Goal: Task Accomplishment & Management: Complete application form

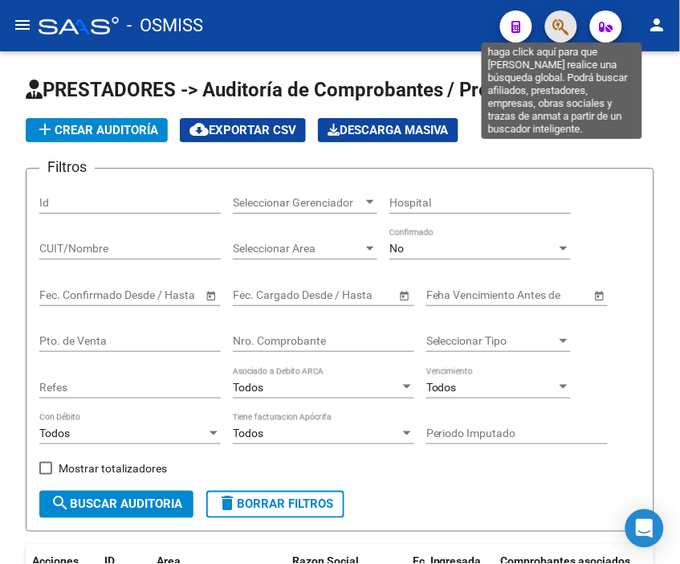
click at [560, 29] on icon "button" at bounding box center [561, 27] width 16 height 18
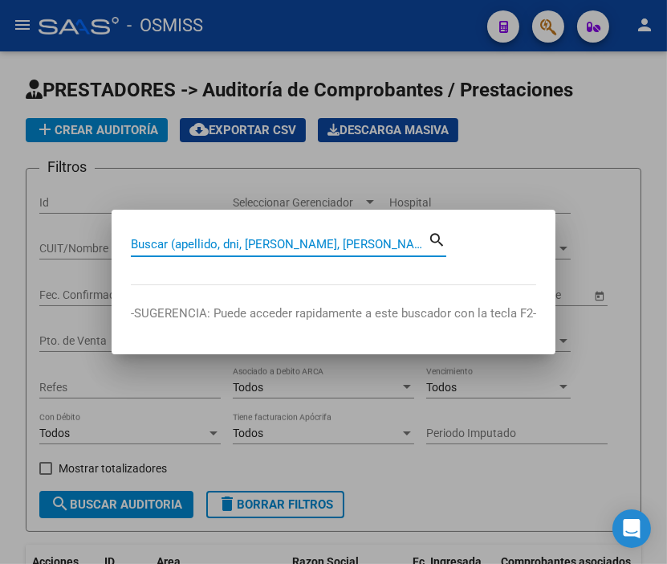
click at [230, 246] on input "Buscar (apellido, dni, [PERSON_NAME], [PERSON_NAME], cuit, obra social)" at bounding box center [279, 244] width 297 height 14
paste input "0001-00085531"
type input "0001-00085531"
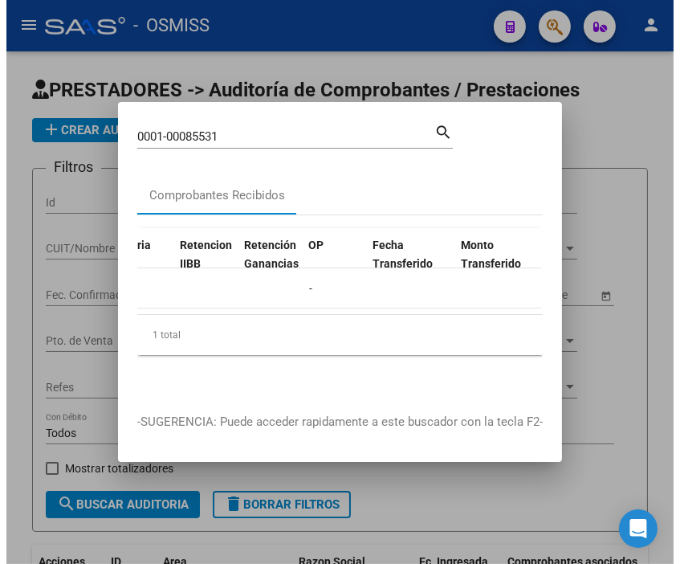
scroll to position [0, 1181]
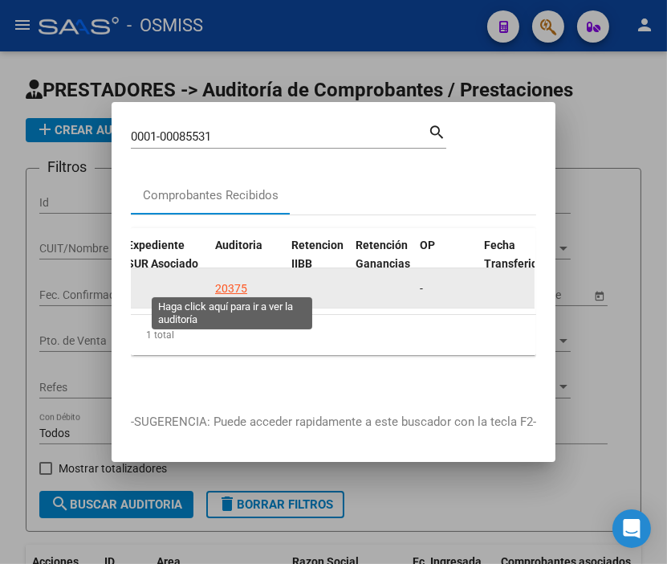
click at [238, 279] on div "20375" at bounding box center [231, 288] width 32 height 18
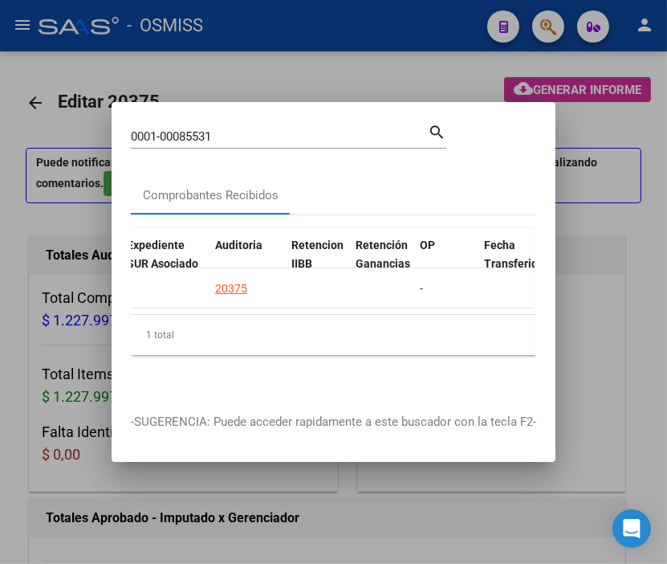
click at [301, 18] on div at bounding box center [333, 282] width 667 height 564
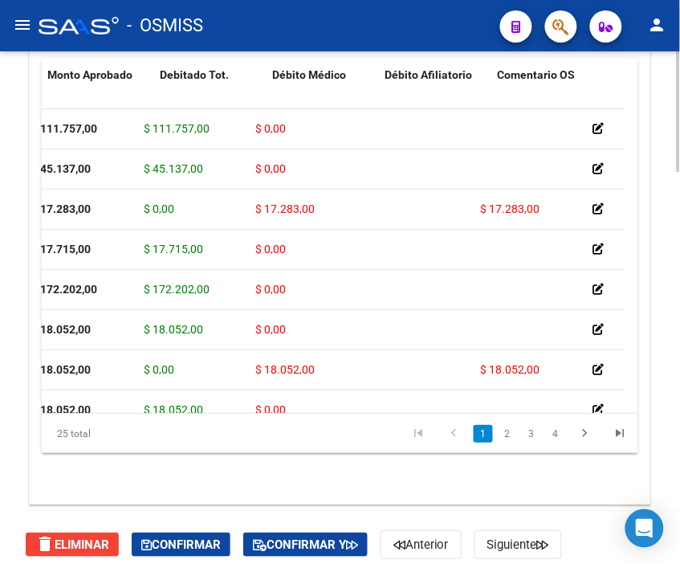
scroll to position [0, 142]
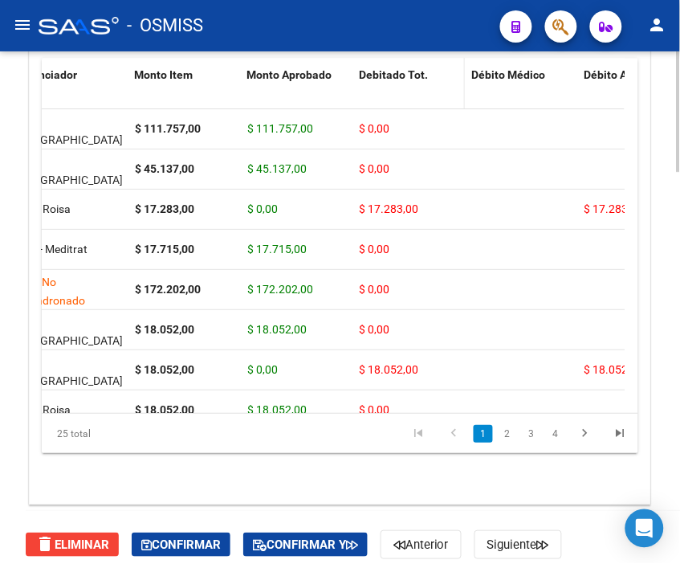
click at [381, 77] on span "Debitado Tot." at bounding box center [393, 74] width 69 height 13
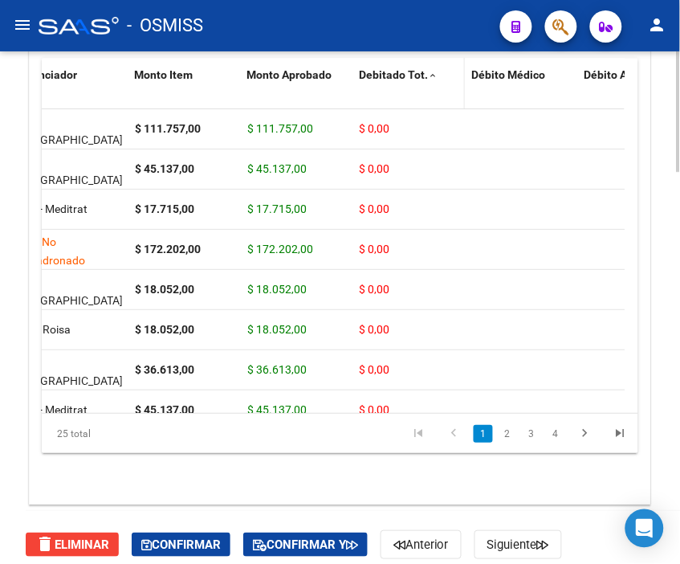
click at [381, 77] on span "Debitado Tot." at bounding box center [393, 74] width 69 height 13
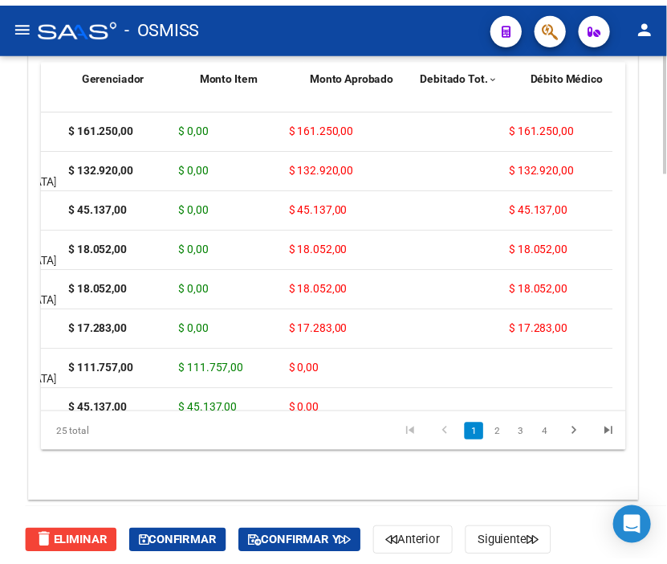
scroll to position [0, 0]
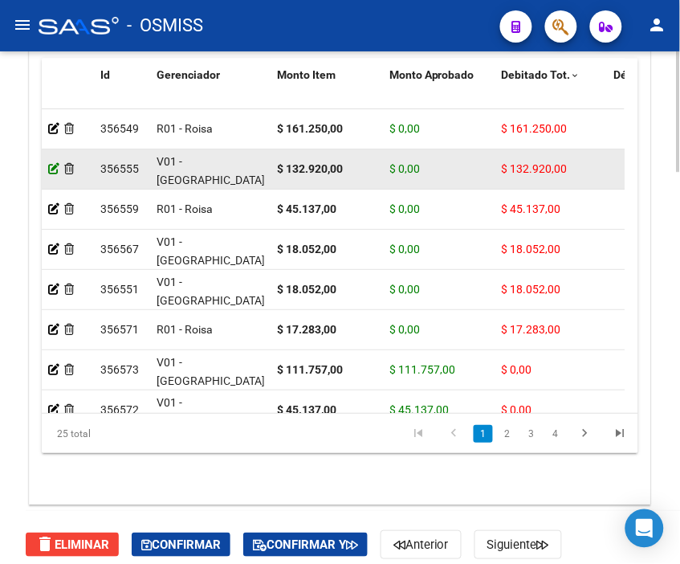
click at [51, 165] on icon at bounding box center [53, 168] width 11 height 11
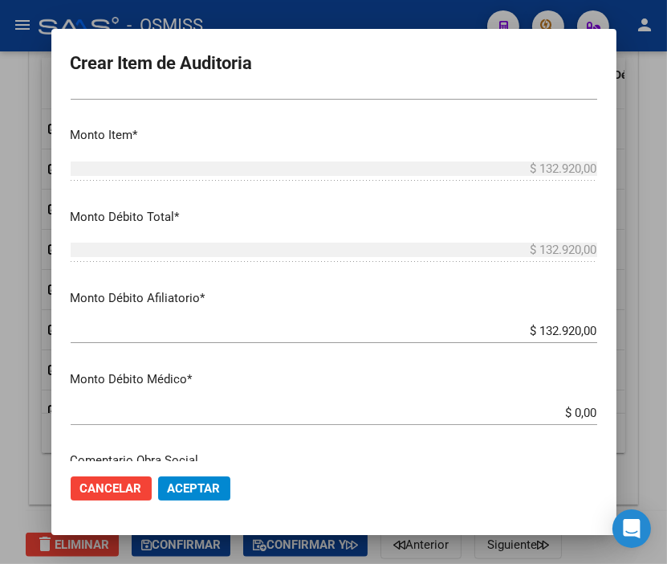
scroll to position [535, 0]
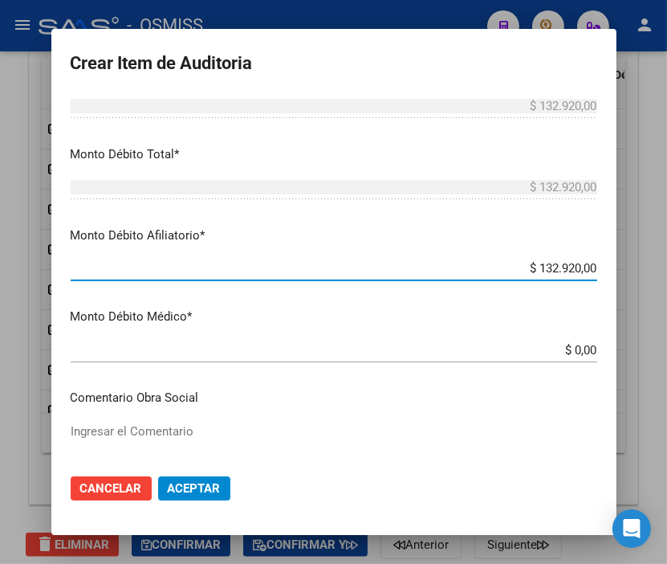
drag, startPoint x: 510, startPoint y: 268, endPoint x: 664, endPoint y: 268, distance: 154.2
click at [664, 268] on div "Crear Item de Auditoria 30665925 Nro Documento 27306659257 CUIL [PERSON_NAME] N…" at bounding box center [333, 282] width 667 height 564
type input "$ 0,00"
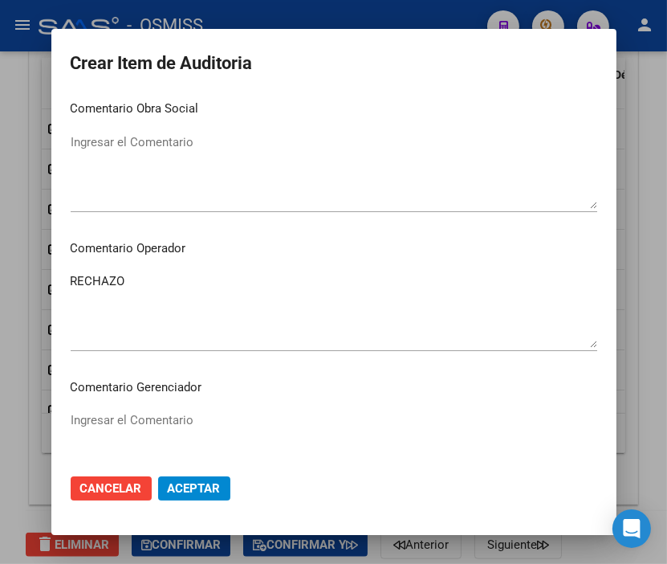
scroll to position [892, 0]
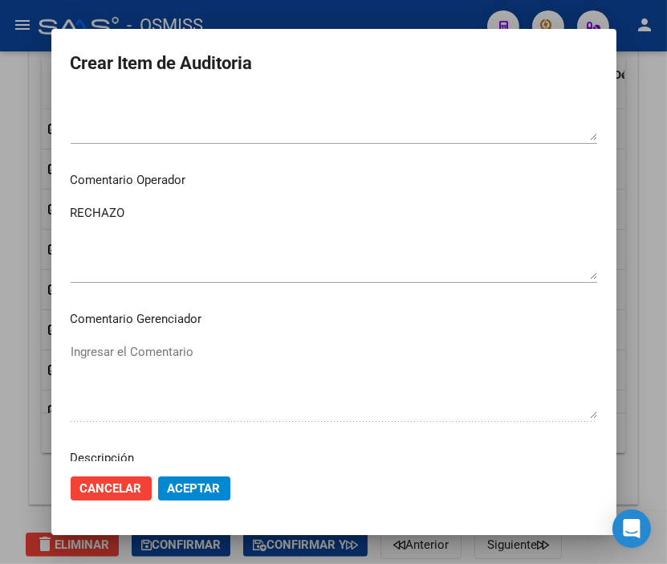
drag, startPoint x: 79, startPoint y: 207, endPoint x: 30, endPoint y: 206, distance: 49.0
click at [30, 206] on div "Crear Item de Auditoria 30665925 Nro Documento 27306659257 CUIL [PERSON_NAME] N…" at bounding box center [333, 282] width 667 height 564
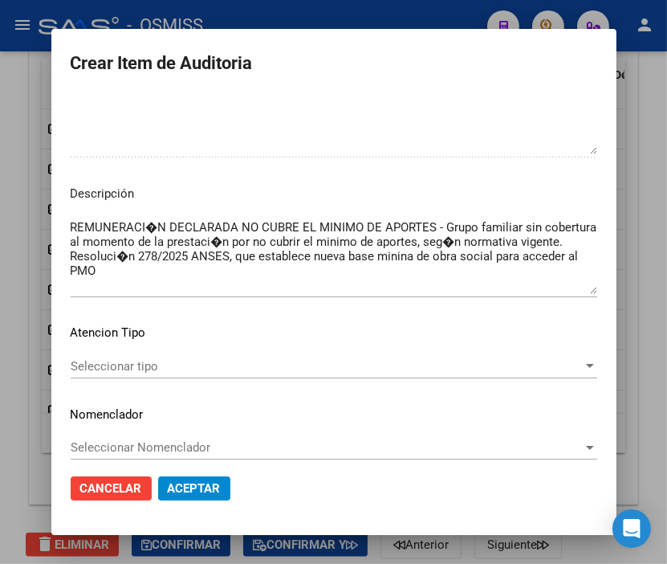
scroll to position [1160, 0]
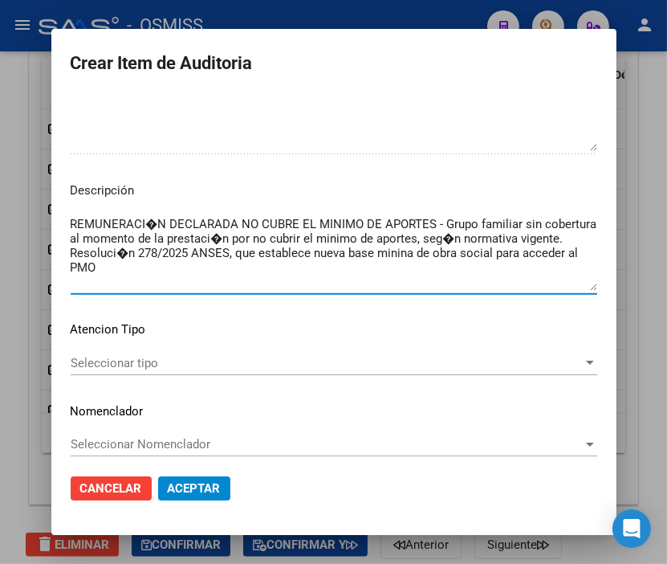
drag, startPoint x: 362, startPoint y: 275, endPoint x: 28, endPoint y: 209, distance: 340.5
click at [28, 209] on div "Crear Item de Auditoria 30665925 Nro Documento 27306659257 CUIL [PERSON_NAME] N…" at bounding box center [333, 282] width 667 height 564
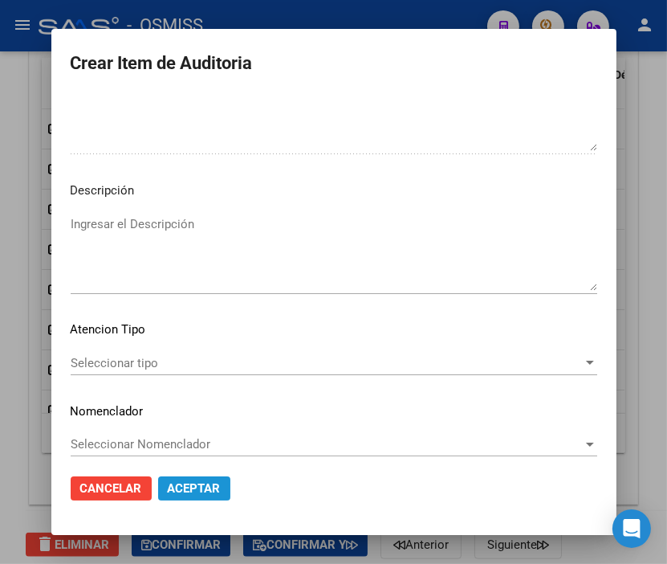
click at [194, 479] on button "Aceptar" at bounding box center [194, 488] width 72 height 24
click at [202, 491] on span "Aceptar" at bounding box center [194, 488] width 53 height 14
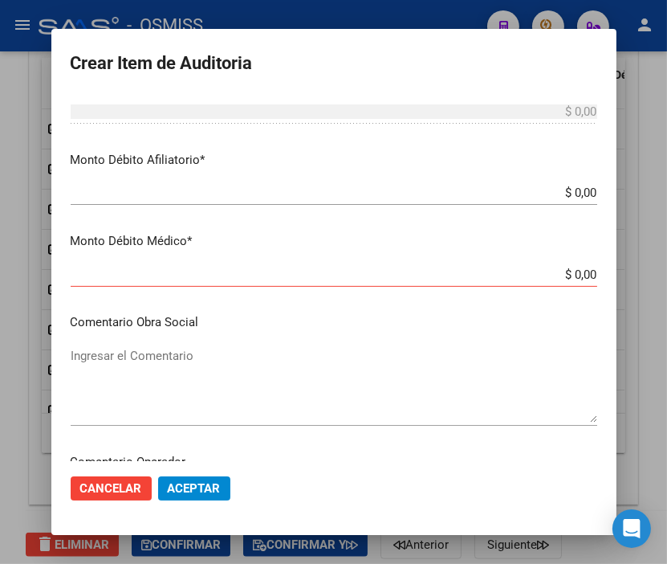
scroll to position [624, 0]
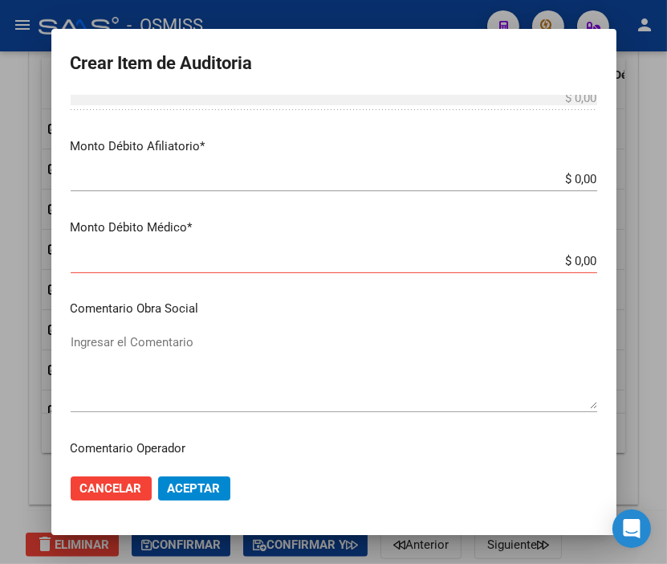
click at [300, 251] on div "$ 0,00 Ingresar [GEOGRAPHIC_DATA]" at bounding box center [334, 261] width 527 height 24
click at [541, 249] on div "$ 0,00 Ingresar [GEOGRAPHIC_DATA]" at bounding box center [334, 261] width 527 height 24
click at [568, 180] on input "$ 0,00" at bounding box center [334, 179] width 527 height 14
click at [177, 251] on div "$ 0,00 Ingresar [GEOGRAPHIC_DATA]" at bounding box center [334, 261] width 527 height 24
drag, startPoint x: 566, startPoint y: 261, endPoint x: 677, endPoint y: 261, distance: 110.8
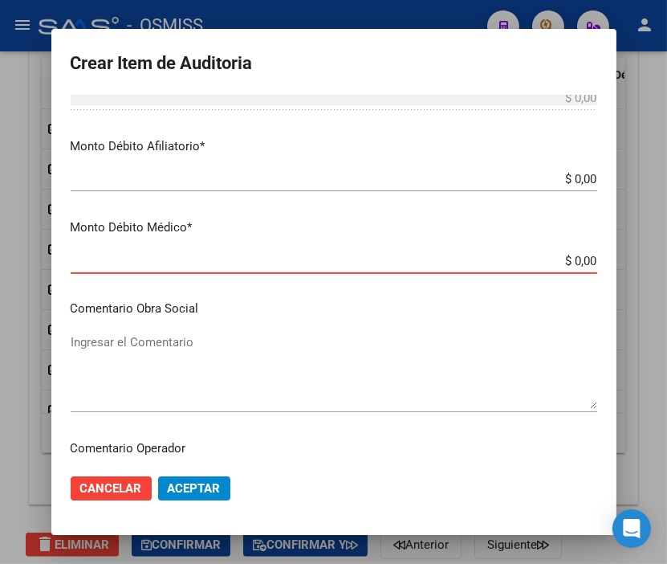
click at [667, 261] on html "menu - OSMISS person Firma Express Inicio Calendario SSS Instructivos Contacto …" at bounding box center [333, 282] width 667 height 564
type input "$ 0,00"
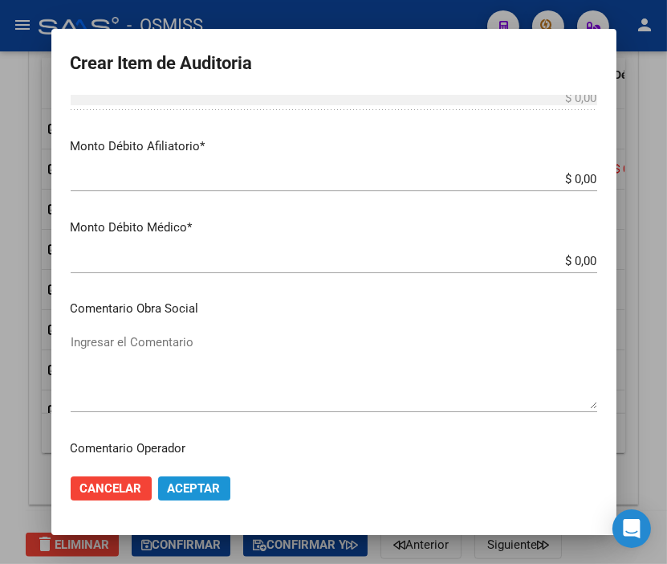
click at [185, 492] on span "Aceptar" at bounding box center [194, 488] width 53 height 14
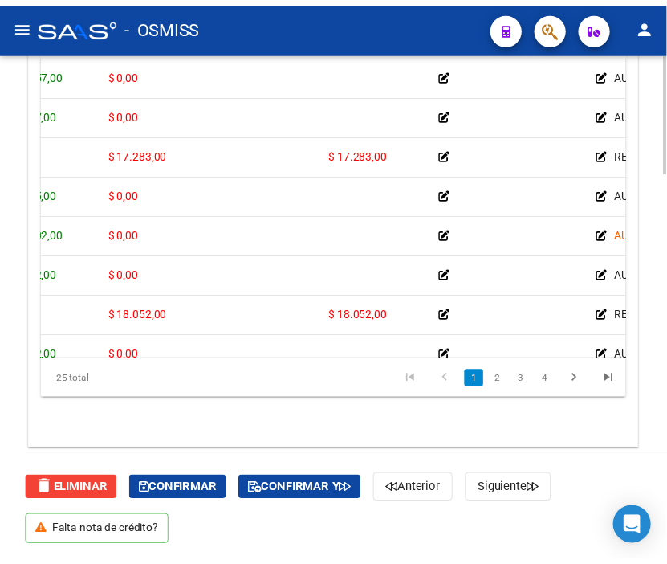
scroll to position [0, 0]
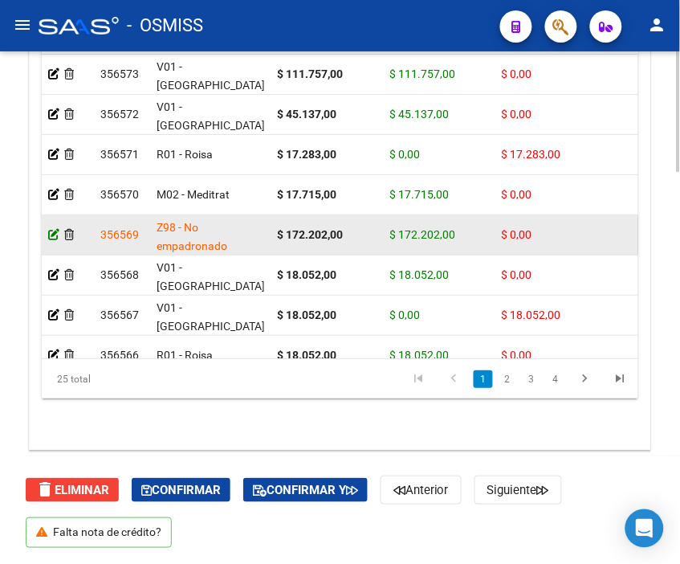
click at [55, 234] on icon at bounding box center [53, 234] width 11 height 11
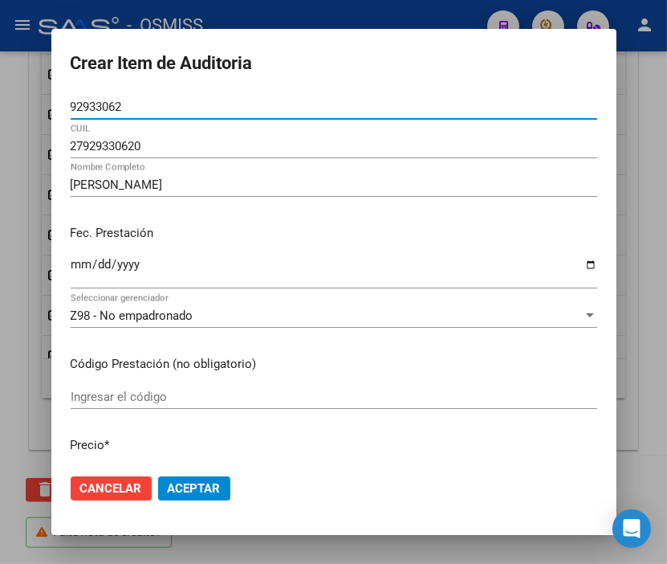
scroll to position [89, 0]
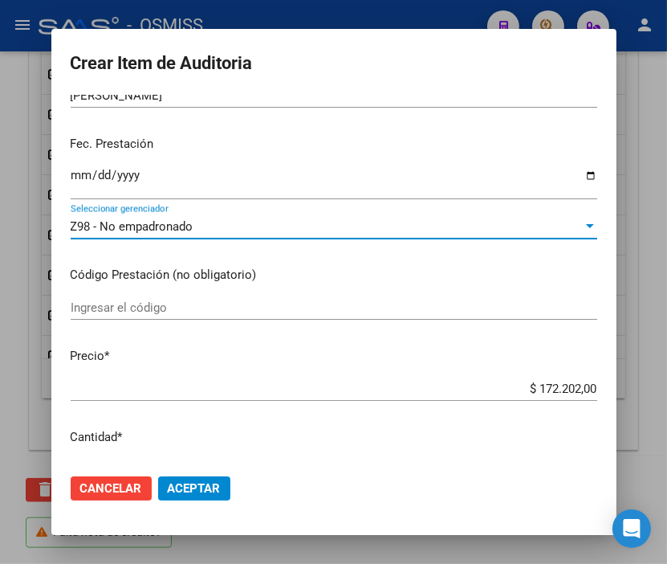
click at [167, 228] on span "Z98 - No empadronado" at bounding box center [132, 226] width 123 height 14
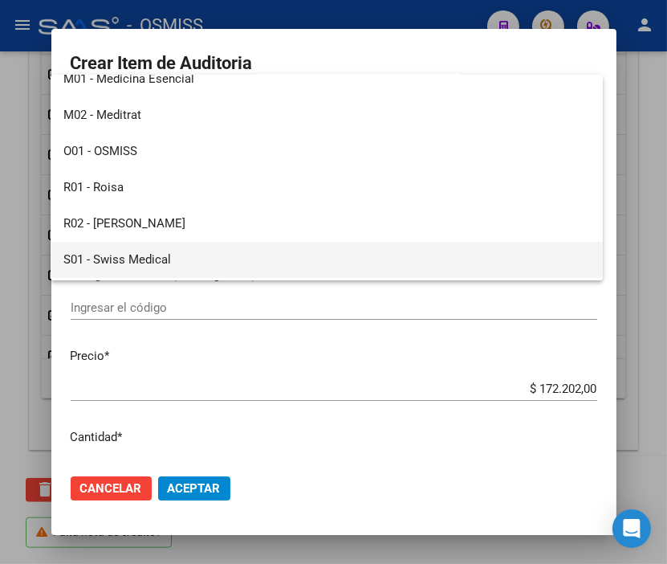
scroll to position [177, 0]
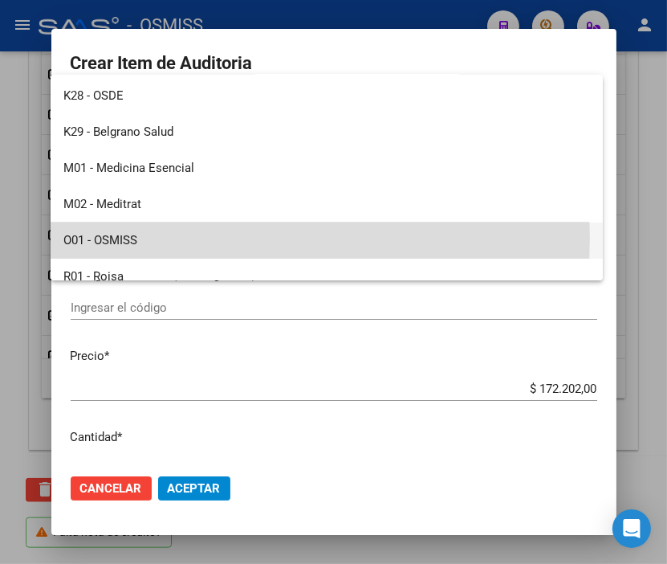
click at [143, 238] on span "O01 - OSMISS" at bounding box center [326, 240] width 527 height 36
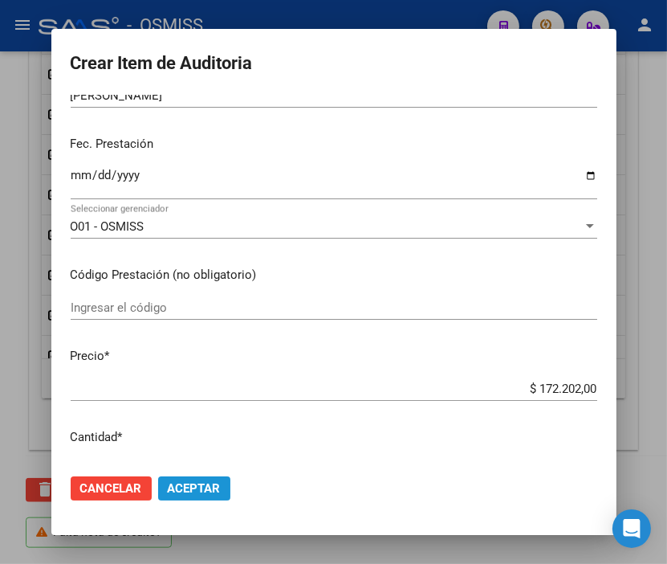
click at [195, 494] on span "Aceptar" at bounding box center [194, 488] width 53 height 14
click at [198, 486] on span "Aceptar" at bounding box center [194, 488] width 53 height 14
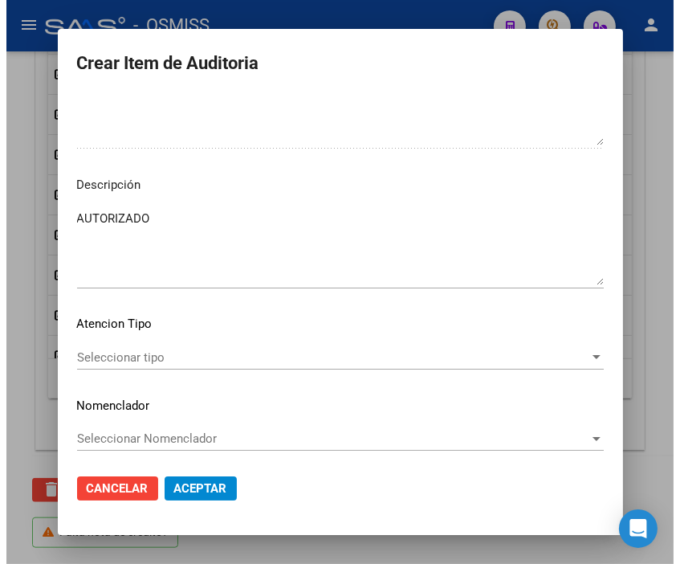
scroll to position [1168, 0]
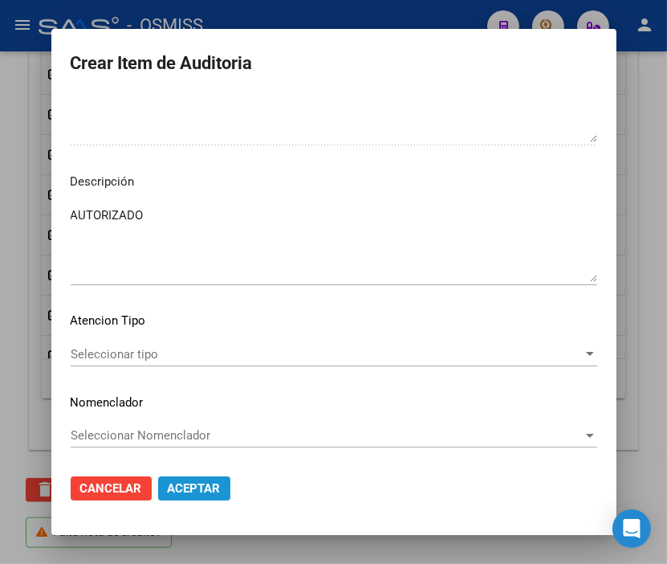
click at [158, 485] on button "Aceptar" at bounding box center [194, 488] width 72 height 24
click at [190, 482] on span "Aceptar" at bounding box center [194, 488] width 53 height 14
click at [337, 18] on div at bounding box center [333, 282] width 667 height 564
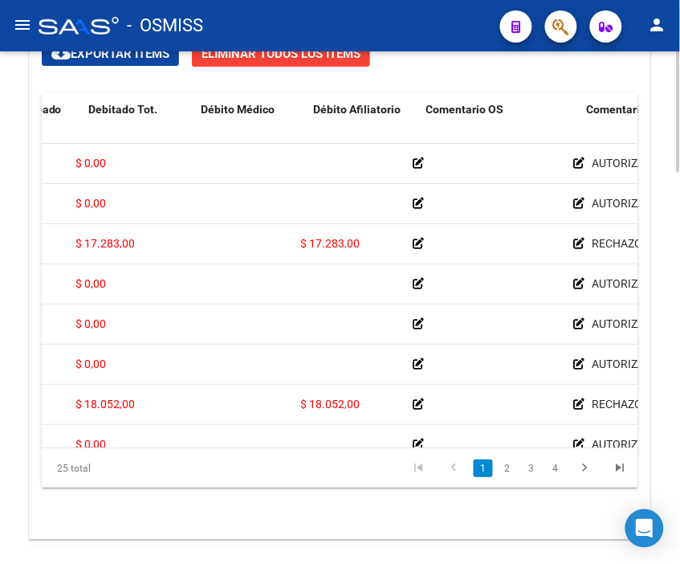
scroll to position [0, 341]
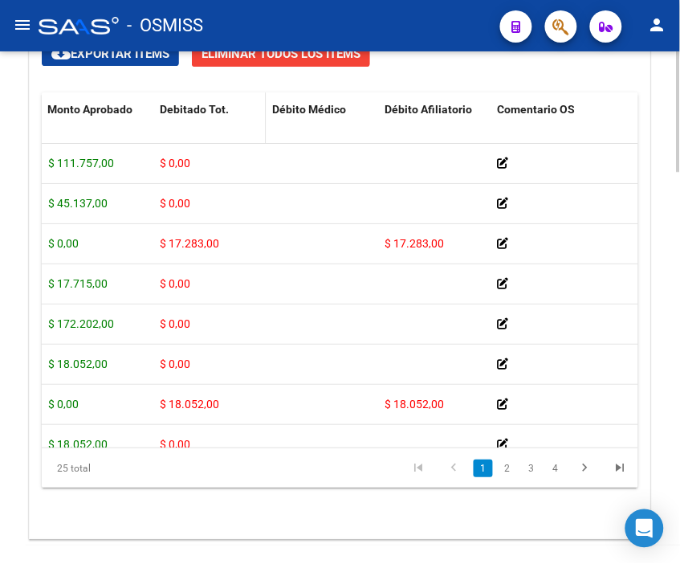
click at [169, 108] on span "Debitado Tot." at bounding box center [194, 109] width 69 height 13
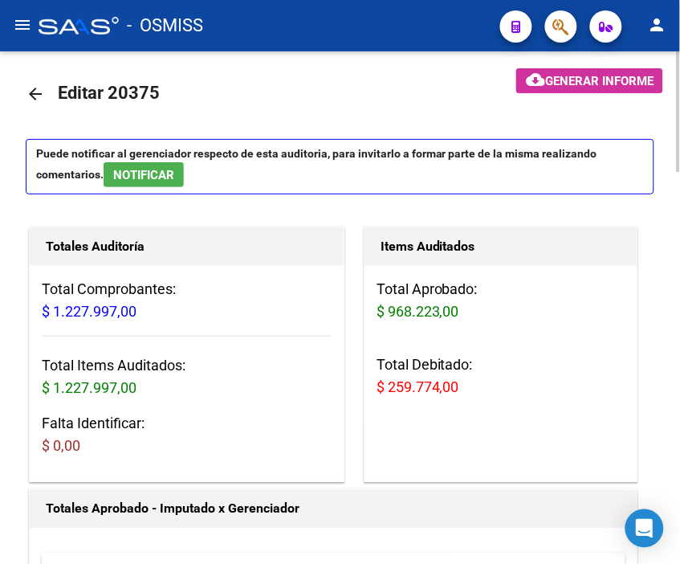
scroll to position [0, 0]
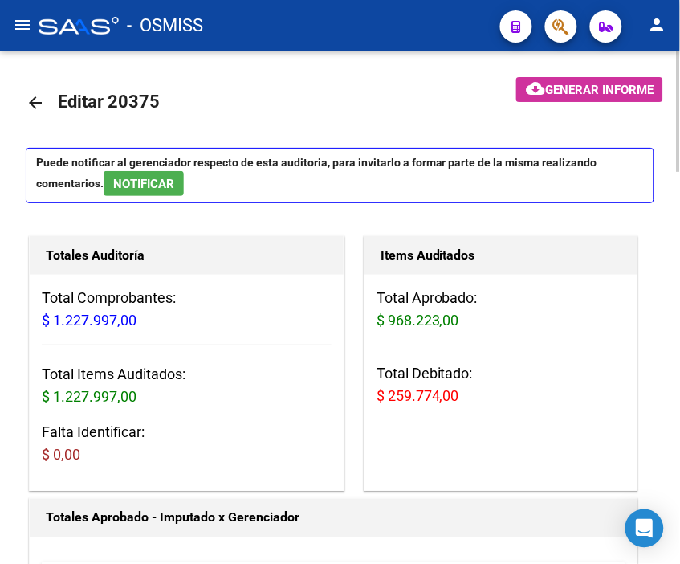
click at [556, 96] on span "Generar informe" at bounding box center [599, 90] width 108 height 14
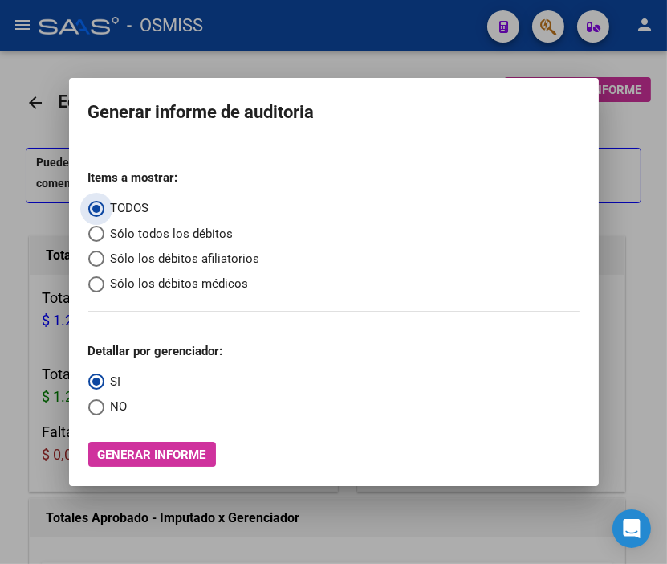
click at [140, 254] on span "Sólo los débitos afiliatorios" at bounding box center [182, 259] width 156 height 18
click at [104, 254] on input "Sólo los débitos afiliatorios" at bounding box center [96, 259] width 16 height 16
radio input "true"
click at [115, 403] on span "NO" at bounding box center [115, 406] width 23 height 18
click at [104, 403] on input "NO" at bounding box center [96, 407] width 16 height 16
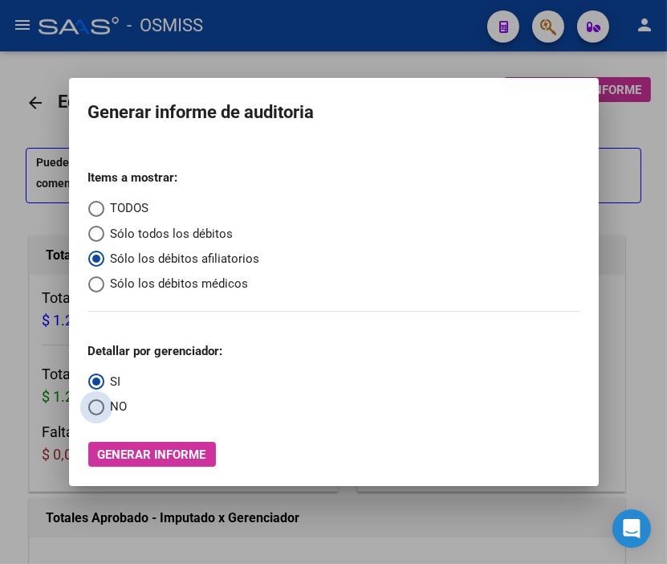
radio input "true"
click at [153, 451] on span "Generar informe" at bounding box center [152, 454] width 108 height 14
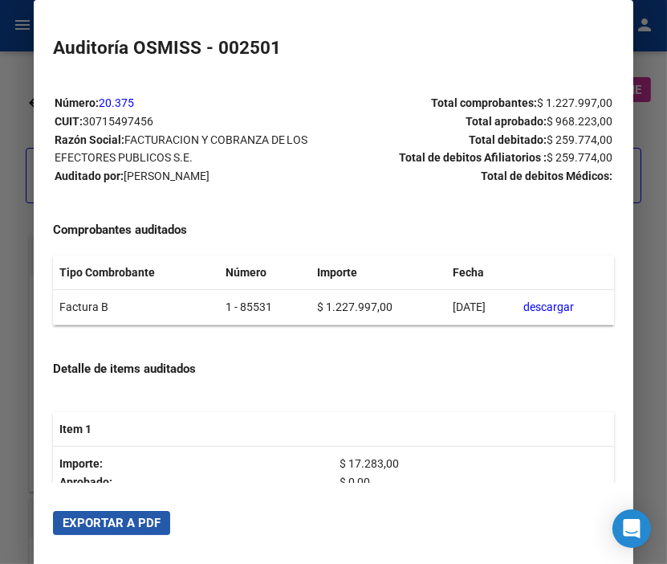
click at [119, 516] on span "Exportar a PDF" at bounding box center [112, 523] width 98 height 14
click at [10, 87] on div at bounding box center [333, 282] width 667 height 564
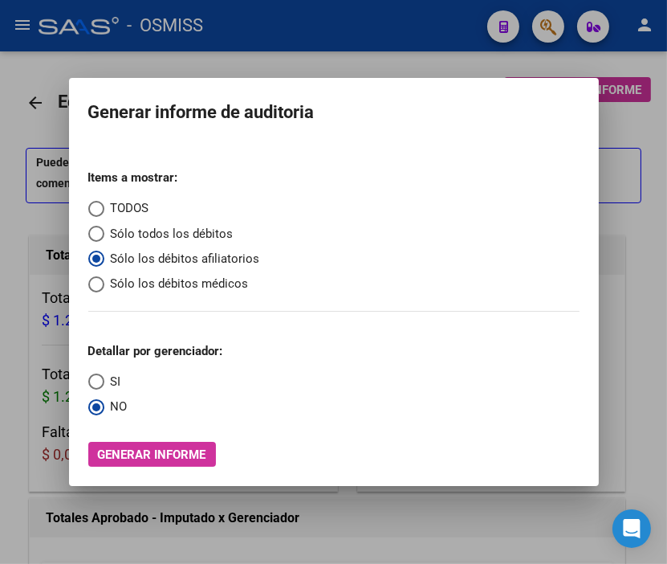
click at [10, 87] on div at bounding box center [333, 282] width 667 height 564
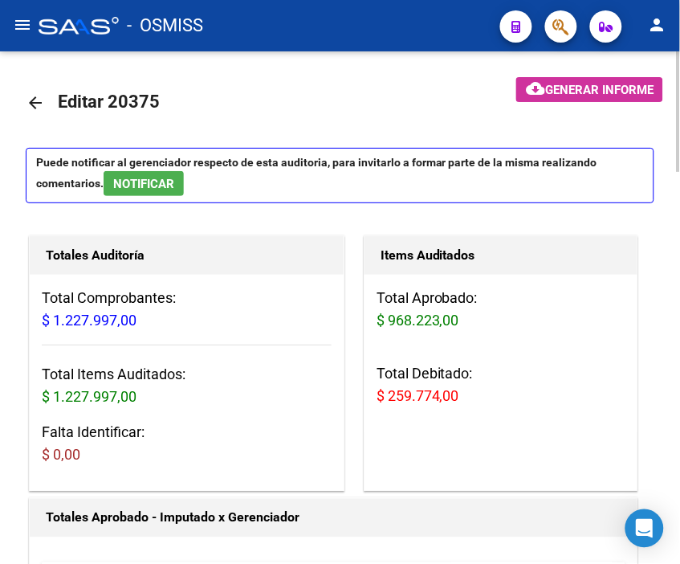
click at [34, 111] on mat-icon "arrow_back" at bounding box center [35, 102] width 19 height 19
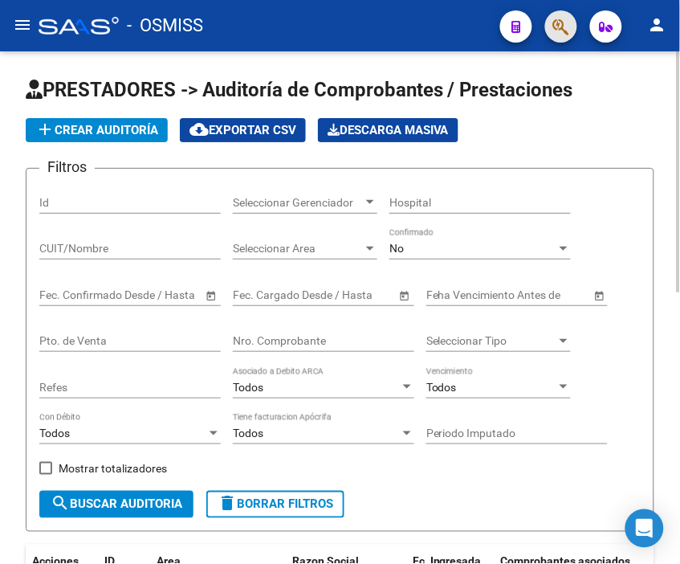
click at [569, 37] on span "button" at bounding box center [561, 26] width 16 height 33
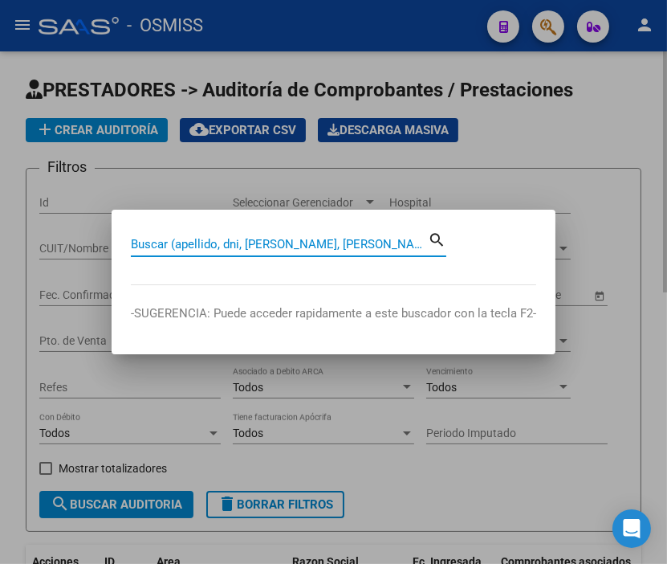
click at [225, 241] on input "Buscar (apellido, dni, [PERSON_NAME], [PERSON_NAME], cuit, obra social)" at bounding box center [279, 244] width 297 height 14
type input "5-18756"
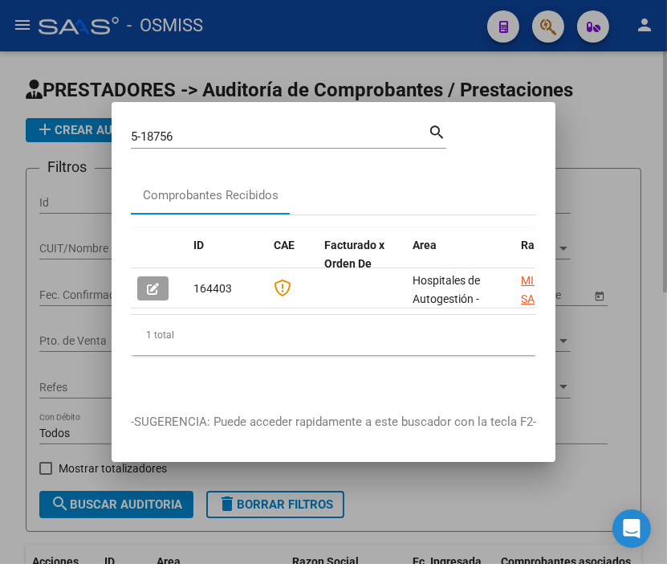
click at [278, 53] on div at bounding box center [333, 282] width 667 height 564
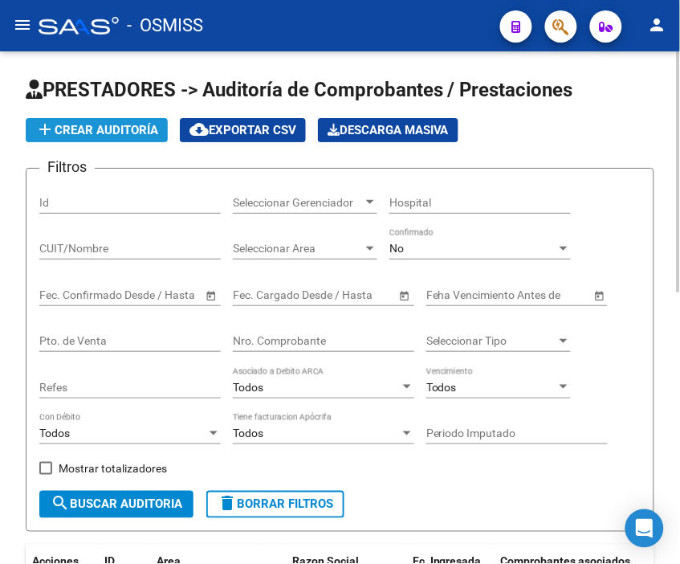
click at [137, 118] on button "add Crear Auditoría" at bounding box center [97, 130] width 142 height 24
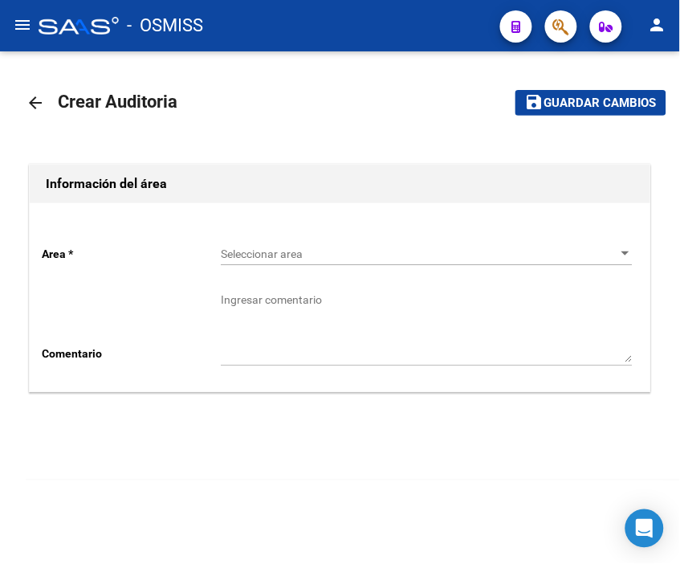
click at [230, 255] on span "Seleccionar area" at bounding box center [419, 254] width 397 height 14
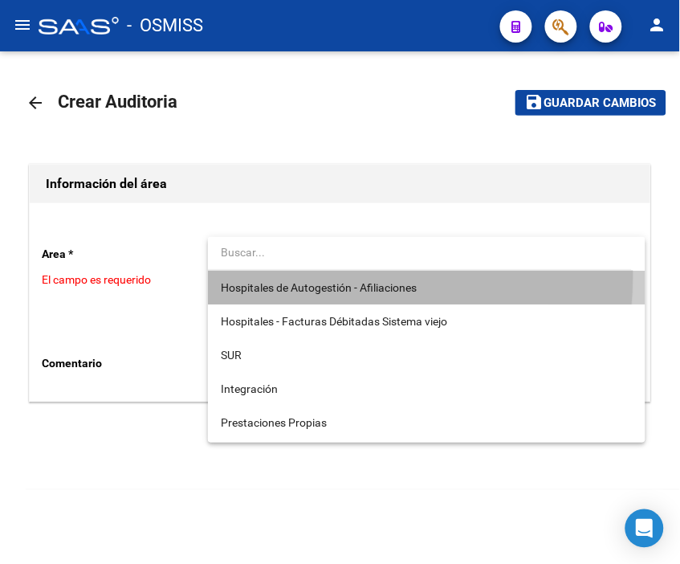
click at [284, 275] on span "Hospitales de Autogestión - Afiliaciones" at bounding box center [427, 288] width 412 height 34
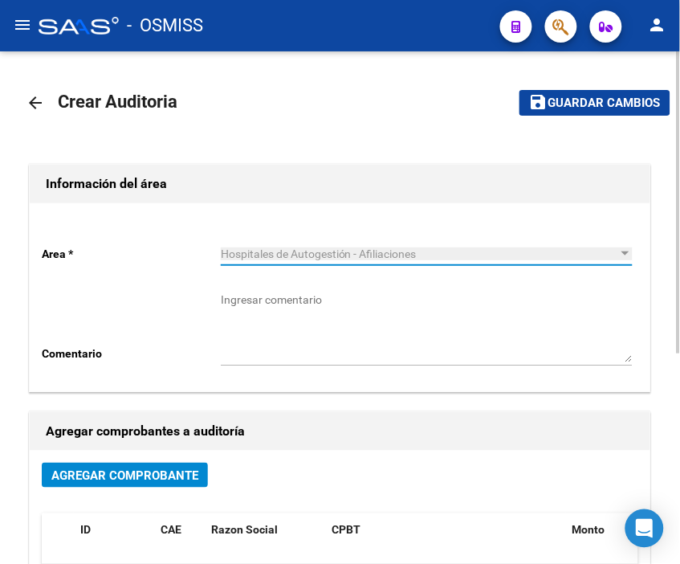
click at [164, 478] on span "Agregar Comprobante" at bounding box center [124, 475] width 147 height 14
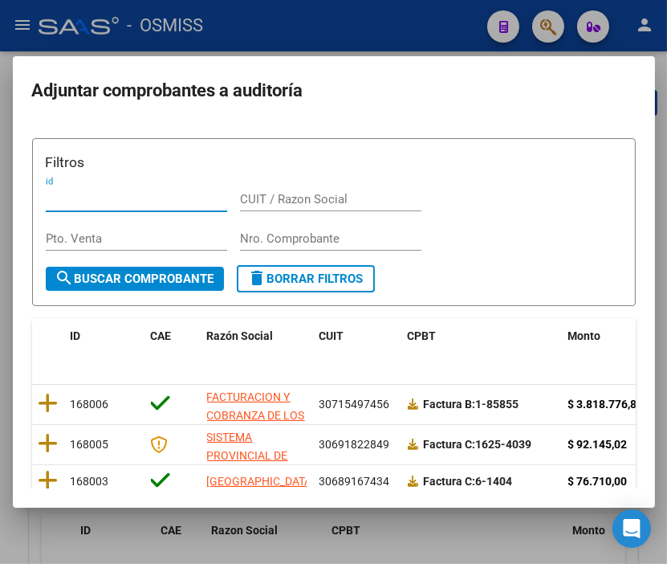
click at [273, 243] on input "Nro. Comprobante" at bounding box center [330, 238] width 181 height 14
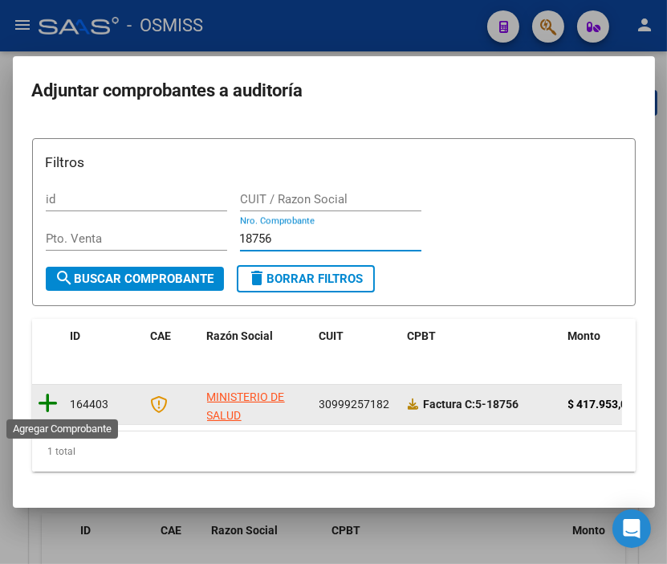
type input "18756"
click at [46, 397] on icon at bounding box center [49, 403] width 20 height 22
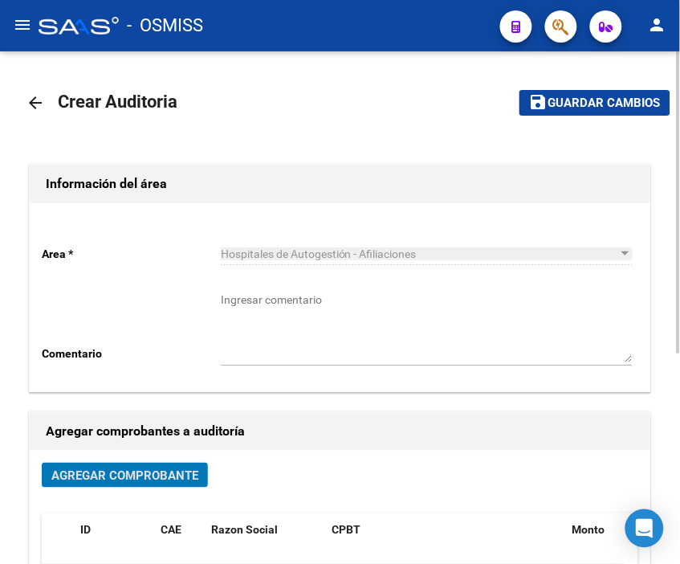
click at [622, 108] on span "Guardar cambios" at bounding box center [604, 103] width 112 height 14
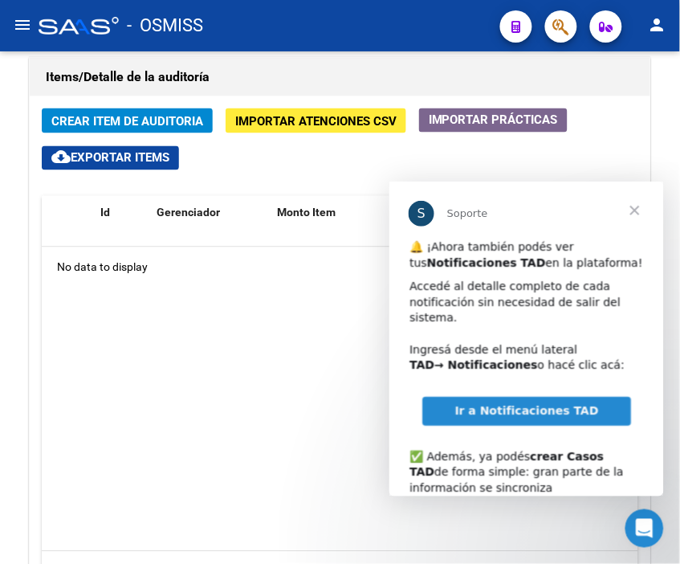
click at [636, 206] on span "Cerrar" at bounding box center [634, 210] width 58 height 58
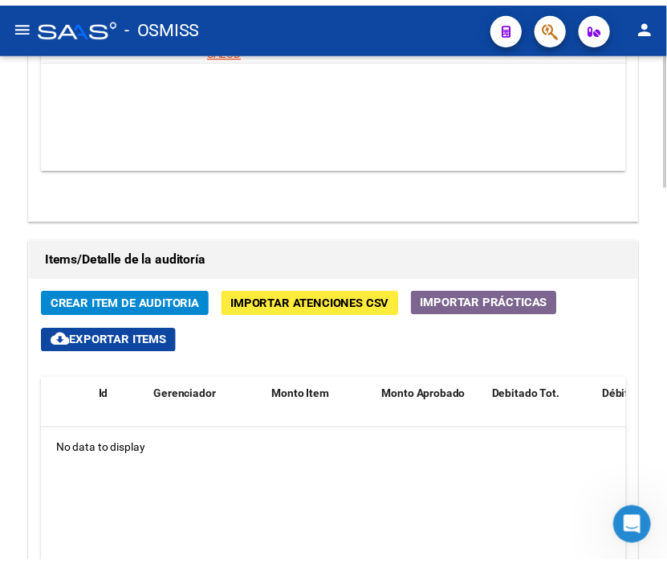
scroll to position [1160, 0]
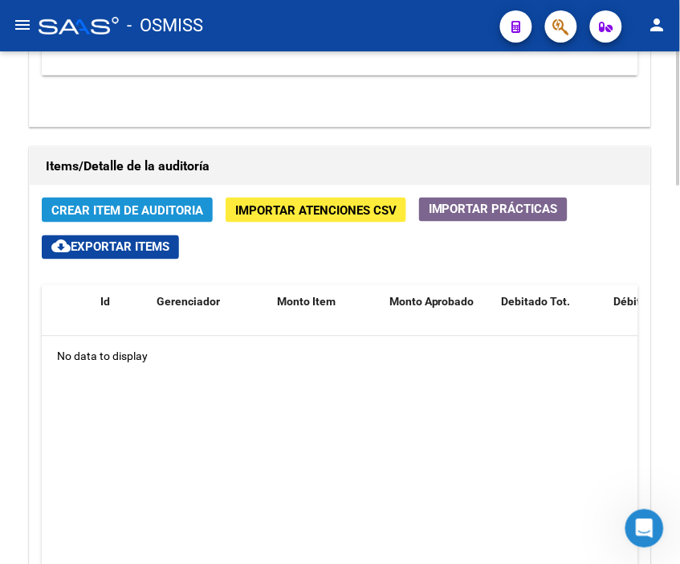
click at [172, 203] on span "Crear Item de Auditoria" at bounding box center [127, 210] width 152 height 14
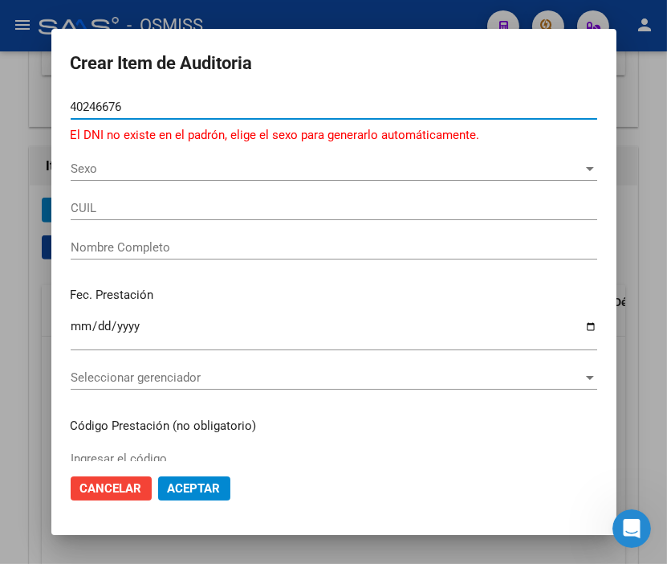
type input "40246676"
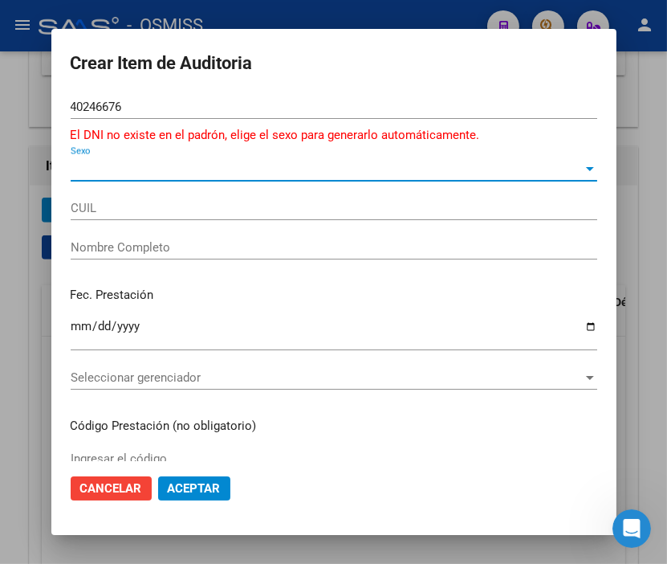
click at [135, 167] on span "Sexo" at bounding box center [327, 168] width 512 height 14
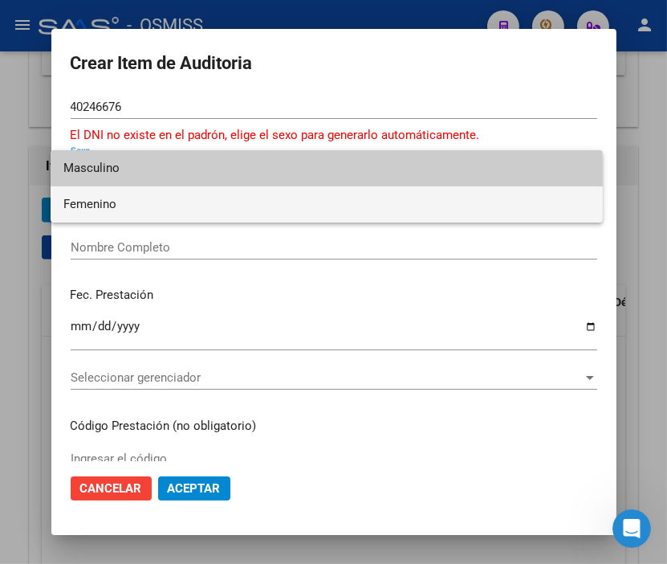
click at [110, 198] on span "Femenino" at bounding box center [326, 204] width 527 height 36
type input "27402466761"
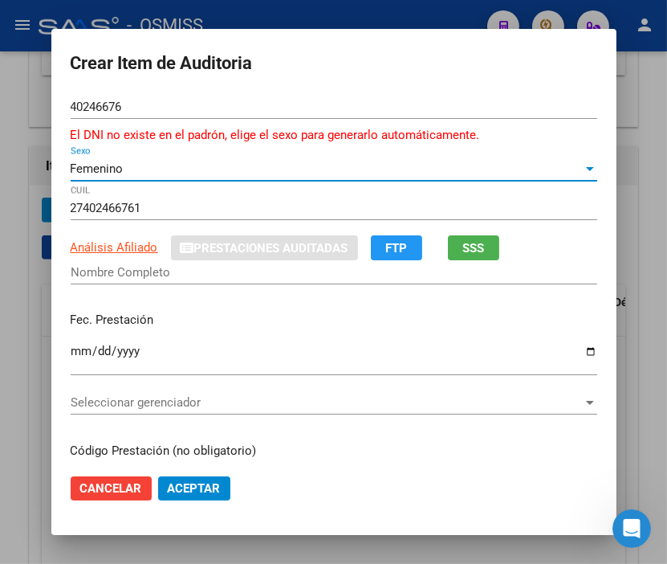
type input "[PERSON_NAME] [PERSON_NAME]"
click at [72, 356] on input "Ingresar la fecha" at bounding box center [334, 357] width 527 height 26
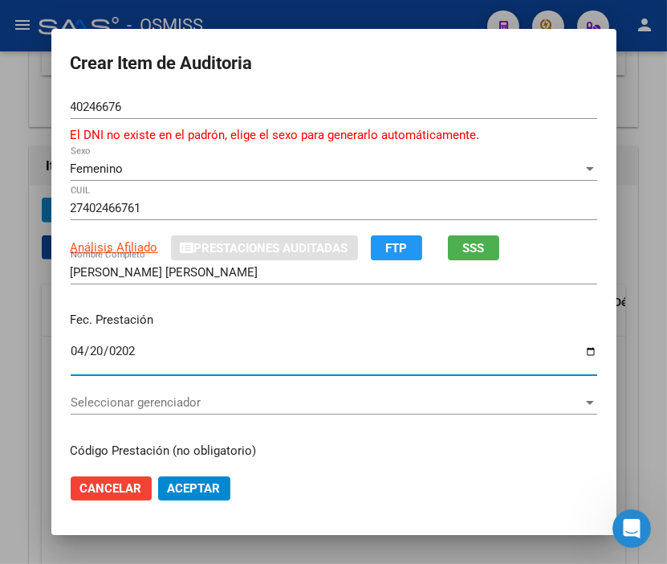
type input "[DATE]"
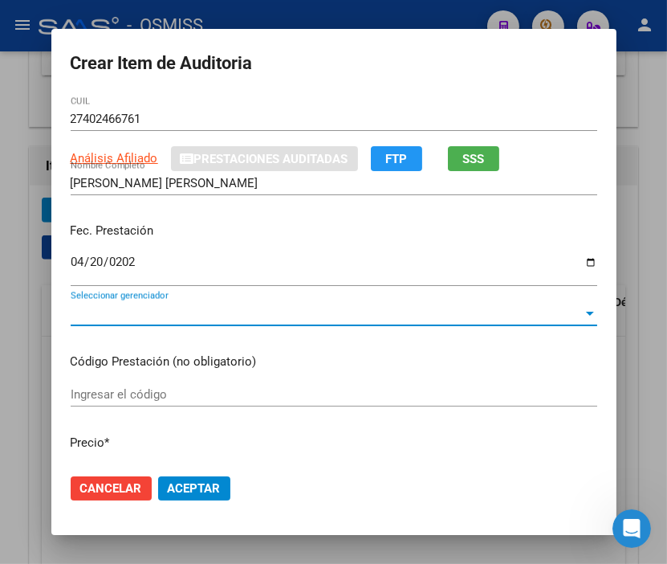
click at [121, 308] on span "Seleccionar gerenciador" at bounding box center [327, 313] width 512 height 14
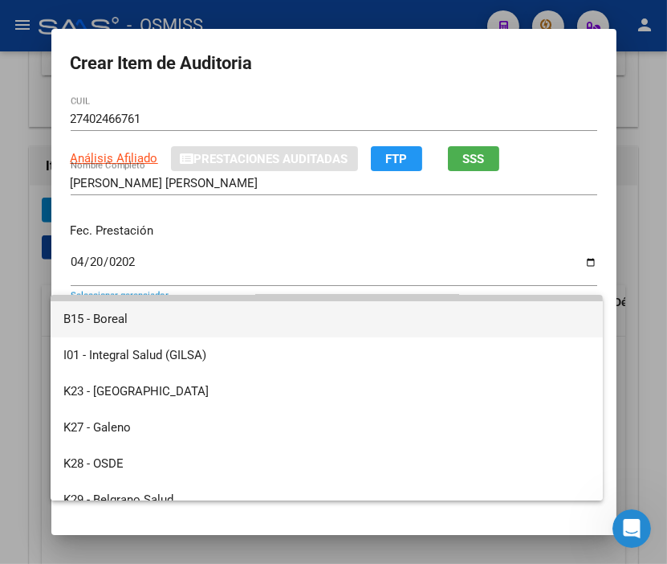
scroll to position [0, 0]
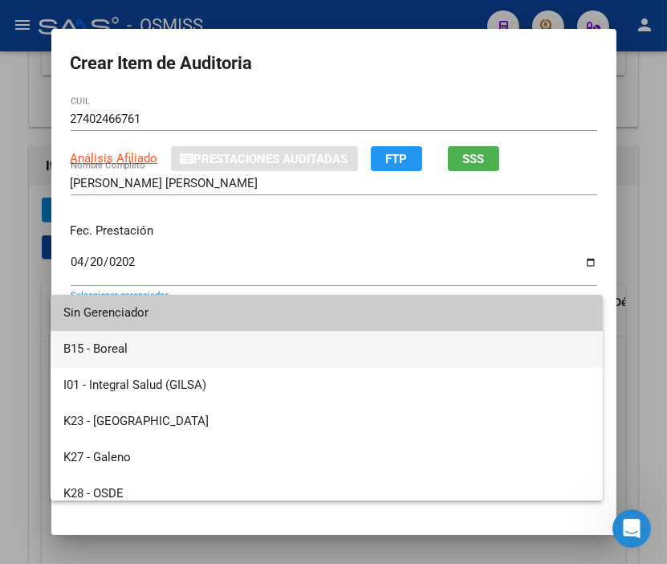
click at [128, 348] on span "B15 - Boreal" at bounding box center [326, 349] width 527 height 36
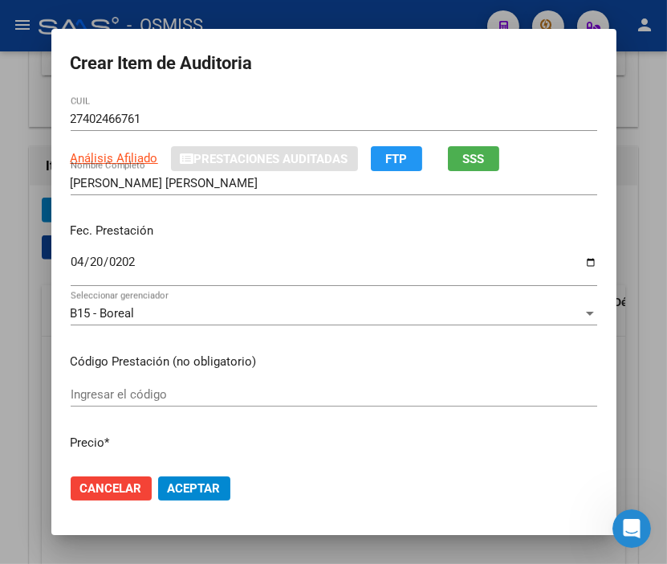
click at [407, 69] on h2 "Crear Item de Auditoria" at bounding box center [334, 63] width 527 height 31
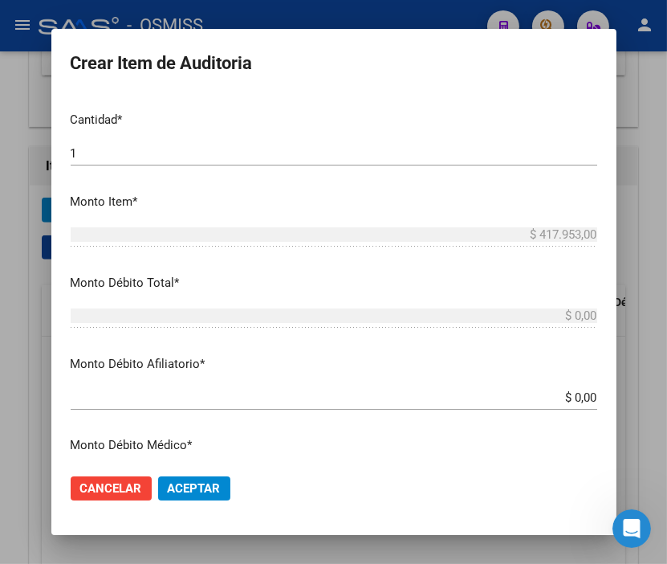
scroll to position [535, 0]
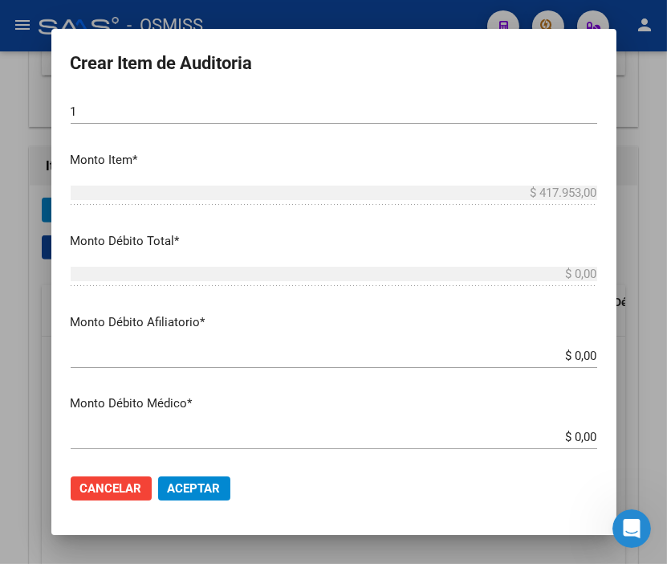
drag, startPoint x: 517, startPoint y: 363, endPoint x: 677, endPoint y: 362, distance: 159.8
click at [667, 362] on html "menu - OSMISS person Firma Express Inicio Calendario SSS Instructivos Contacto …" at bounding box center [333, 282] width 667 height 564
click at [581, 362] on div "$ 0,00 Ingresar el monto Afiliatorio" at bounding box center [334, 356] width 527 height 24
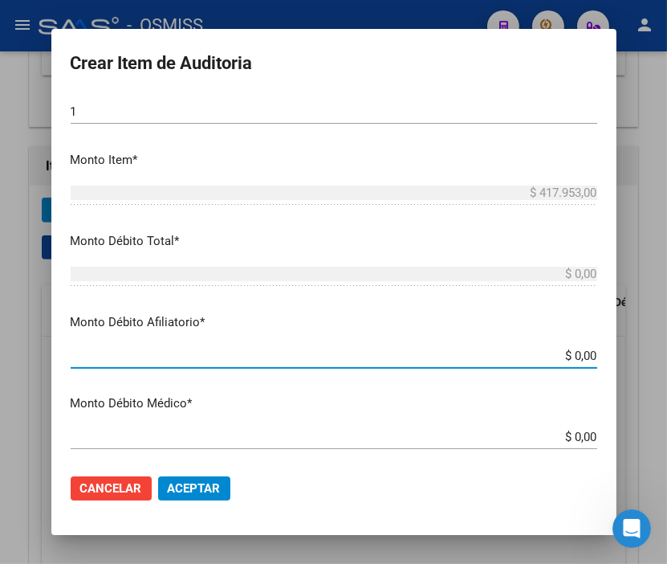
drag, startPoint x: 528, startPoint y: 354, endPoint x: 634, endPoint y: 355, distance: 106.8
click at [634, 355] on div "Crear Item de Auditoria 40246676 Nro Documento El DNI no existe en el padrón, e…" at bounding box center [333, 282] width 667 height 564
type input "$ 0,04"
type input "$ 0,41"
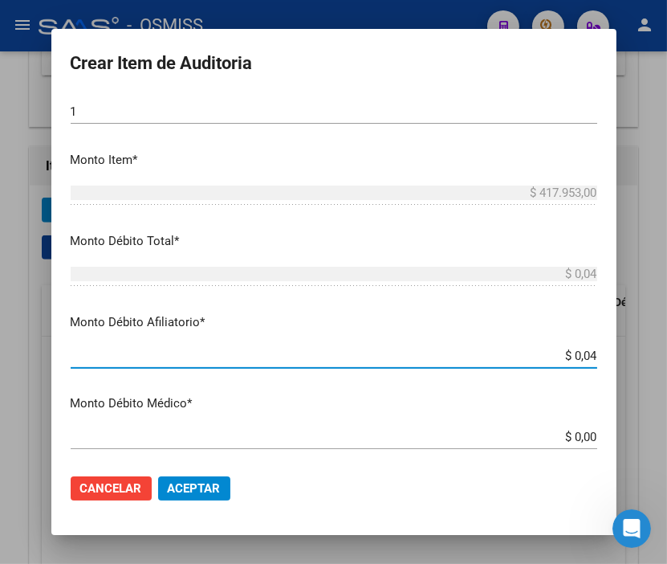
type input "$ 0,41"
type input "$ 4,17"
type input "$ 41,79"
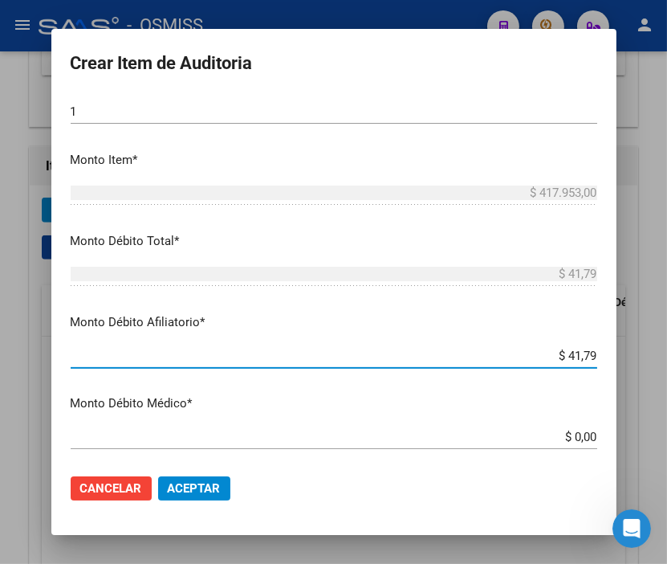
type input "$ 417,95"
type input "$ 4.179,53"
type input "$ 41.795,30"
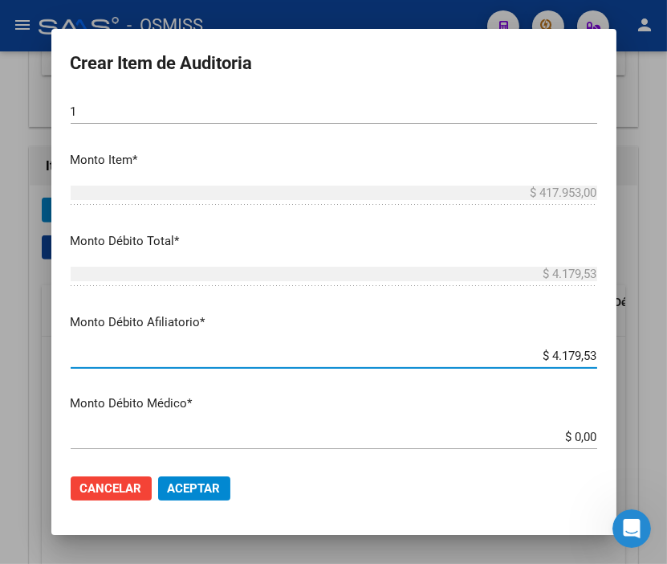
type input "$ 41.795,30"
type input "$ 417.953,00"
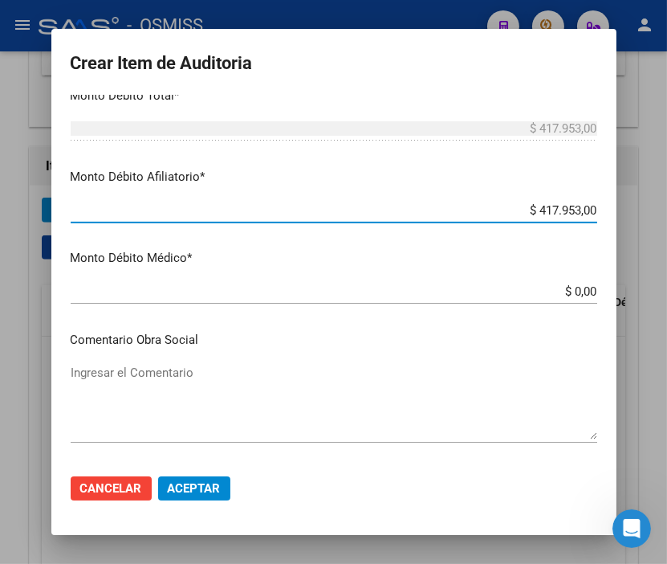
scroll to position [803, 0]
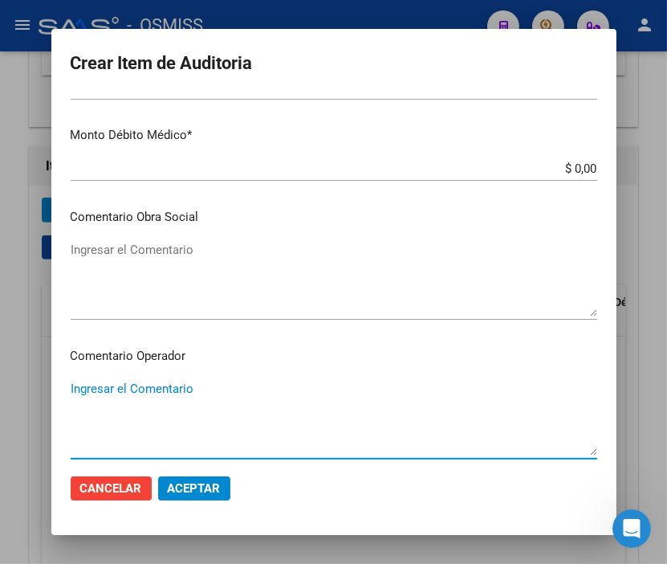
click at [124, 389] on textarea "Ingresar el Comentario" at bounding box center [334, 417] width 527 height 75
type textarea "s"
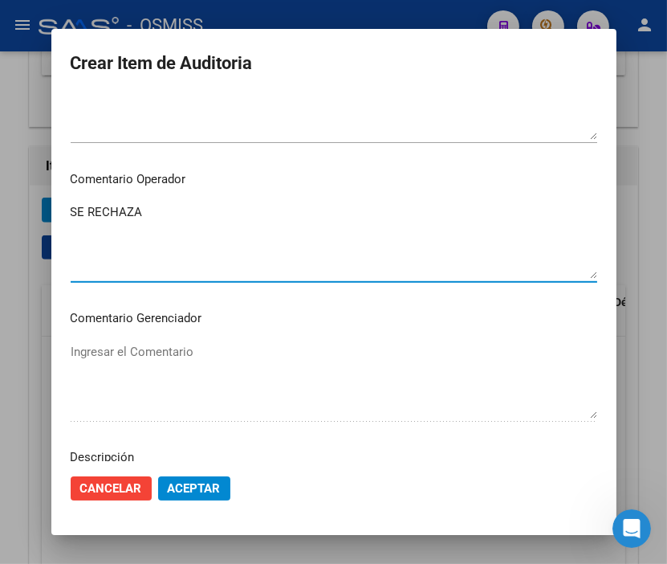
scroll to position [1070, 0]
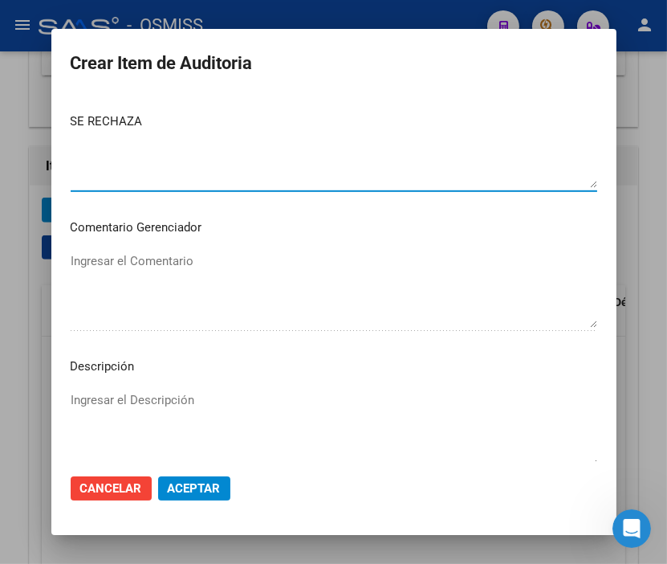
type textarea "SE RECHAZA"
click at [75, 396] on textarea "Ingresar el Descripción" at bounding box center [334, 428] width 527 height 75
paste textarea "BENEFICIARIO NO DECLARADO EN GRUPO FAMILIAR PRIMARIO A CARGO POR EL TITULAR VIN…"
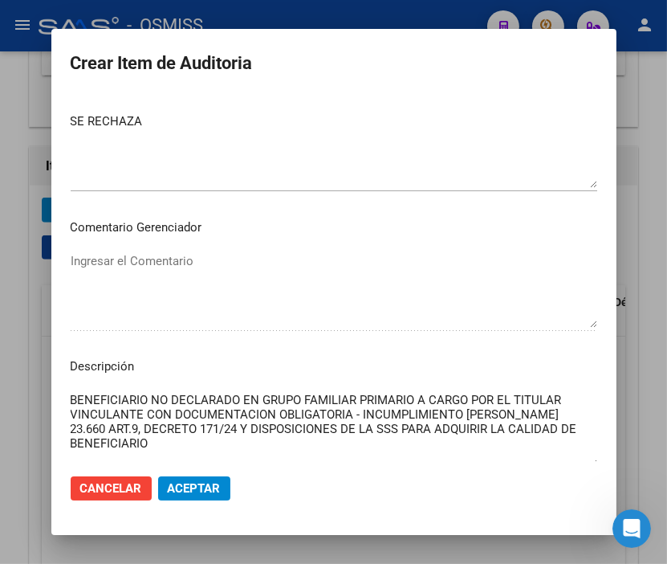
click at [145, 399] on textarea "BENEFICIARIO NO DECLARADO EN GRUPO FAMILIAR PRIMARIO A CARGO POR EL TITULAR VIN…" at bounding box center [334, 428] width 527 height 75
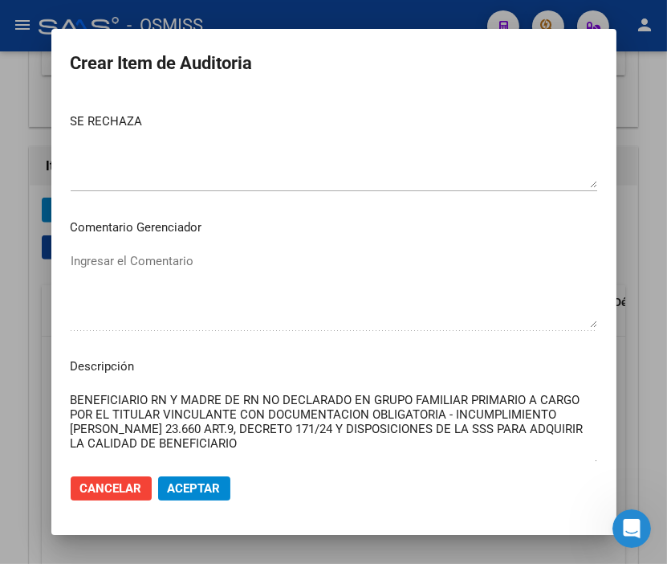
click at [340, 397] on textarea "BENEFICIARIO RN Y MADRE DE RN NO DECLARADO EN GRUPO FAMILIAR PRIMARIO A CARGO P…" at bounding box center [334, 428] width 527 height 75
click at [158, 440] on textarea "BENEFICIARIO RN Y MADRE DE RN NO DECLARADOS EN GRUPO FAMILIAR PRIMARIO A CARGO …" at bounding box center [334, 428] width 527 height 75
click at [438, 412] on textarea "BENEFICIARIO RN Y MADRE DE RN NO DECLARADOS EN GRUPO FAMILIAR PRIMARIO A CARGO …" at bounding box center [334, 428] width 527 height 75
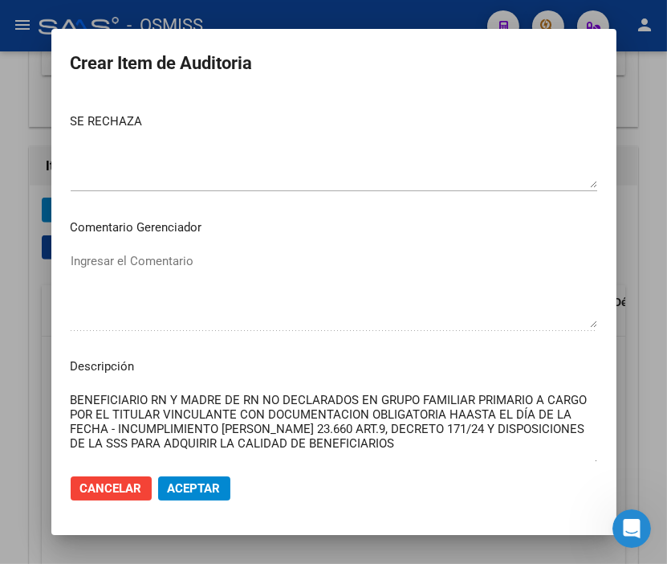
click at [360, 442] on textarea "BENEFICIARIO RN Y MADRE DE RN NO DECLARADOS EN GRUPO FAMILIAR PRIMARIO A CARGO …" at bounding box center [334, 428] width 527 height 75
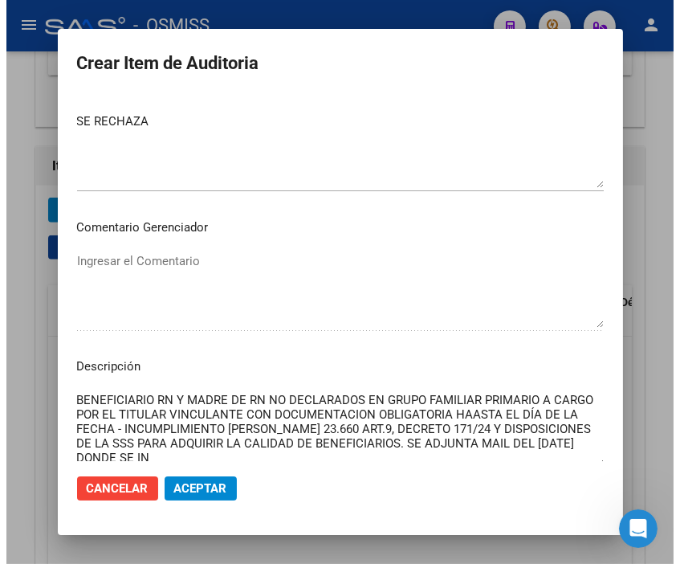
scroll to position [1073, 0]
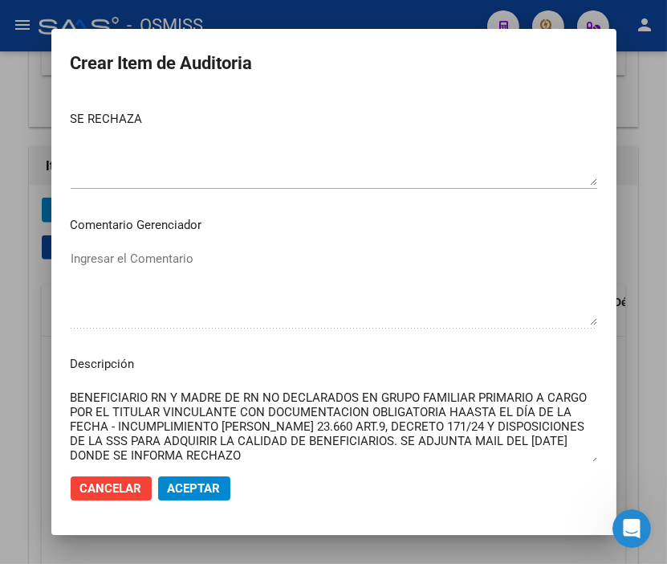
type textarea "BENEFICIARIO RN Y MADRE DE RN NO DECLARADOS EN GRUPO FAMILIAR PRIMARIO A CARGO …"
click at [188, 481] on span "Aceptar" at bounding box center [194, 488] width 53 height 14
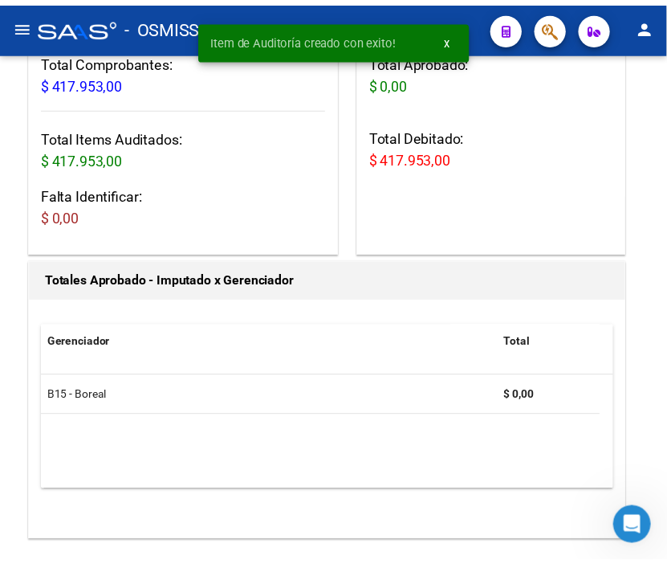
scroll to position [486, 0]
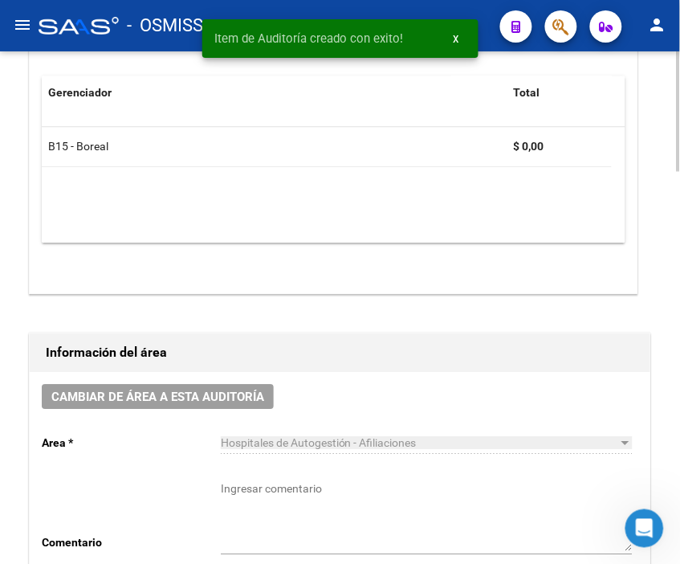
click at [161, 400] on span "Cambiar de área a esta auditoría" at bounding box center [157, 397] width 213 height 14
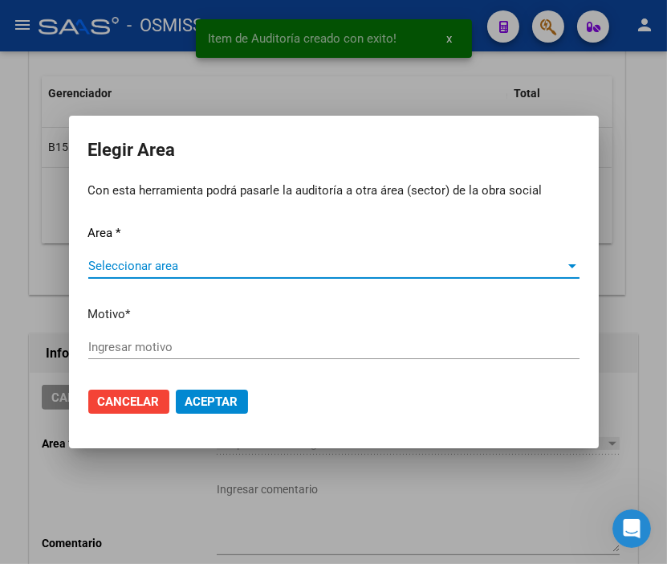
click at [169, 277] on div "Seleccionar area Seleccionar area" at bounding box center [333, 273] width 491 height 39
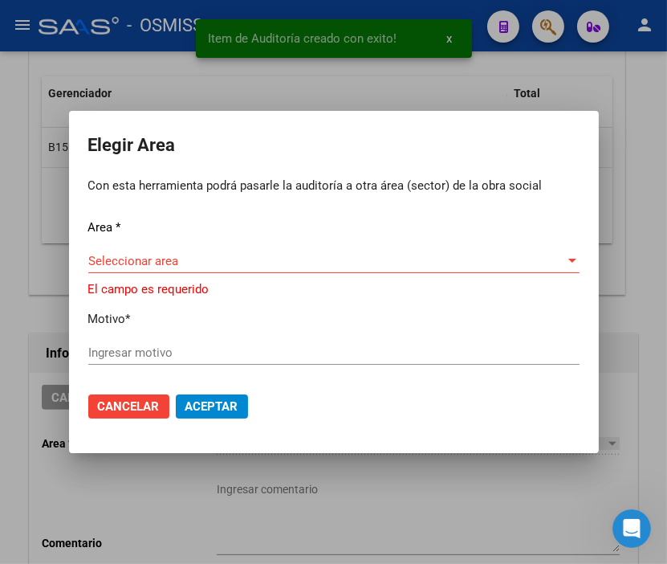
click at [167, 268] on div "Seleccionar area Seleccionar area" at bounding box center [333, 261] width 491 height 24
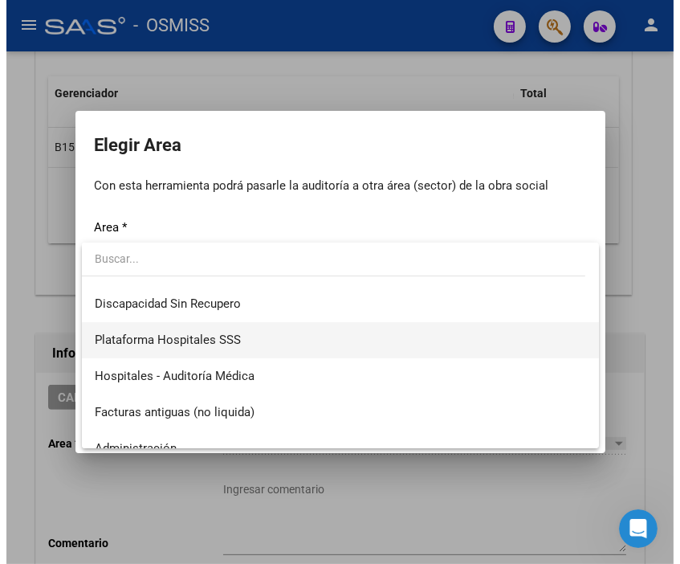
scroll to position [267, 0]
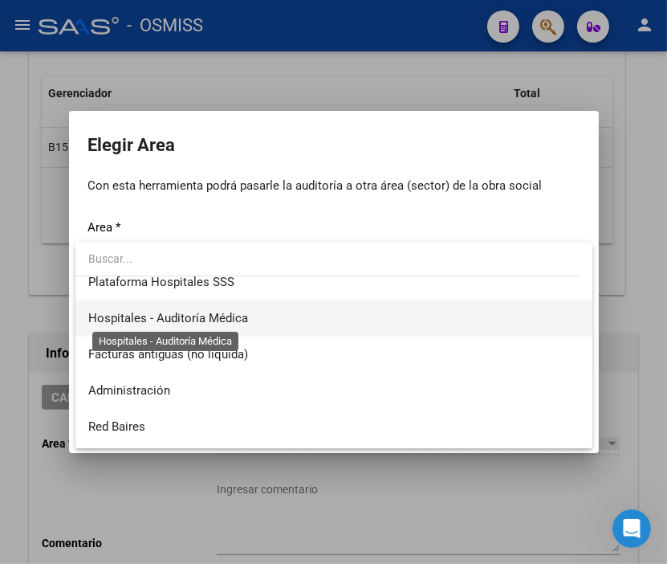
click at [202, 320] on span "Hospitales - Auditoría Médica" at bounding box center [168, 318] width 160 height 14
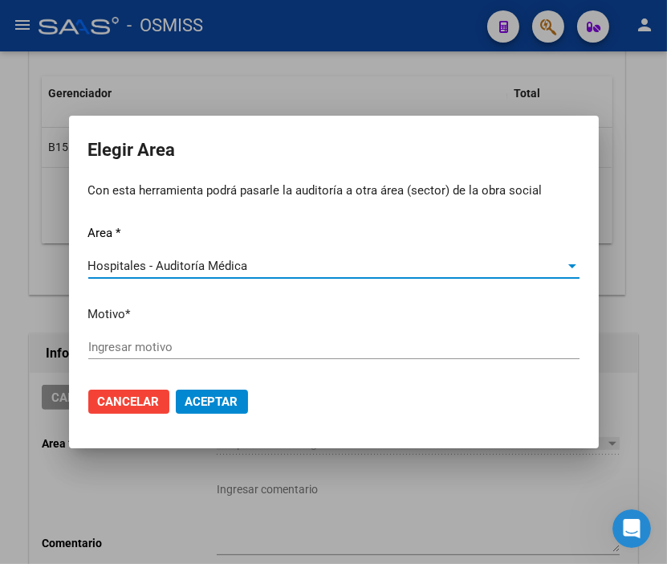
click at [129, 350] on input "Ingresar motivo" at bounding box center [333, 347] width 491 height 14
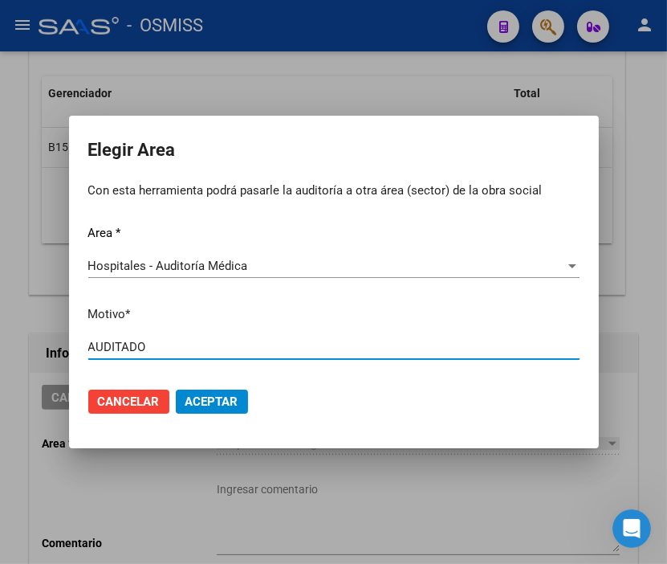
type input "AUDITADO"
click at [210, 400] on span "Aceptar" at bounding box center [211, 401] width 53 height 14
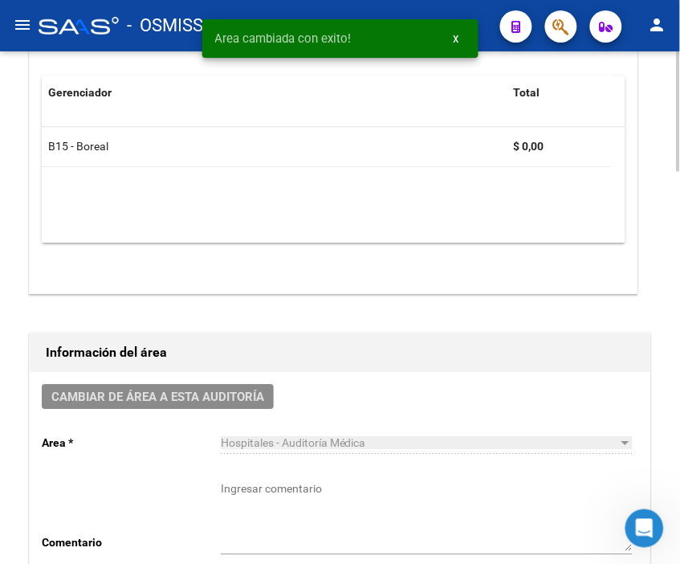
scroll to position [0, 0]
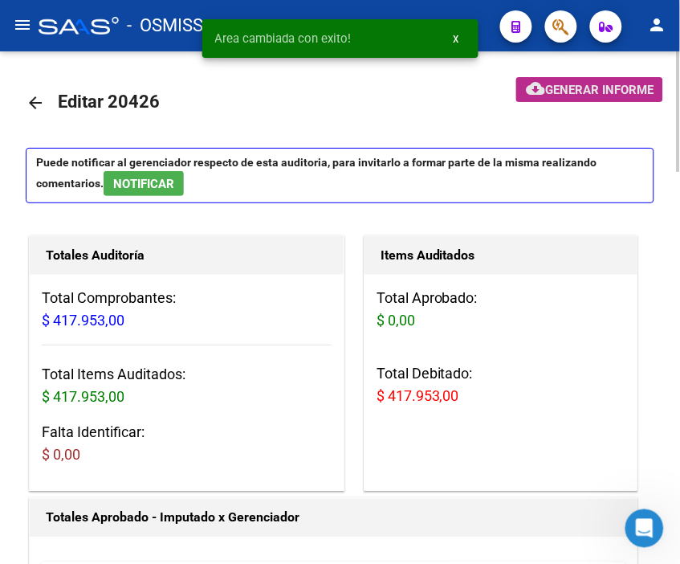
click at [557, 83] on span "Generar informe" at bounding box center [599, 90] width 108 height 14
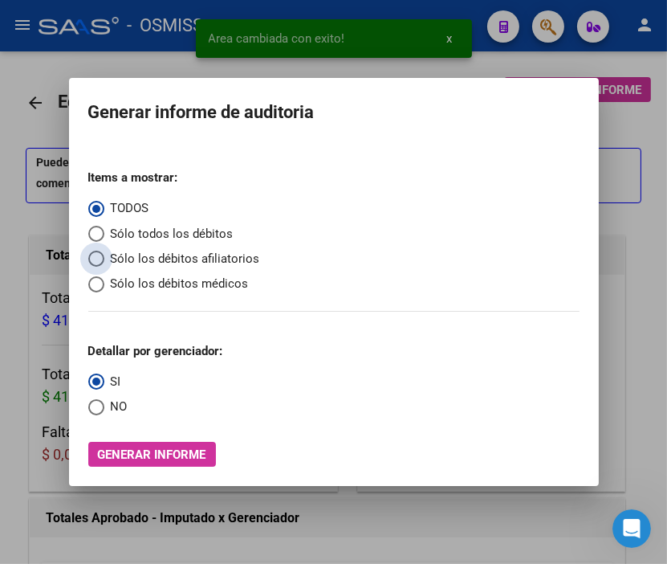
click at [132, 253] on span "Sólo los débitos afiliatorios" at bounding box center [182, 259] width 156 height 18
click at [104, 253] on input "Sólo los débitos afiliatorios" at bounding box center [96, 259] width 16 height 16
radio input "true"
click at [101, 406] on span "Select an option" at bounding box center [96, 407] width 16 height 16
click at [101, 406] on input "NO" at bounding box center [96, 407] width 16 height 16
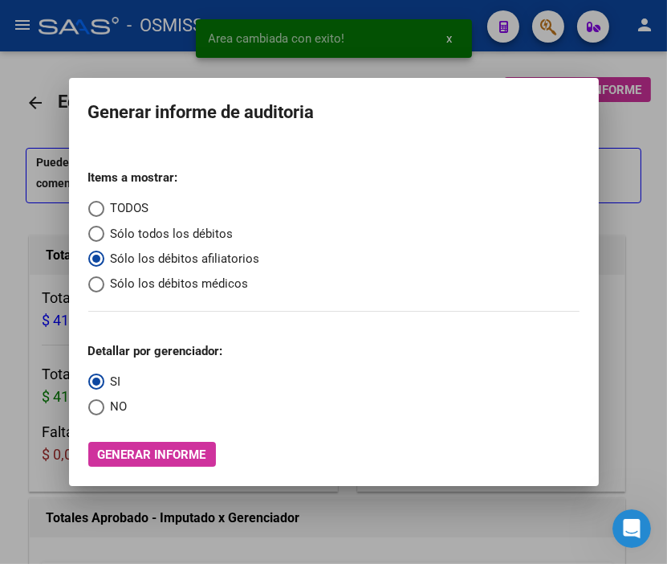
radio input "true"
click at [163, 452] on span "Generar informe" at bounding box center [152, 454] width 108 height 14
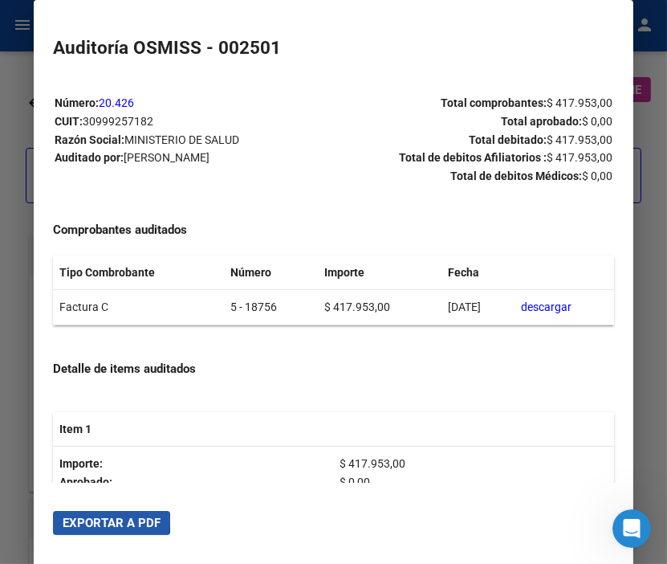
click at [101, 520] on span "Exportar a PDF" at bounding box center [112, 523] width 98 height 14
click at [13, 145] on div at bounding box center [333, 282] width 667 height 564
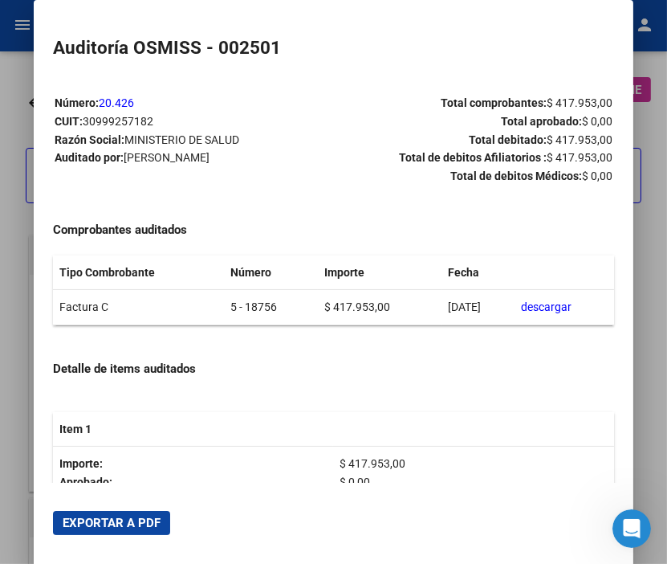
click at [13, 145] on div at bounding box center [333, 282] width 667 height 564
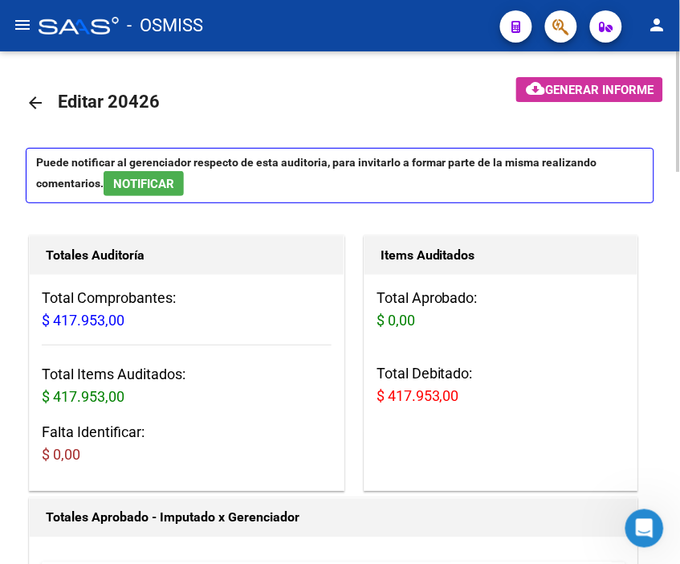
click at [39, 101] on mat-icon "arrow_back" at bounding box center [35, 102] width 19 height 19
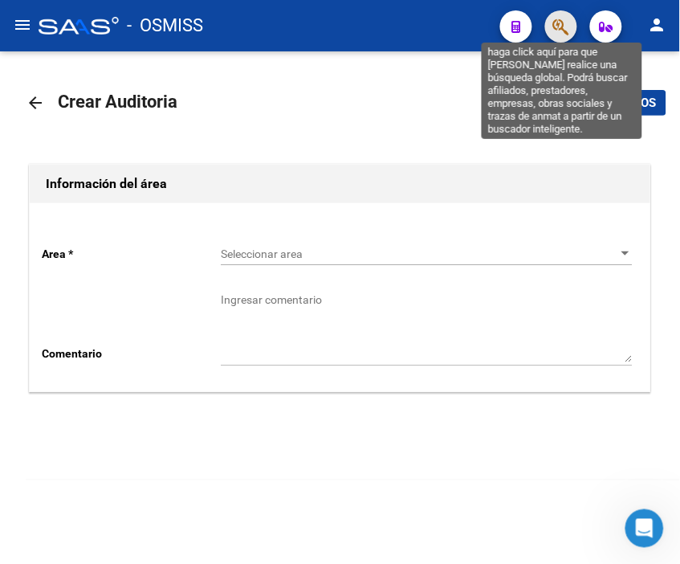
click at [564, 18] on icon "button" at bounding box center [561, 27] width 16 height 18
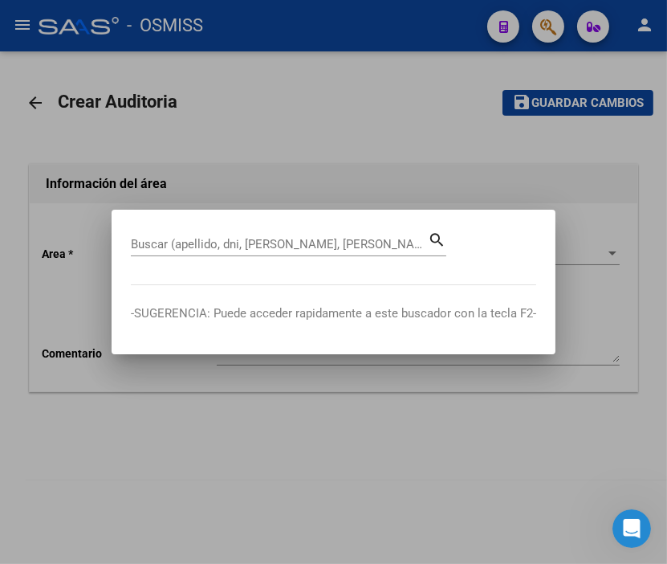
click at [229, 251] on div "Buscar (apellido, dni, [PERSON_NAME], [PERSON_NAME], cuit, obra social)" at bounding box center [279, 244] width 297 height 24
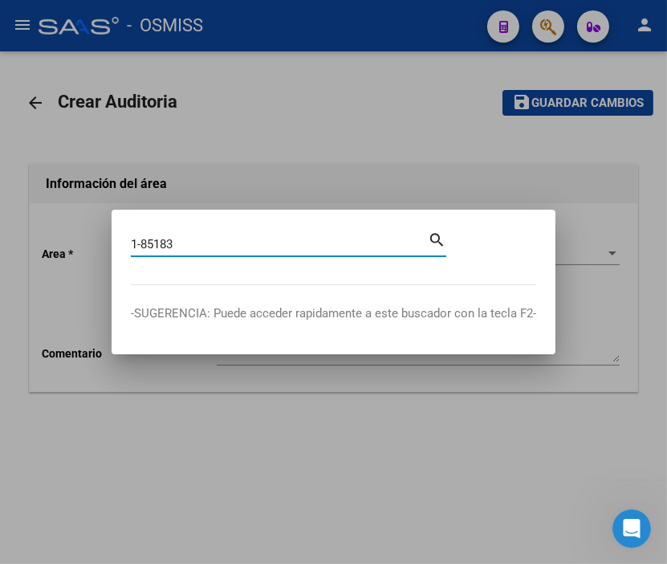
type input "1-85183"
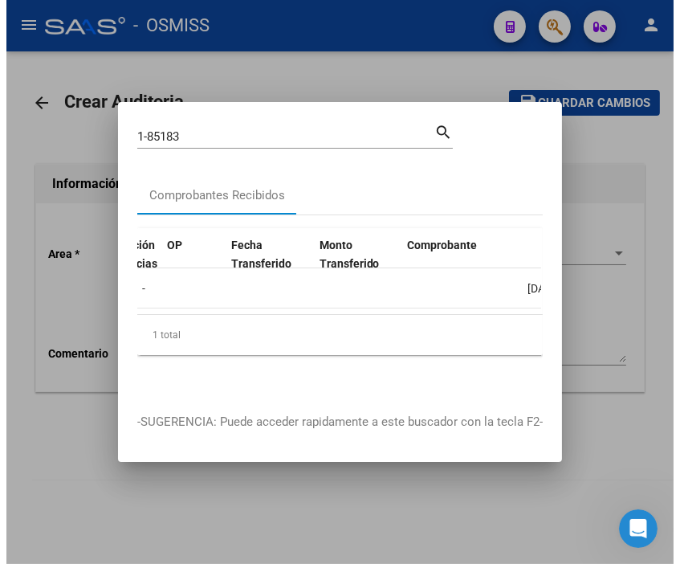
scroll to position [0, 1131]
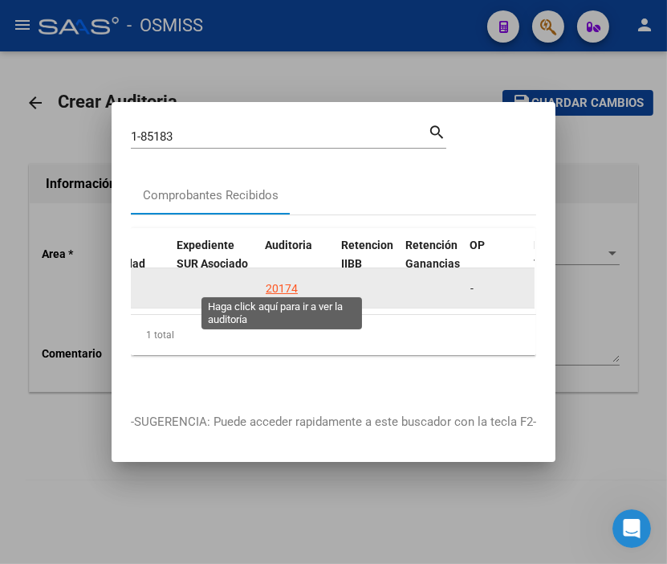
click at [283, 281] on div "20174" at bounding box center [282, 288] width 32 height 18
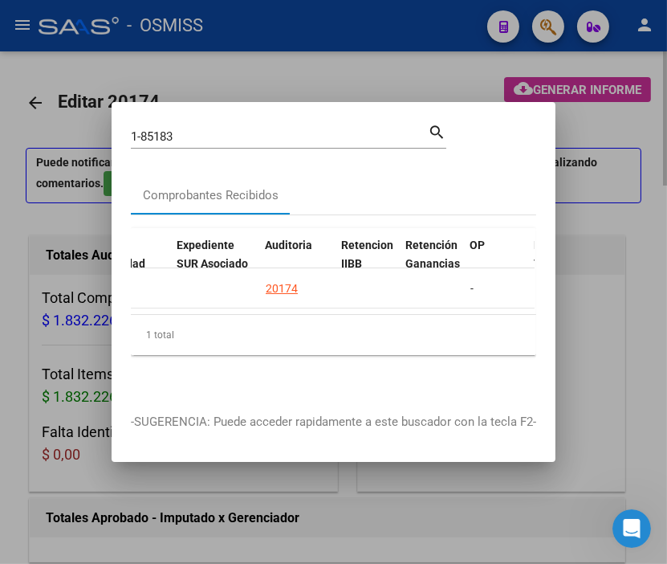
click at [306, 72] on div at bounding box center [333, 282] width 667 height 564
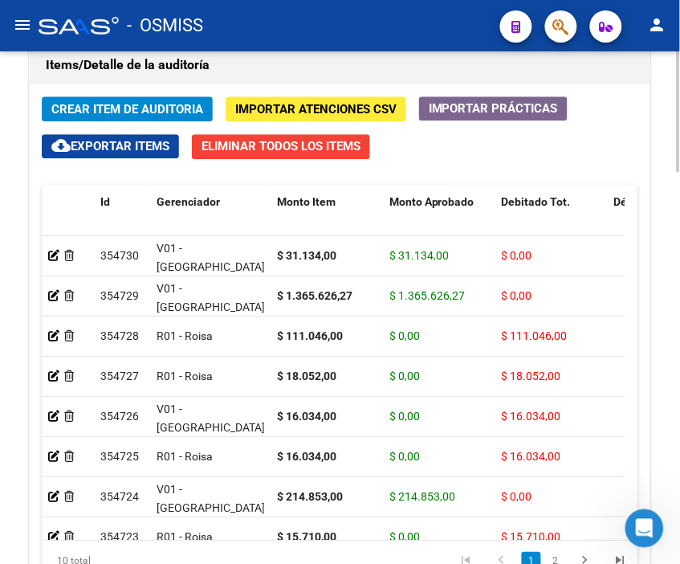
scroll to position [1606, 0]
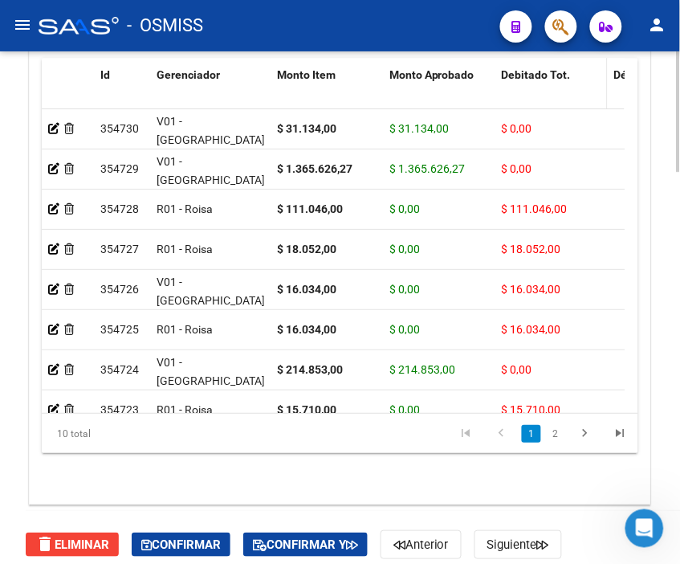
click at [531, 75] on span "Debitado Tot." at bounding box center [536, 74] width 69 height 13
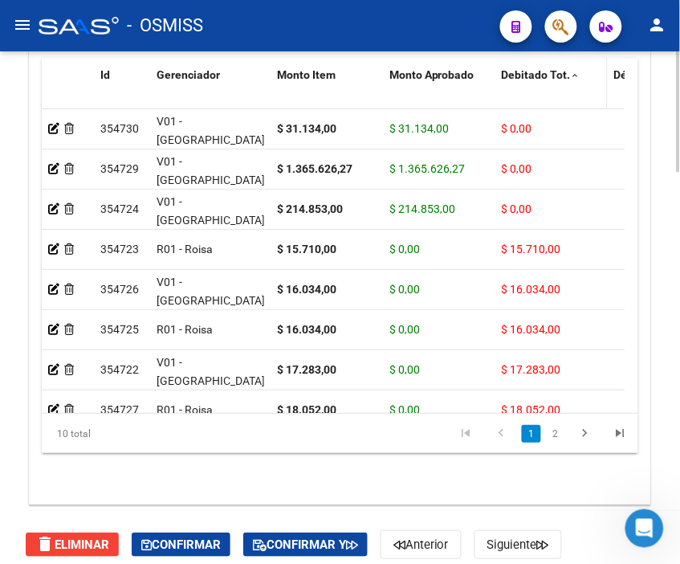
click at [531, 75] on span "Debitado Tot." at bounding box center [536, 74] width 69 height 13
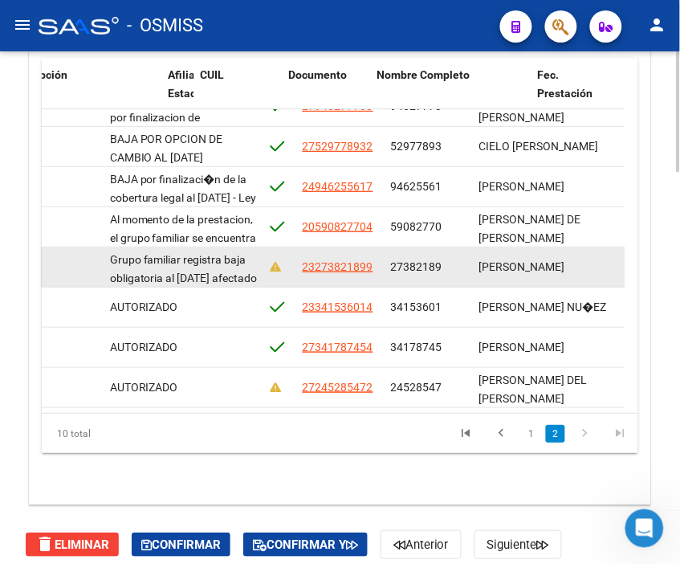
scroll to position [116, 1330]
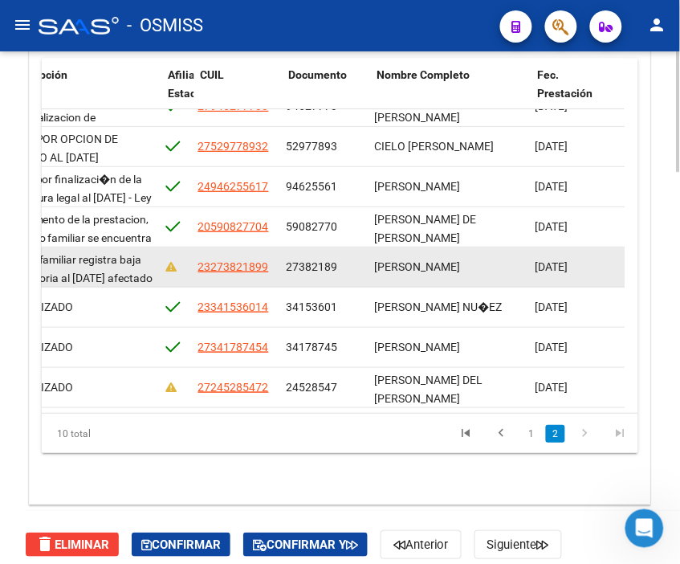
drag, startPoint x: 556, startPoint y: 251, endPoint x: 609, endPoint y: 249, distance: 53.1
click at [609, 249] on div "354723 R01 - Roisa $ 15.710,00 $ 0,00 $ 15.710,00 $ 15.710,00 RECHAZADO Grupo f…" at bounding box center [29, 267] width 2606 height 40
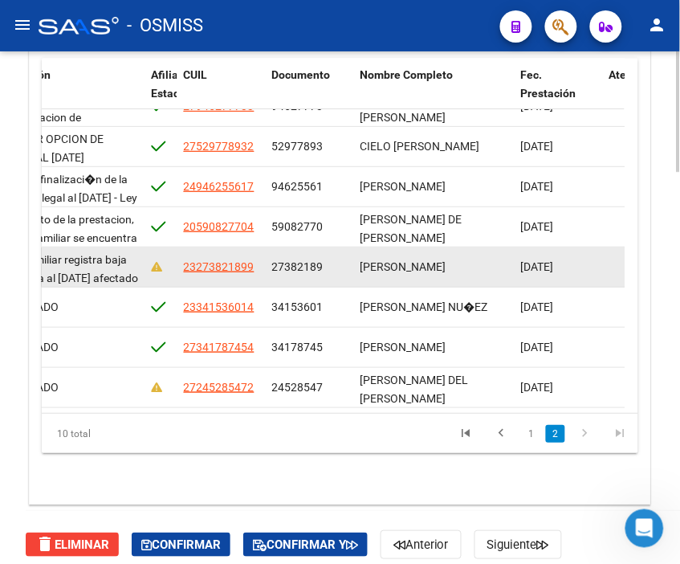
click at [279, 260] on span "27382189" at bounding box center [297, 266] width 51 height 13
drag, startPoint x: 273, startPoint y: 254, endPoint x: 321, endPoint y: 253, distance: 48.2
click at [321, 260] on span "27382189" at bounding box center [297, 266] width 51 height 13
copy span "27382189"
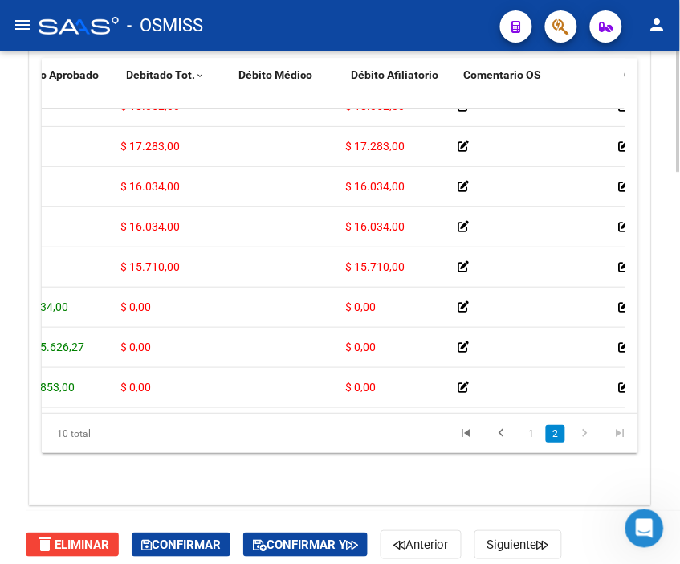
scroll to position [116, 367]
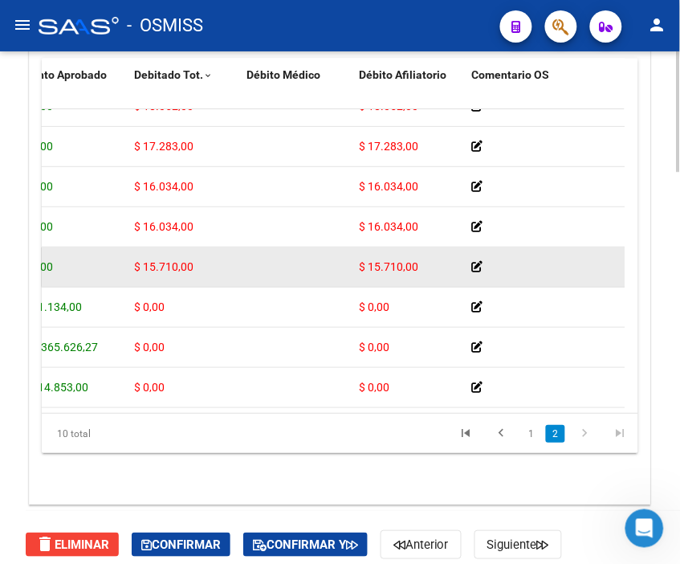
drag, startPoint x: 358, startPoint y: 255, endPoint x: 434, endPoint y: 255, distance: 75.5
click at [434, 258] on div "$ 15.710,00" at bounding box center [410, 267] width 100 height 18
copy span "$ 15.710,00"
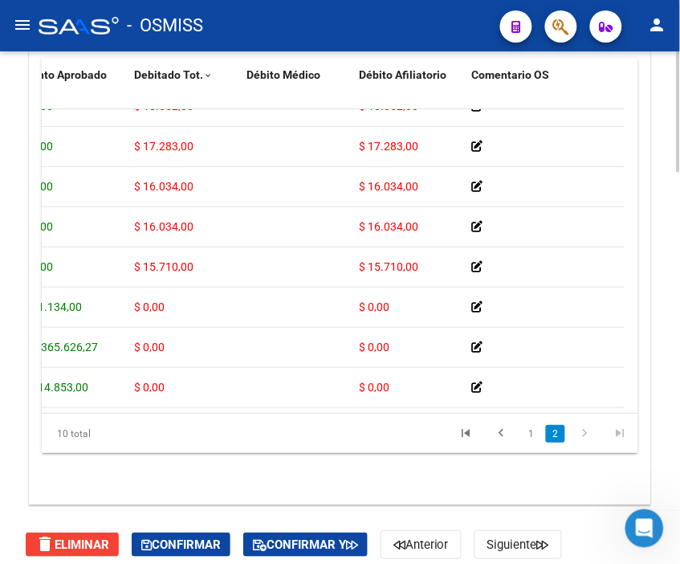
drag, startPoint x: 204, startPoint y: 415, endPoint x: 121, endPoint y: 416, distance: 82.7
click at [121, 416] on div "10 total 1 2" at bounding box center [340, 434] width 597 height 40
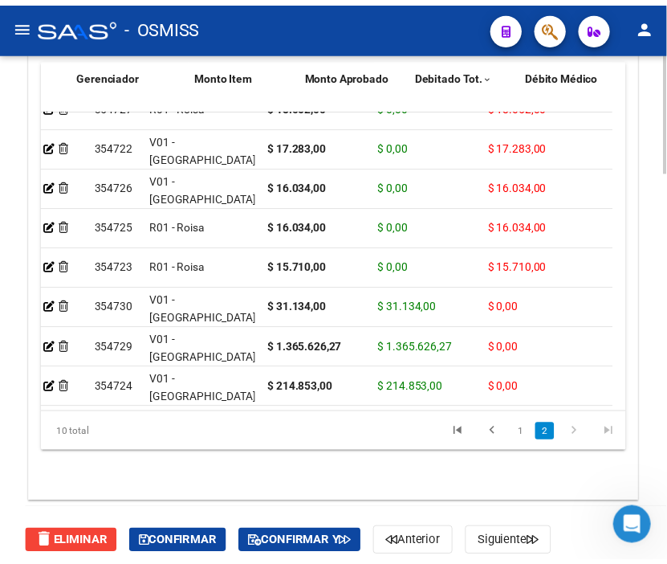
scroll to position [116, 0]
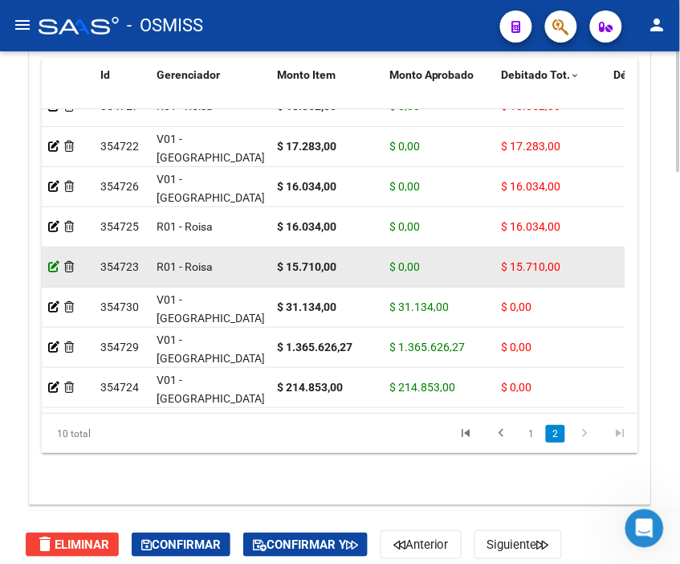
click at [51, 261] on icon at bounding box center [53, 266] width 11 height 11
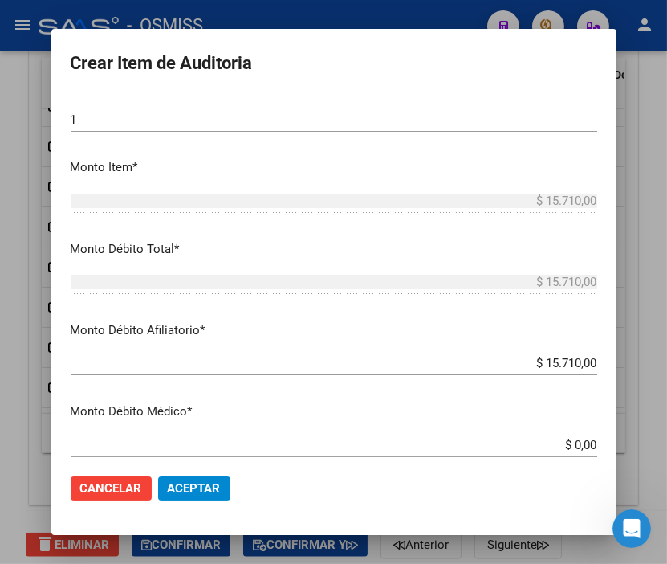
scroll to position [446, 0]
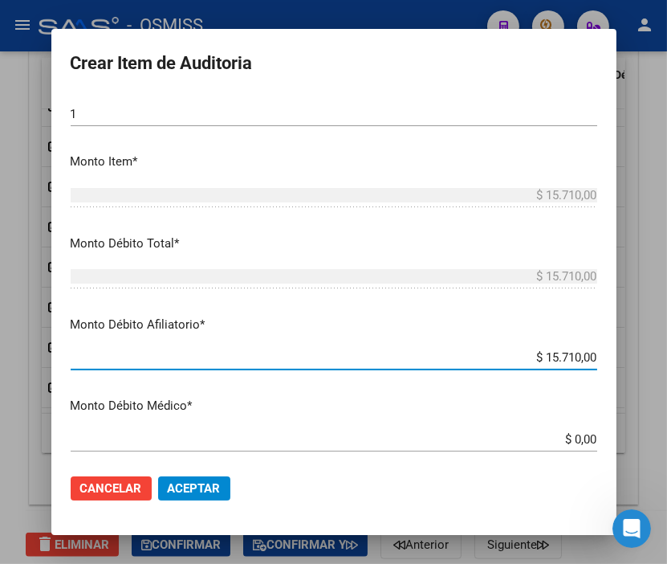
drag, startPoint x: 514, startPoint y: 357, endPoint x: 670, endPoint y: 362, distance: 155.9
click at [667, 362] on html "menu - OSMISS person Firma Express Inicio Calendario SSS Instructivos Contacto …" at bounding box center [333, 282] width 667 height 564
type input "$ 0,00"
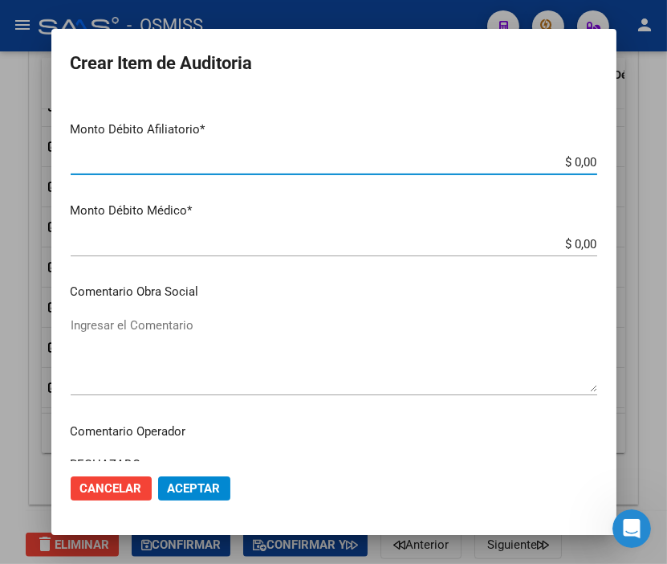
scroll to position [713, 0]
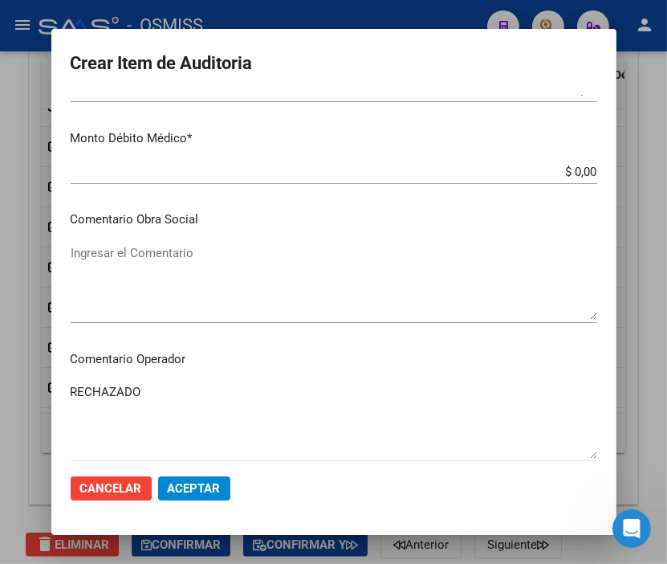
drag, startPoint x: 157, startPoint y: 394, endPoint x: 22, endPoint y: 394, distance: 134.9
click at [22, 394] on div "Crear Item de Auditoria 27382189 Nro Documento 23273821899 CUIL [PERSON_NAME] N…" at bounding box center [333, 282] width 667 height 564
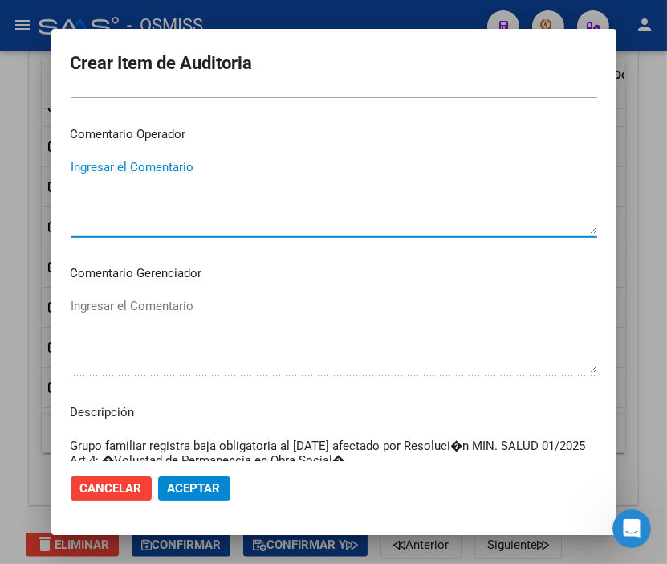
scroll to position [1070, 0]
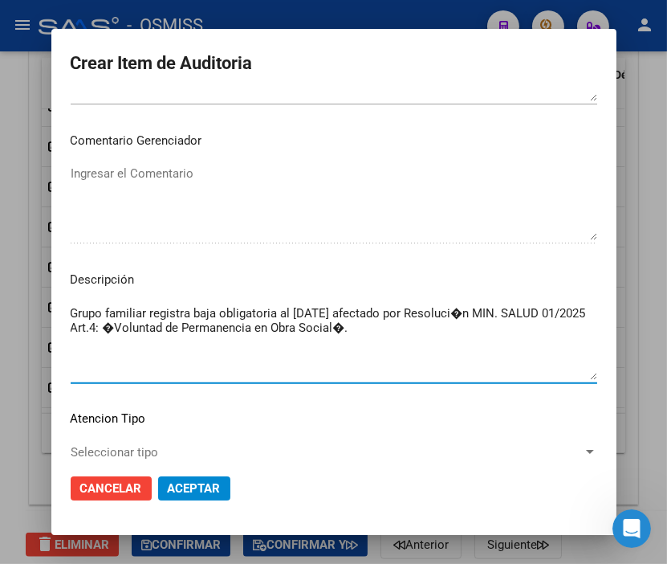
drag, startPoint x: 438, startPoint y: 328, endPoint x: 38, endPoint y: 291, distance: 402.3
click at [38, 291] on div "Crear Item de Auditoria 27382189 Nro Documento 23273821899 CUIL [PERSON_NAME] N…" at bounding box center [333, 282] width 667 height 564
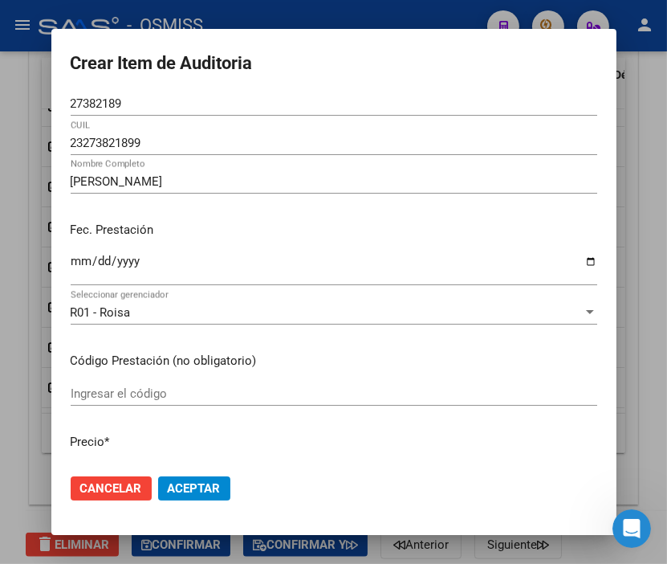
scroll to position [0, 0]
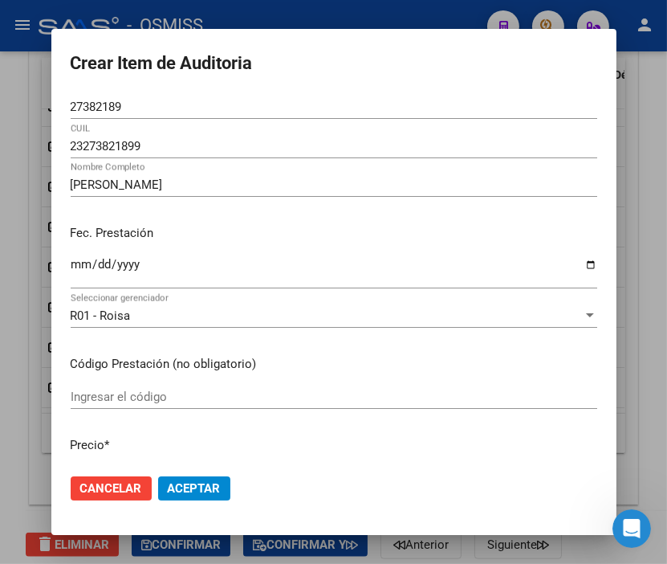
click at [203, 494] on span "Aceptar" at bounding box center [194, 488] width 53 height 14
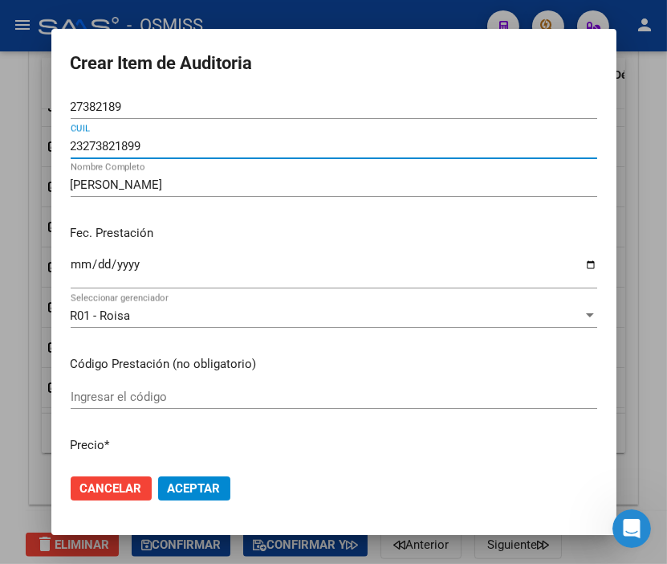
click at [302, 153] on input "23273821899" at bounding box center [334, 146] width 527 height 14
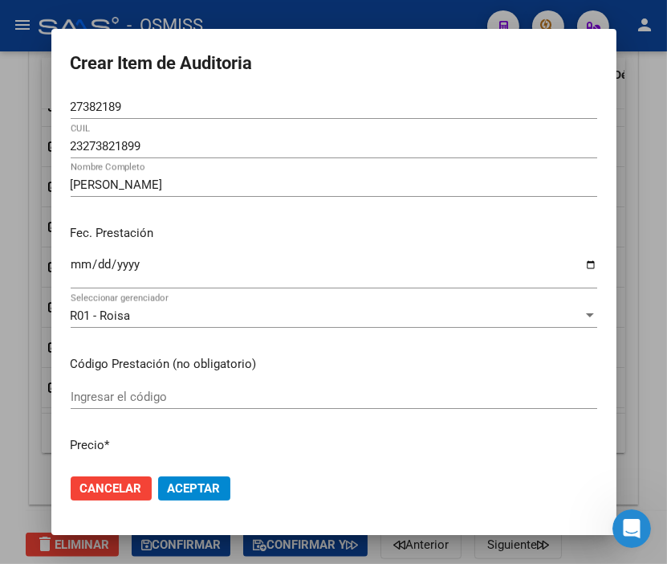
click at [173, 474] on mat-dialog-actions "Cancelar Aceptar" at bounding box center [334, 488] width 527 height 55
click at [207, 486] on span "Aceptar" at bounding box center [194, 488] width 53 height 14
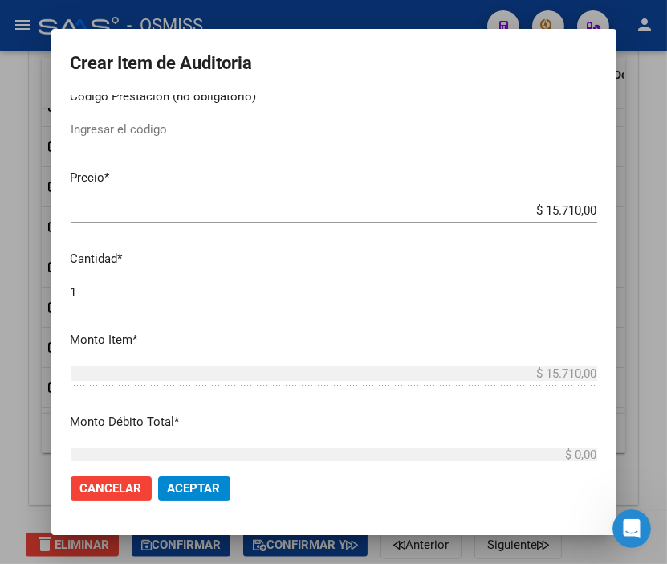
scroll to position [624, 0]
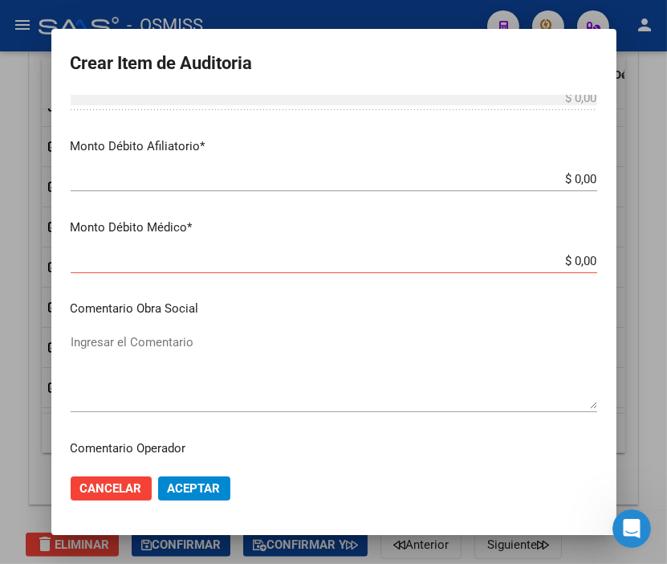
click at [524, 237] on mat-dialog-content "27382189 Nro Documento 23273821899 CUIL [PERSON_NAME] Nombre Completo Fec. Pres…" at bounding box center [333, 278] width 565 height 366
click at [560, 253] on div "$ 0,00 Ingresar [GEOGRAPHIC_DATA]" at bounding box center [334, 261] width 527 height 24
drag, startPoint x: 560, startPoint y: 253, endPoint x: 646, endPoint y: 267, distance: 87.0
click at [646, 267] on div "Crear Item de Auditoria 27382189 Nro Documento 23273821899 CUIL [PERSON_NAME] N…" at bounding box center [333, 282] width 667 height 564
type input "$ 0,00"
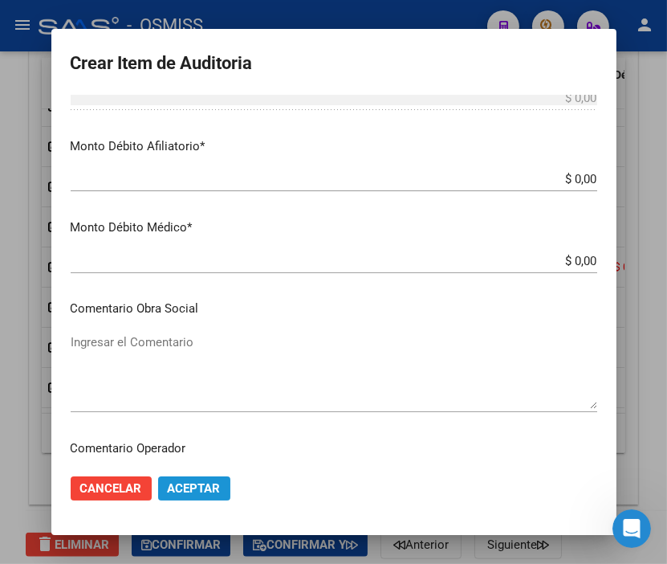
click at [191, 479] on button "Aceptar" at bounding box center [194, 488] width 72 height 24
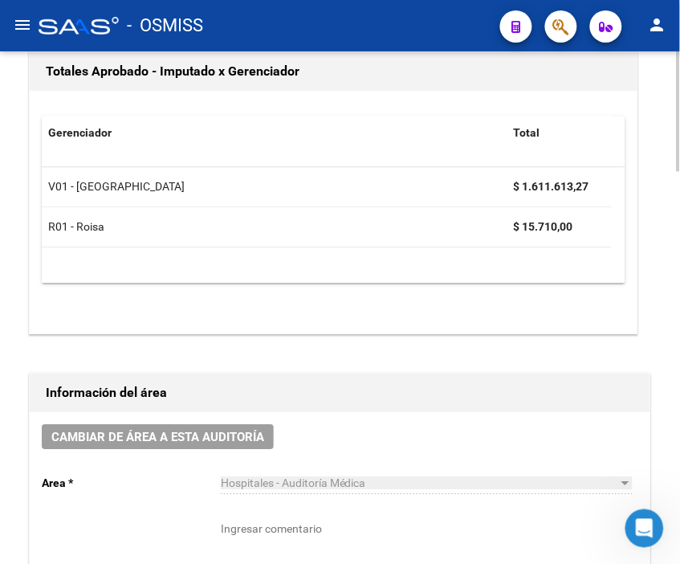
scroll to position [0, 0]
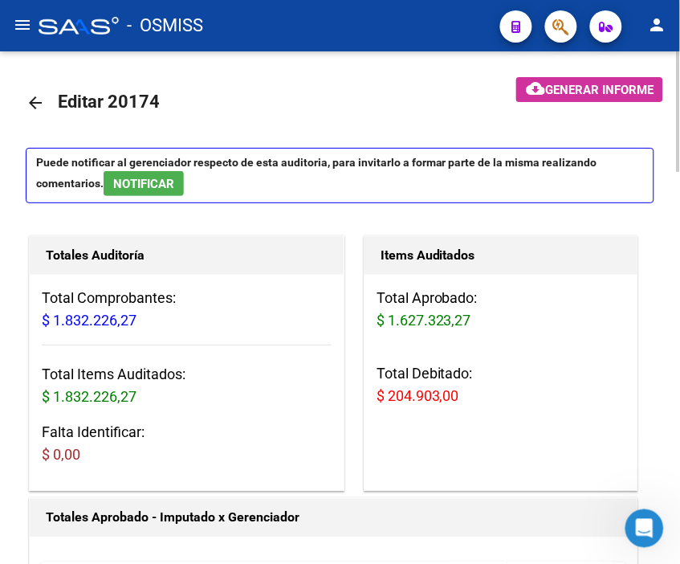
click at [588, 104] on mat-toolbar-row at bounding box center [568, 102] width 206 height 51
click at [589, 91] on span "Generar informe" at bounding box center [599, 90] width 108 height 14
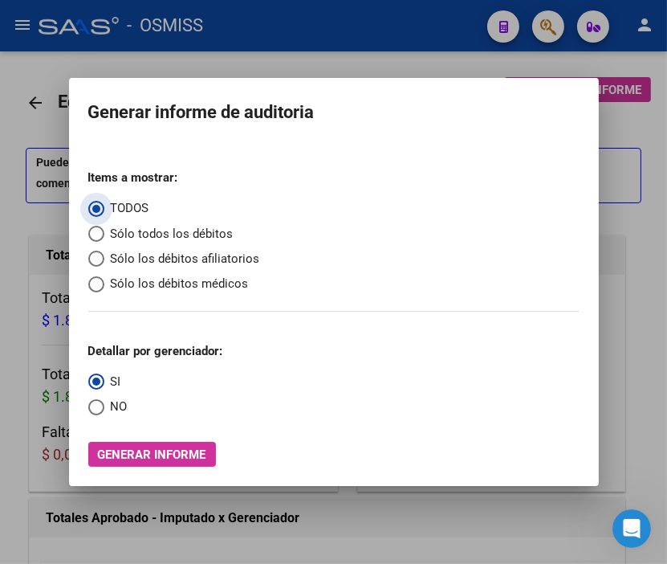
click at [189, 253] on span "Sólo los débitos afiliatorios" at bounding box center [182, 259] width 156 height 18
click at [104, 253] on input "Sólo los débitos afiliatorios" at bounding box center [96, 259] width 16 height 16
radio input "true"
click at [124, 400] on span "NO" at bounding box center [115, 406] width 23 height 18
click at [104, 400] on input "NO" at bounding box center [96, 407] width 16 height 16
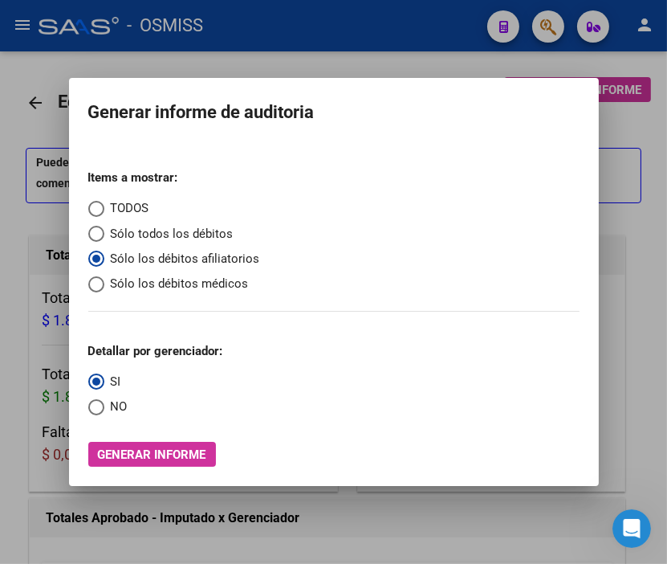
radio input "true"
click at [138, 450] on span "Generar informe" at bounding box center [152, 454] width 108 height 14
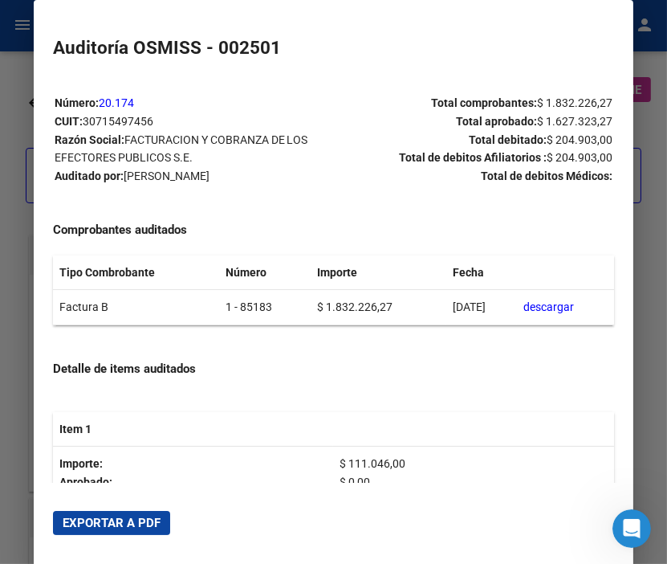
click at [130, 514] on button "Exportar a PDF" at bounding box center [111, 523] width 117 height 24
click at [16, 108] on div at bounding box center [333, 282] width 667 height 564
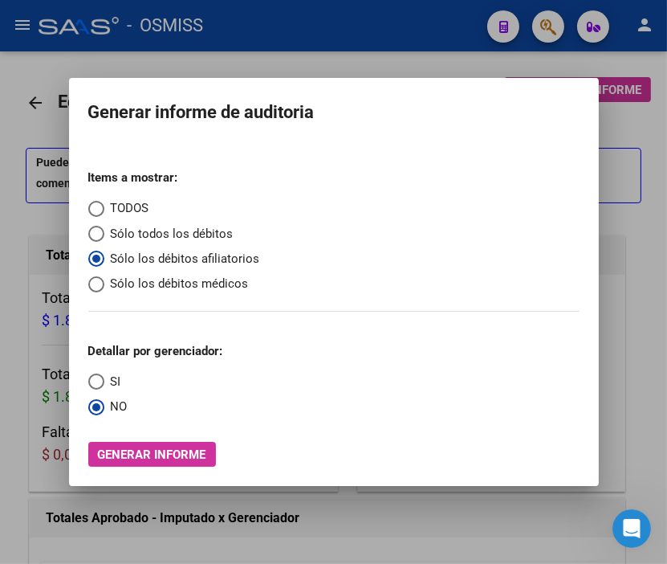
click at [16, 108] on div at bounding box center [333, 282] width 667 height 564
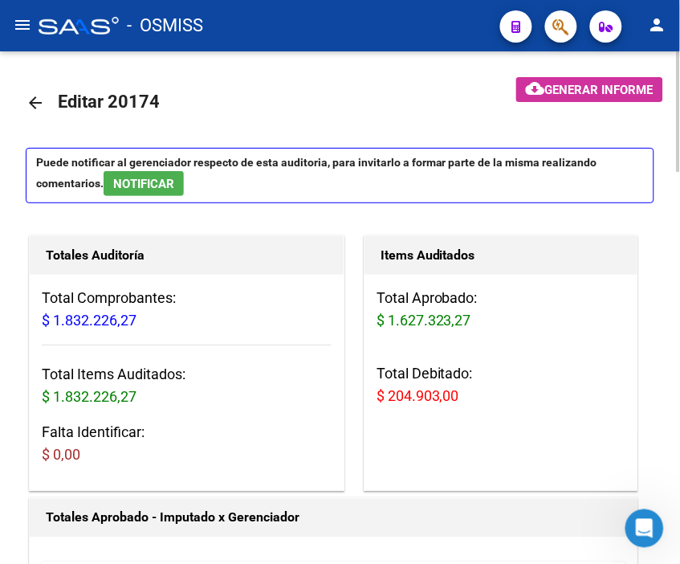
click at [27, 87] on link "arrow_back" at bounding box center [42, 103] width 32 height 38
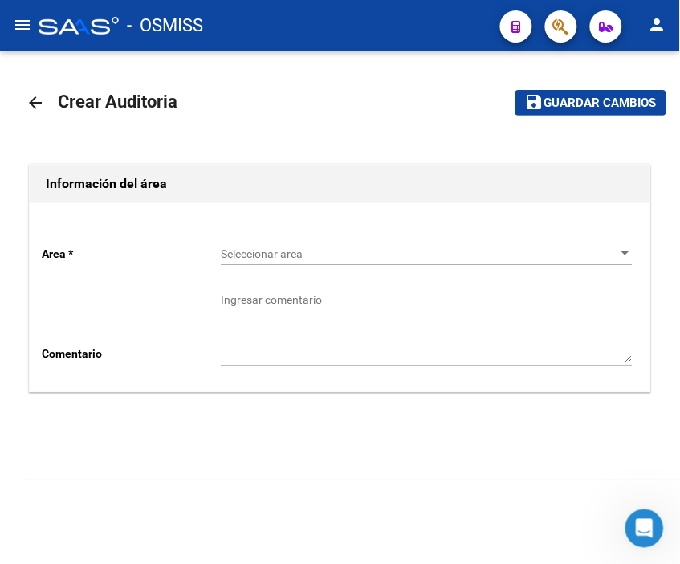
click at [246, 255] on span "Seleccionar area" at bounding box center [419, 254] width 397 height 14
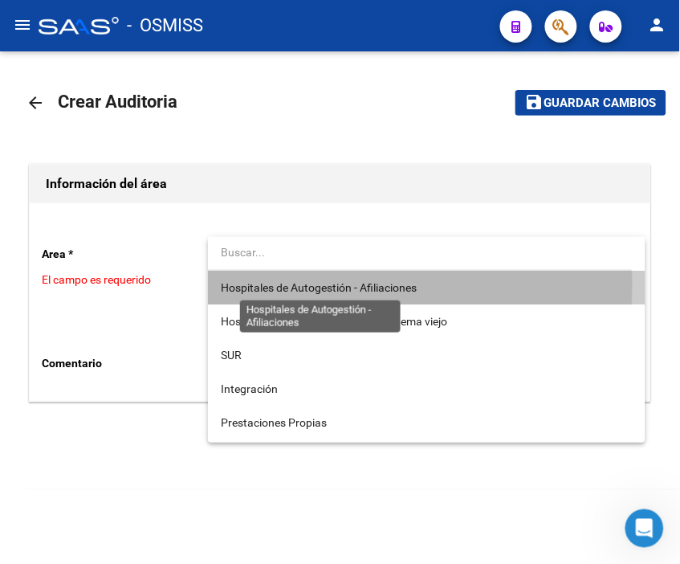
click at [271, 284] on span "Hospitales de Autogestión - Afiliaciones" at bounding box center [319, 287] width 196 height 13
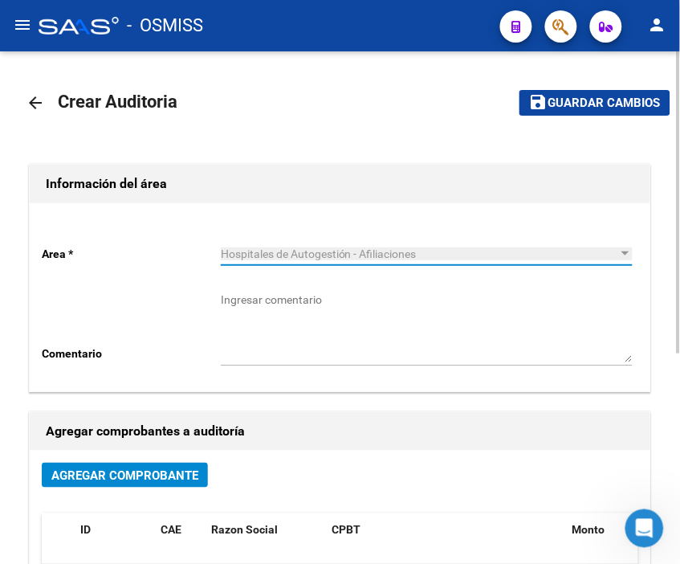
click at [164, 472] on span "Agregar Comprobante" at bounding box center [124, 475] width 147 height 14
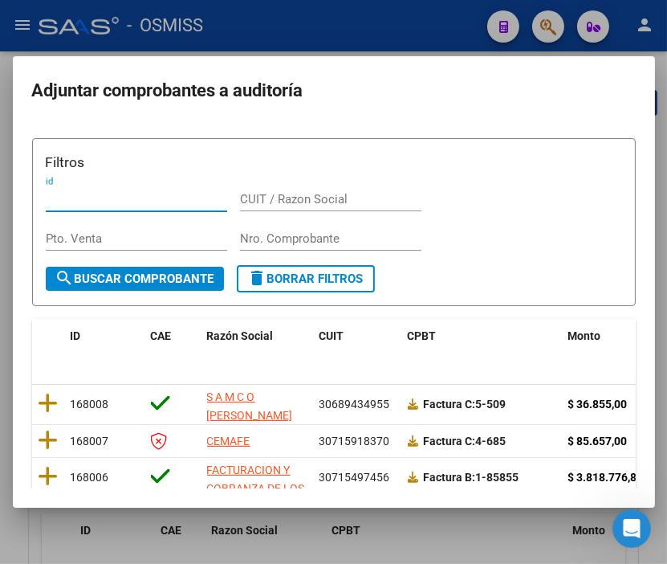
click at [267, 242] on input "Nro. Comprobante" at bounding box center [330, 238] width 181 height 14
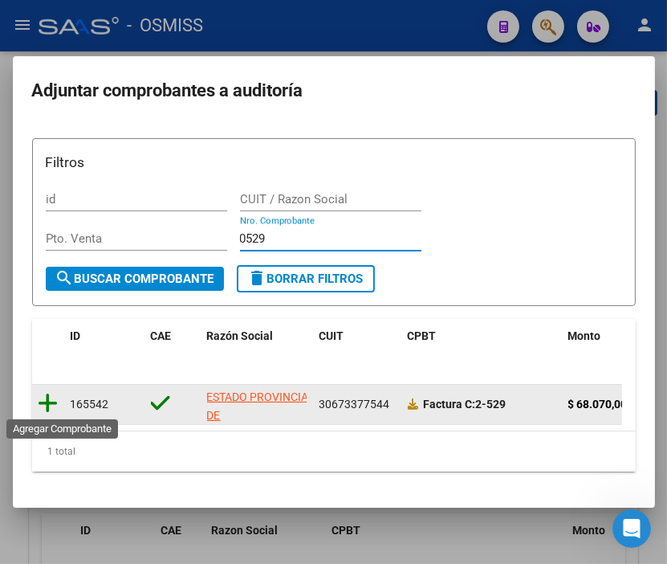
type input "0529"
click at [46, 402] on icon at bounding box center [49, 403] width 20 height 22
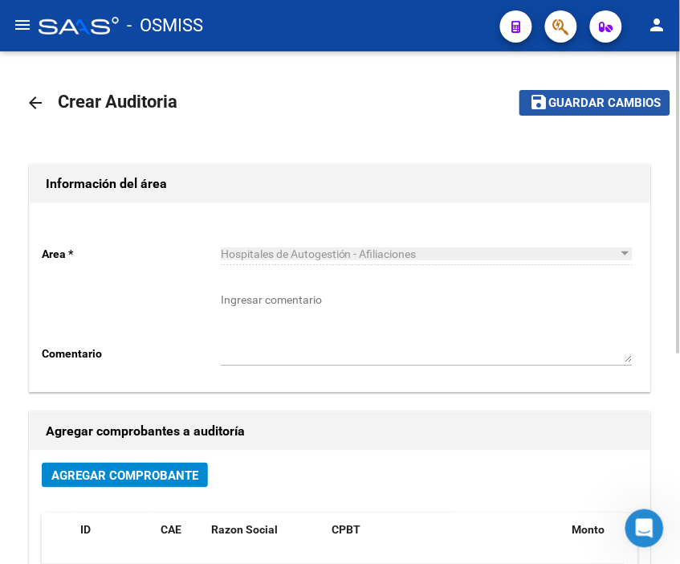
click at [580, 99] on span "Guardar cambios" at bounding box center [604, 103] width 112 height 14
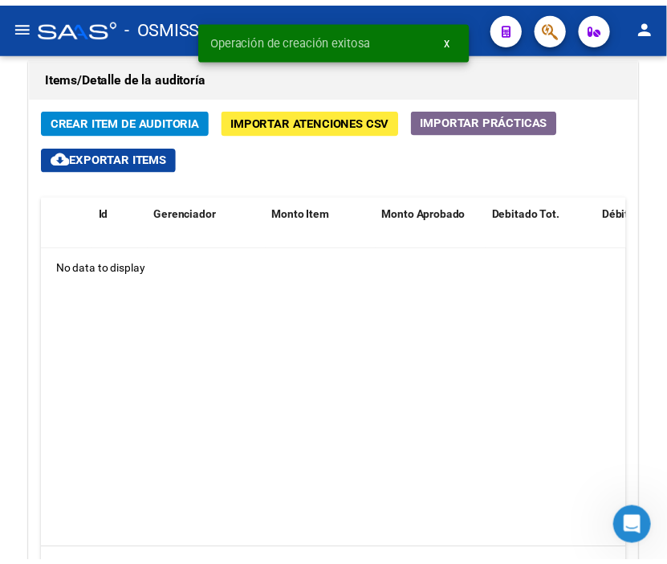
scroll to position [1249, 0]
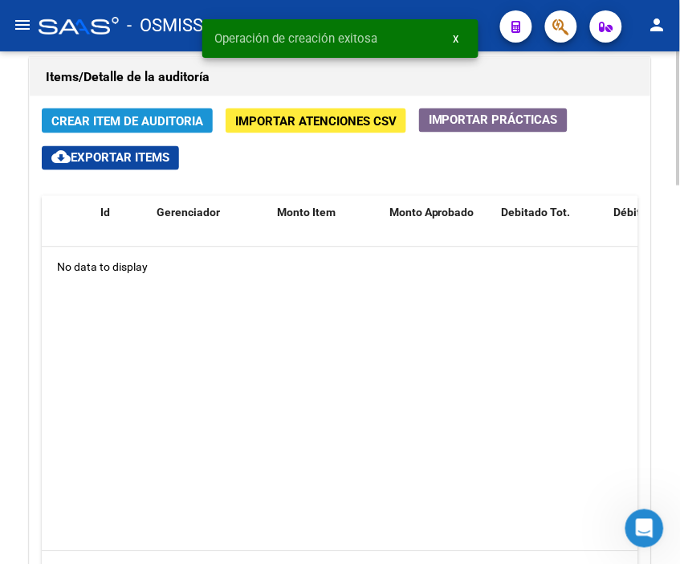
click at [167, 131] on button "Crear Item de Auditoria" at bounding box center [127, 120] width 171 height 25
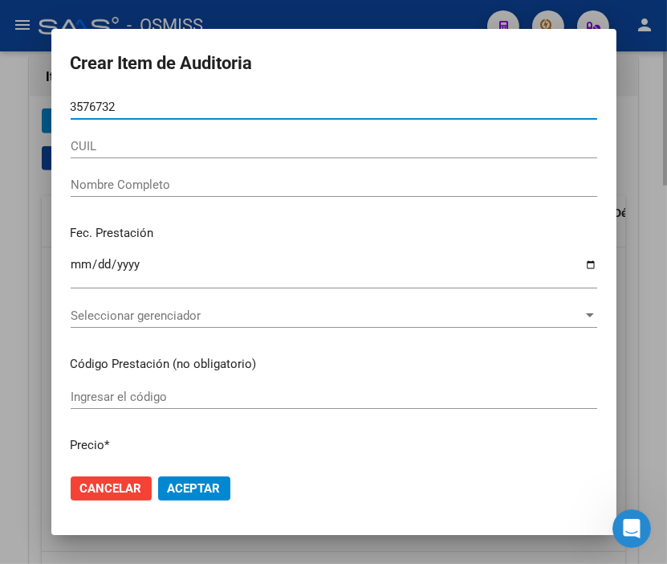
type input "35767324"
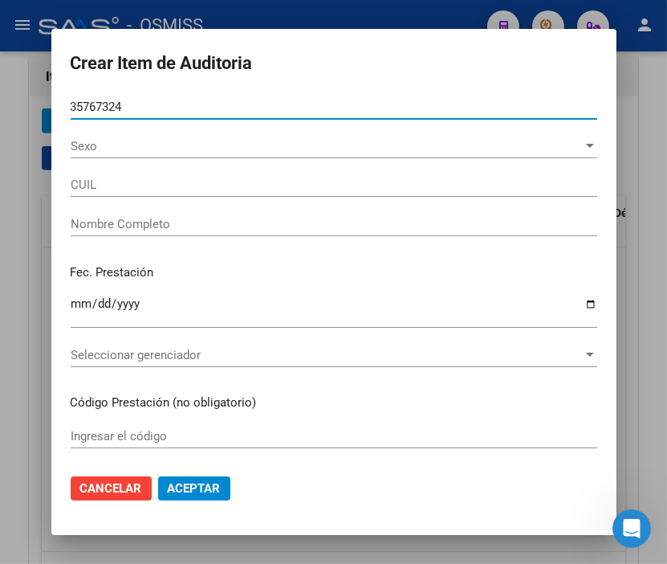
type input "20357673241"
type input "[PERSON_NAME]"
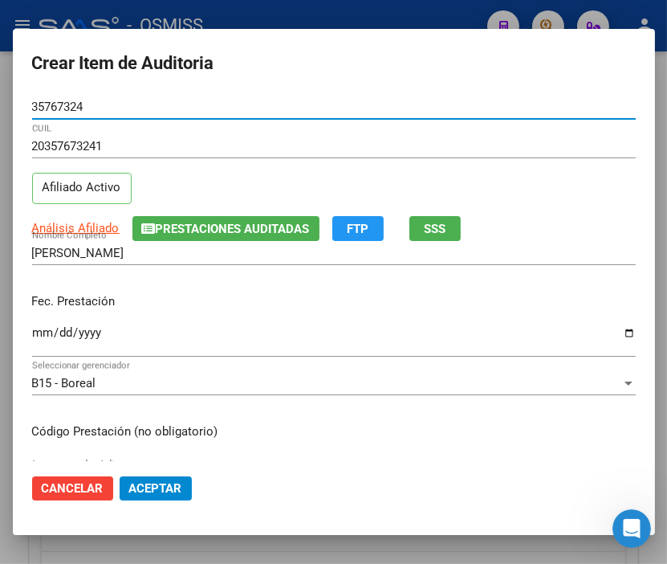
type input "35767324"
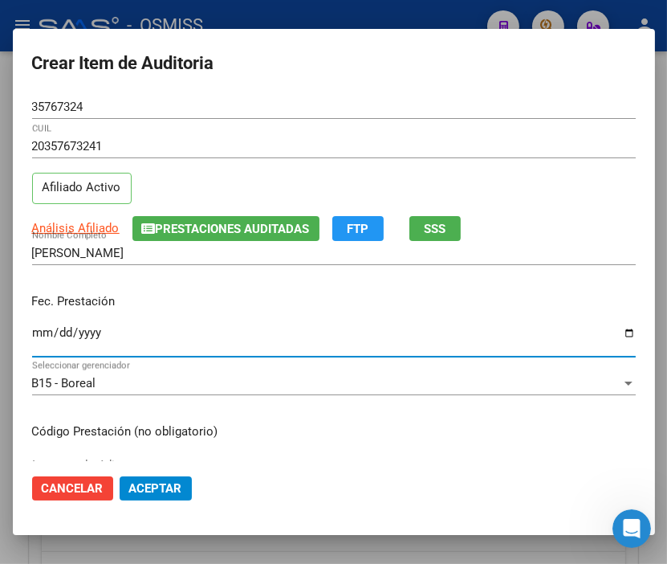
click at [45, 339] on input "Ingresar la fecha" at bounding box center [334, 339] width 604 height 26
type input "0258-08-05"
type input "[DATE]"
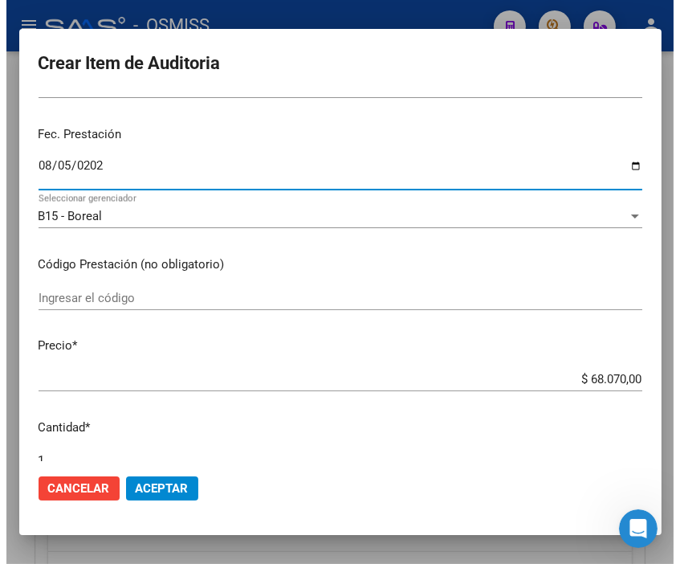
scroll to position [178, 0]
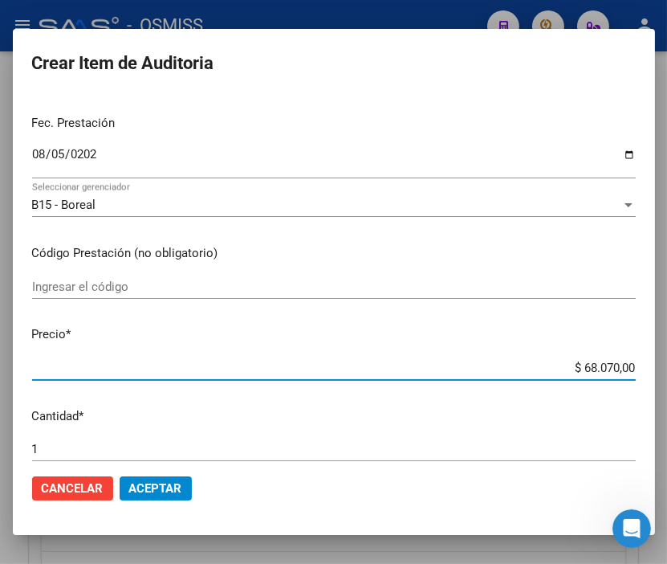
drag, startPoint x: 548, startPoint y: 363, endPoint x: 677, endPoint y: 392, distance: 132.5
click at [667, 392] on html "menu - OSMISS person Firma Express Inicio Calendario SSS Instructivos Contacto …" at bounding box center [333, 282] width 667 height 564
type input "$ 0,05"
type input "$ 0,50"
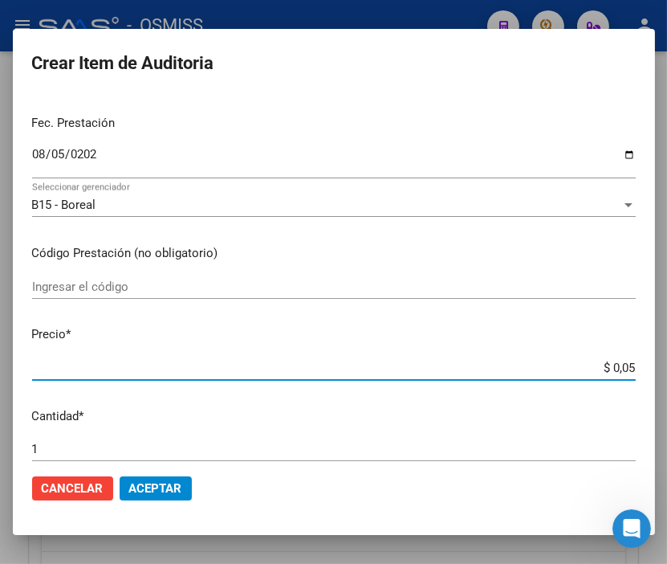
type input "$ 0,50"
type input "$ 5,00"
type input "$ 50,00"
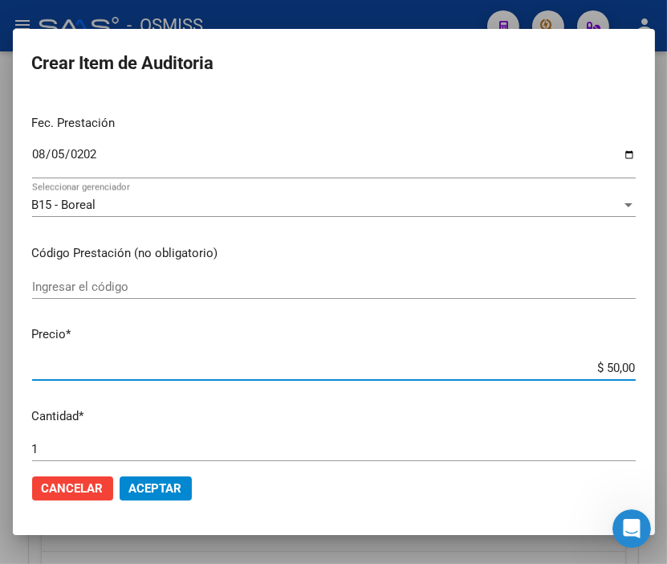
type input "$ 500,00"
type input "$ 5.000,00"
type input "$ 50.000,00"
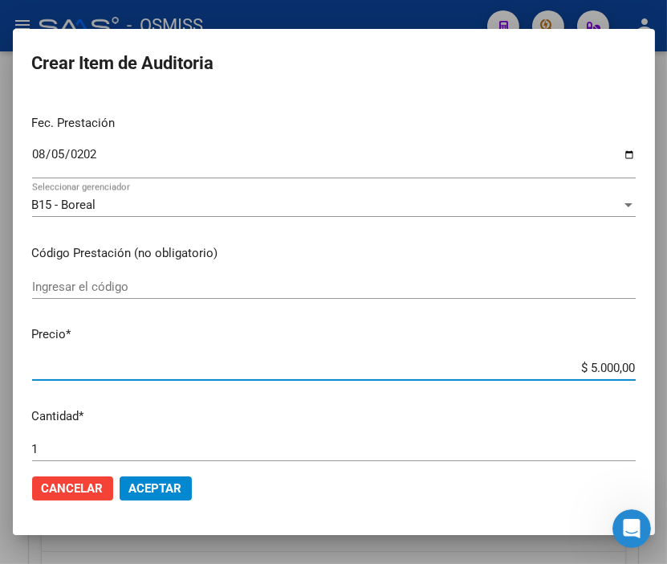
type input "$ 50.000,00"
type input "$ 5.000,00"
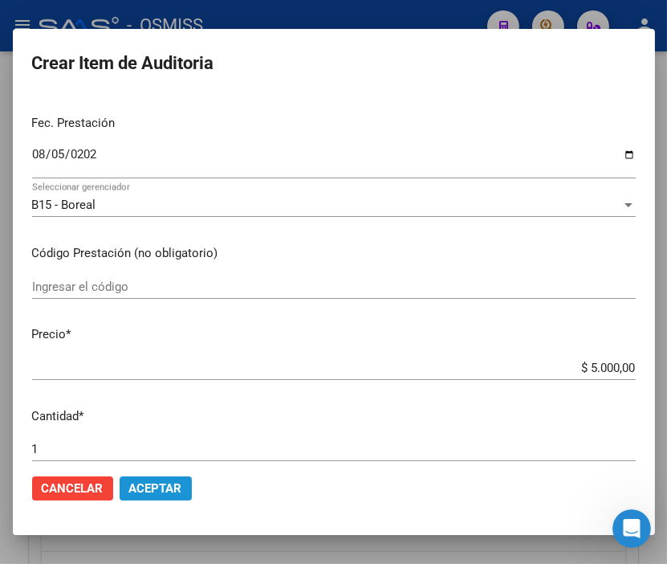
click at [157, 484] on span "Aceptar" at bounding box center [155, 488] width 53 height 14
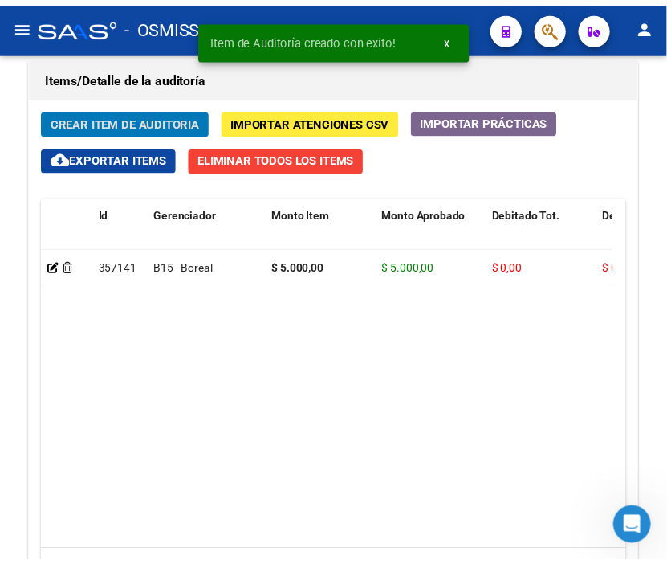
scroll to position [1467, 0]
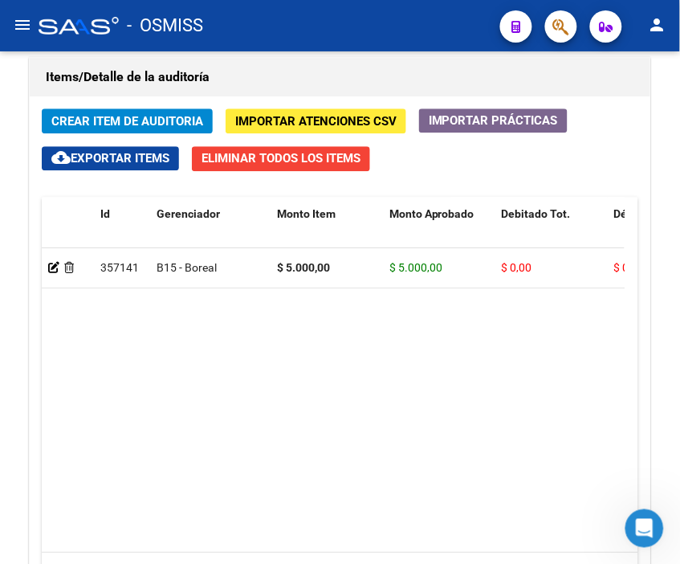
click at [399, 4] on mat-toolbar "menu - OSMISS person" at bounding box center [340, 25] width 680 height 51
click at [149, 123] on span "Crear Item de Auditoria" at bounding box center [127, 121] width 152 height 14
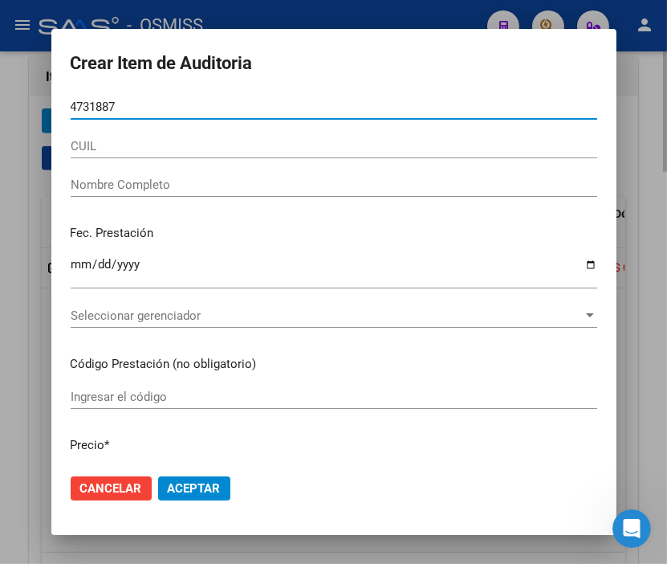
type input "47318878"
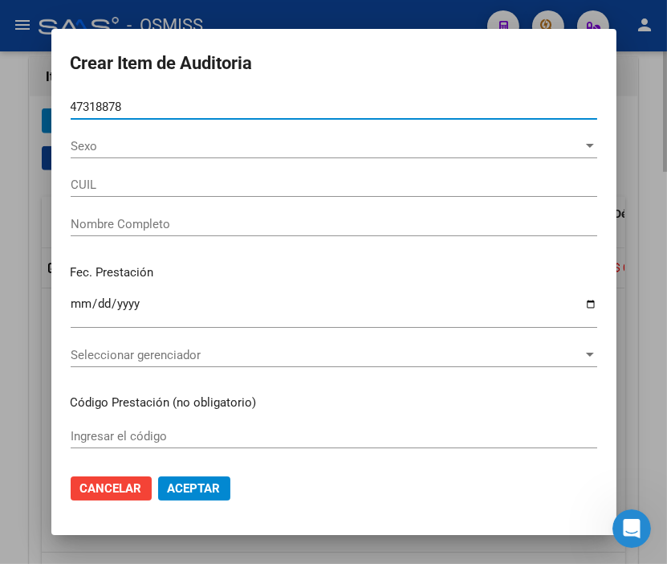
type input "20473188784"
type input "[PERSON_NAME]"
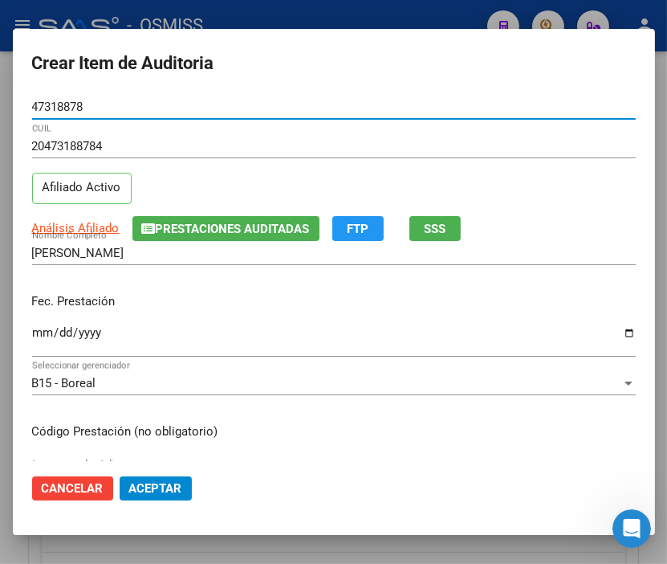
type input "47318878"
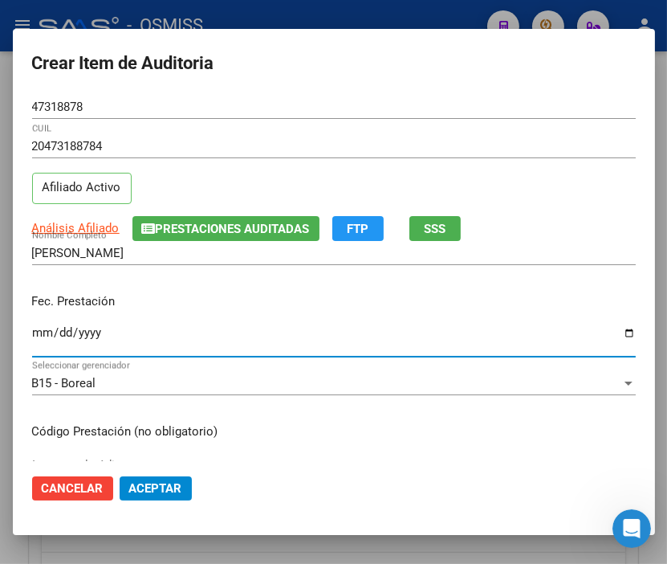
click at [39, 331] on input "Ingresar la fecha" at bounding box center [334, 339] width 604 height 26
type input "[DATE]"
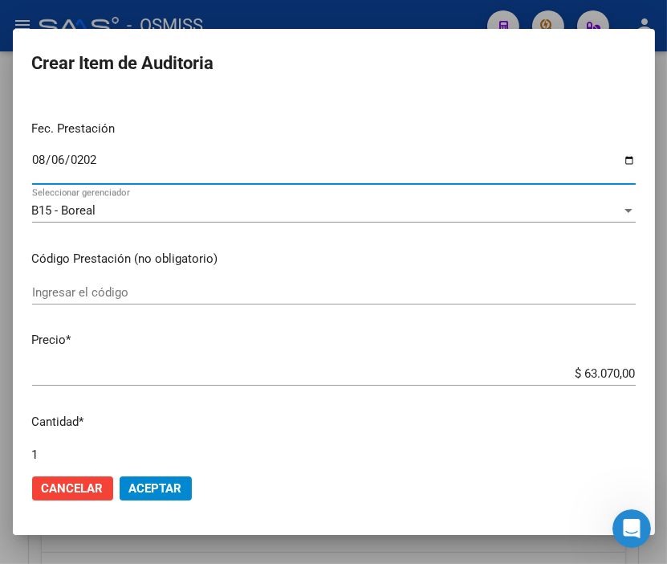
scroll to position [178, 0]
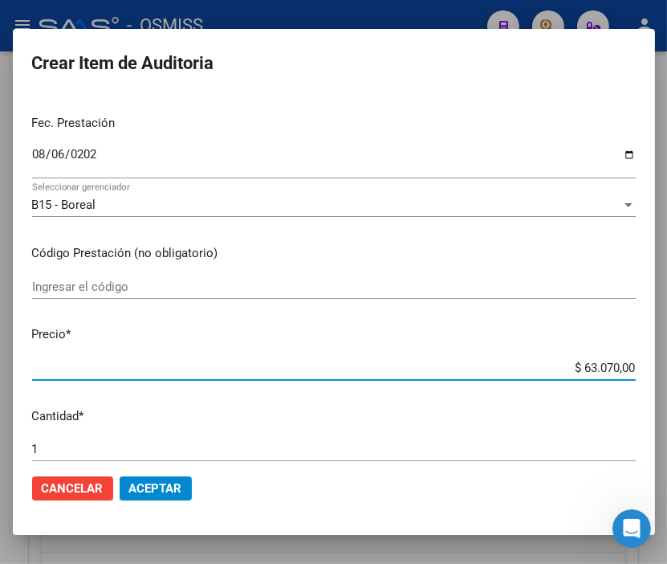
drag, startPoint x: 534, startPoint y: 365, endPoint x: 677, endPoint y: 373, distance: 143.1
click at [667, 373] on html "menu - OSMISS person Firma Express Inicio Calendario SSS Instructivos Contacto …" at bounding box center [333, 282] width 667 height 564
type input "$ 0,02"
type input "$ 0,20"
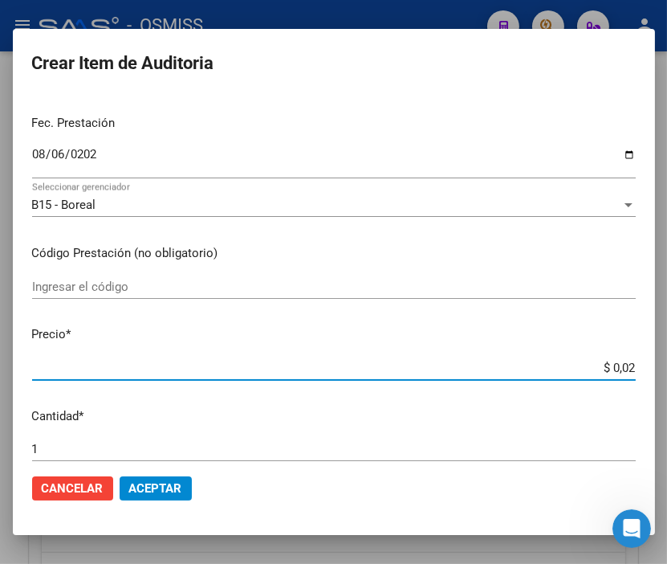
type input "$ 0,20"
type input "$ 2,00"
type input "$ 20,00"
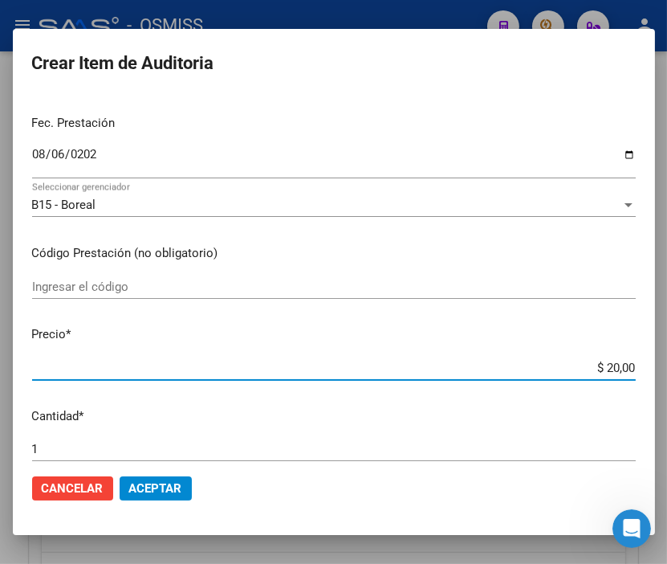
type input "$ 200,00"
type input "$ 2.000,00"
type input "$ 20.000,00"
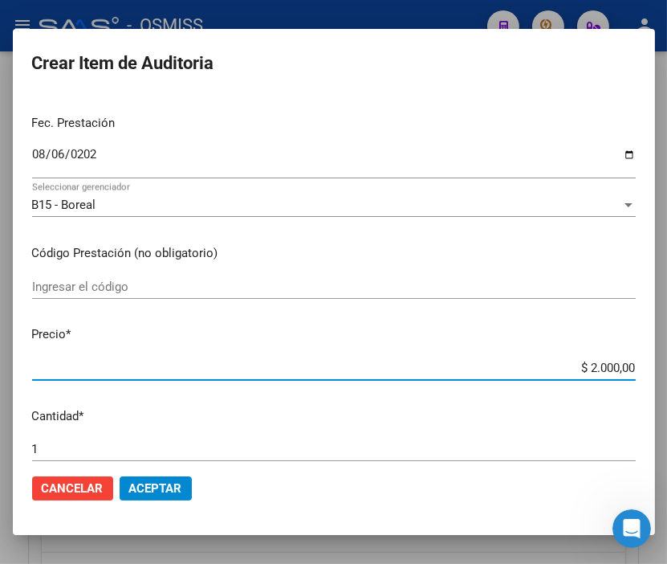
type input "$ 20.000,00"
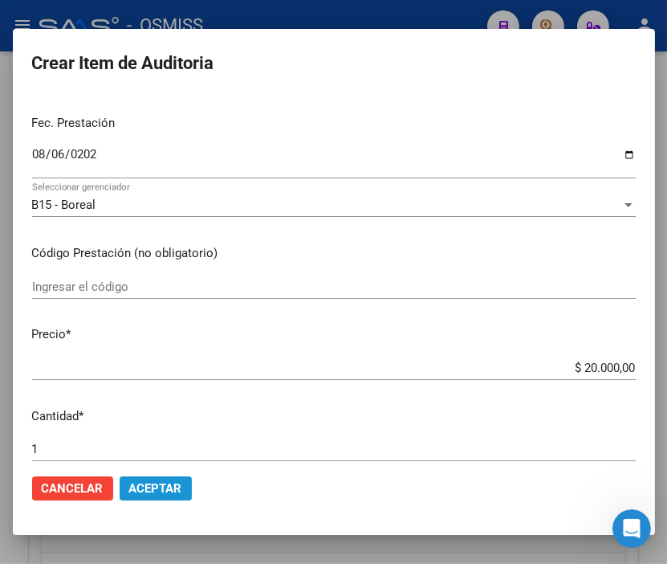
click at [154, 483] on span "Aceptar" at bounding box center [155, 488] width 53 height 14
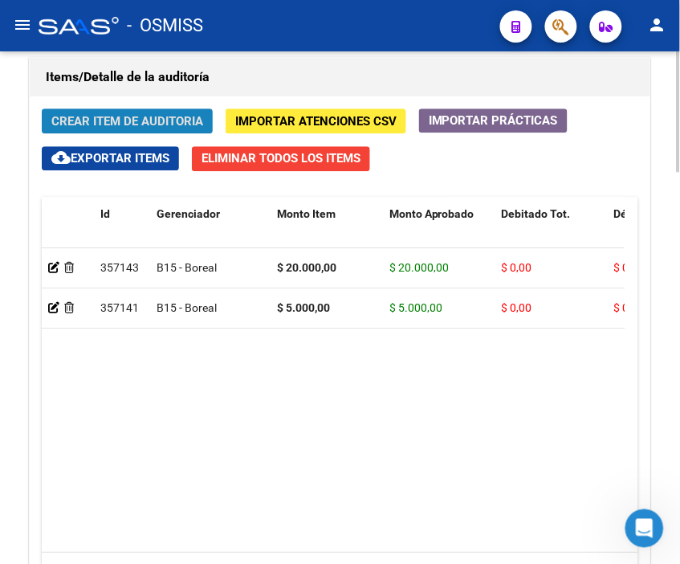
click at [104, 118] on span "Crear Item de Auditoria" at bounding box center [127, 121] width 152 height 14
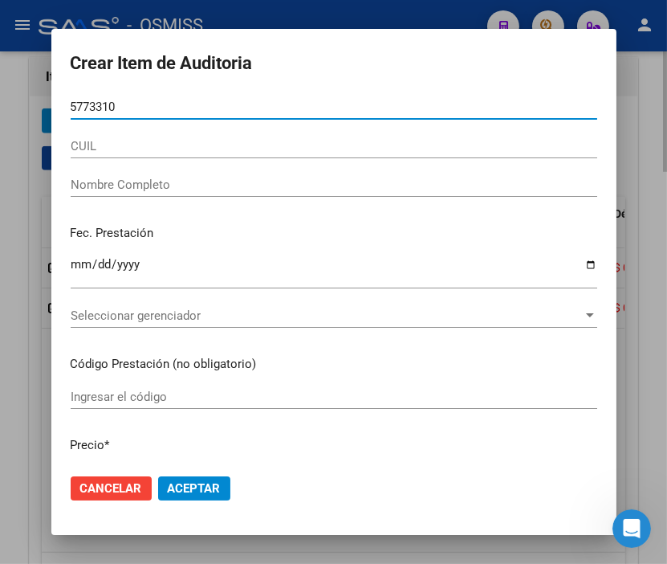
type input "57733104"
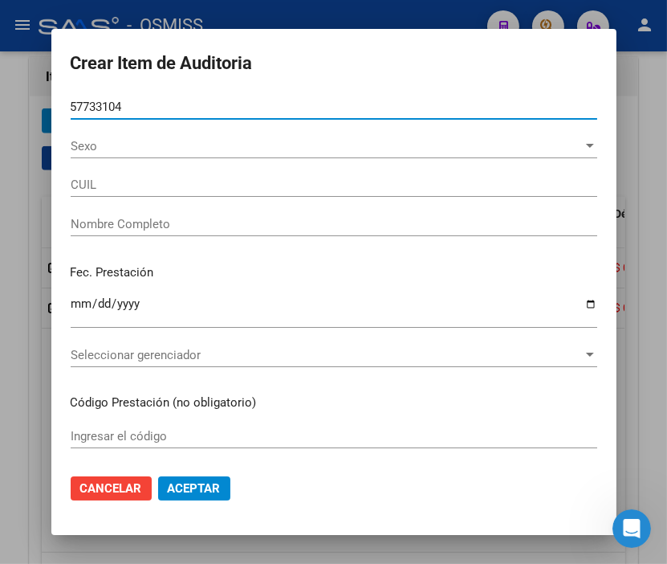
type input "23577331049"
type input "[PERSON_NAME]"
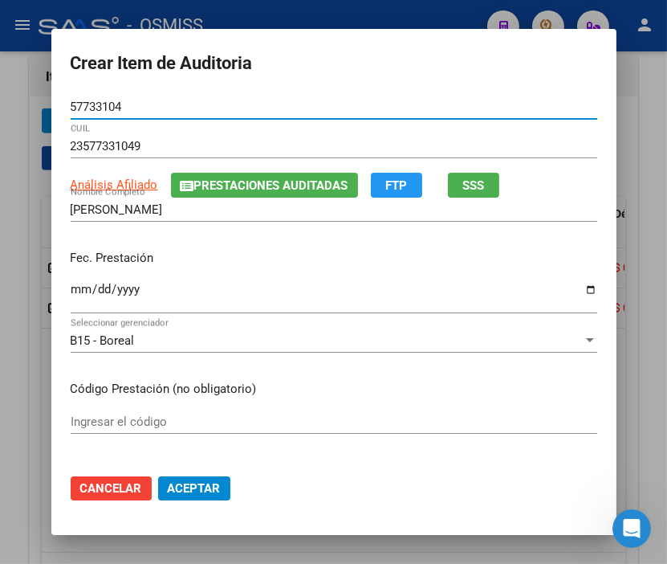
type input "57733104"
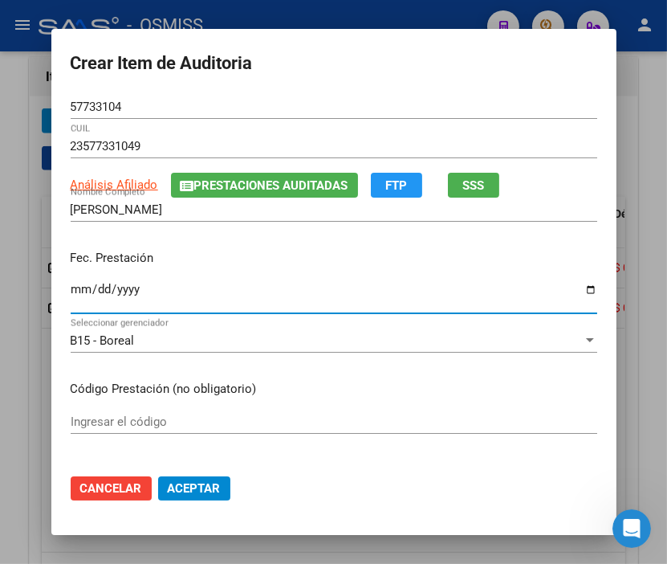
click at [76, 291] on input "Ingresar la fecha" at bounding box center [334, 296] width 527 height 26
type input "[DATE]"
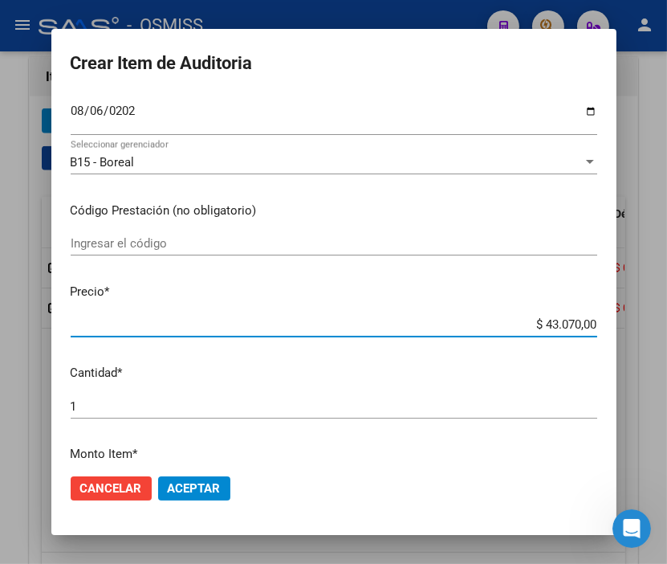
drag, startPoint x: 516, startPoint y: 325, endPoint x: 677, endPoint y: 324, distance: 161.4
click at [667, 324] on html "menu - OSMISS person Firma Express Inicio Calendario SSS Instructivos Contacto …" at bounding box center [333, 282] width 667 height 564
type input "$ 0,02"
type input "$ 0,20"
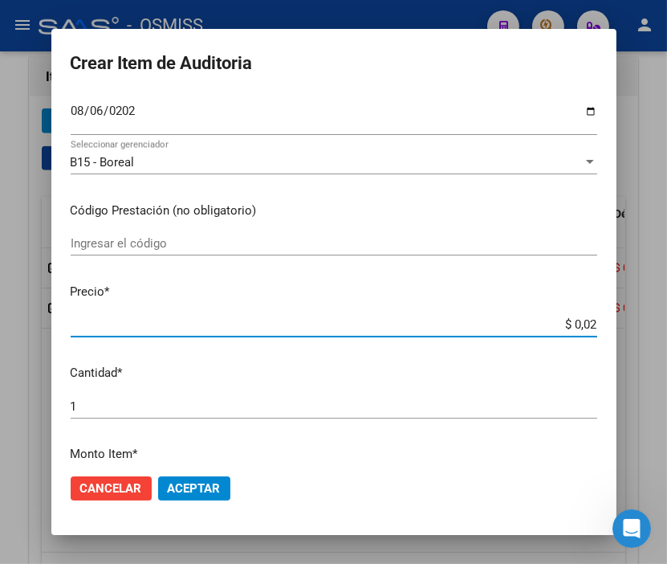
type input "$ 0,20"
type input "$ 2,00"
type input "$ 20,00"
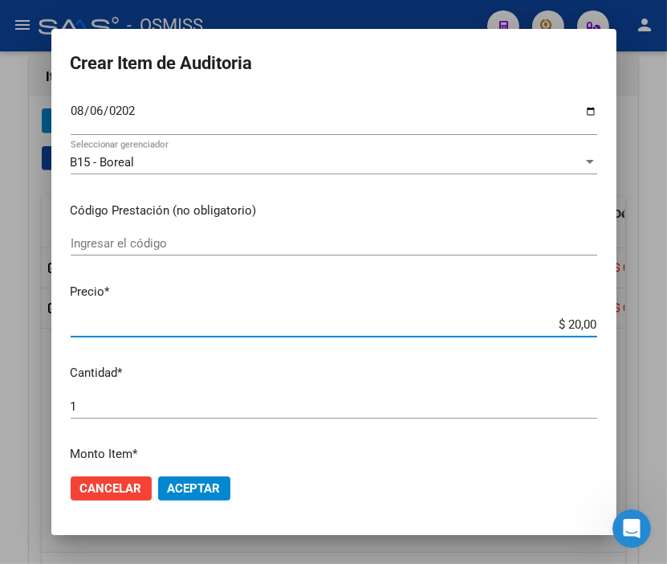
type input "$ 200,00"
type input "$ 2.000,00"
type input "$ 20.000,00"
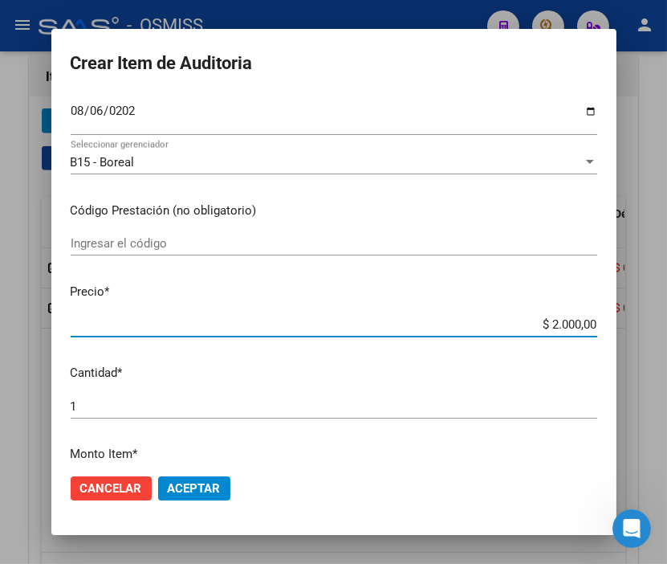
type input "$ 20.000,00"
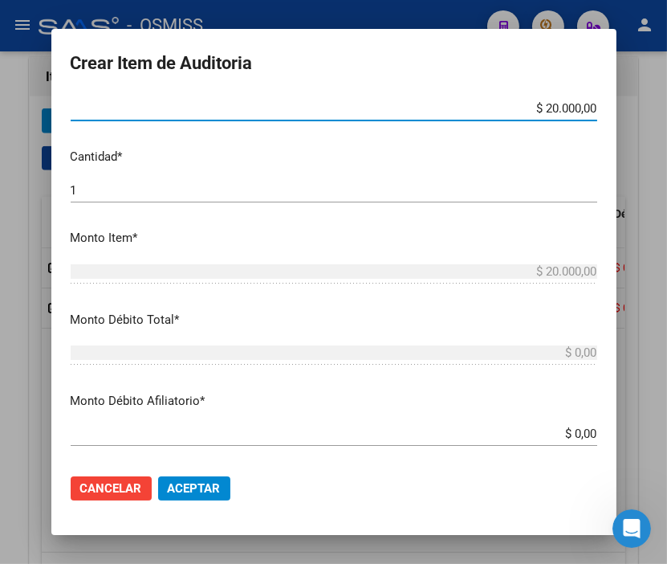
scroll to position [446, 0]
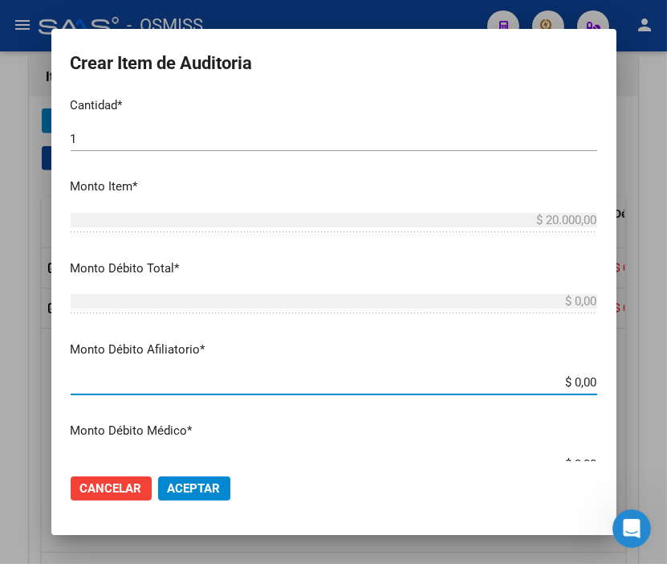
drag, startPoint x: 499, startPoint y: 379, endPoint x: 675, endPoint y: 385, distance: 176.8
click at [667, 385] on html "menu - OSMISS person Firma Express Inicio Calendario SSS Instructivos Contacto …" at bounding box center [333, 282] width 667 height 564
type input "$ 0,02"
type input "$ 0,20"
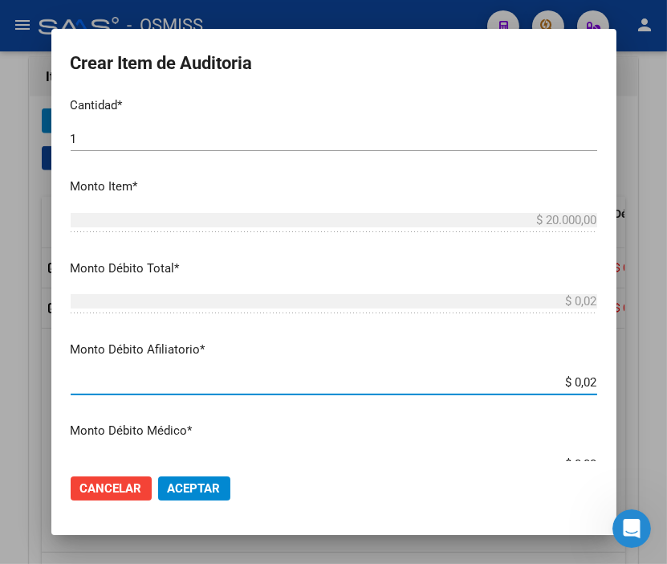
type input "$ 0,20"
type input "$ 2,00"
type input "$ 20,00"
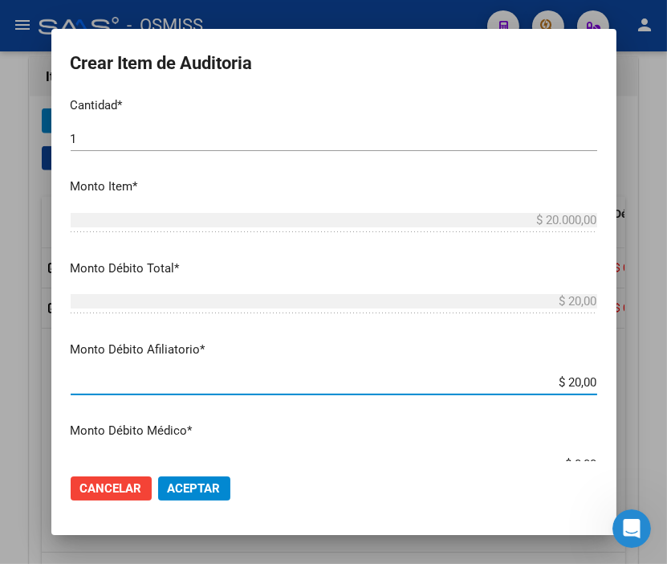
type input "$ 200,00"
type input "$ 2.000,00"
type input "$ 20.000,00"
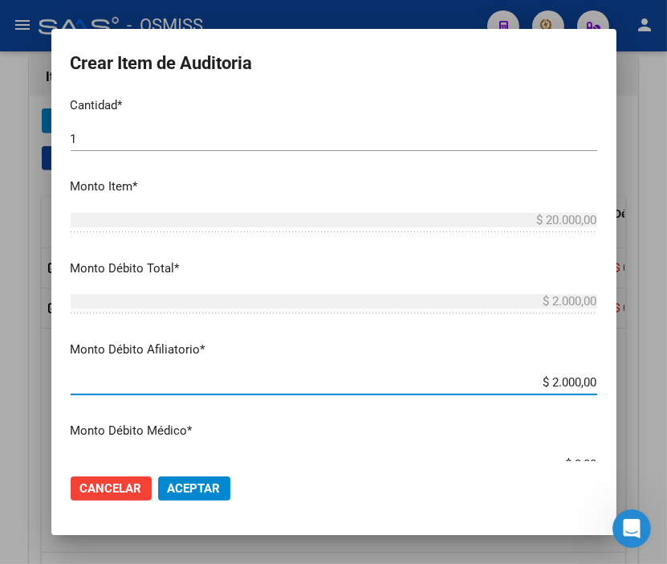
type input "$ 20.000,00"
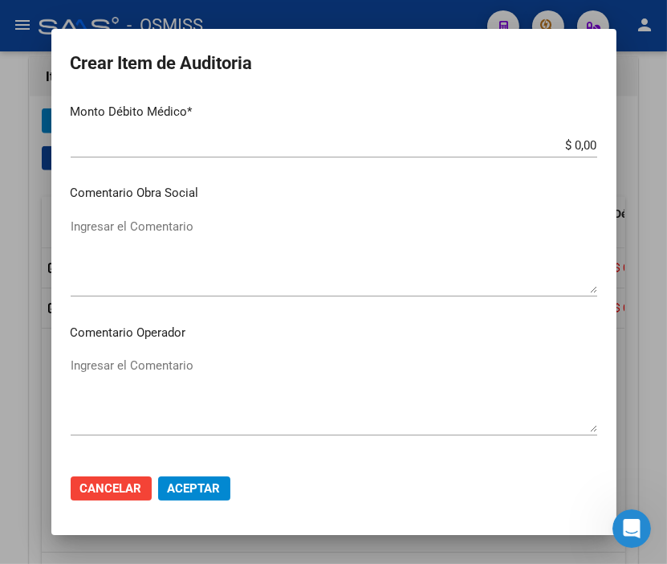
scroll to position [803, 0]
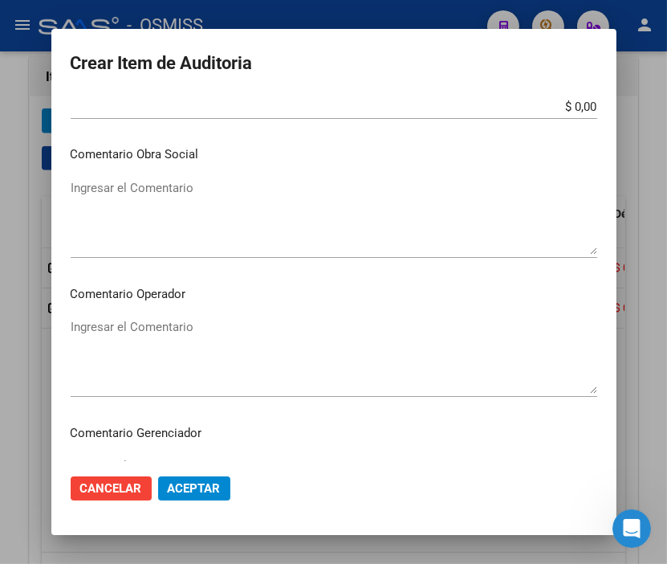
click at [135, 332] on textarea "Ingresar el Comentario" at bounding box center [334, 355] width 527 height 75
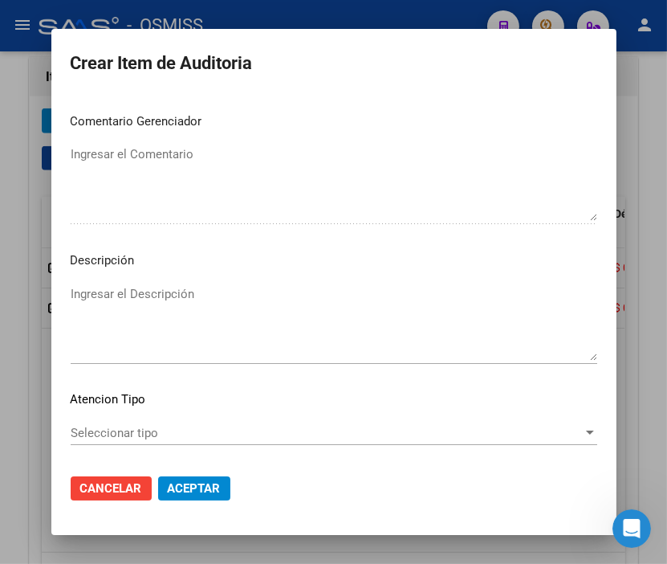
scroll to position [1160, 0]
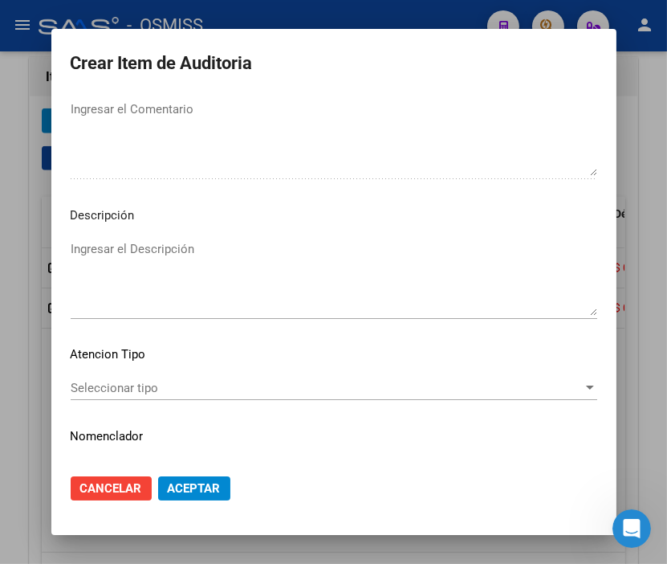
type textarea "SE RECHAZA"
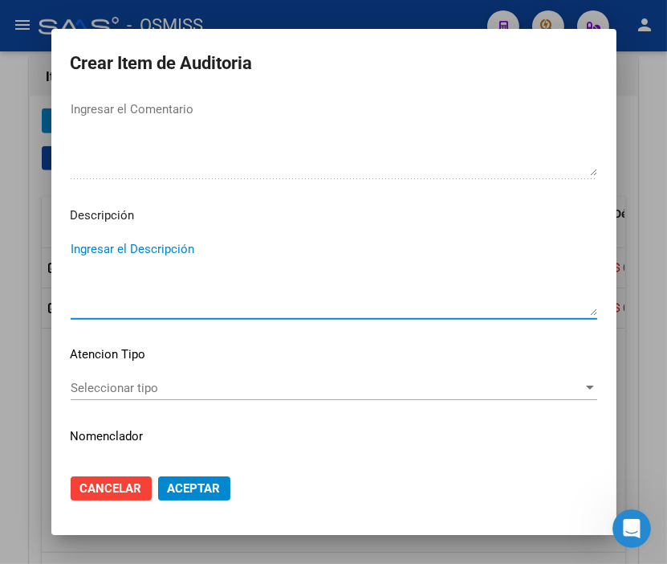
click at [109, 247] on textarea "Ingresar el Descripción" at bounding box center [334, 277] width 527 height 75
type textarea "BAJA [DATE]"
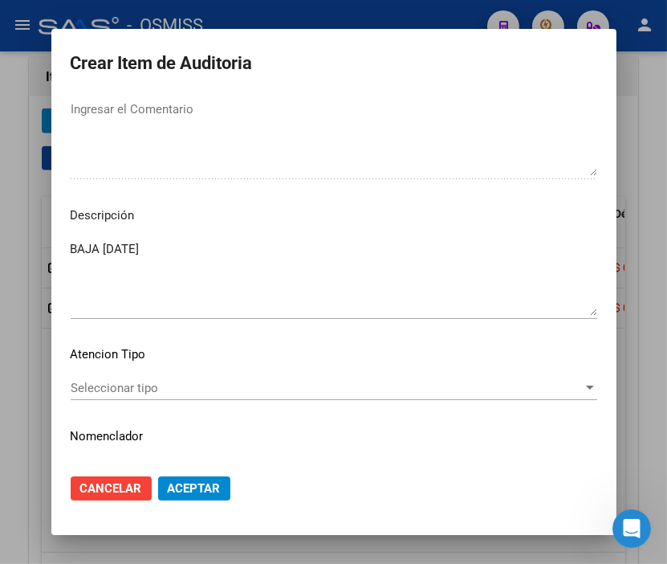
click at [337, 6] on div at bounding box center [333, 282] width 667 height 564
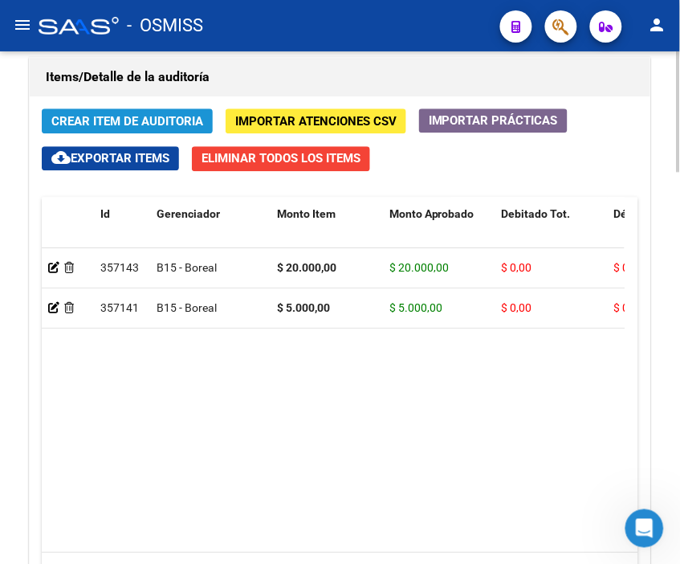
click at [114, 111] on button "Crear Item de Auditoria" at bounding box center [127, 120] width 171 height 25
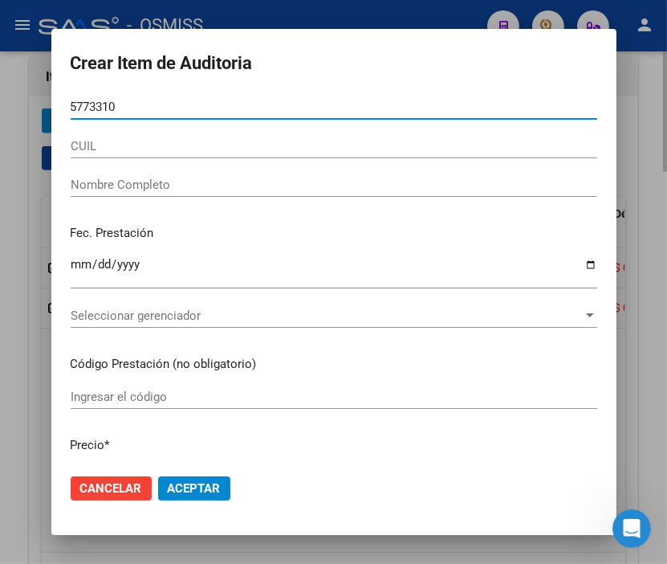
type input "57733104"
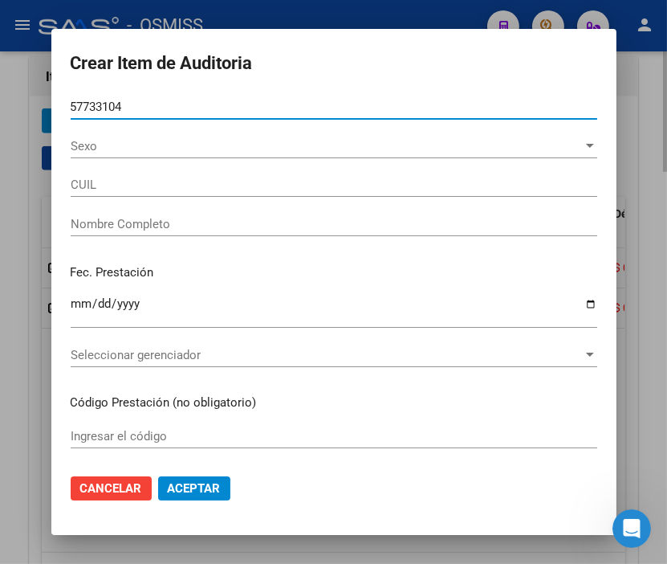
type input "23577331049"
type input "[PERSON_NAME]"
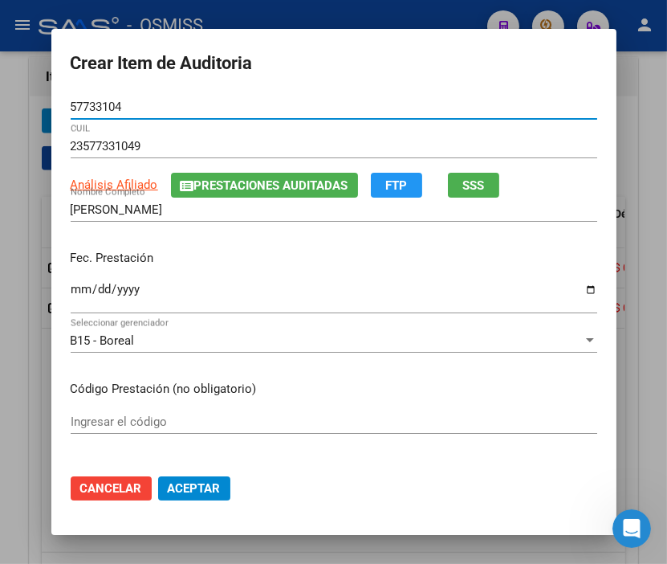
type input "57733104"
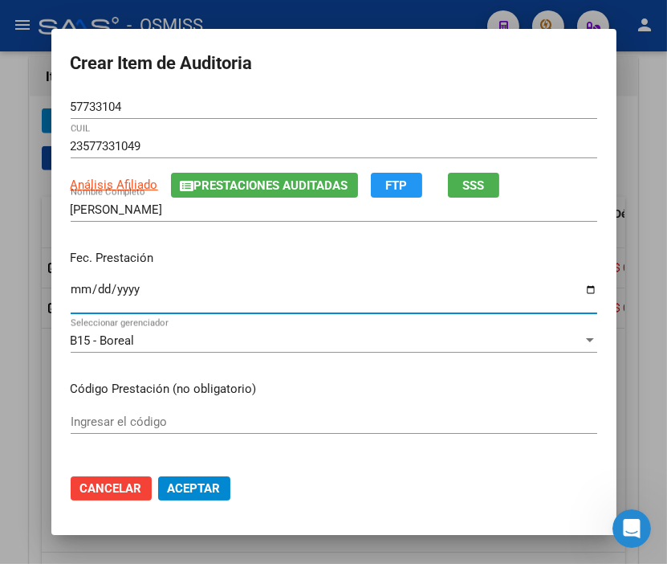
click at [76, 287] on input "Ingresar la fecha" at bounding box center [334, 296] width 527 height 26
type input "[DATE]"
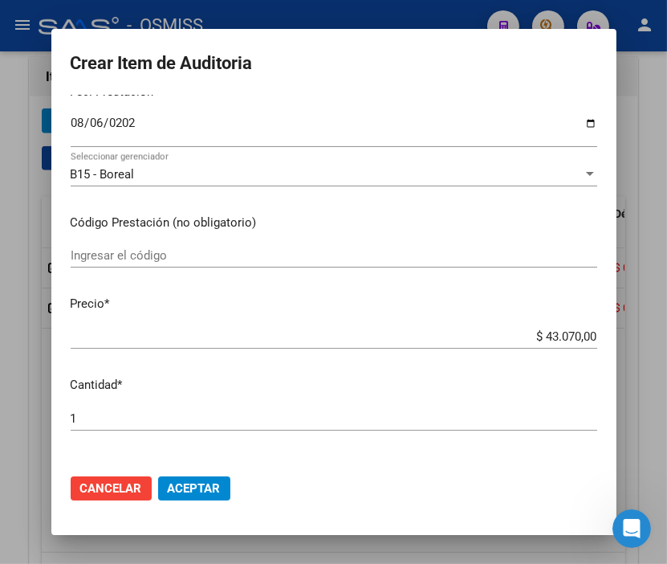
scroll to position [178, 0]
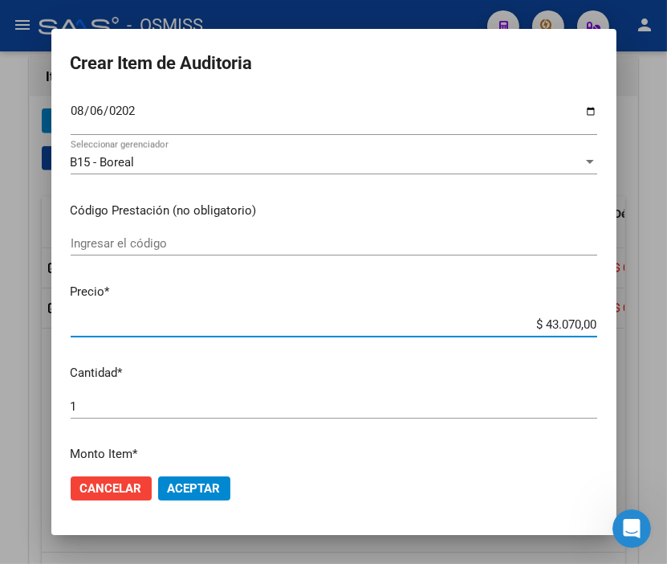
drag, startPoint x: 500, startPoint y: 324, endPoint x: 677, endPoint y: 336, distance: 177.1
click at [667, 336] on html "menu - OSMISS person Firma Express Inicio Calendario SSS Instructivos Contacto …" at bounding box center [333, 282] width 667 height 564
type input "$ 0,02"
type input "$ 0,20"
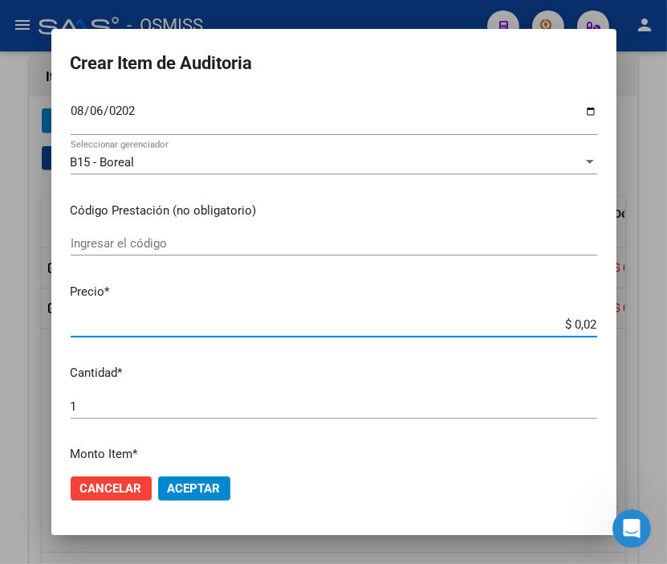
type input "$ 0,20"
type input "$ 2,00"
type input "$ 20,00"
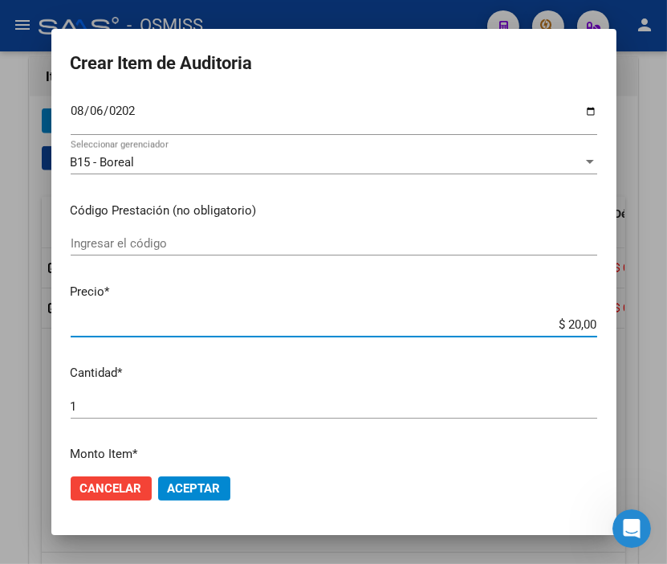
type input "$ 200,00"
type input "$ 2.000,00"
type input "$ 20.000,00"
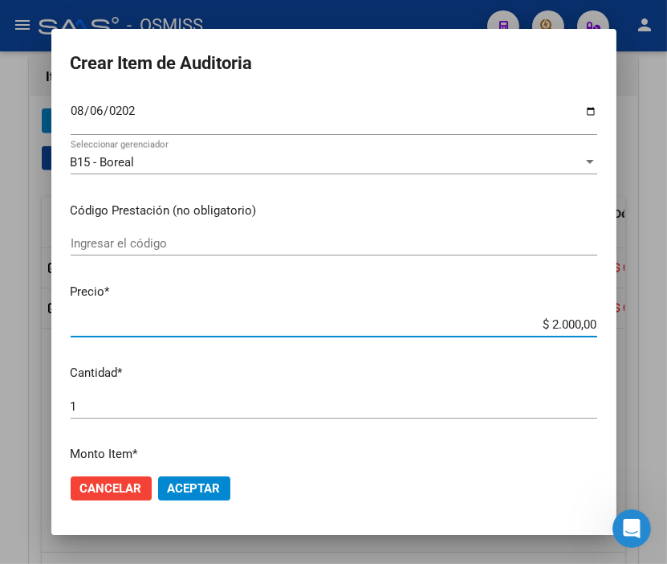
type input "$ 20.000,00"
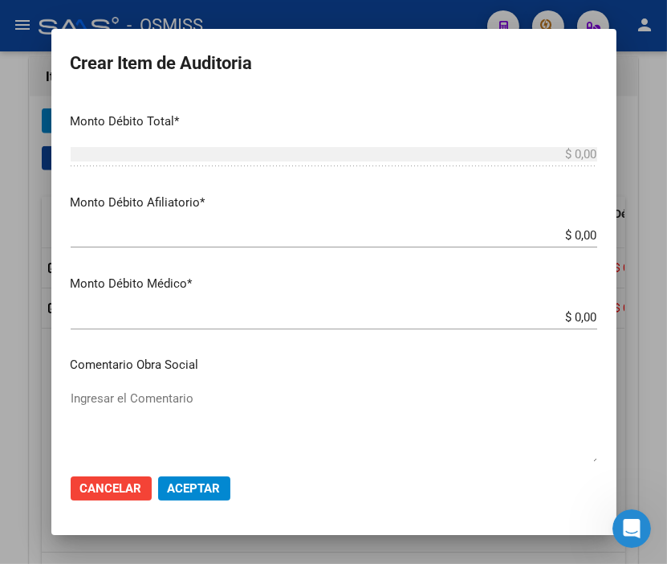
scroll to position [624, 0]
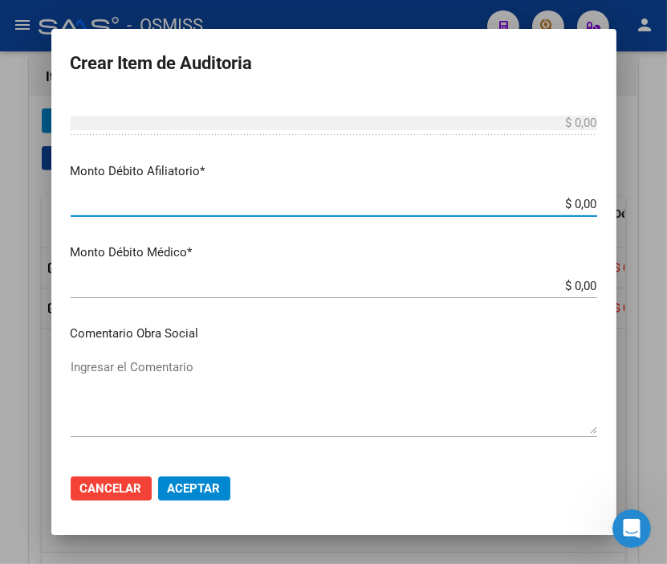
drag, startPoint x: 533, startPoint y: 203, endPoint x: 646, endPoint y: 205, distance: 113.2
click at [646, 205] on div "Crear Item de Auditoria 57733104 Nro Documento 23577331049 CUIL Análisis Afilia…" at bounding box center [333, 282] width 667 height 564
type input "$ 0,02"
type input "$ 0,20"
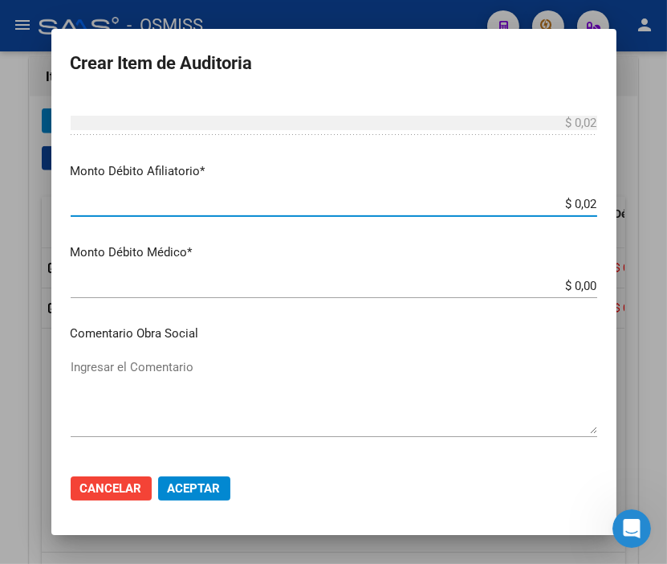
type input "$ 0,20"
type input "$ 2,00"
type input "$ 20,00"
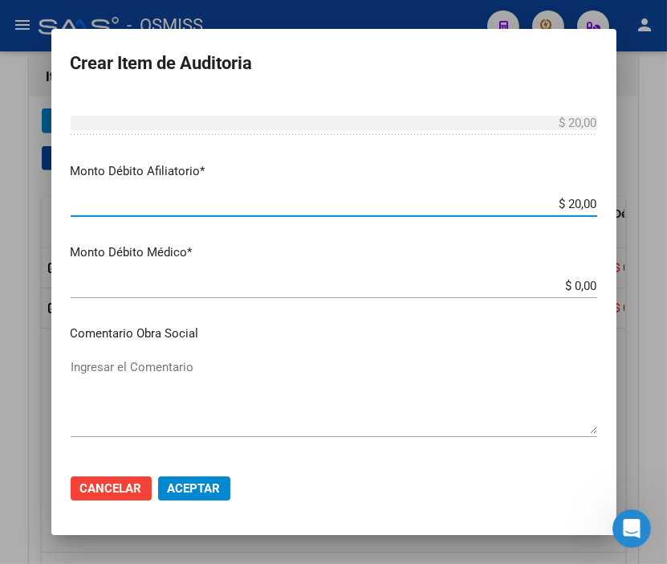
type input "$ 200,00"
type input "$ 2.000,00"
type input "$ 20.000,00"
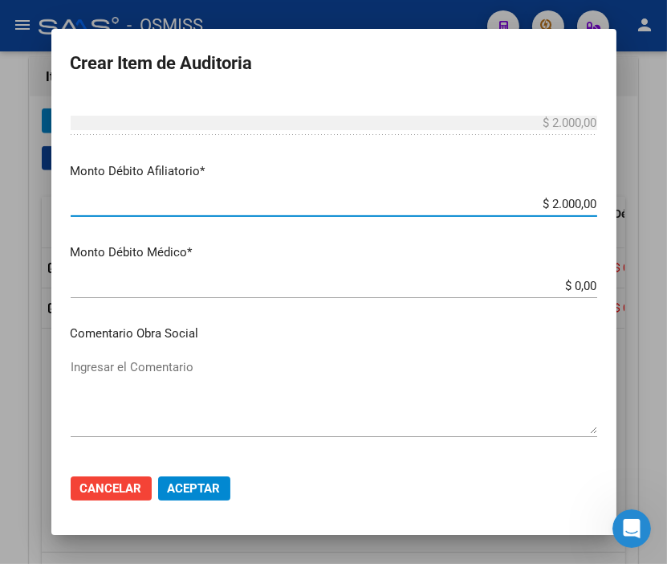
type input "$ 20.000,00"
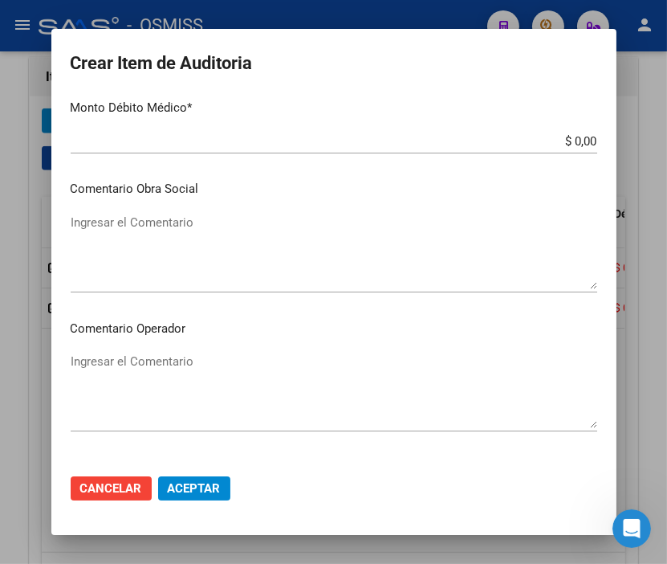
scroll to position [803, 0]
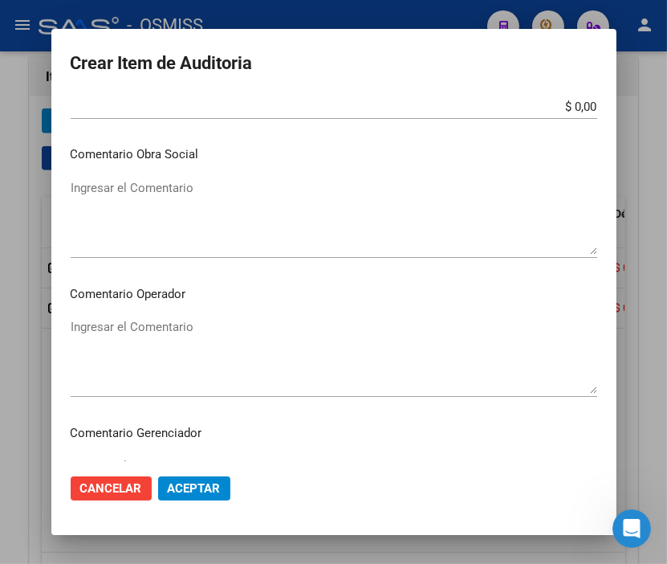
click at [92, 318] on textarea "Ingresar el Comentario" at bounding box center [334, 355] width 527 height 75
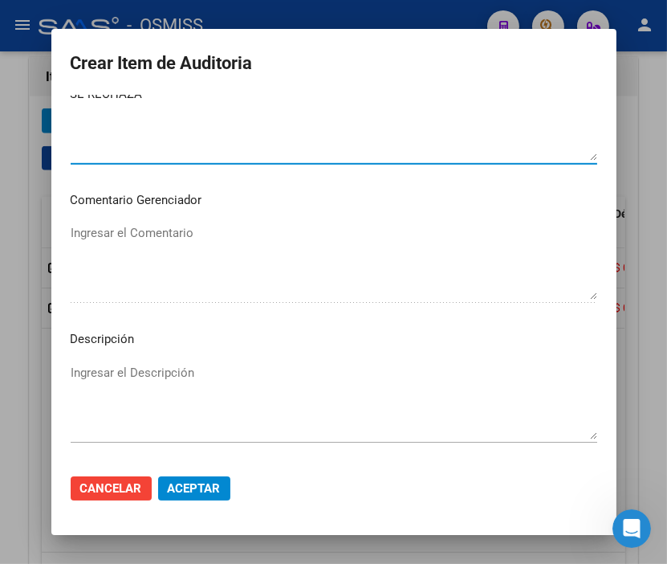
scroll to position [1070, 0]
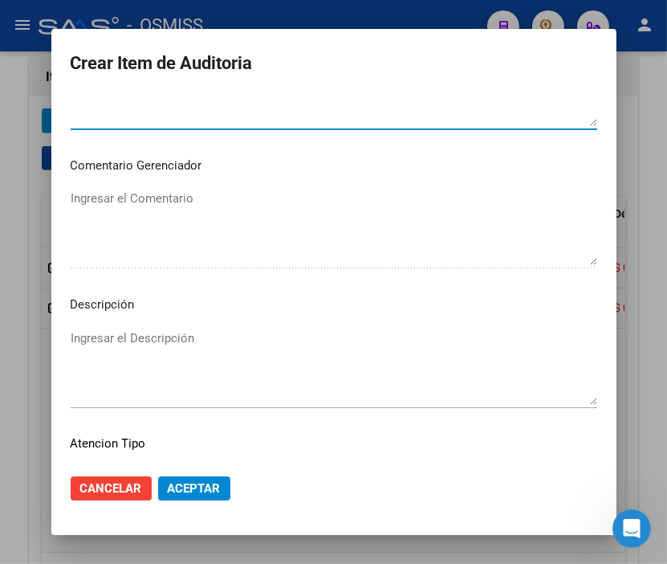
type textarea "SE RECHAZA"
click at [109, 332] on textarea "Ingresar el Descripción" at bounding box center [334, 366] width 527 height 75
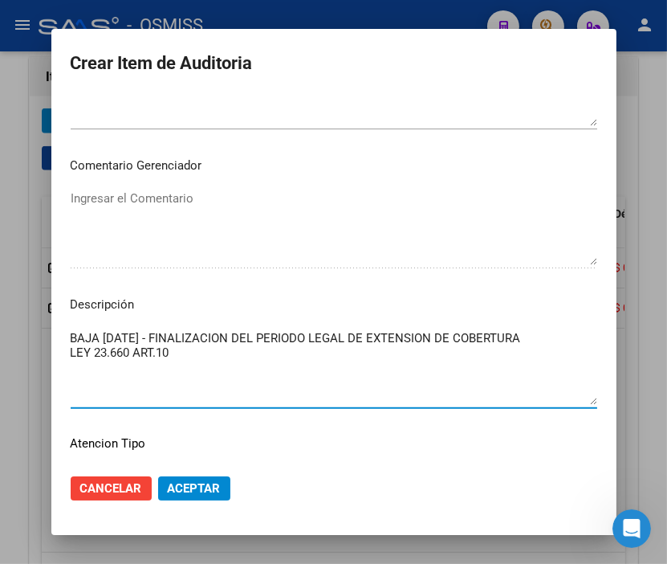
type textarea "BAJA [DATE] - FINALIZACION DEL PERIODO LEGAL DE EXTENSION DE COBERTURA LEY 23.6…"
click at [193, 495] on button "Aceptar" at bounding box center [194, 488] width 72 height 24
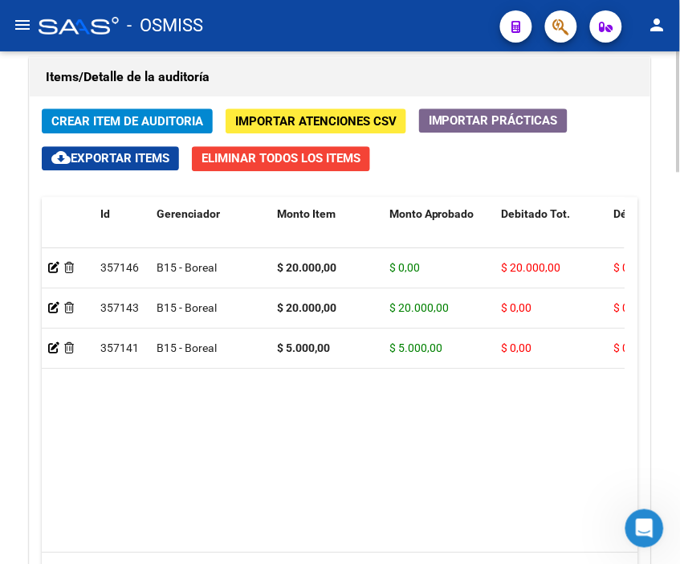
drag, startPoint x: 565, startPoint y: 60, endPoint x: 418, endPoint y: 80, distance: 149.1
click at [565, 60] on div "Items/Detalle de la auditoría" at bounding box center [340, 77] width 621 height 39
click at [174, 120] on span "Crear Item de Auditoria" at bounding box center [127, 121] width 152 height 14
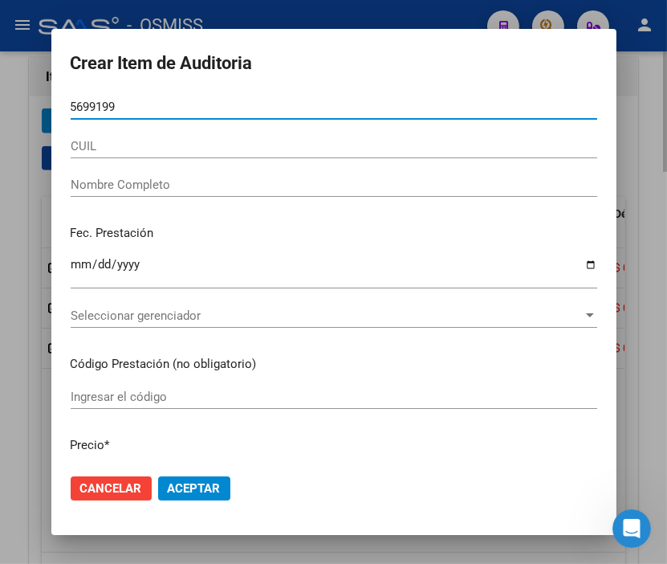
type input "56991999"
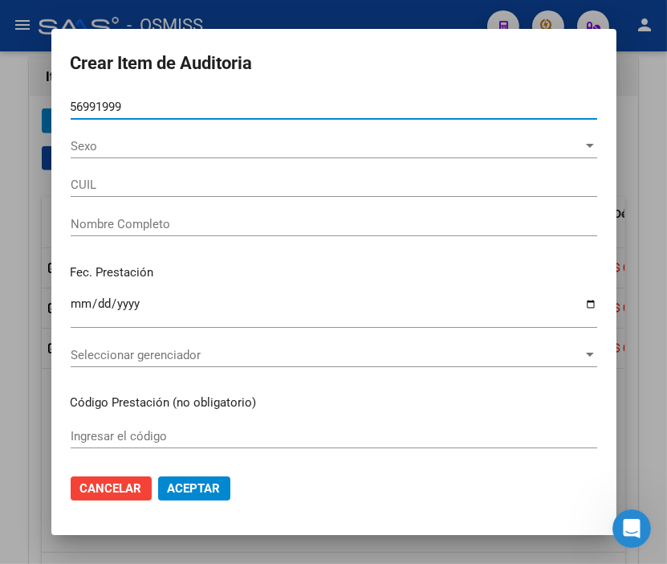
type input "20569919992"
type input "[PERSON_NAME] [PERSON_NAME]"
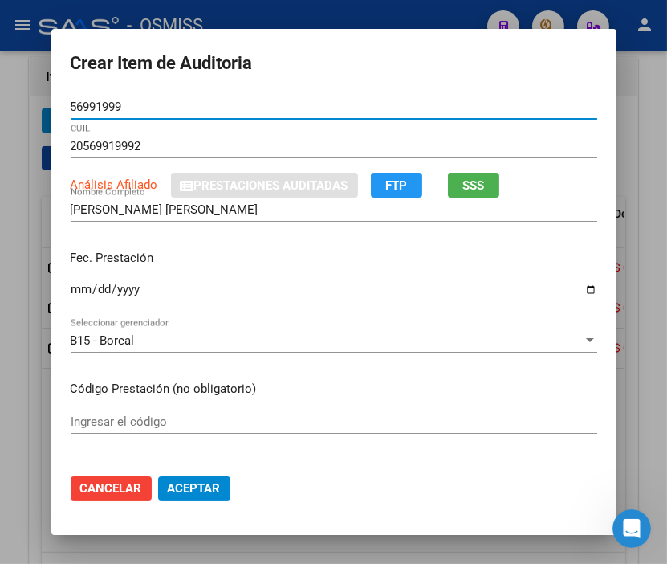
type input "56991999"
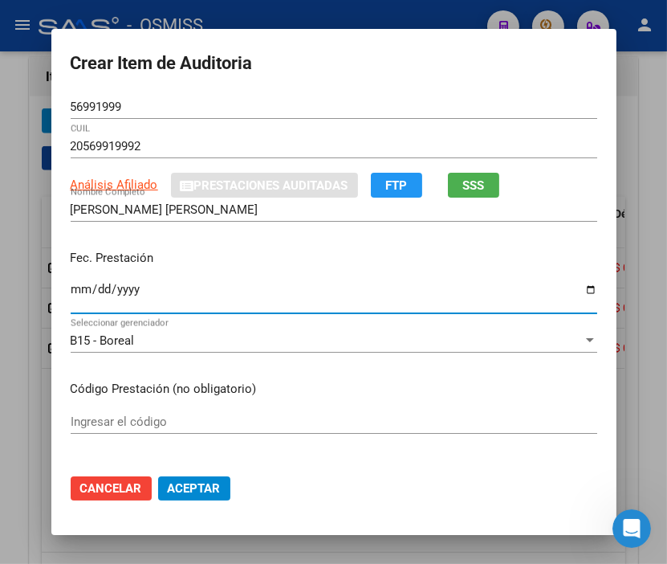
click at [71, 287] on input "Ingresar la fecha" at bounding box center [334, 296] width 527 height 26
type input "[DATE]"
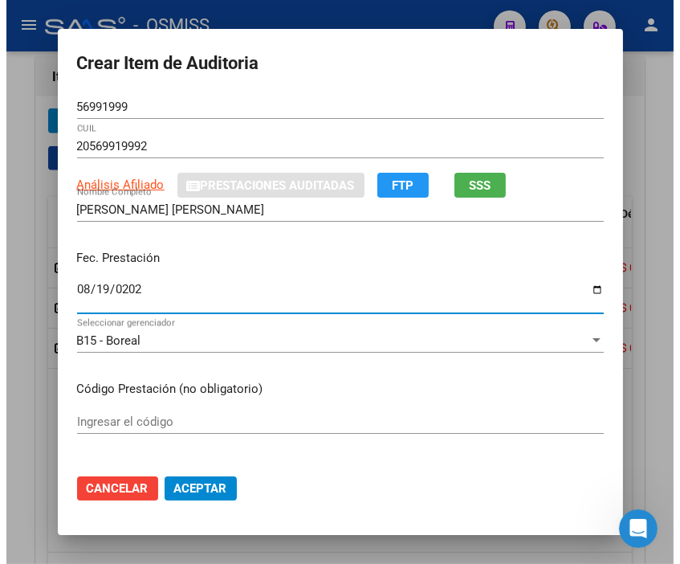
scroll to position [178, 0]
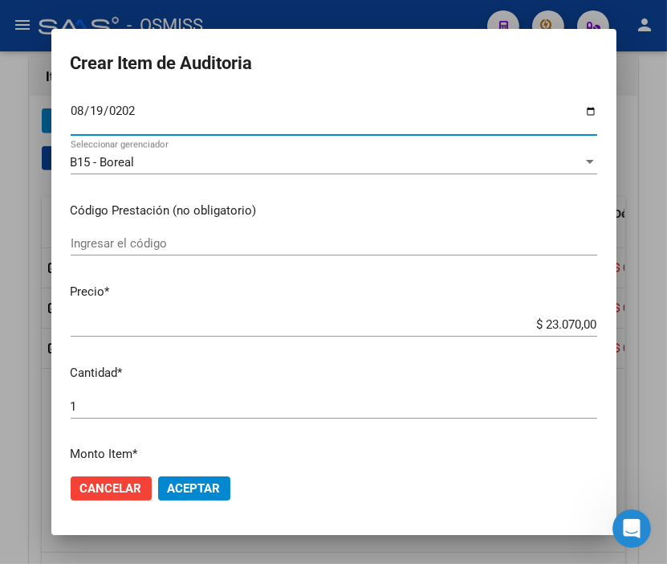
click at [196, 482] on span "Aceptar" at bounding box center [194, 488] width 53 height 14
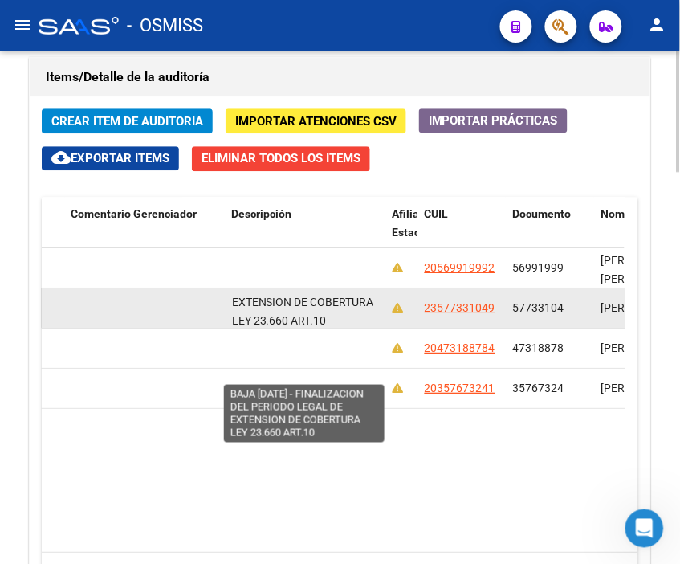
scroll to position [1, 0]
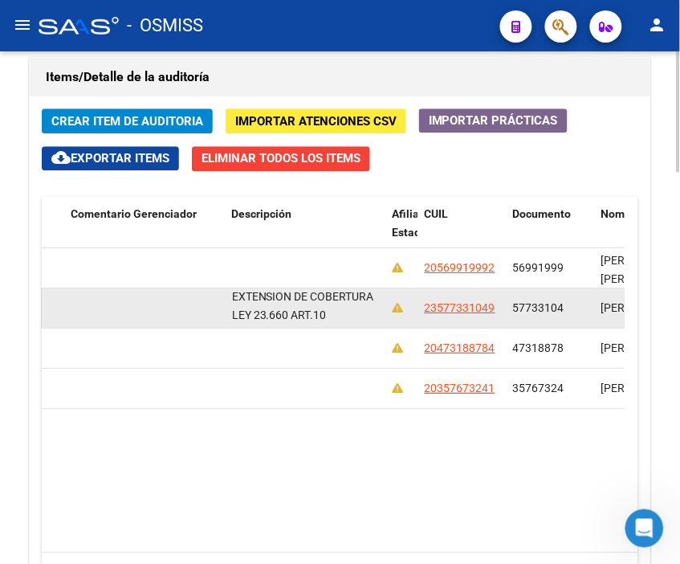
drag, startPoint x: 233, startPoint y: 300, endPoint x: 344, endPoint y: 323, distance: 113.1
click at [344, 323] on div "BAJA [DATE] - FINALIZACION DEL PERIODO LEGAL DE EXTENSION DE COBERTURA LEY 23.6…" at bounding box center [306, 308] width 148 height 34
copy span "BAJA [DATE] - FINALIZACION DEL PERIODO LEGAL DE EXTENSION DE COBERTURA LEY 23.6…"
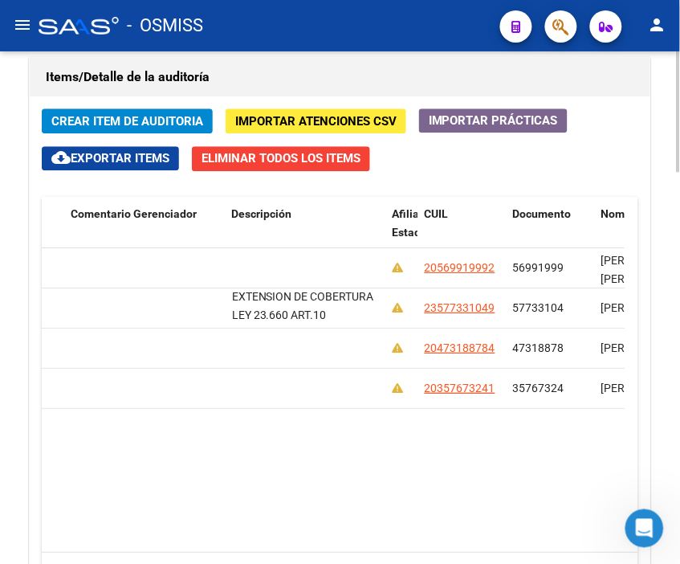
click at [453, 495] on datatable-body "357147 B15 - Boreal $ 23.070,00 $ 23.070,00 $ 0,00 $ 0,00 $ 0,00 20569919992 56…" at bounding box center [333, 400] width 583 height 304
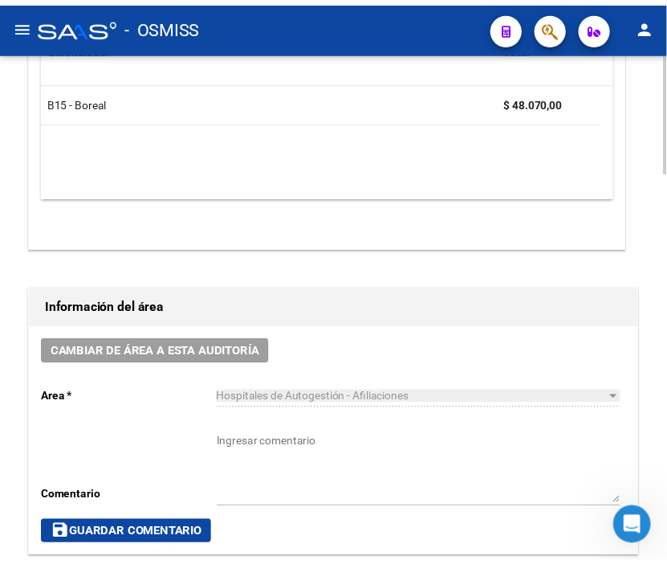
scroll to position [535, 0]
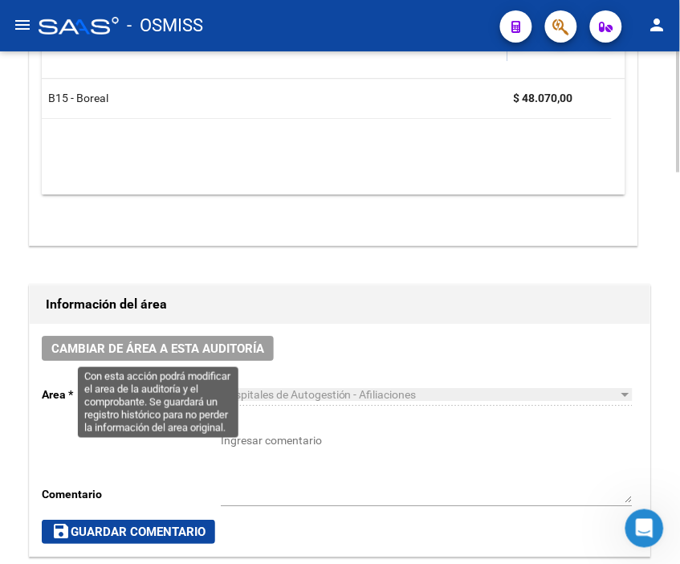
click at [205, 343] on span "Cambiar de área a esta auditoría" at bounding box center [157, 348] width 213 height 14
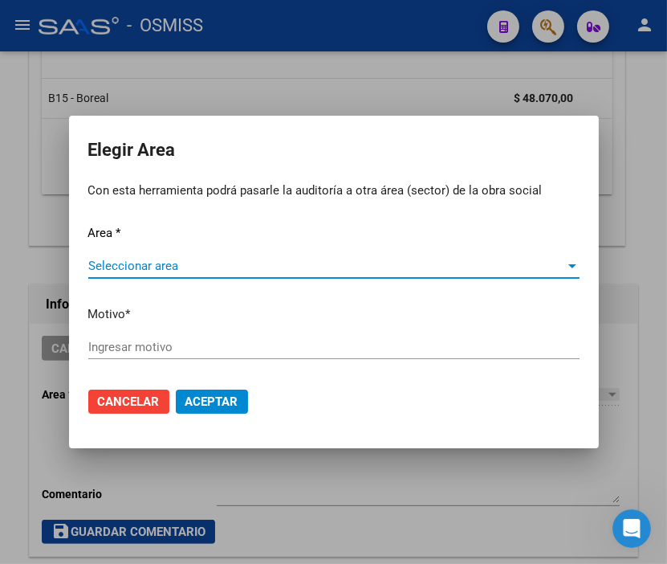
click at [157, 281] on div "Seleccionar area Seleccionar area" at bounding box center [333, 273] width 491 height 39
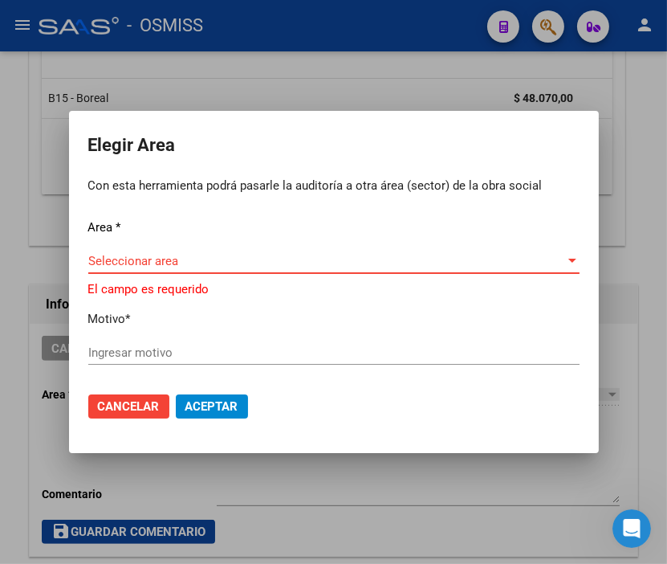
click at [161, 266] on span "Seleccionar area" at bounding box center [326, 261] width 477 height 14
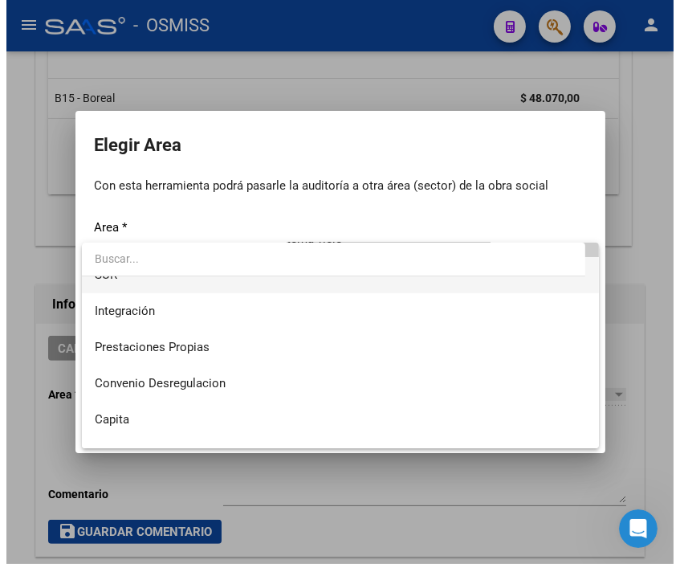
scroll to position [178, 0]
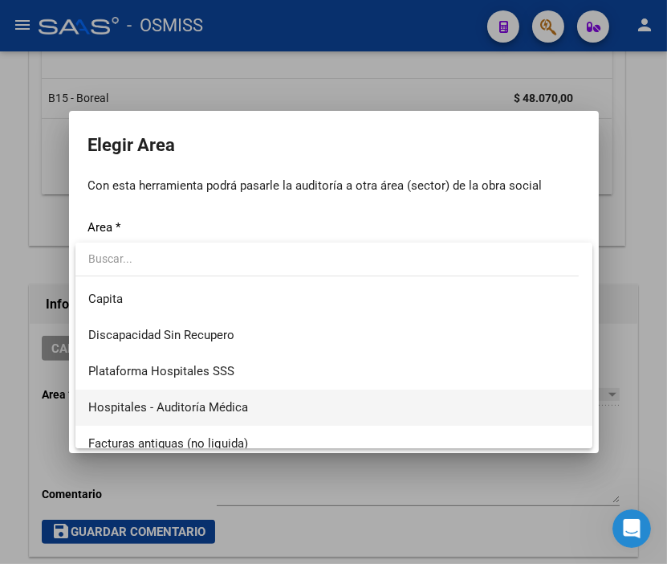
click at [246, 401] on span "Hospitales - Auditoría Médica" at bounding box center [333, 407] width 491 height 36
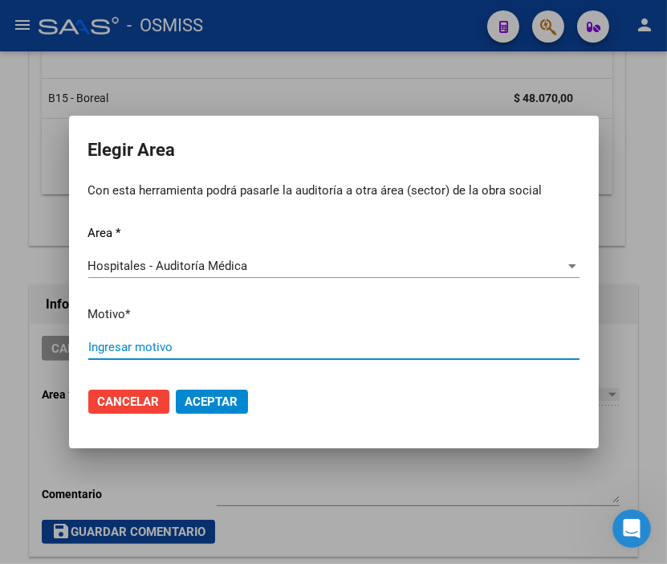
click at [175, 348] on input "Ingresar motivo" at bounding box center [333, 347] width 491 height 14
type input "AUDITADO"
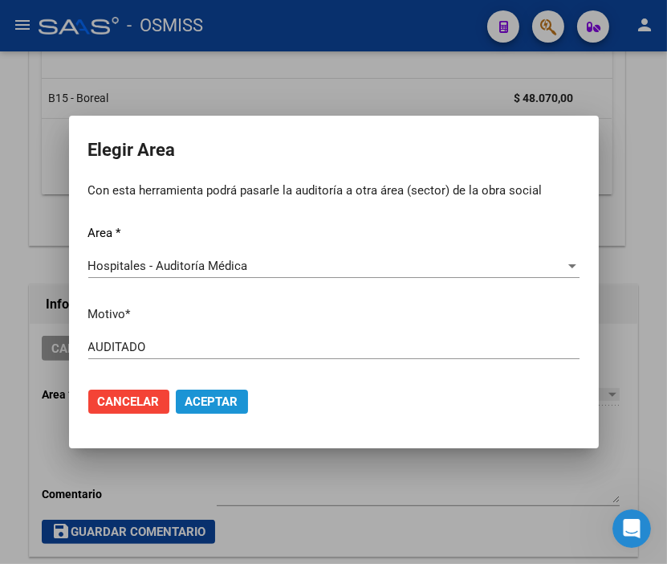
click at [234, 410] on button "Aceptar" at bounding box center [212, 401] width 72 height 24
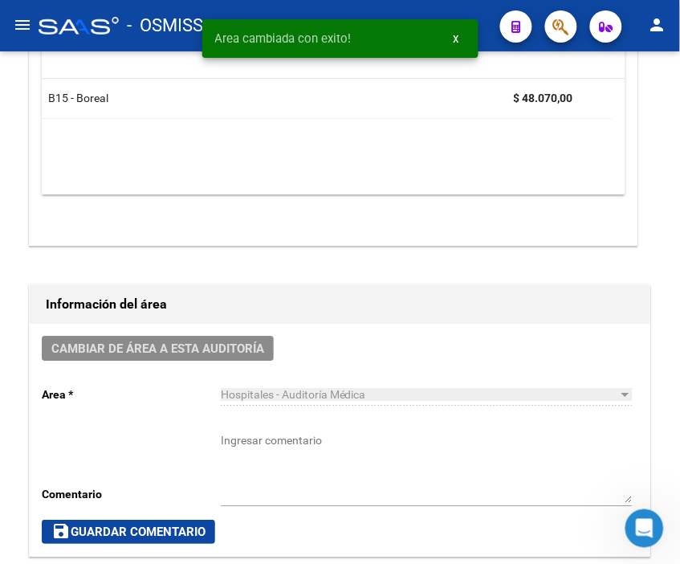
scroll to position [0, 0]
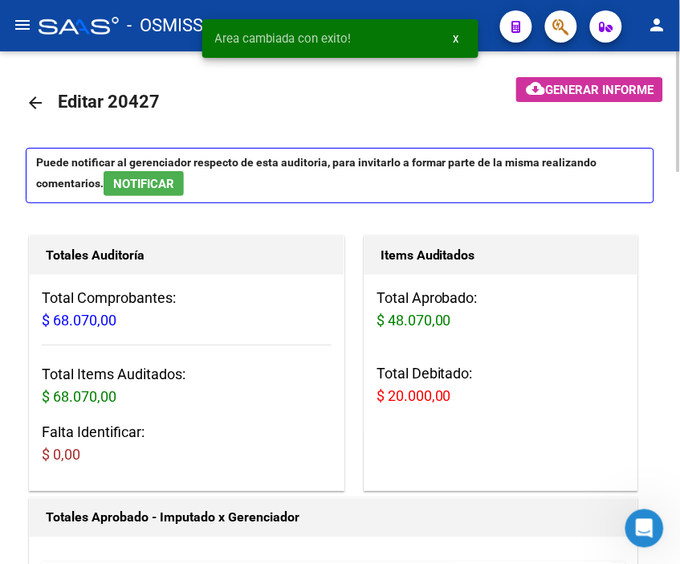
click at [578, 86] on span "Generar informe" at bounding box center [599, 90] width 108 height 14
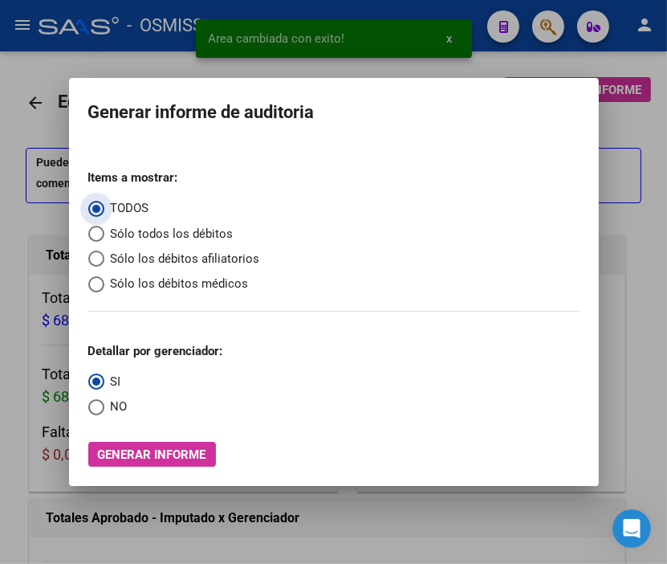
click at [138, 259] on span "Sólo los débitos afiliatorios" at bounding box center [182, 259] width 156 height 18
click at [104, 259] on input "Sólo los débitos afiliatorios" at bounding box center [96, 259] width 16 height 16
radio input "true"
click at [102, 406] on span "Select an option" at bounding box center [96, 407] width 16 height 16
click at [102, 406] on input "NO" at bounding box center [96, 407] width 16 height 16
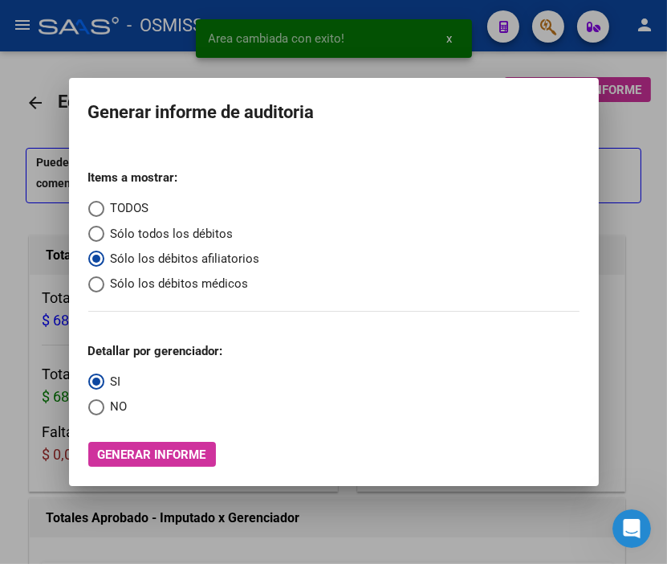
radio input "true"
click at [151, 459] on span "Generar informe" at bounding box center [152, 454] width 108 height 14
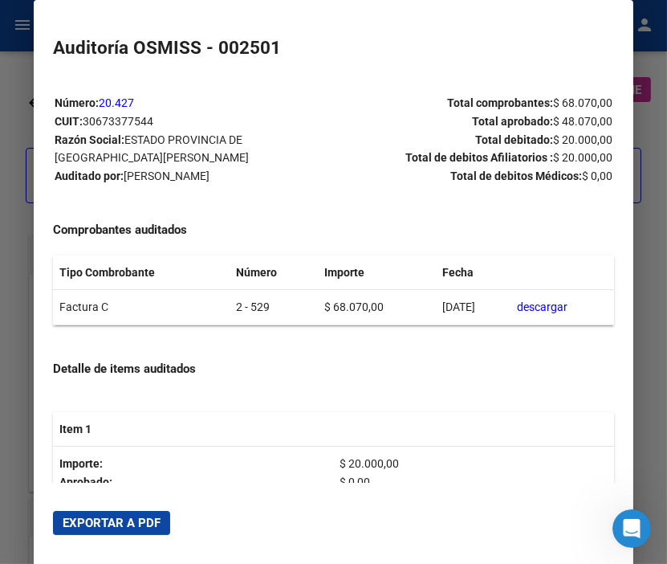
click at [127, 516] on span "Exportar a PDF" at bounding box center [112, 523] width 98 height 14
click at [14, 69] on div at bounding box center [333, 282] width 667 height 564
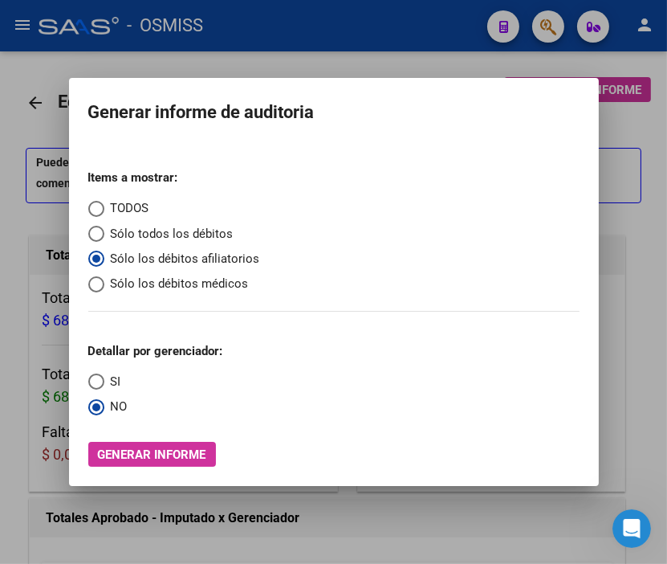
click at [14, 69] on div at bounding box center [333, 282] width 667 height 564
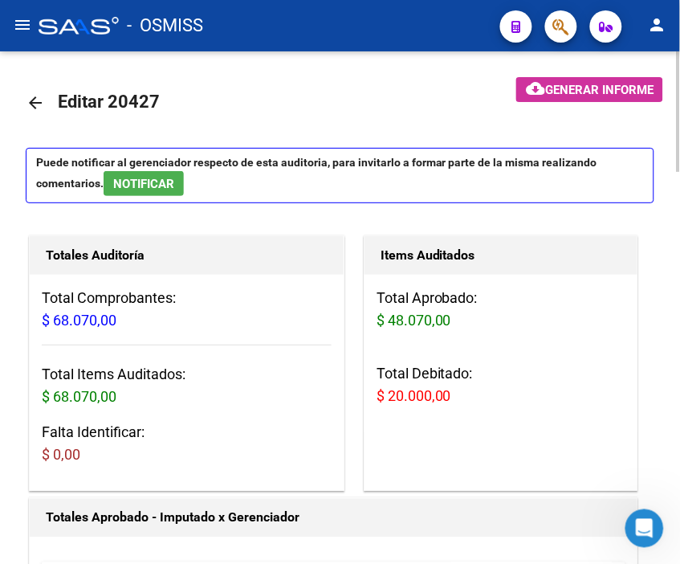
click at [37, 100] on mat-icon "arrow_back" at bounding box center [35, 102] width 19 height 19
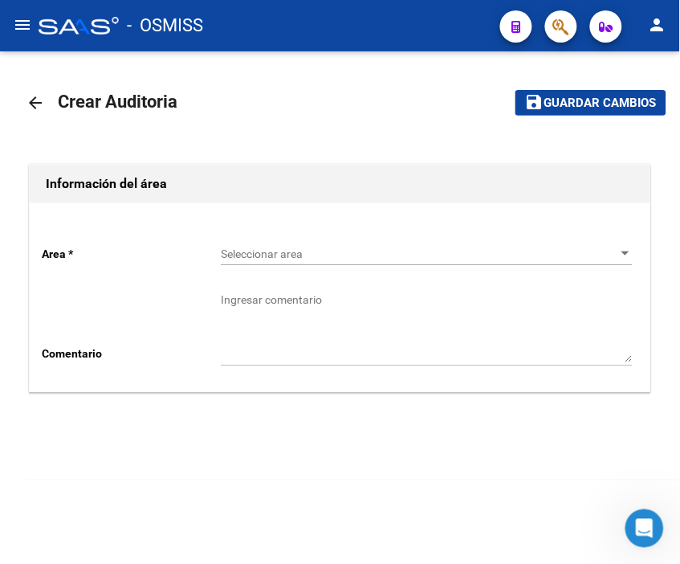
click at [259, 242] on div "Seleccionar area Seleccionar area" at bounding box center [427, 249] width 412 height 32
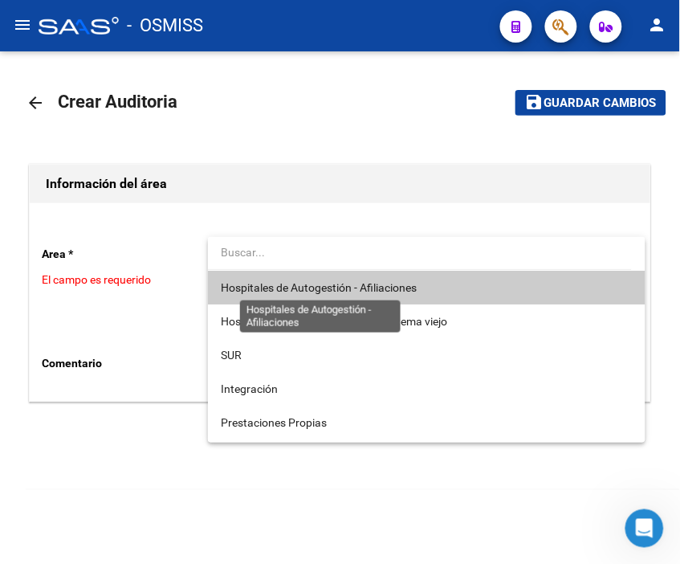
click at [295, 289] on span "Hospitales de Autogestión - Afiliaciones" at bounding box center [319, 287] width 196 height 13
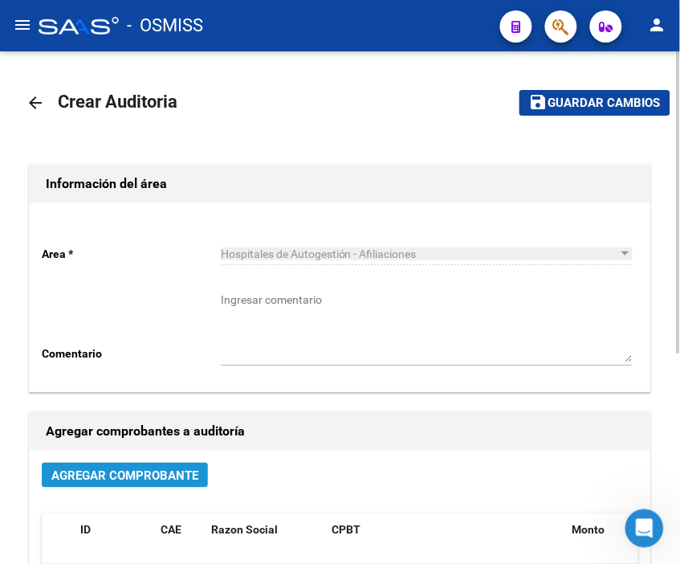
click at [163, 487] on button "Agregar Comprobante" at bounding box center [125, 475] width 166 height 25
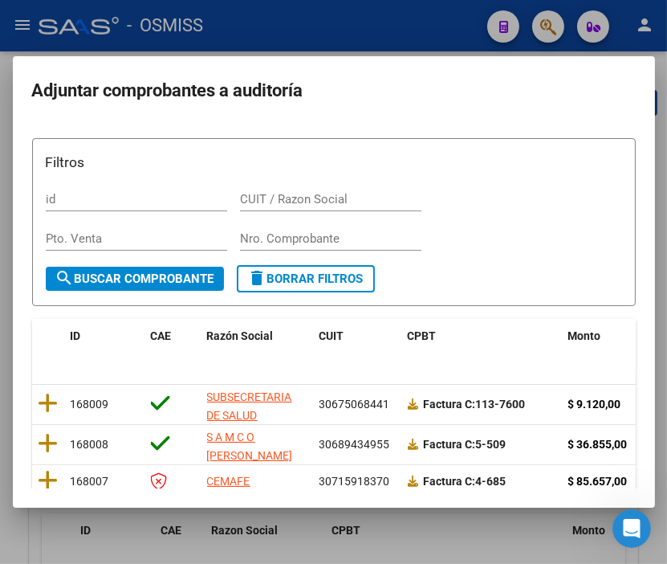
click at [271, 229] on div "Nro. Comprobante" at bounding box center [330, 238] width 181 height 24
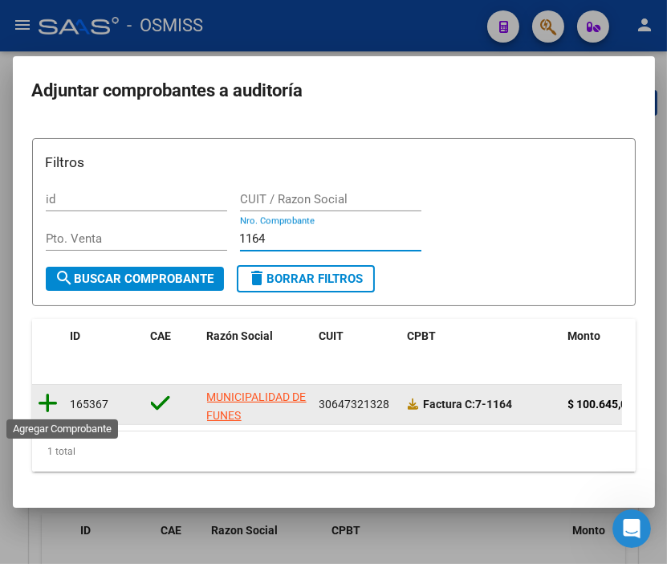
type input "1164"
click at [47, 397] on icon at bounding box center [49, 403] width 20 height 22
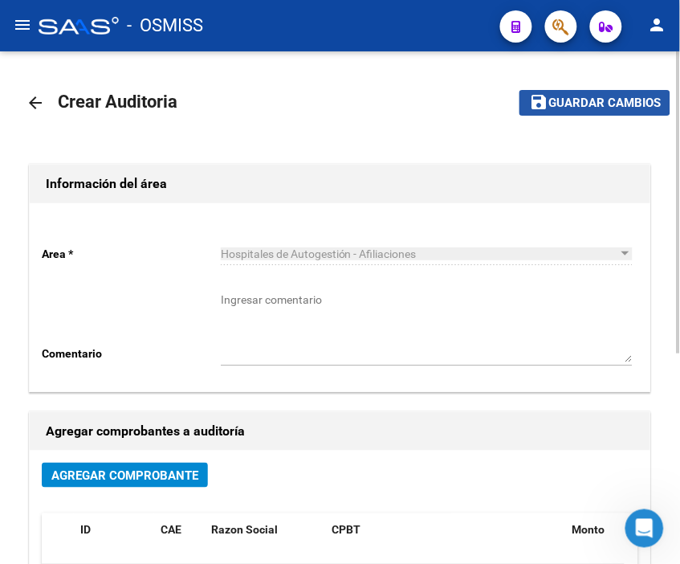
click at [573, 100] on span "Guardar cambios" at bounding box center [604, 103] width 112 height 14
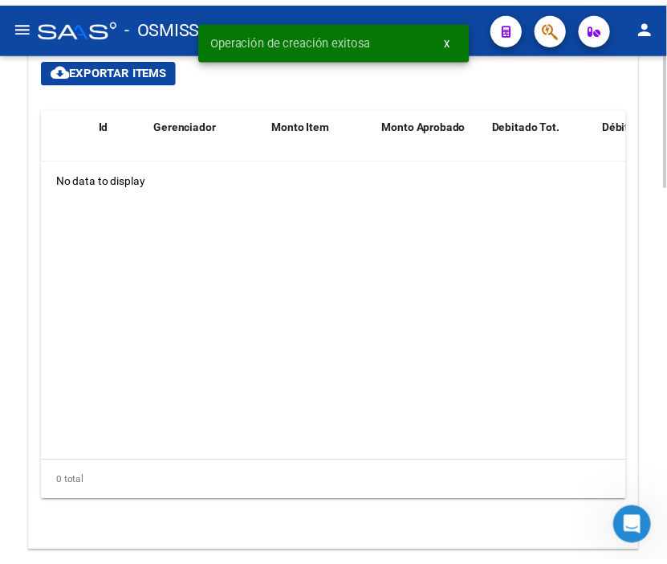
scroll to position [1249, 0]
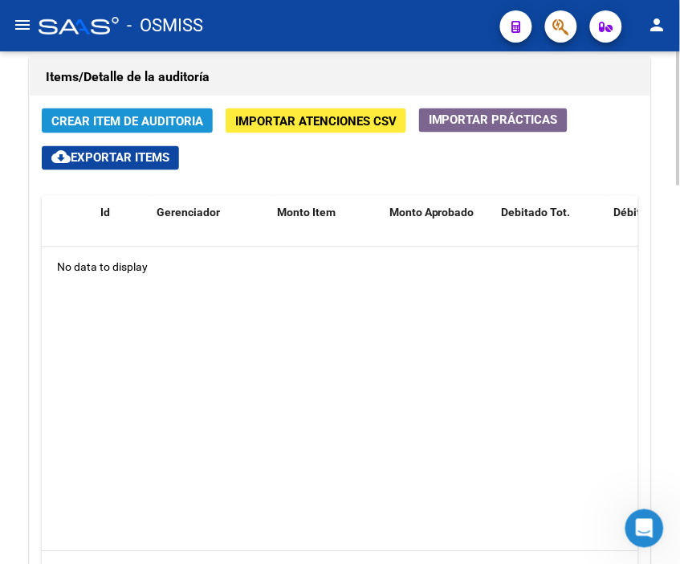
click at [98, 124] on span "Crear Item de Auditoria" at bounding box center [127, 121] width 152 height 14
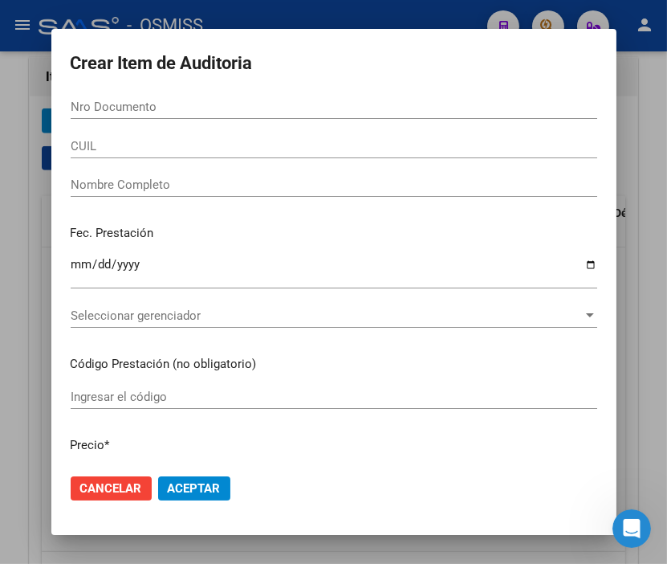
click at [106, 105] on input "Nro Documento" at bounding box center [334, 107] width 527 height 14
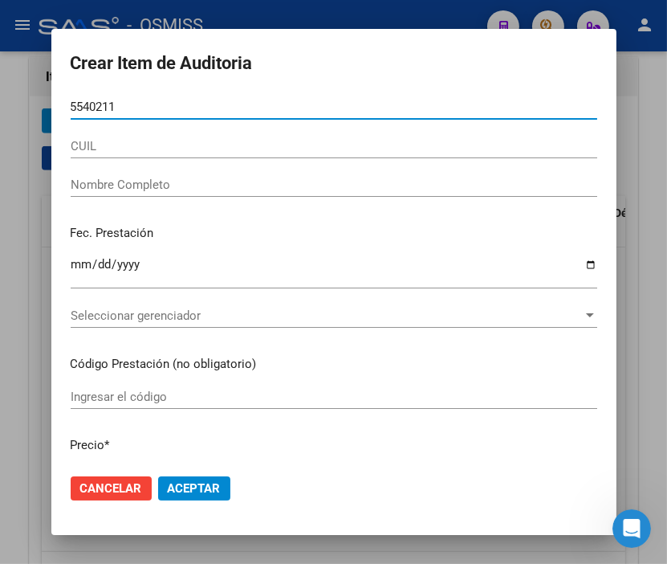
type input "55402116"
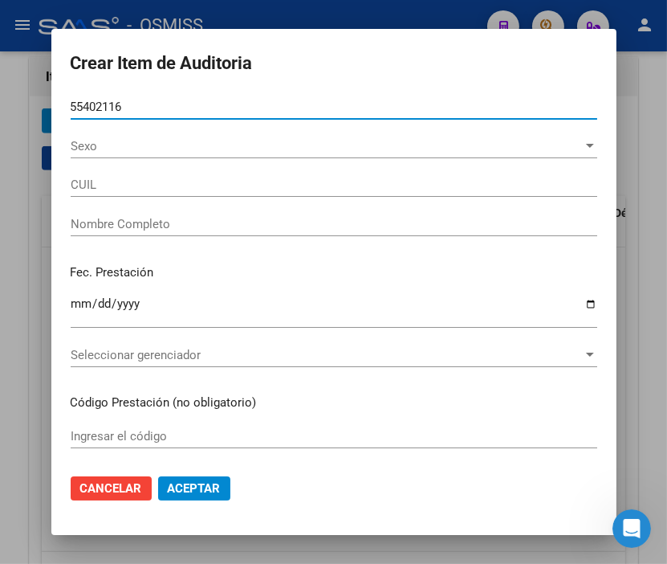
type input "20554021167"
type input "[PERSON_NAME]"
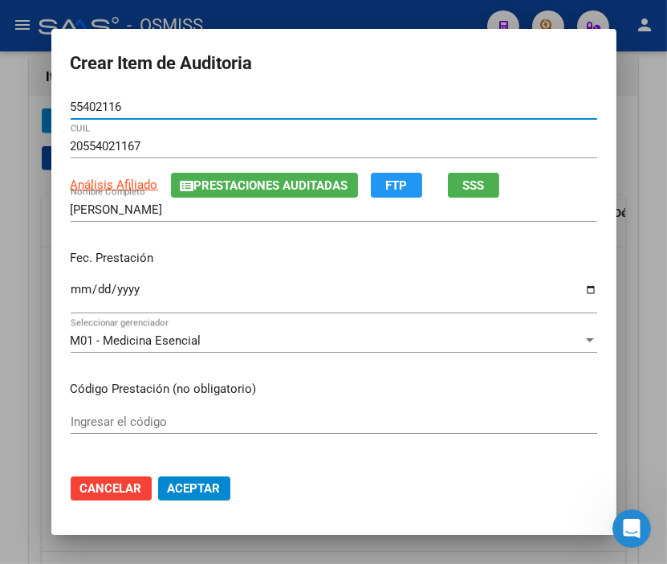
type input "55402116"
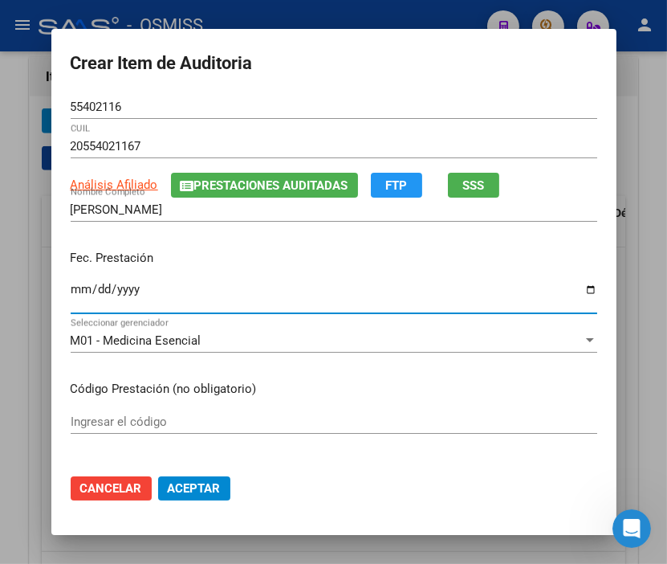
click at [71, 293] on input "Ingresar la fecha" at bounding box center [334, 296] width 527 height 26
type input "[DATE]"
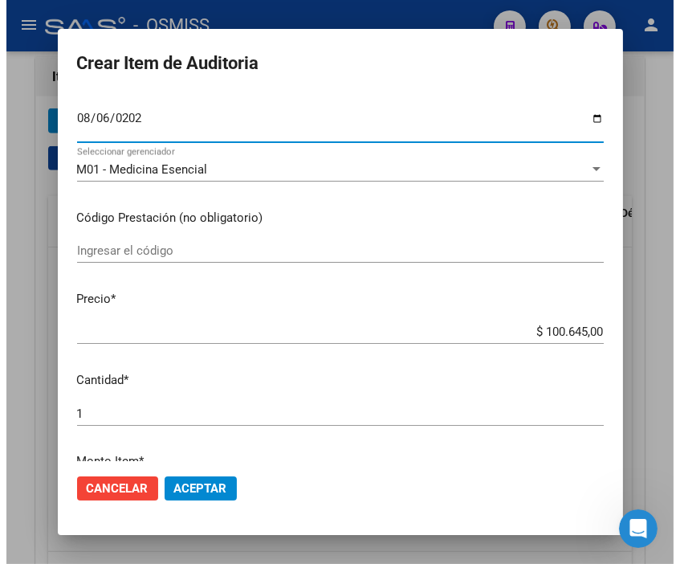
scroll to position [178, 0]
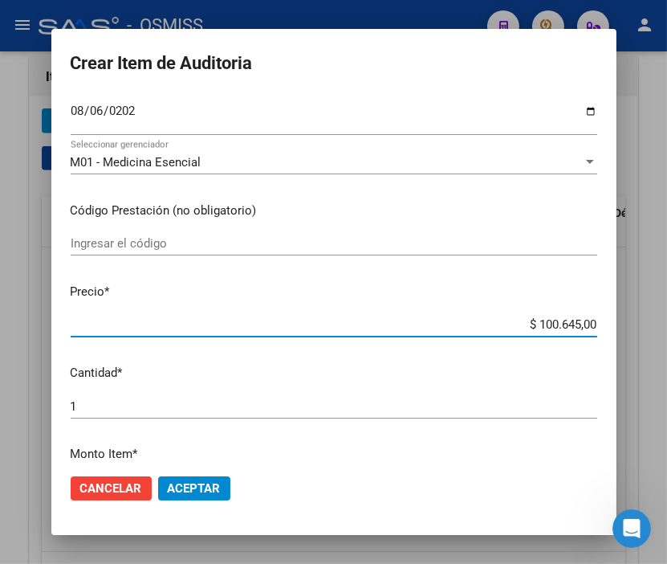
drag, startPoint x: 499, startPoint y: 324, endPoint x: 677, endPoint y: 323, distance: 177.5
click at [667, 323] on html "menu - OSMISS person Firma Express Inicio Calendario SSS Instructivos Contacto …" at bounding box center [333, 282] width 667 height 564
type input "$ 0,01"
type input "$ 0,10"
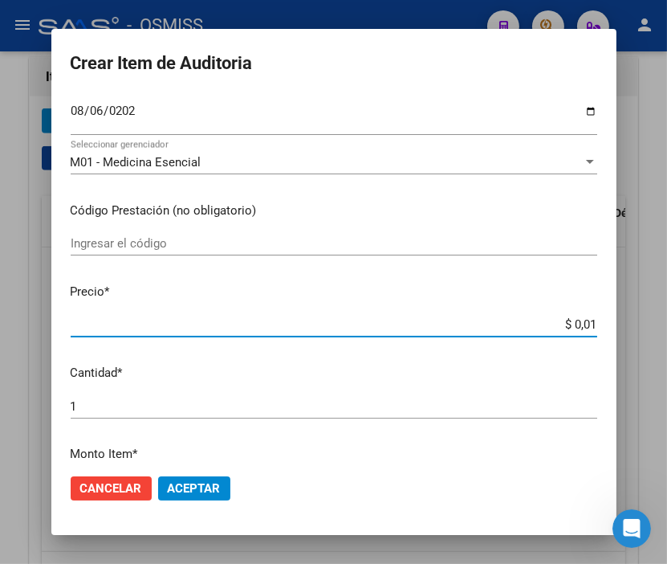
type input "$ 0,10"
type input "$ 1,06"
type input "$ 10,62"
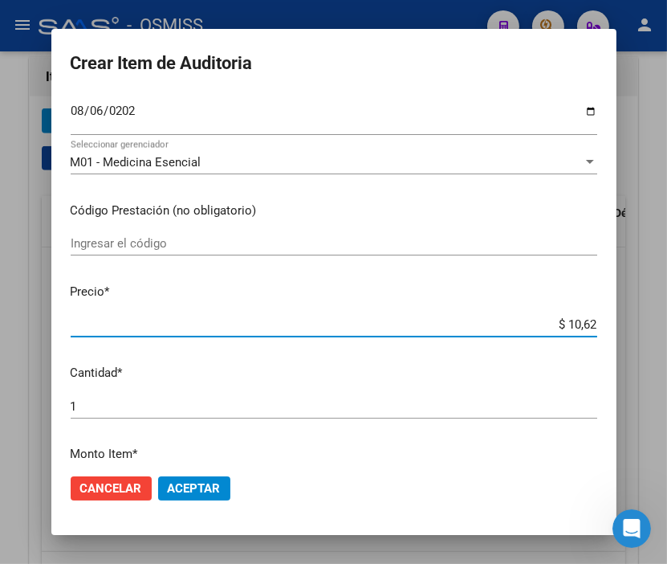
type input "$ 106,25"
type input "$ 1.062,59"
type input "$ 10.625,90"
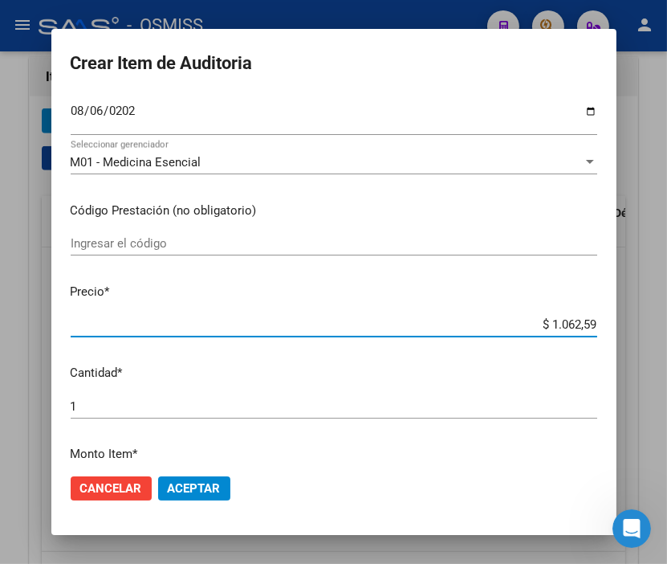
type input "$ 10.625,90"
type input "$ 106.259,00"
type input "$ 10.625,90"
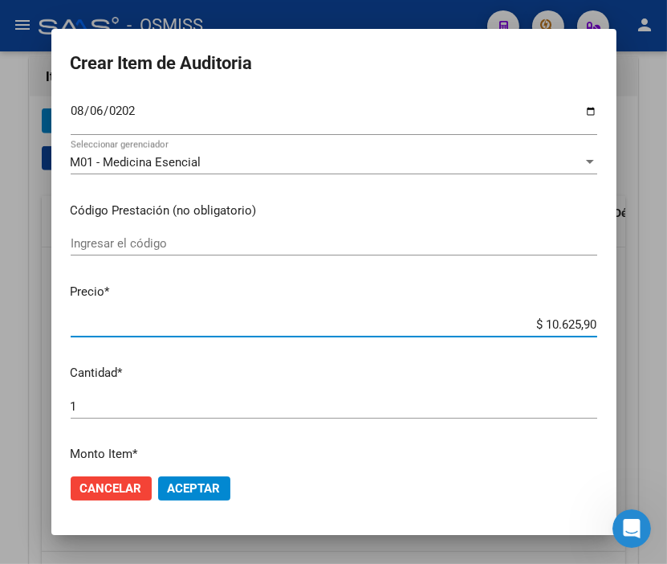
type input "$ 1.062,59"
type input "$ 106,25"
type input "$ 10,62"
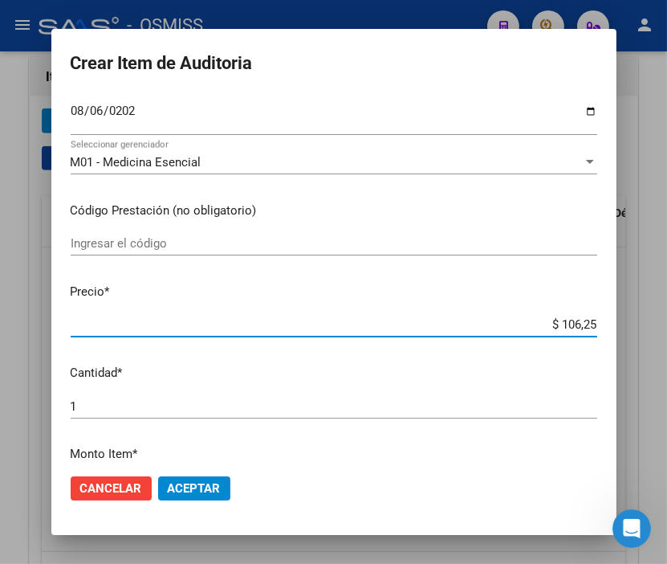
type input "$ 10,62"
type input "$ 1,06"
type input "$ 10,62"
click at [204, 485] on span "Aceptar" at bounding box center [194, 488] width 53 height 14
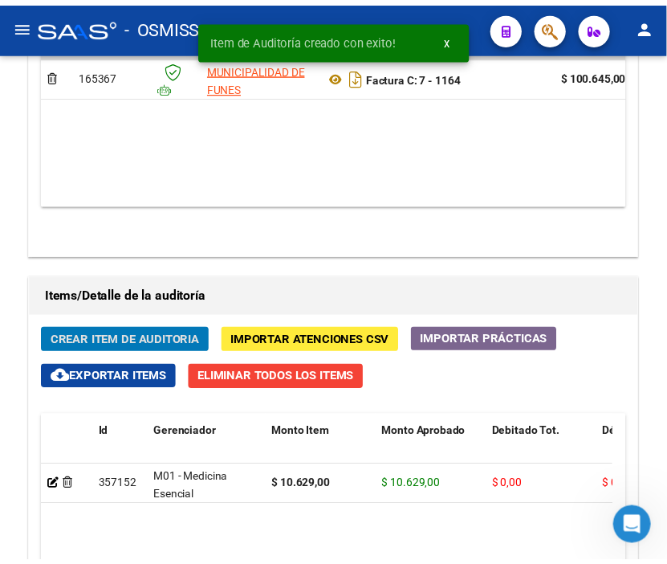
scroll to position [1467, 0]
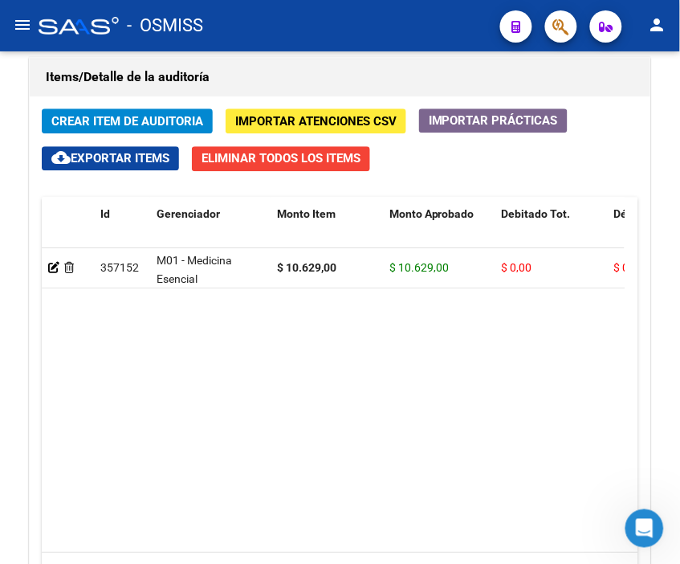
drag, startPoint x: 252, startPoint y: 51, endPoint x: 207, endPoint y: 43, distance: 45.7
click at [252, 51] on div "Información del área Cambiar de área a esta auditoría Area * Hospitales de Auto…" at bounding box center [340, 17] width 629 height 1363
click at [126, 103] on div "Crear Item de Auditoria Importar Atenciones CSV Importar Prácticas cloud_downlo…" at bounding box center [340, 368] width 621 height 545
click at [119, 120] on span "Crear Item de Auditoria" at bounding box center [127, 121] width 152 height 14
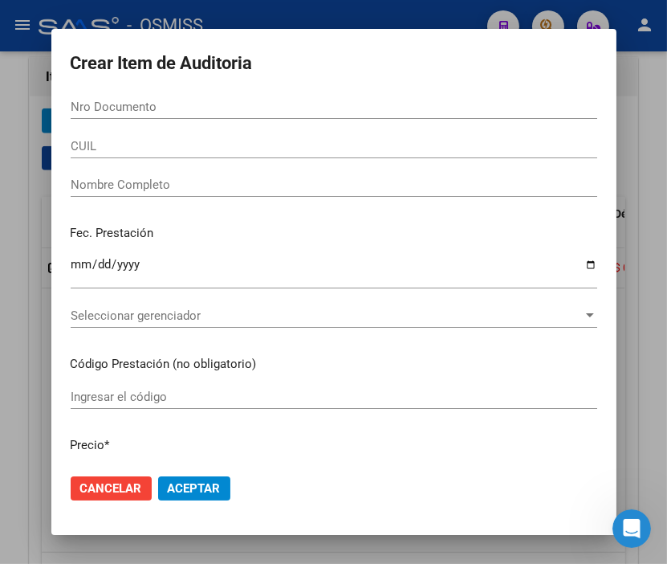
click at [104, 113] on input "Nro Documento" at bounding box center [334, 107] width 527 height 14
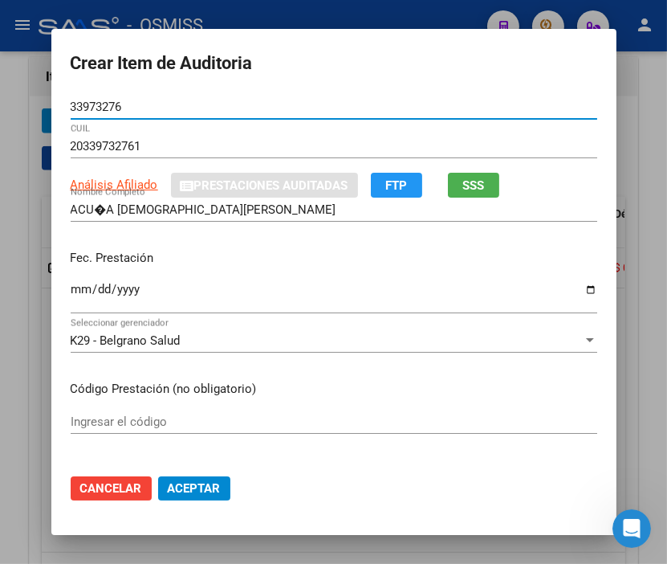
click at [75, 287] on input "Ingresar la fecha" at bounding box center [334, 296] width 527 height 26
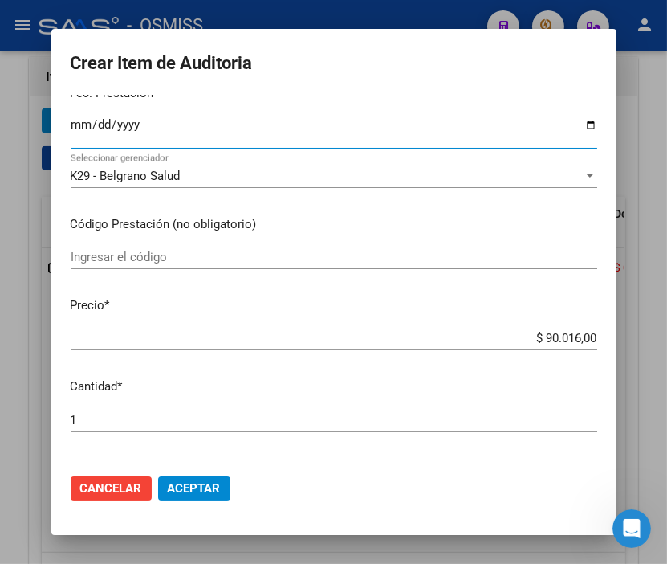
scroll to position [178, 0]
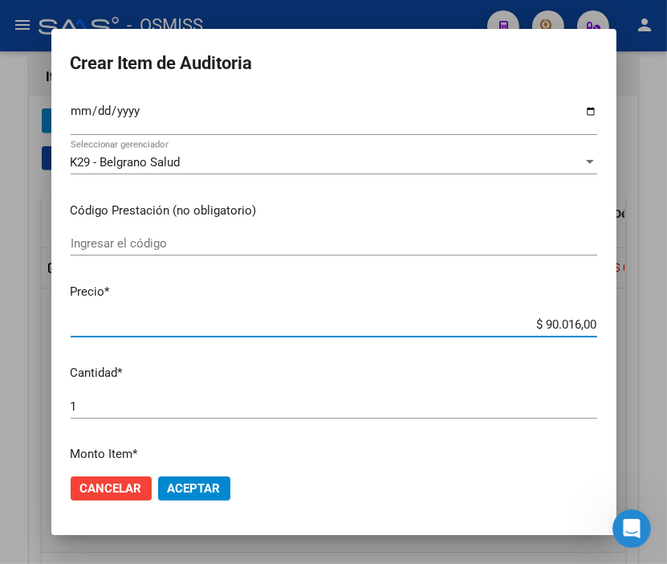
drag, startPoint x: 499, startPoint y: 324, endPoint x: 662, endPoint y: 336, distance: 164.2
click at [662, 336] on div "Crear Item de Auditoria 33973276 Nro Documento 20339732761 CUIL Análisis Afilia…" at bounding box center [333, 282] width 667 height 564
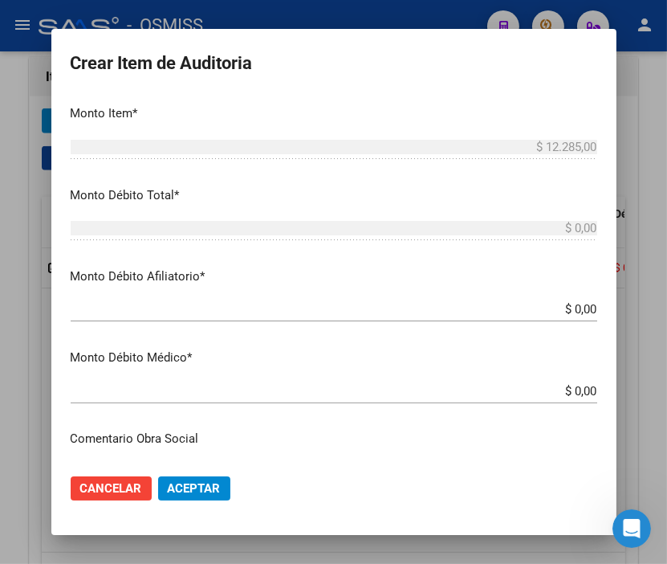
scroll to position [535, 0]
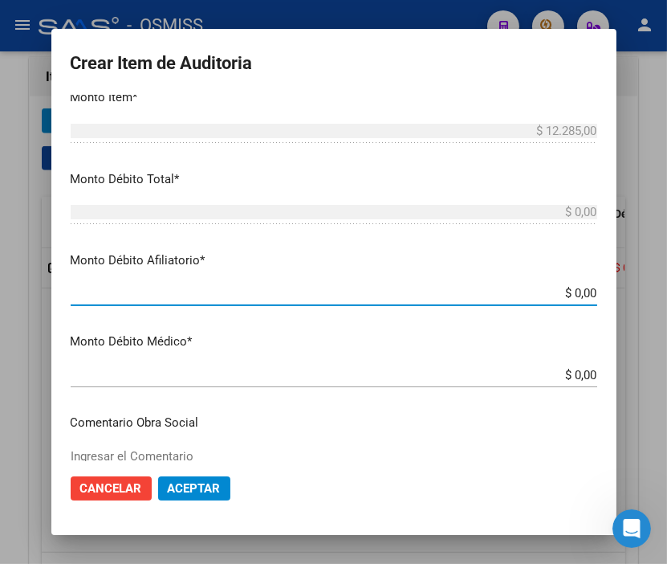
drag, startPoint x: 544, startPoint y: 295, endPoint x: 677, endPoint y: 319, distance: 135.3
click at [667, 319] on html "menu - OSMISS person Firma Express Inicio Calendario SSS Instructivos Contacto …" at bounding box center [333, 282] width 667 height 564
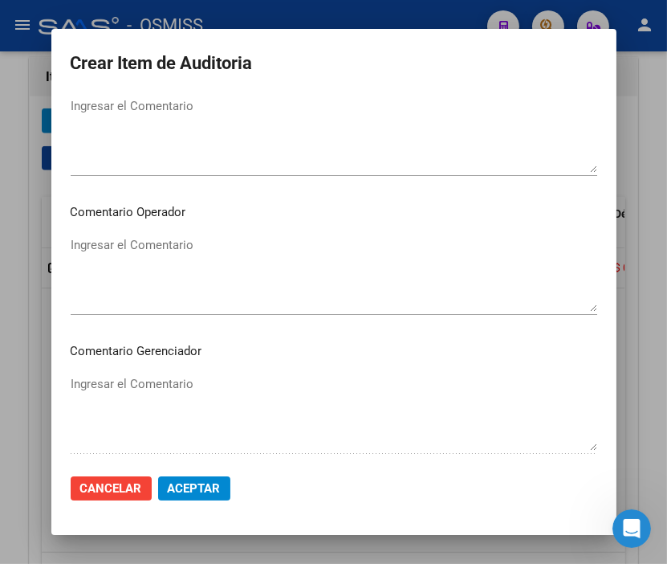
scroll to position [892, 0]
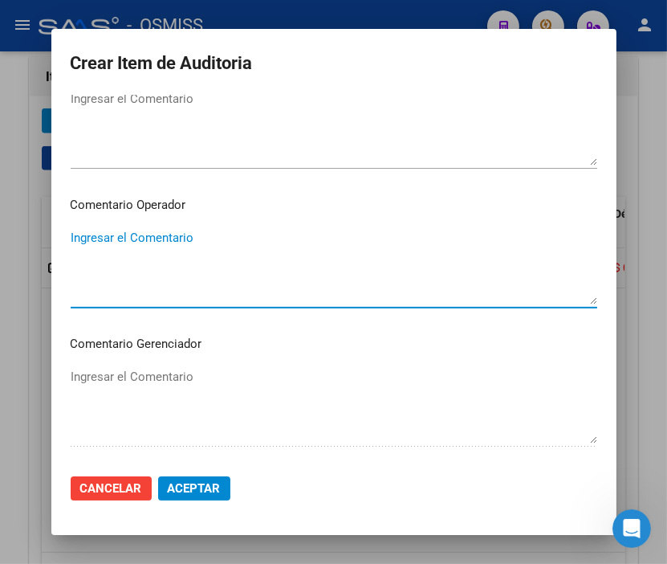
click at [183, 245] on textarea "Ingresar el Comentario" at bounding box center [334, 266] width 527 height 75
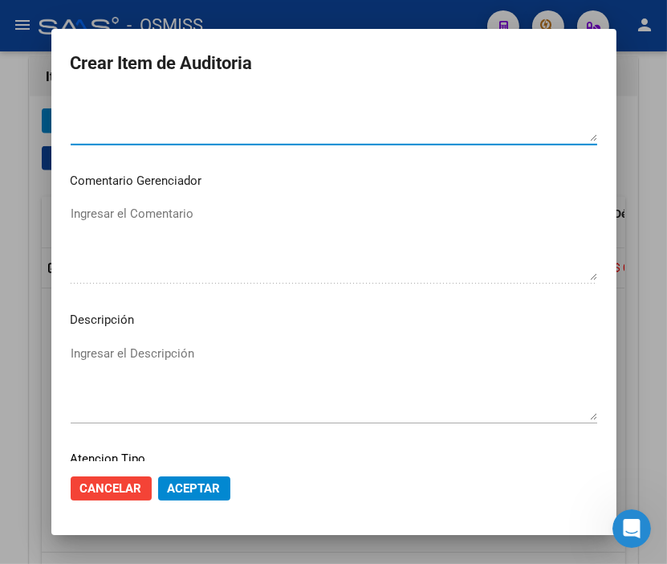
scroll to position [1070, 0]
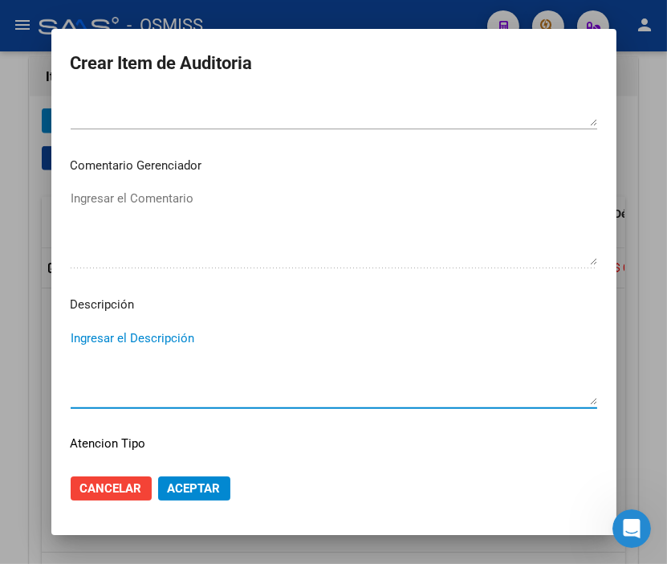
click at [124, 336] on textarea "Ingresar el Descripción" at bounding box center [334, 366] width 527 height 75
paste textarea "Baja al ………. - No corresponde la categoría de inscripcion de Monotributo - DECR…"
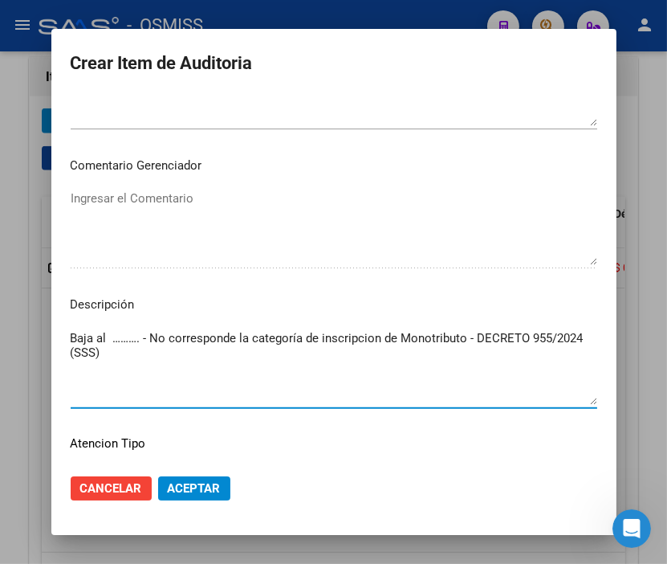
click at [133, 342] on textarea "Baja al ………. - No corresponde la categoría de inscripcion de Monotributo - DECR…" at bounding box center [334, 366] width 527 height 75
click at [174, 351] on textarea "Baja al [DATE] - No corresponde la categoría de inscripción (B) de Monotributo …" at bounding box center [334, 366] width 527 height 75
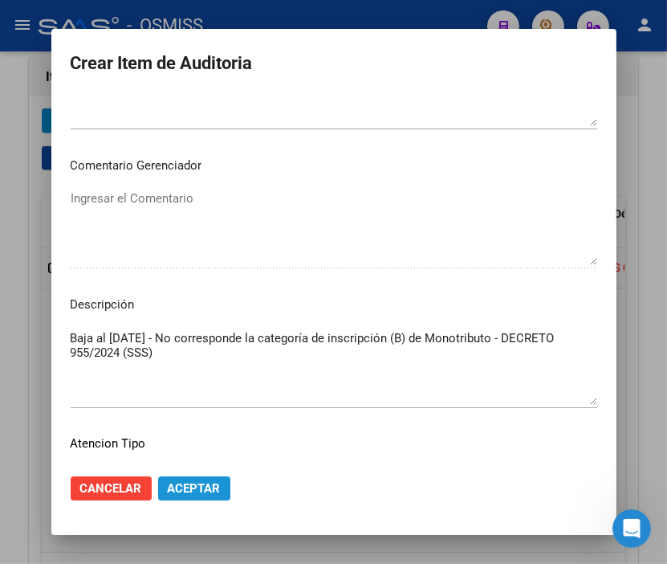
click at [185, 491] on span "Aceptar" at bounding box center [194, 488] width 53 height 14
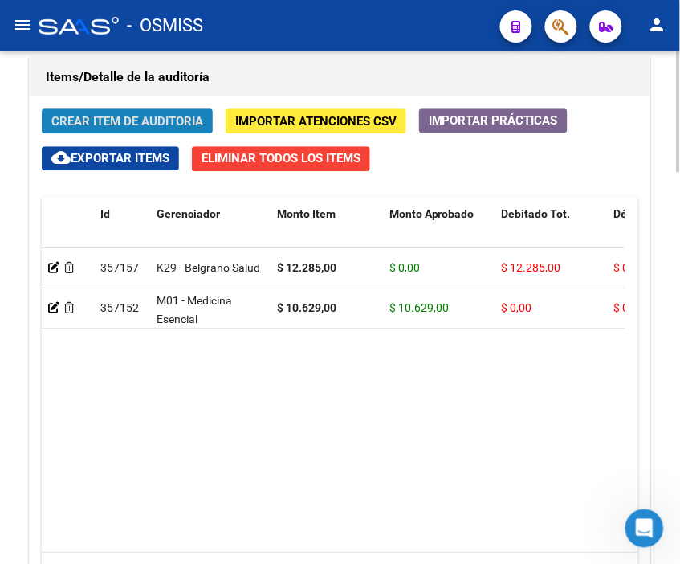
click at [128, 119] on span "Crear Item de Auditoria" at bounding box center [127, 121] width 152 height 14
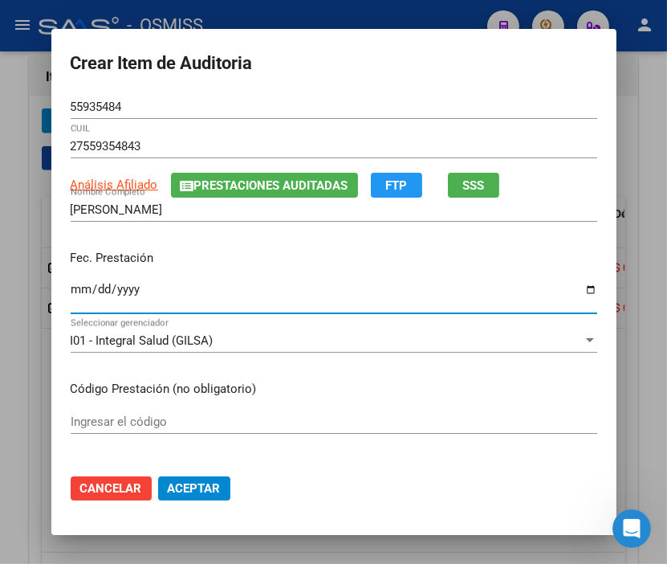
click at [75, 291] on input "Ingresar la fecha" at bounding box center [334, 296] width 527 height 26
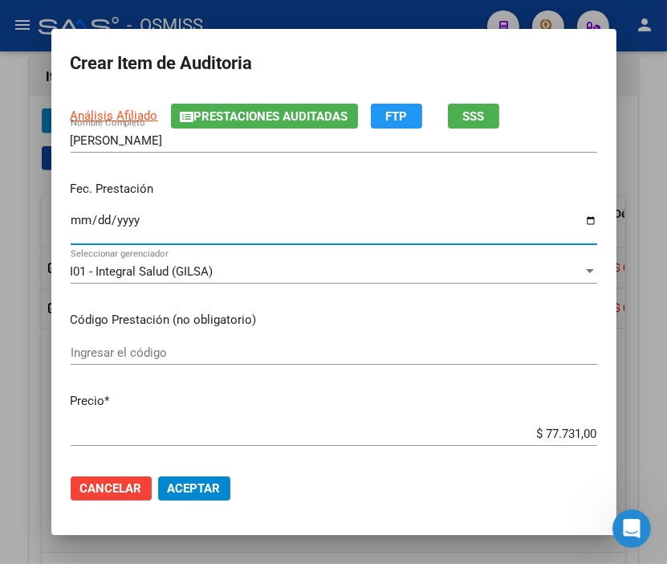
scroll to position [178, 0]
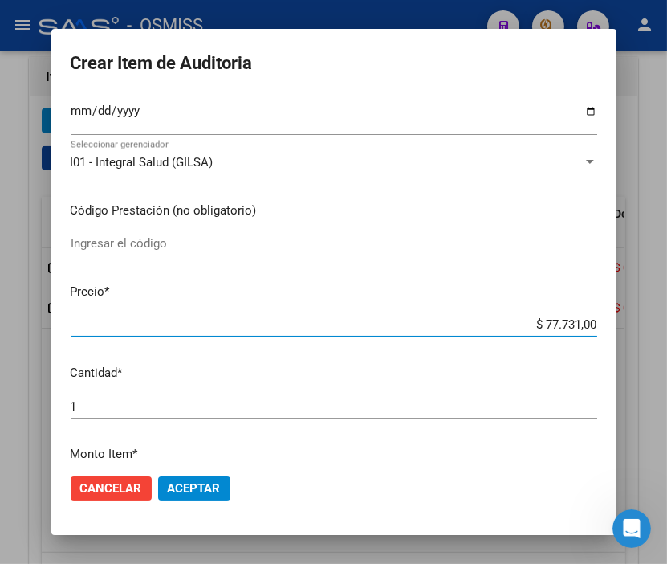
drag, startPoint x: 506, startPoint y: 324, endPoint x: 677, endPoint y: 331, distance: 171.2
click at [667, 331] on html "menu - OSMISS person Firma Express Inicio Calendario SSS Instructivos Contacto …" at bounding box center [333, 282] width 667 height 564
click at [190, 483] on span "Aceptar" at bounding box center [194, 488] width 53 height 14
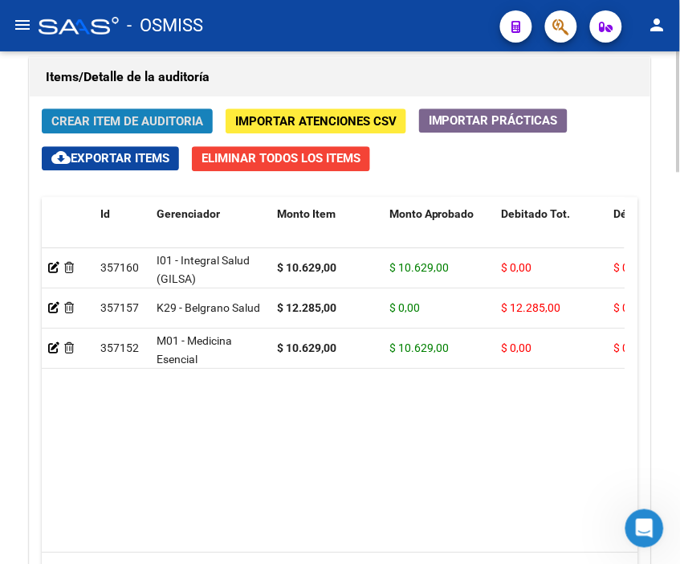
click at [134, 126] on span "Crear Item de Auditoria" at bounding box center [127, 121] width 152 height 14
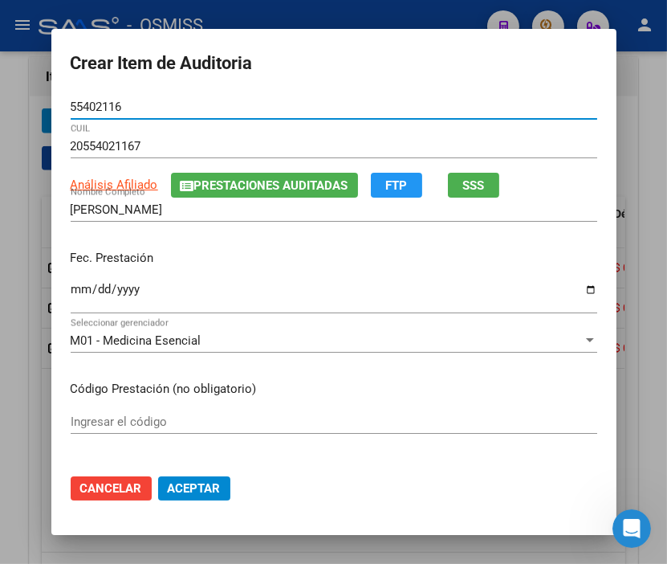
click at [71, 286] on input "Ingresar la fecha" at bounding box center [334, 296] width 527 height 26
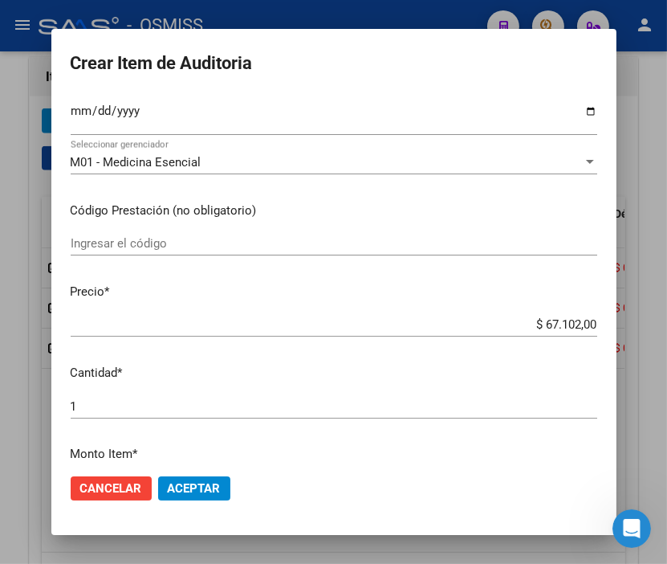
drag, startPoint x: 490, startPoint y: 316, endPoint x: 621, endPoint y: 327, distance: 131.4
click at [617, 327] on mat-dialog-content "55402116 Nro Documento 20554021167 CUIL Análisis Afiliado Prestaciones Auditada…" at bounding box center [333, 278] width 565 height 366
click at [571, 327] on input "$ 67.102,00" at bounding box center [334, 324] width 527 height 14
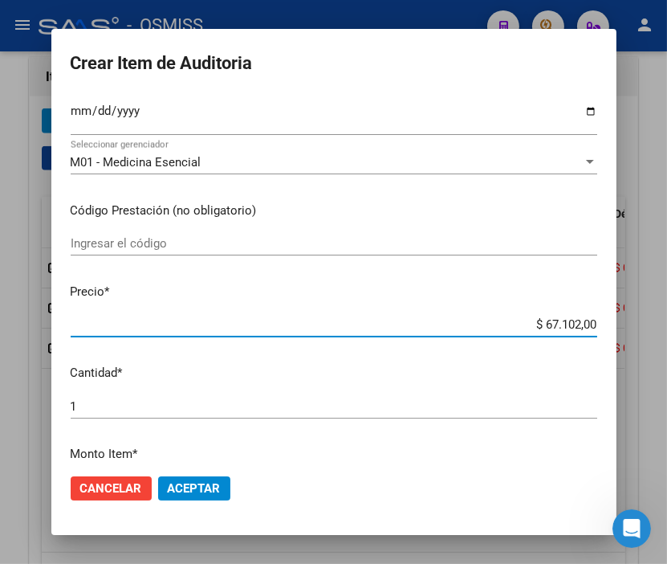
drag, startPoint x: 514, startPoint y: 326, endPoint x: 677, endPoint y: 328, distance: 163.0
click at [667, 328] on html "menu - OSMISS person Firma Express Inicio Calendario SSS Instructivos Contacto …" at bounding box center [333, 282] width 667 height 564
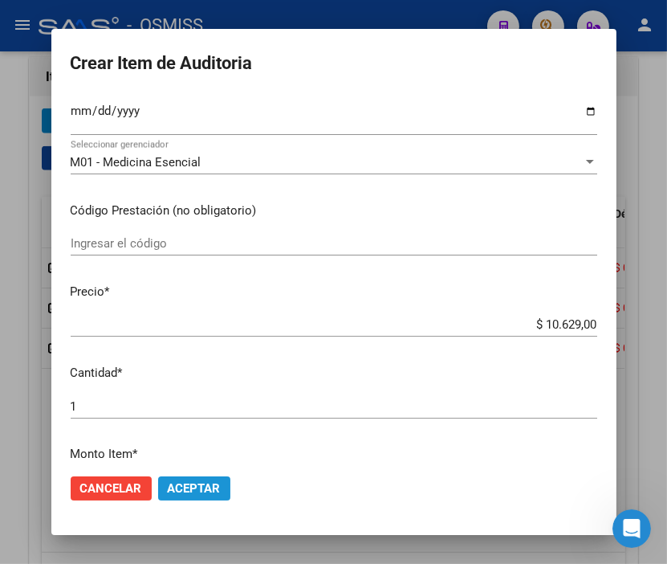
click at [199, 483] on span "Aceptar" at bounding box center [194, 488] width 53 height 14
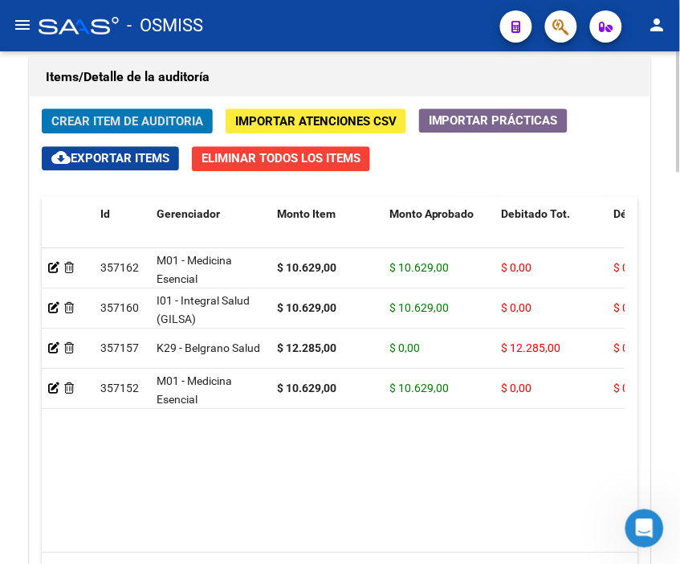
click at [261, 60] on div "Items/Detalle de la auditoría" at bounding box center [340, 77] width 621 height 39
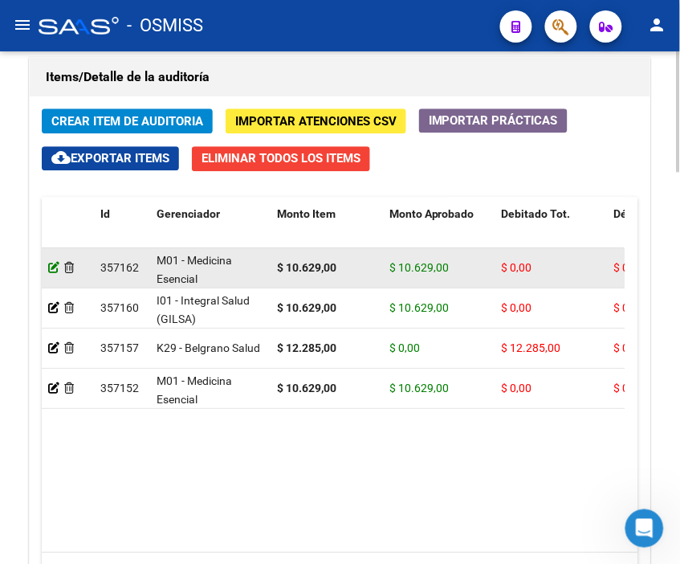
click at [51, 271] on icon at bounding box center [53, 267] width 11 height 11
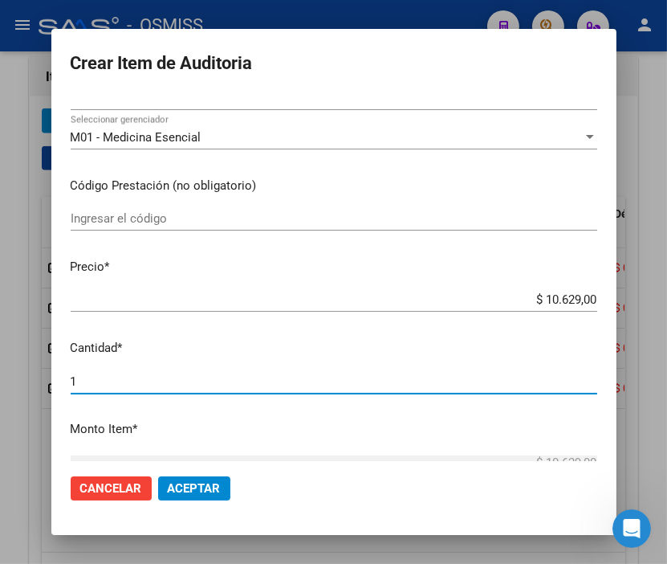
drag, startPoint x: 88, startPoint y: 381, endPoint x: 38, endPoint y: 381, distance: 50.6
click at [38, 381] on div "Crear Item de Auditoria 55402116 Nro Documento 20554021167 [PERSON_NAME] Nombre…" at bounding box center [333, 282] width 667 height 564
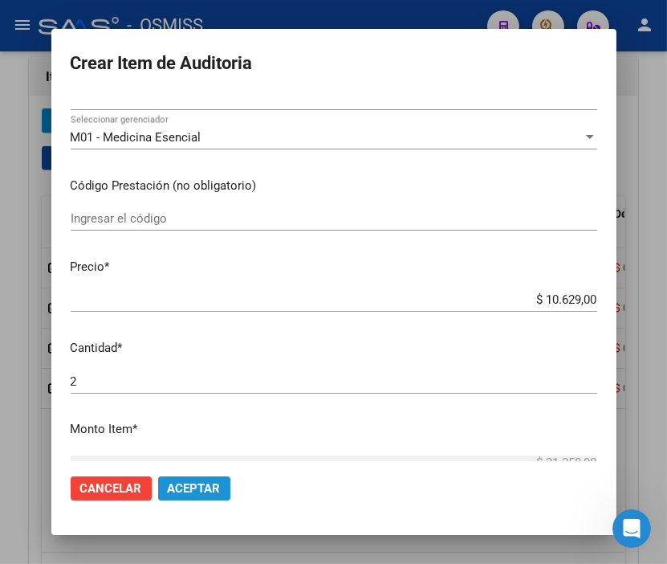
click at [195, 481] on span "Aceptar" at bounding box center [194, 488] width 53 height 14
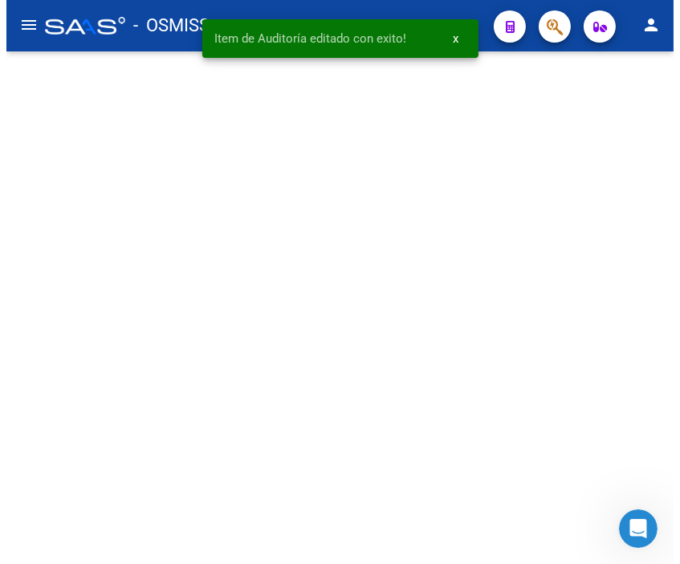
scroll to position [0, 0]
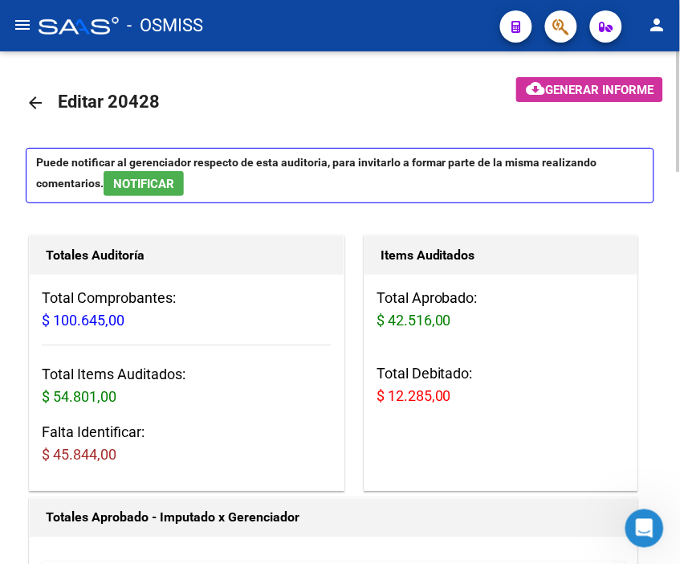
click at [300, 96] on mat-toolbar-row "arrow_back Editar 20428" at bounding box center [246, 102] width 440 height 51
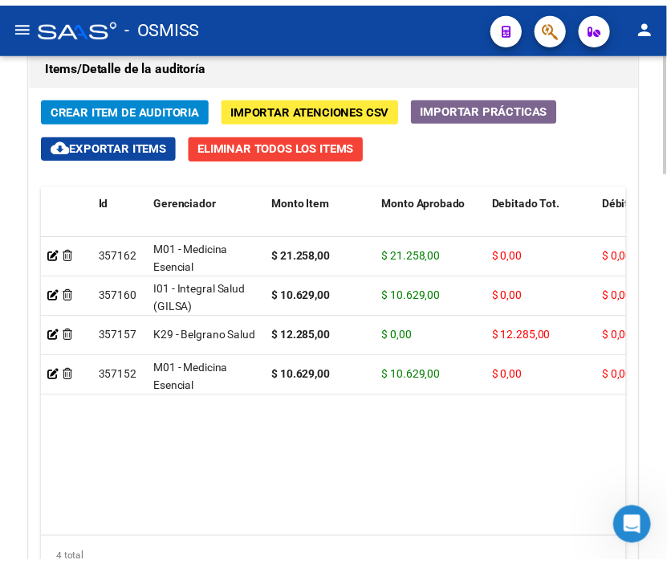
scroll to position [1516, 0]
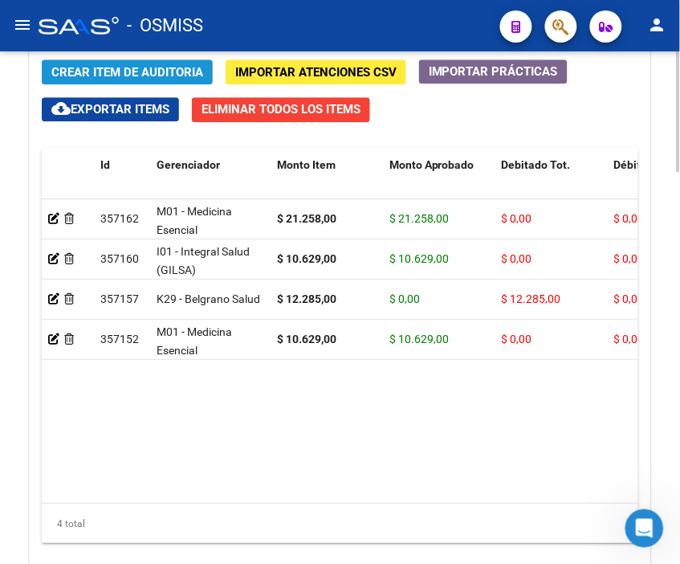
click at [92, 69] on span "Crear Item de Auditoria" at bounding box center [127, 72] width 152 height 14
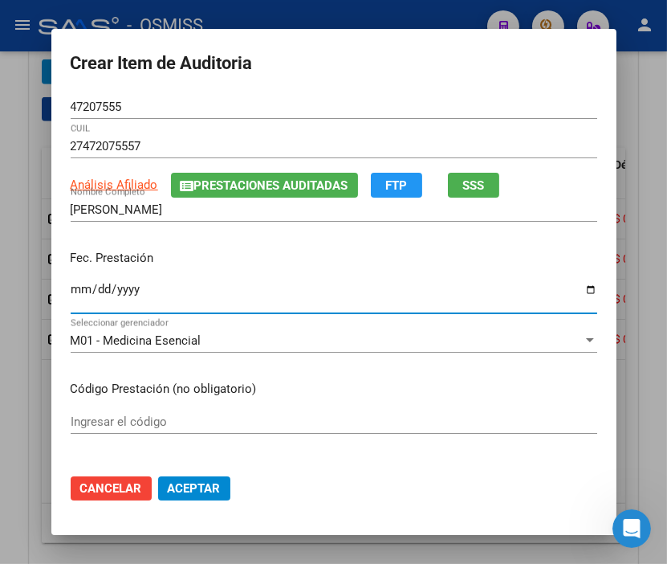
click at [71, 283] on input "Ingresar la fecha" at bounding box center [334, 296] width 527 height 26
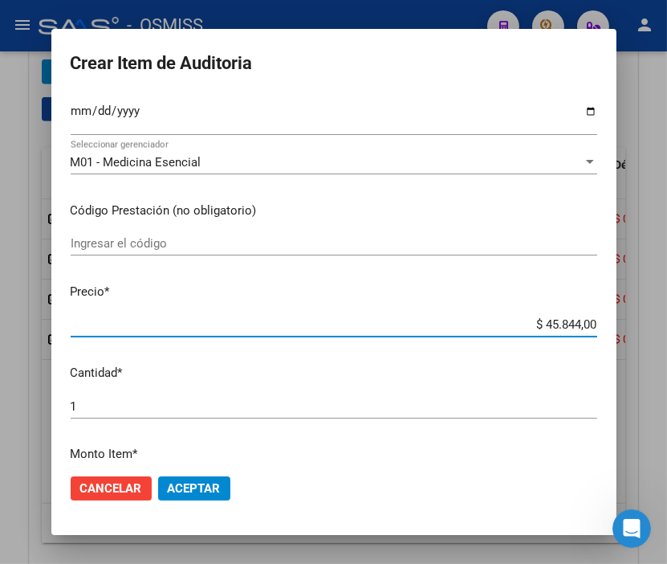
drag, startPoint x: 490, startPoint y: 324, endPoint x: 666, endPoint y: 339, distance: 177.3
click at [666, 339] on div "Crear Item de Auditoria 47207555 Nro Documento 27472075557 CUIL Análisis Afilia…" at bounding box center [333, 282] width 667 height 564
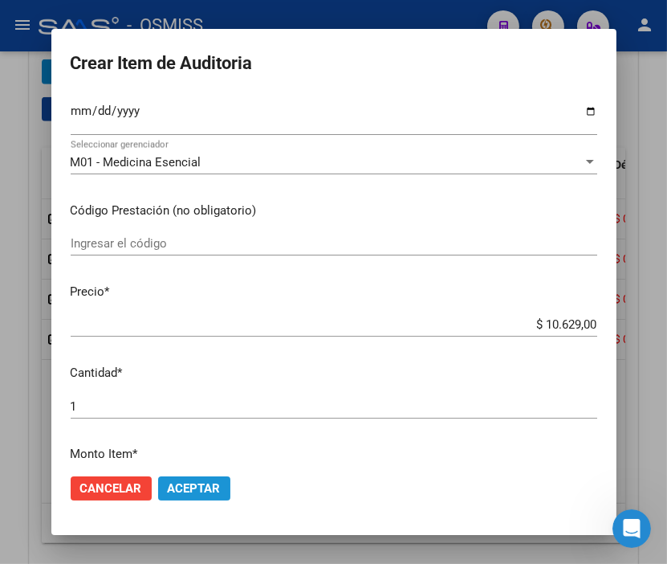
click at [211, 483] on span "Aceptar" at bounding box center [194, 488] width 53 height 14
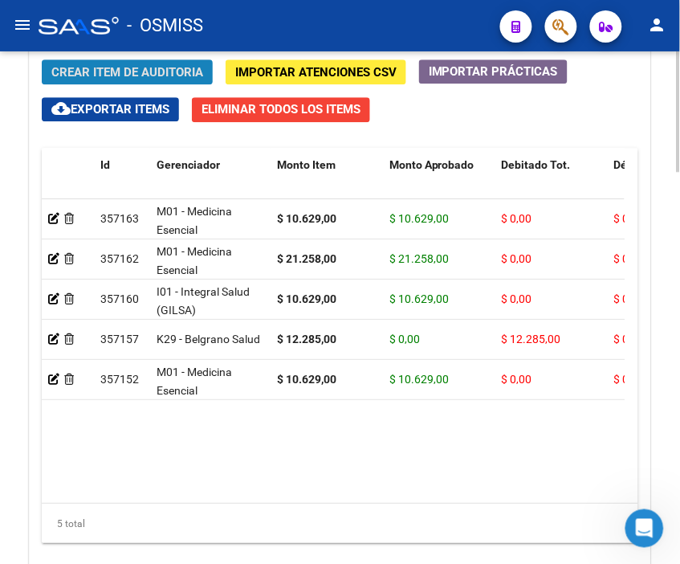
click at [114, 72] on span "Crear Item de Auditoria" at bounding box center [127, 72] width 152 height 14
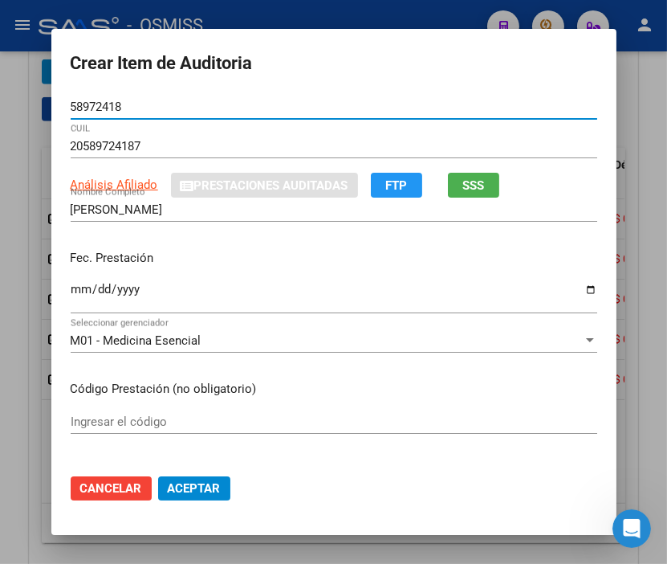
click at [71, 285] on input "Ingresar la fecha" at bounding box center [334, 296] width 527 height 26
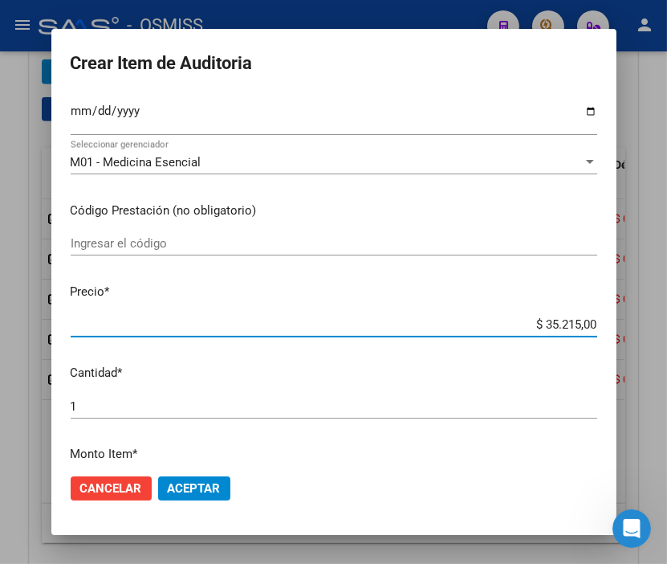
drag, startPoint x: 471, startPoint y: 316, endPoint x: 652, endPoint y: 325, distance: 181.7
click at [652, 325] on div "Crear Item de Auditoria 58972418 Nro Documento 20589724187 CUIL Análisis Afilia…" at bounding box center [333, 282] width 667 height 564
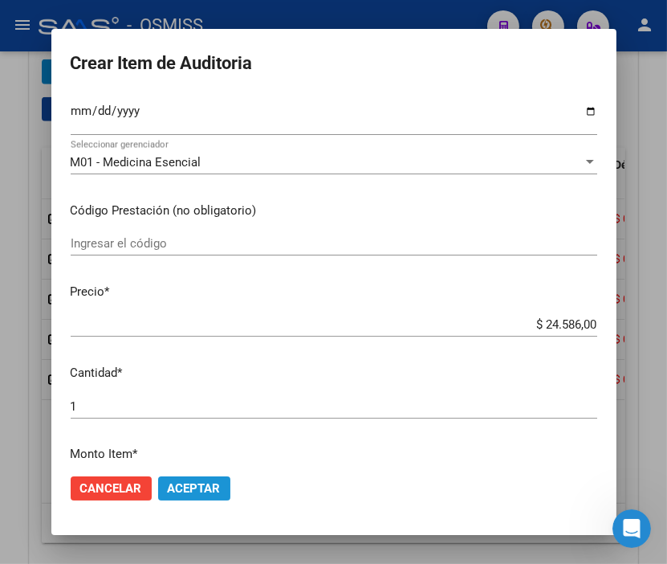
click at [186, 481] on span "Aceptar" at bounding box center [194, 488] width 53 height 14
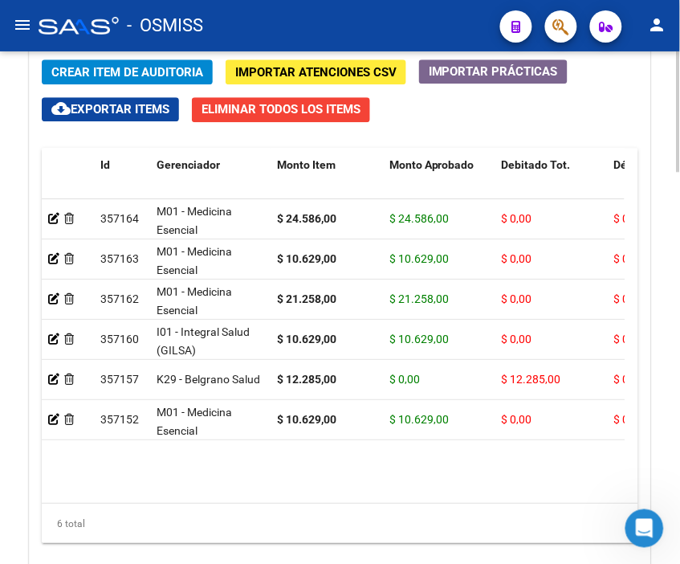
click at [140, 76] on span "Crear Item de Auditoria" at bounding box center [127, 72] width 152 height 14
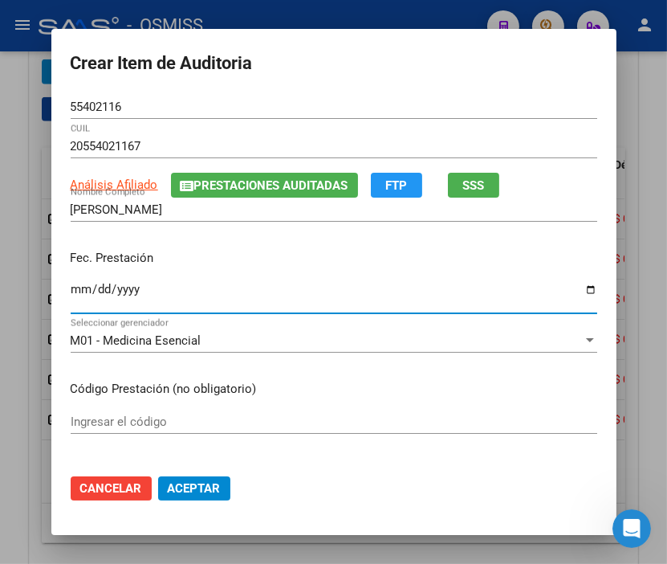
click at [72, 287] on input "Ingresar la fecha" at bounding box center [334, 296] width 527 height 26
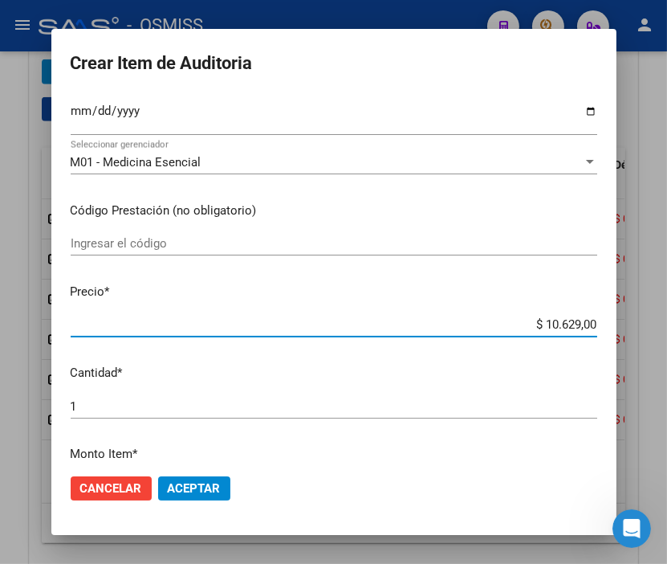
click at [510, 326] on input "$ 10.629,00" at bounding box center [334, 324] width 527 height 14
click at [185, 490] on span "Aceptar" at bounding box center [194, 488] width 53 height 14
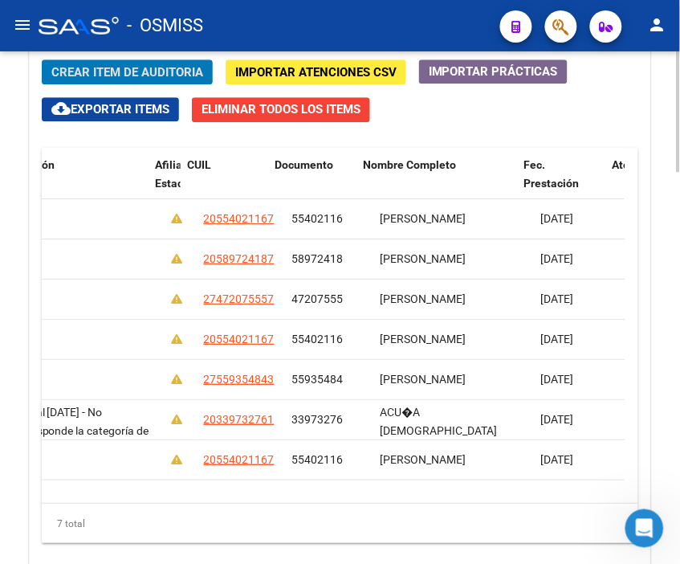
scroll to position [0, 1368]
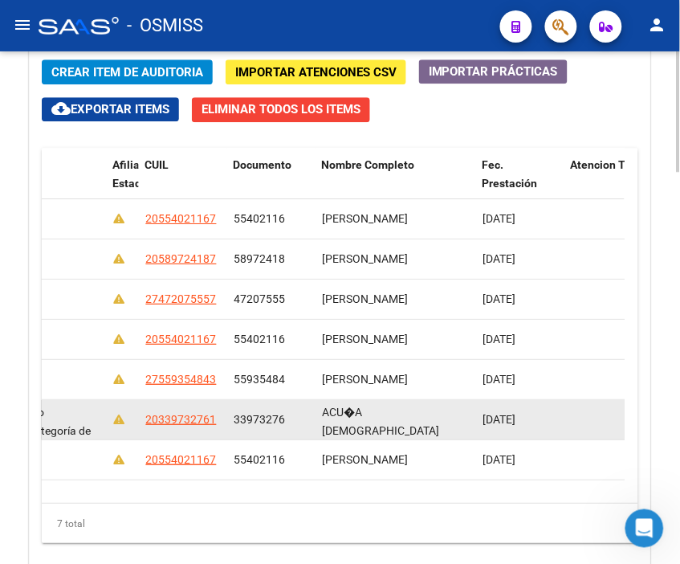
drag, startPoint x: 233, startPoint y: 420, endPoint x: 285, endPoint y: 420, distance: 52.2
click at [285, 420] on div "33973276" at bounding box center [271, 419] width 75 height 18
copy span "33973276"
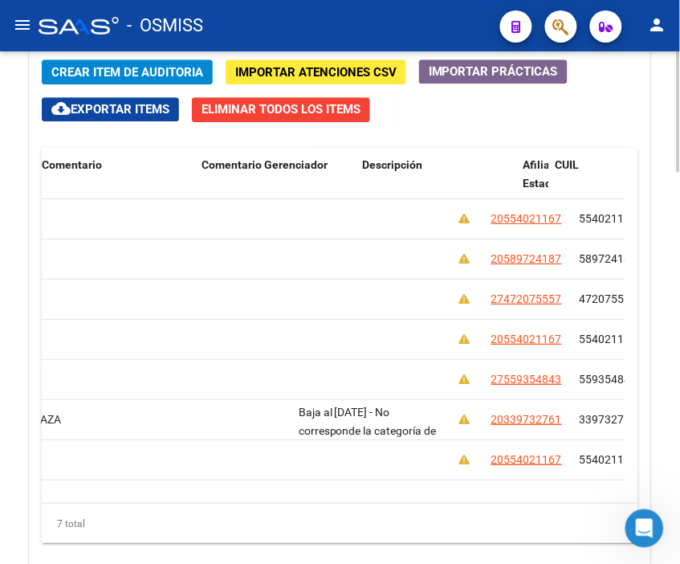
scroll to position [0, 1039]
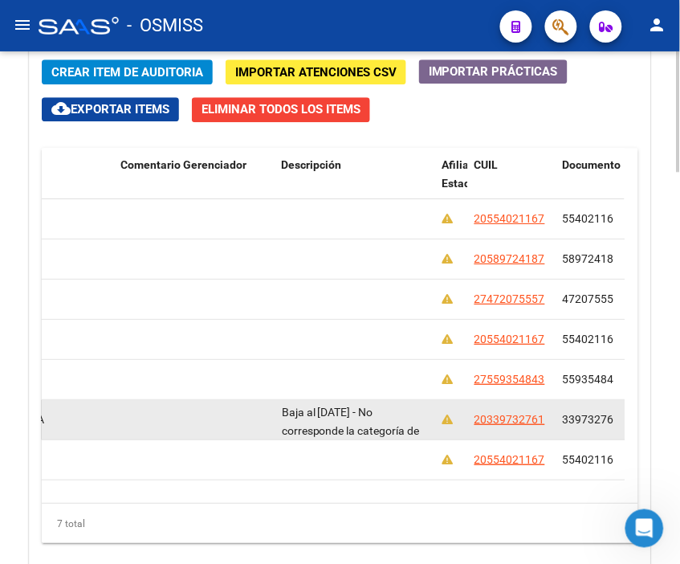
click at [279, 410] on datatable-body-cell "Baja al [DATE] - No corresponde la categoría de inscripción (B) de Monotributo …" at bounding box center [355, 419] width 161 height 39
drag, startPoint x: 283, startPoint y: 410, endPoint x: 405, endPoint y: 432, distance: 124.0
click at [405, 432] on div "Baja al [DATE] - No corresponde la categoría de inscripción (B) de Monotributo …" at bounding box center [356, 419] width 148 height 34
copy span "Baja al [DATE] - No corresponde la categoría de inscripción (B) de Monotributo …"
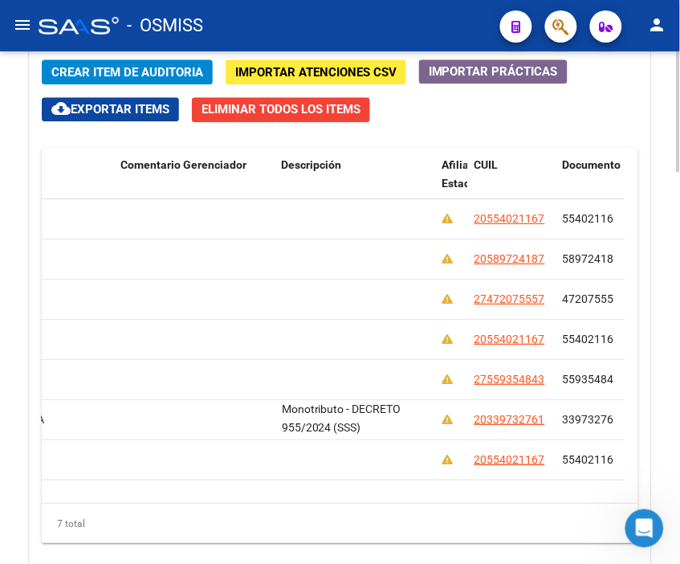
click at [421, 124] on div "Crear Item de Auditoria Importar Atenciones CSV Importar Prácticas cloud_downlo…" at bounding box center [340, 319] width 621 height 545
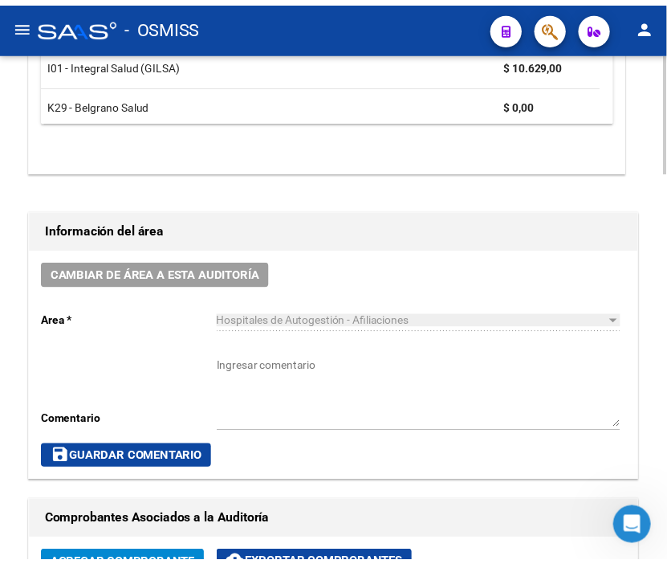
scroll to position [624, 0]
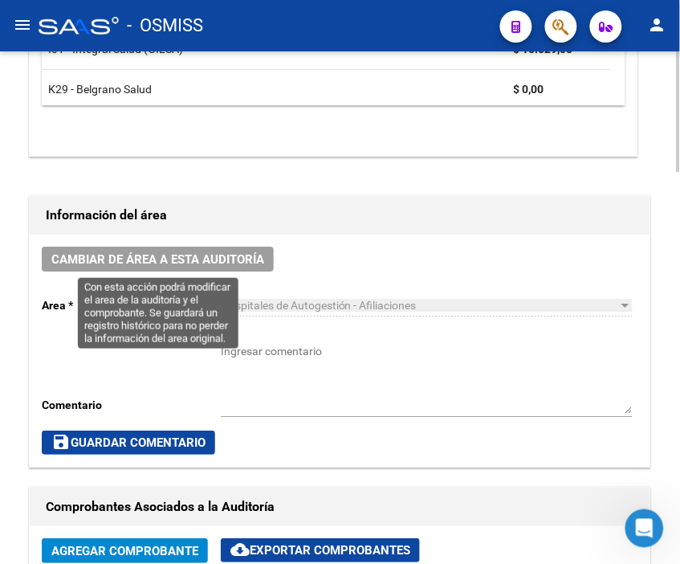
click at [159, 262] on span "Cambiar de área a esta auditoría" at bounding box center [157, 259] width 213 height 14
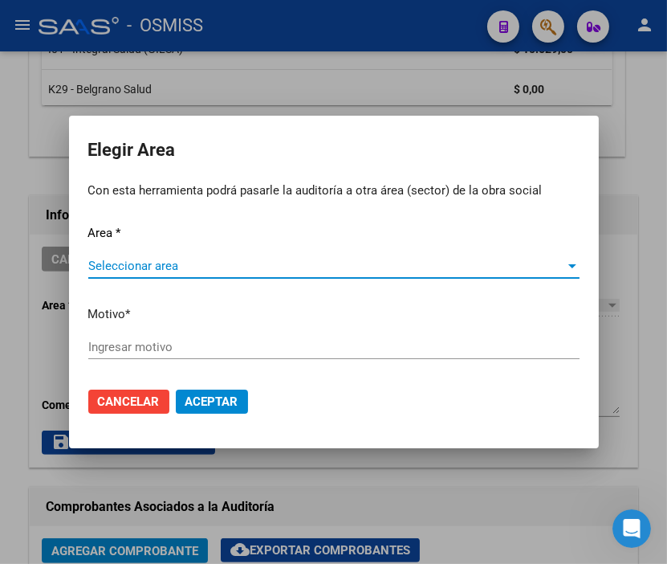
click at [131, 263] on span "Seleccionar area" at bounding box center [326, 266] width 477 height 14
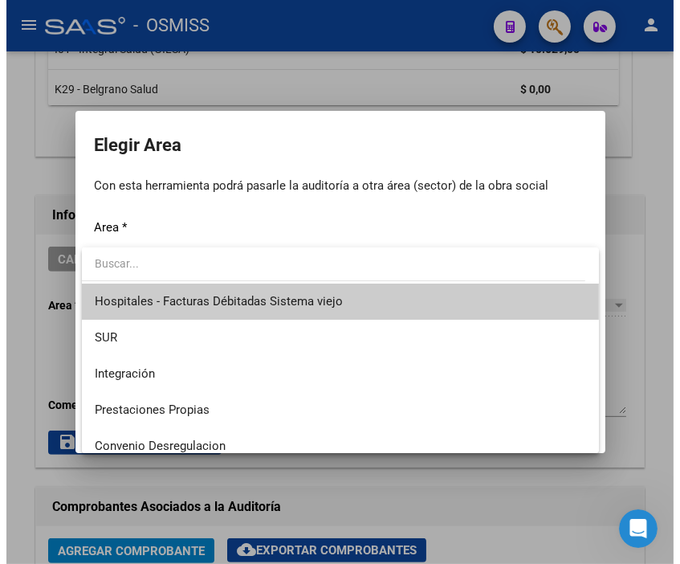
scroll to position [178, 0]
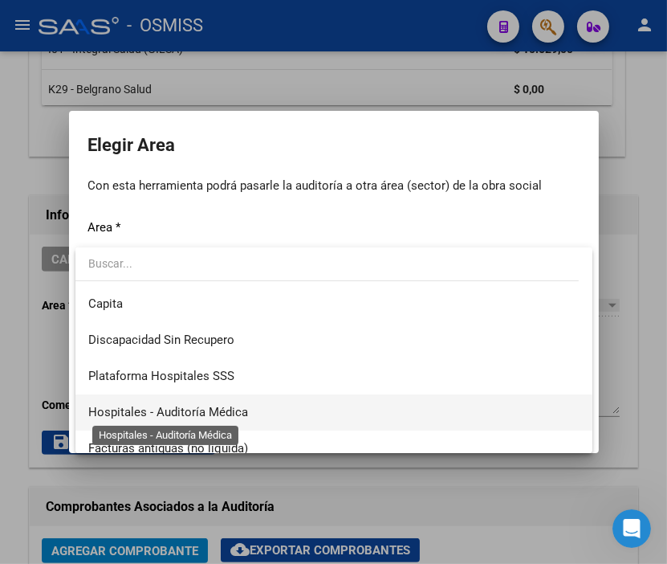
drag, startPoint x: 222, startPoint y: 408, endPoint x: 165, endPoint y: 367, distance: 69.5
click at [221, 408] on span "Hospitales - Auditoría Médica" at bounding box center [168, 412] width 160 height 14
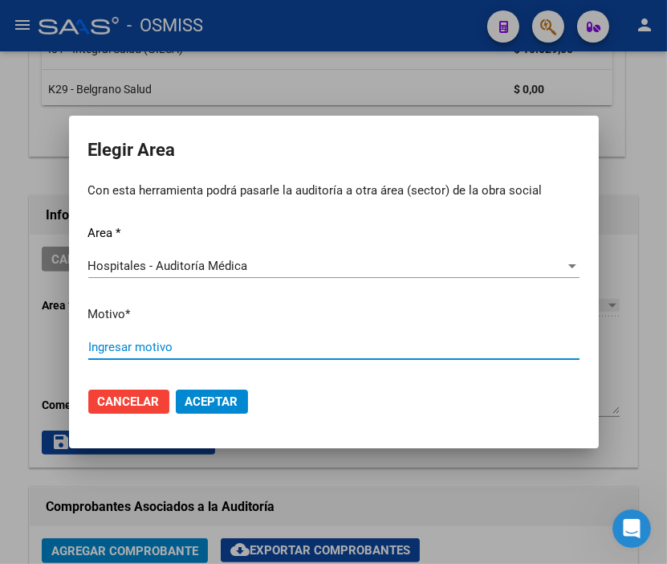
click at [149, 342] on input "Ingresar motivo" at bounding box center [333, 347] width 491 height 14
click at [209, 387] on mat-dialog-actions "Cancelar Aceptar" at bounding box center [333, 401] width 491 height 55
click at [226, 396] on span "Aceptar" at bounding box center [211, 401] width 53 height 14
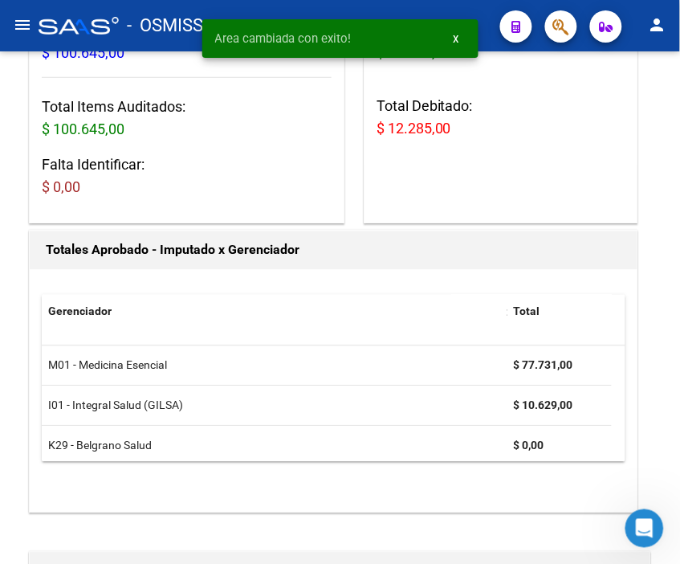
scroll to position [0, 0]
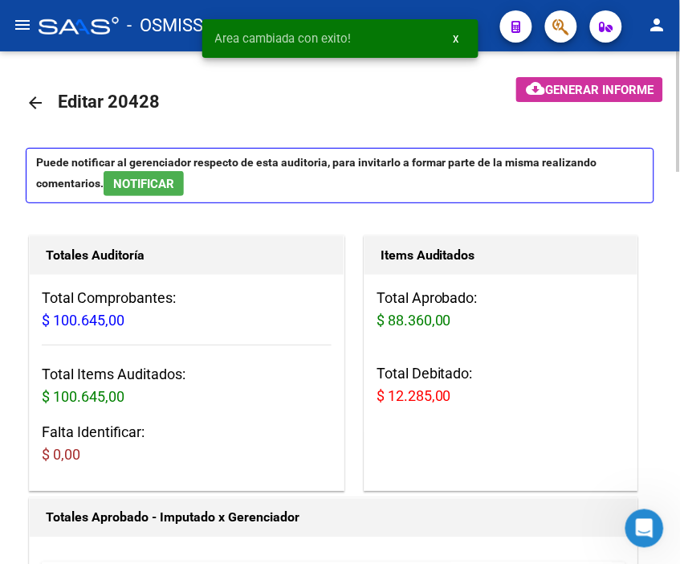
click at [39, 92] on link "arrow_back" at bounding box center [42, 103] width 32 height 38
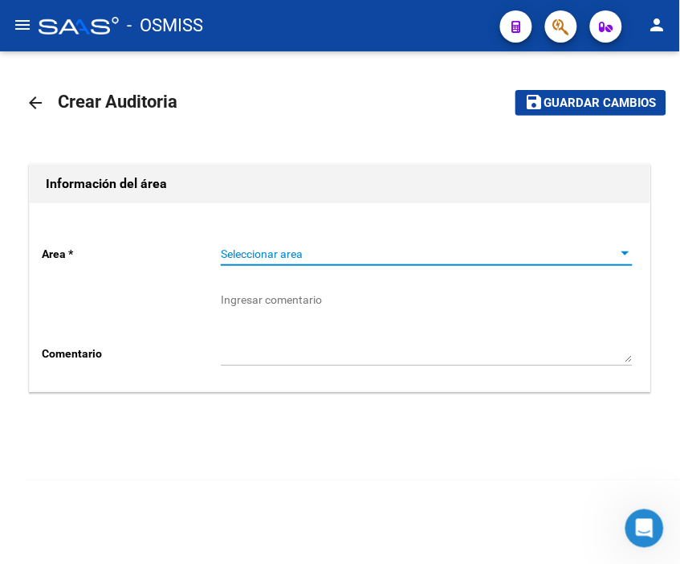
click at [252, 251] on span "Seleccionar area" at bounding box center [419, 254] width 397 height 14
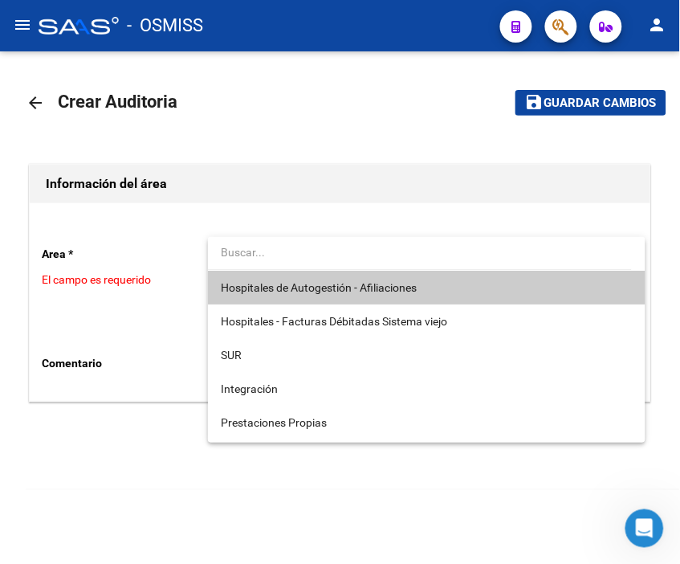
click at [271, 278] on span "Hospitales de Autogestión - Afiliaciones" at bounding box center [427, 288] width 412 height 34
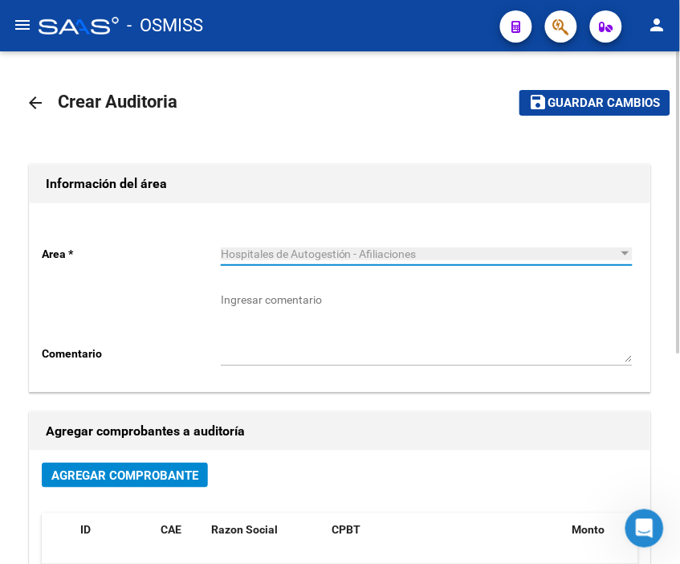
click at [159, 475] on span "Agregar Comprobante" at bounding box center [124, 475] width 147 height 14
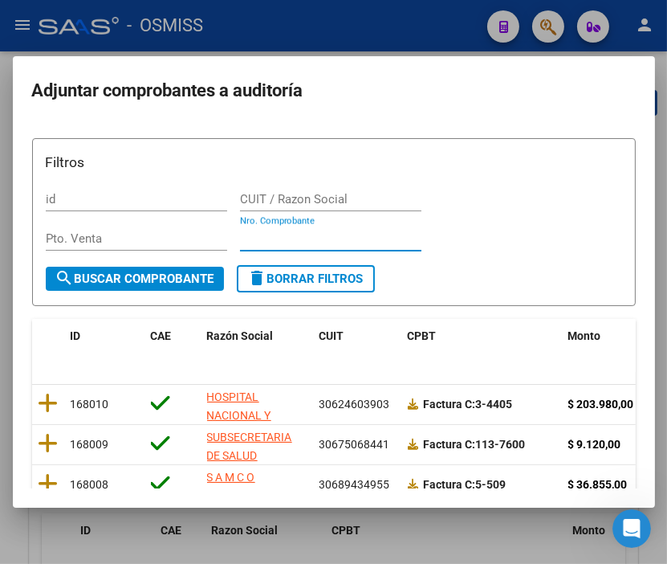
click at [254, 234] on input "Nro. Comprobante" at bounding box center [330, 238] width 181 height 14
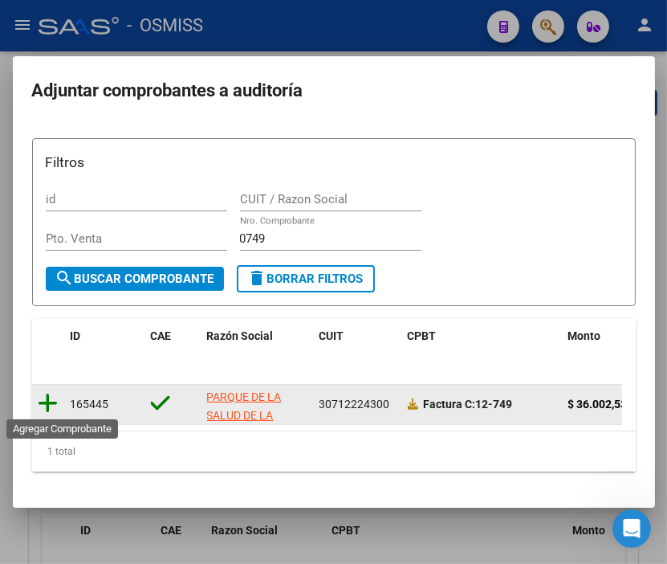
click at [57, 399] on icon at bounding box center [49, 403] width 20 height 22
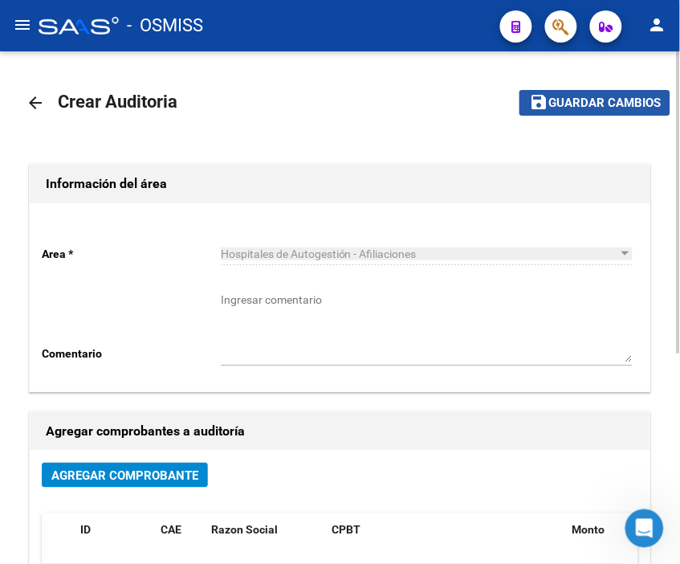
click at [612, 99] on span "Guardar cambios" at bounding box center [604, 103] width 112 height 14
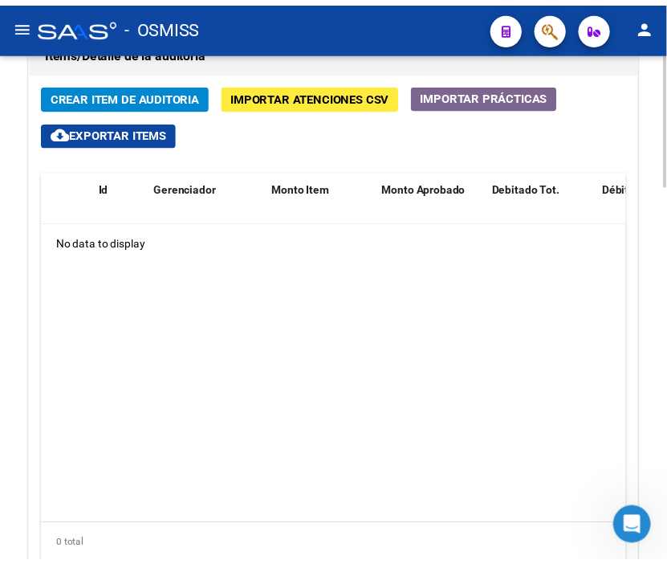
scroll to position [1249, 0]
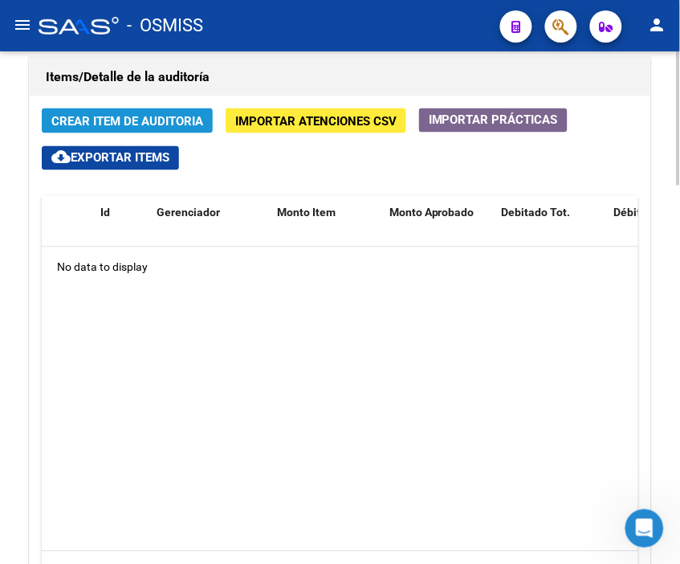
click at [132, 120] on span "Crear Item de Auditoria" at bounding box center [127, 121] width 152 height 14
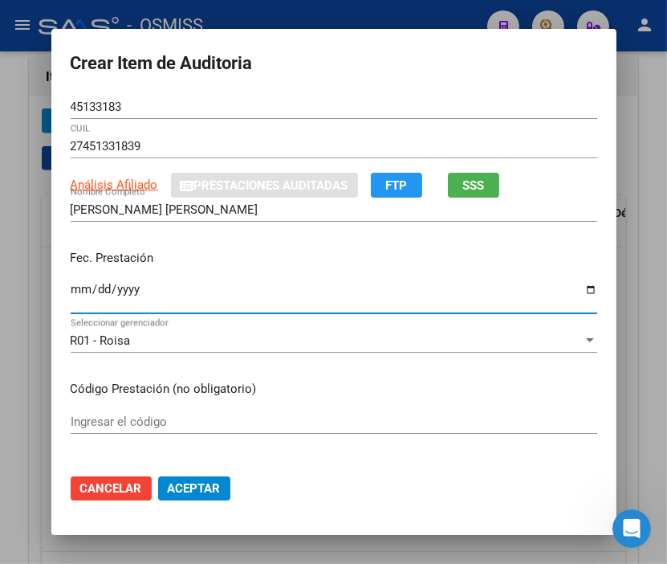
click at [71, 292] on input "Ingresar la fecha" at bounding box center [334, 296] width 527 height 26
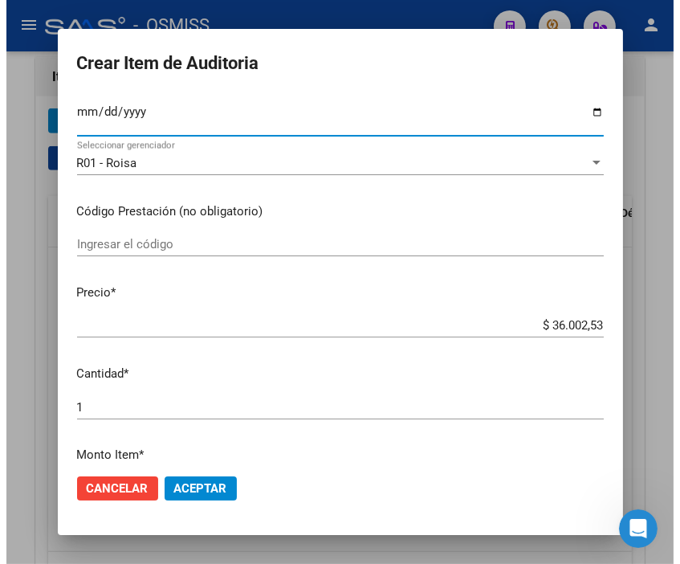
scroll to position [178, 0]
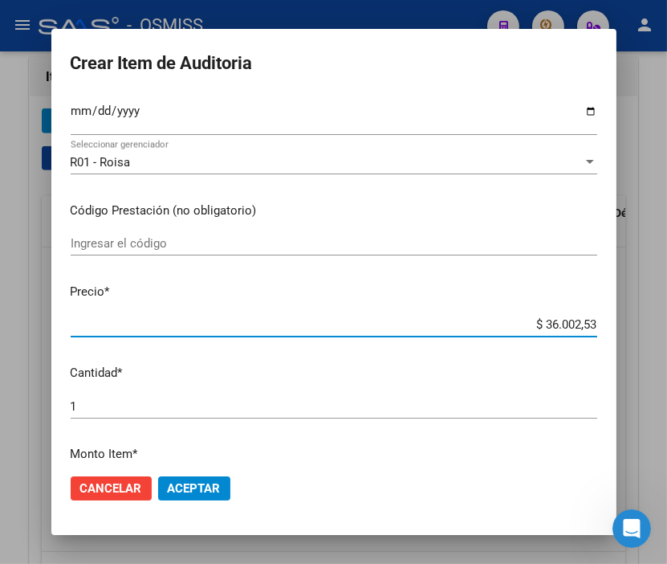
drag, startPoint x: 499, startPoint y: 320, endPoint x: 677, endPoint y: 322, distance: 178.3
click at [667, 322] on html "menu - OSMISS person Firma Express Inicio Calendario SSS Instructivos Contacto …" at bounding box center [333, 282] width 667 height 564
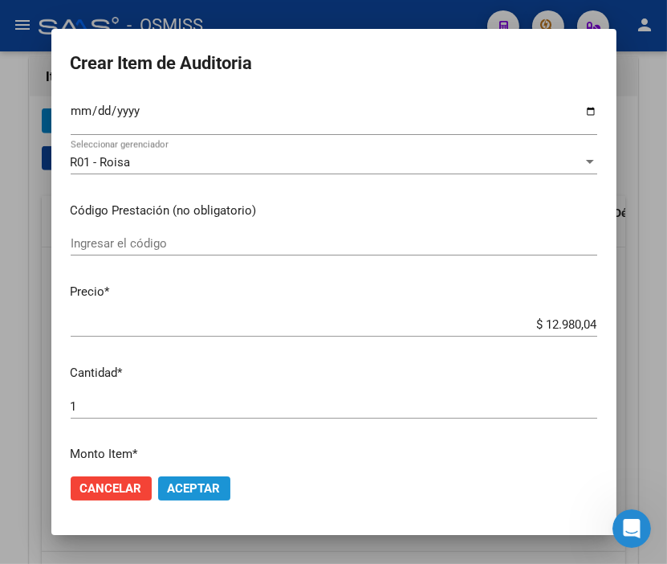
click at [206, 486] on span "Aceptar" at bounding box center [194, 488] width 53 height 14
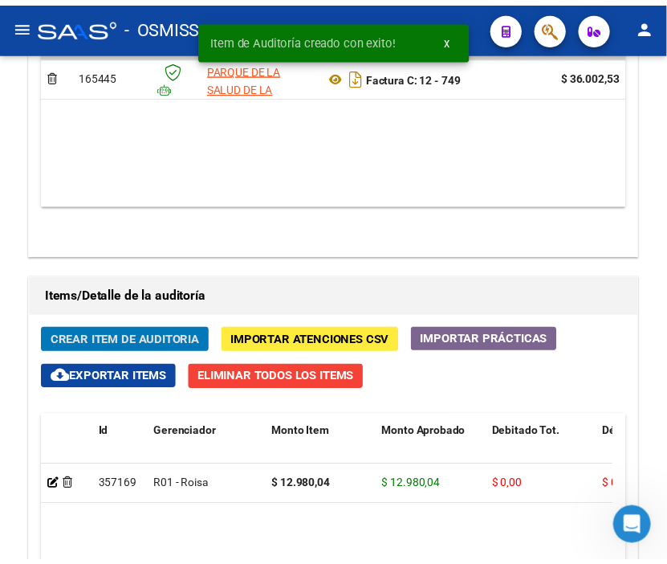
scroll to position [1467, 0]
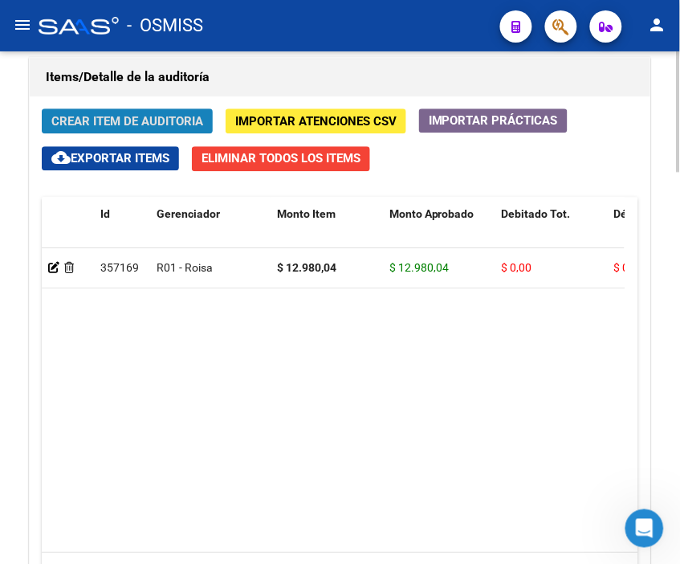
click at [120, 116] on span "Crear Item de Auditoria" at bounding box center [127, 121] width 152 height 14
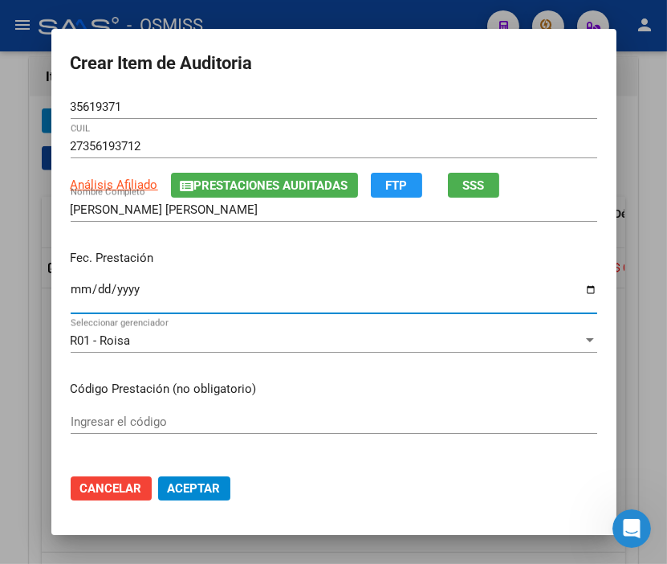
click at [74, 290] on input "Ingresar la fecha" at bounding box center [334, 296] width 527 height 26
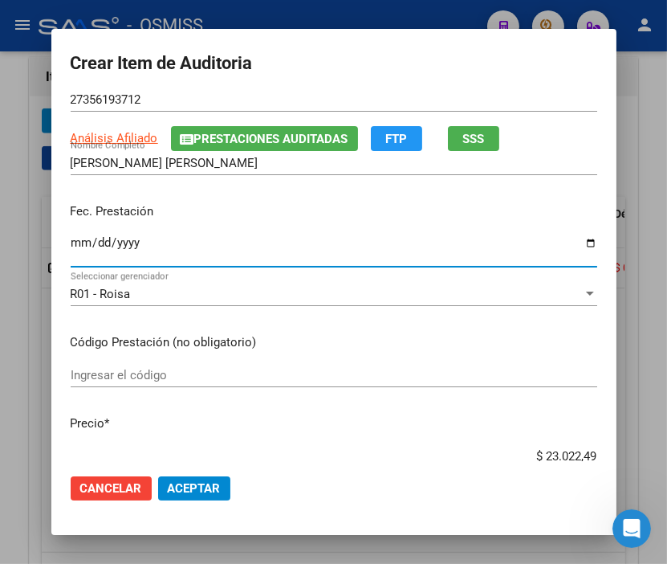
scroll to position [178, 0]
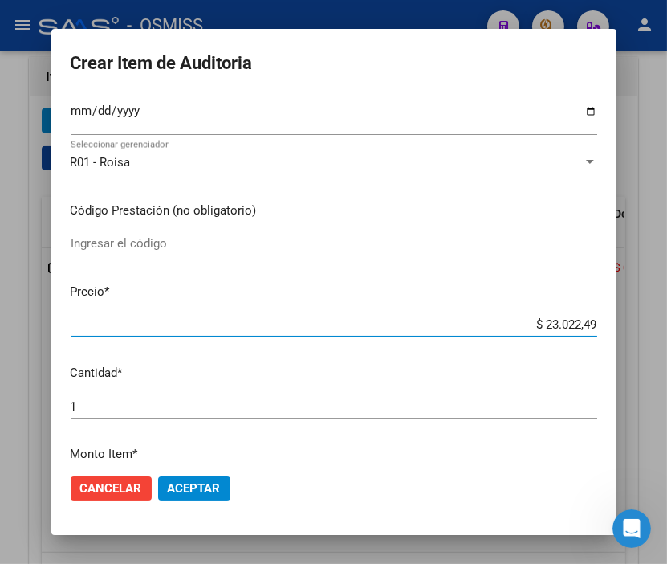
drag, startPoint x: 564, startPoint y: 333, endPoint x: 663, endPoint y: 331, distance: 98.8
click at [663, 331] on div "Crear Item de Auditoria 35619371 Nro Documento 27356193712 CUIL Análisis Afilia…" at bounding box center [333, 282] width 667 height 564
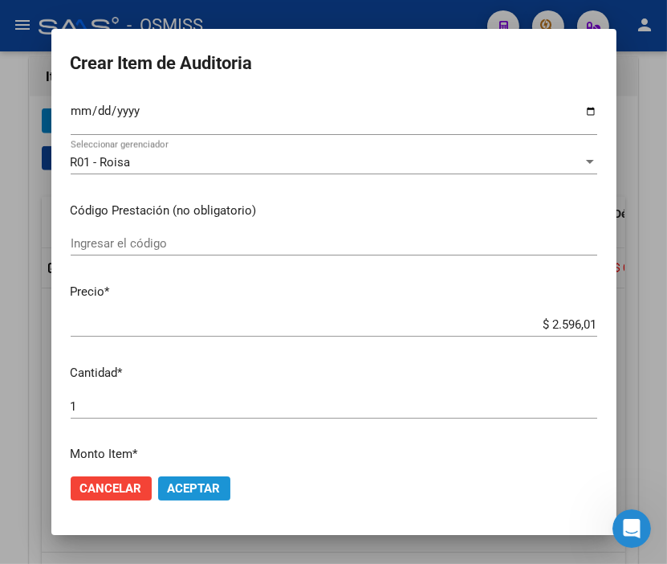
click at [193, 485] on span "Aceptar" at bounding box center [194, 488] width 53 height 14
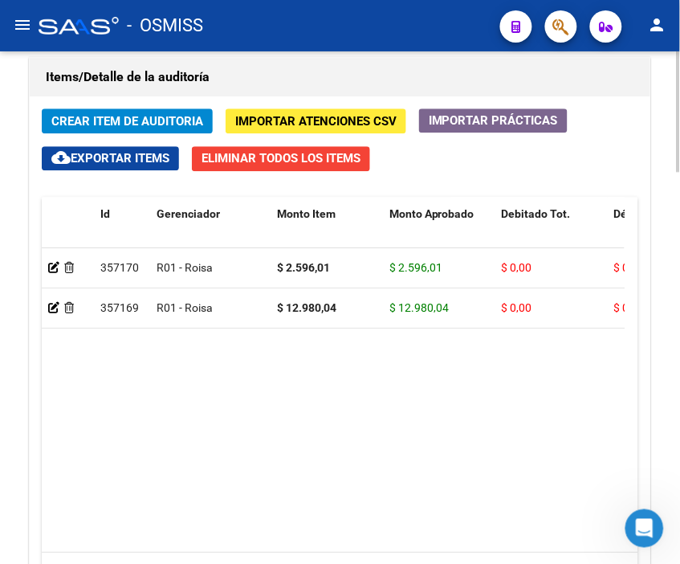
click at [115, 122] on span "Crear Item de Auditoria" at bounding box center [127, 121] width 152 height 14
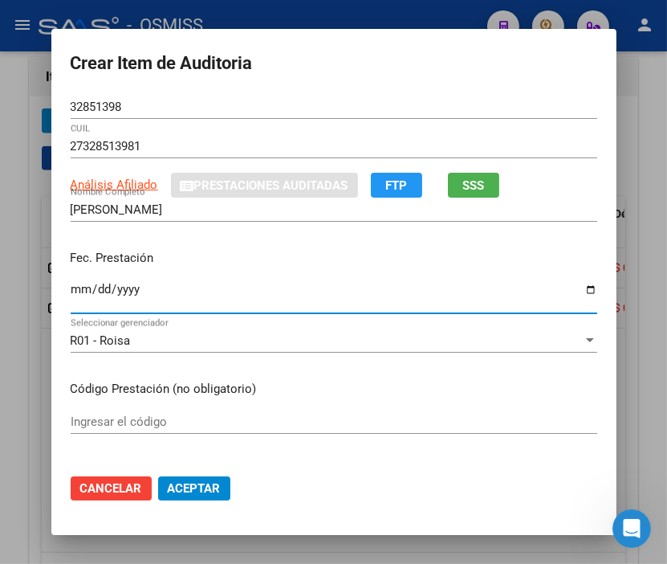
click at [71, 292] on input "Ingresar la fecha" at bounding box center [334, 296] width 527 height 26
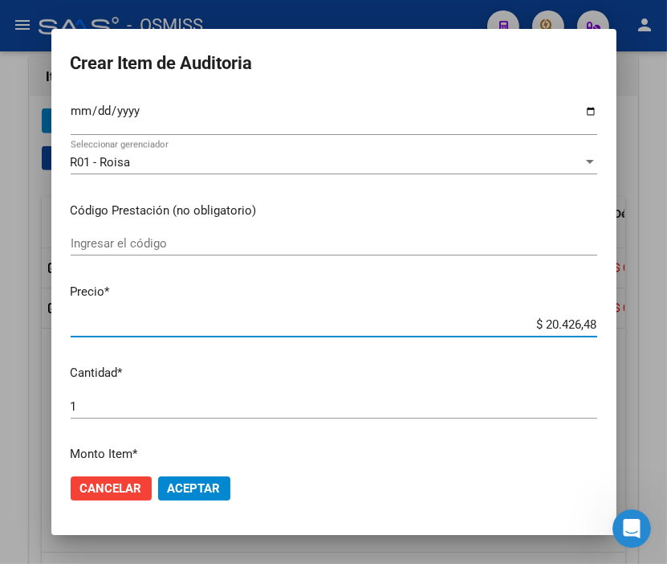
drag, startPoint x: 520, startPoint y: 323, endPoint x: 677, endPoint y: 336, distance: 157.9
click at [667, 336] on html "menu - OSMISS person Firma Express Inicio Calendario SSS Instructivos Contacto …" at bounding box center [333, 282] width 667 height 564
click at [198, 491] on span "Aceptar" at bounding box center [194, 488] width 53 height 14
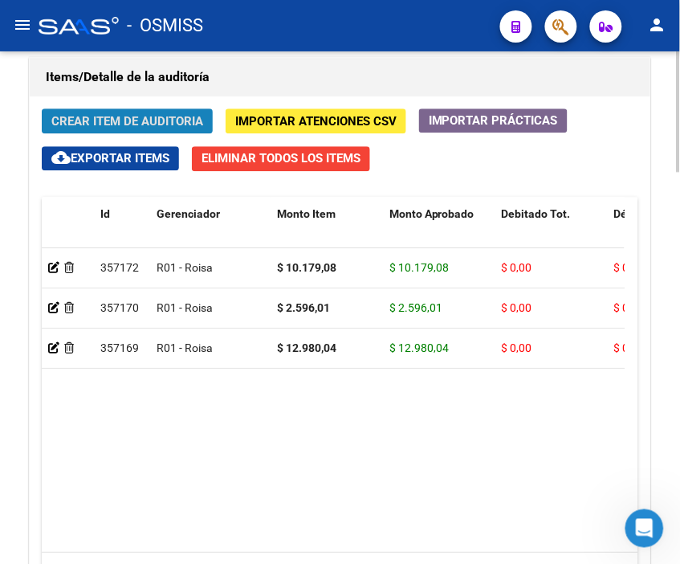
click at [120, 124] on span "Crear Item de Auditoria" at bounding box center [127, 121] width 152 height 14
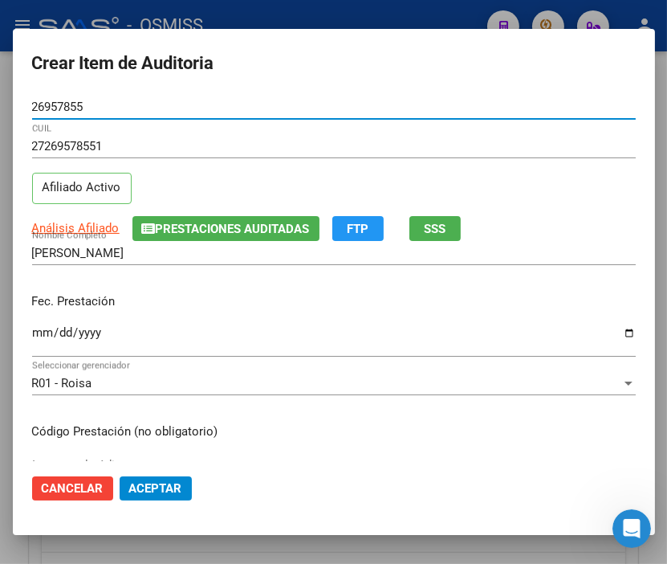
click at [40, 328] on input "Ingresar la fecha" at bounding box center [334, 339] width 604 height 26
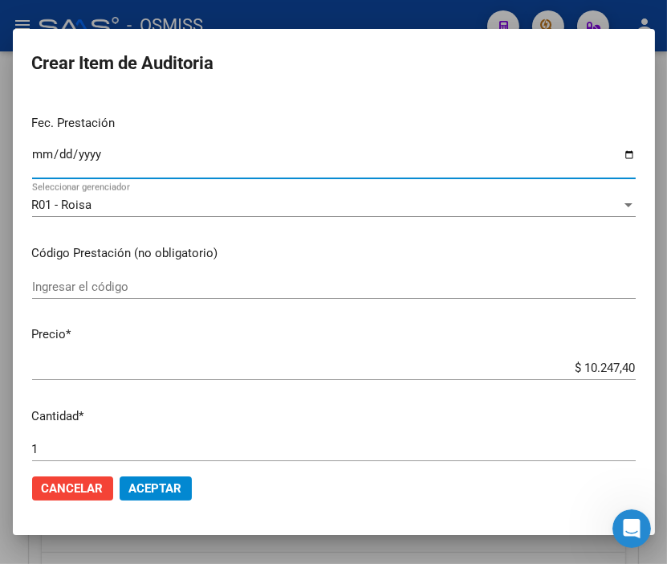
click at [165, 482] on span "Aceptar" at bounding box center [155, 488] width 53 height 14
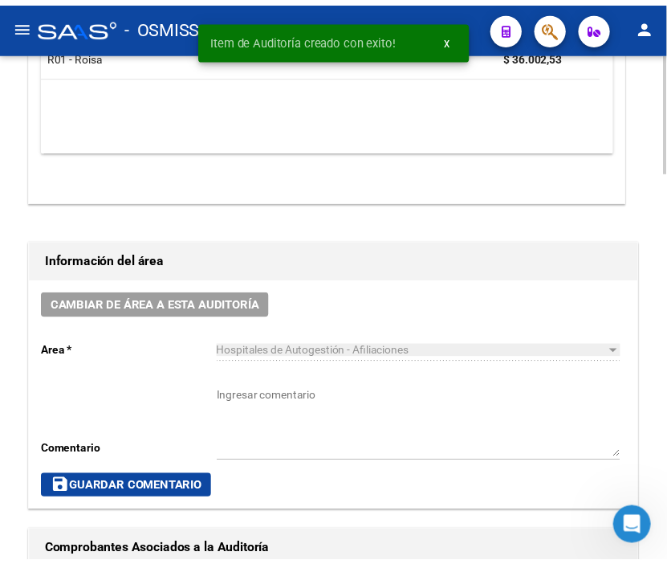
scroll to position [575, 0]
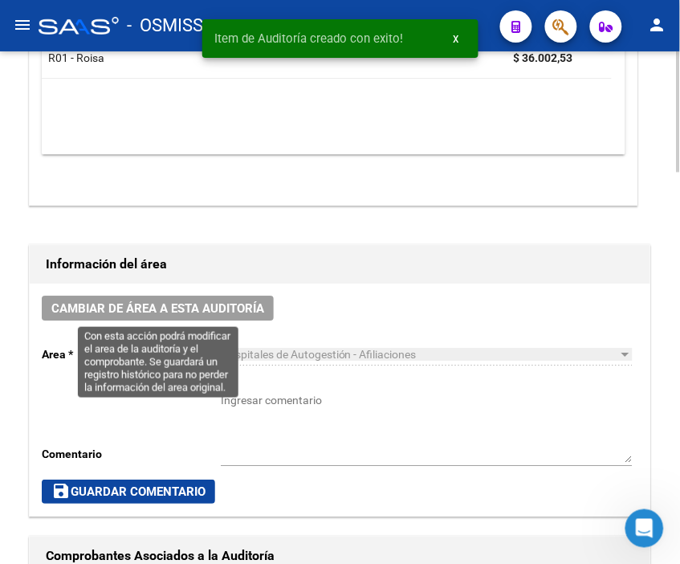
click at [226, 299] on button "Cambiar de área a esta auditoría" at bounding box center [158, 307] width 232 height 25
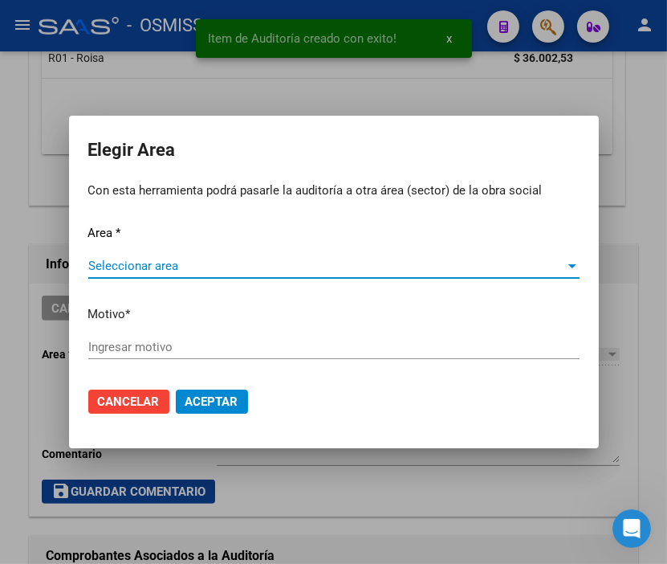
click at [127, 266] on span "Seleccionar area" at bounding box center [326, 266] width 477 height 14
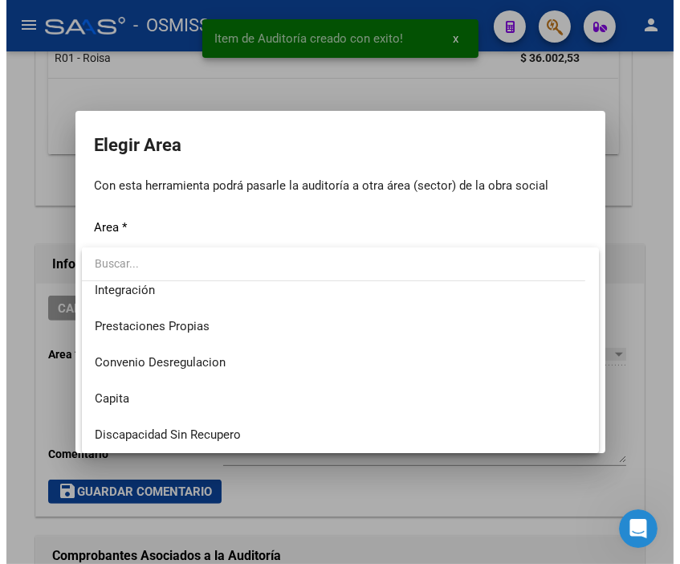
scroll to position [178, 0]
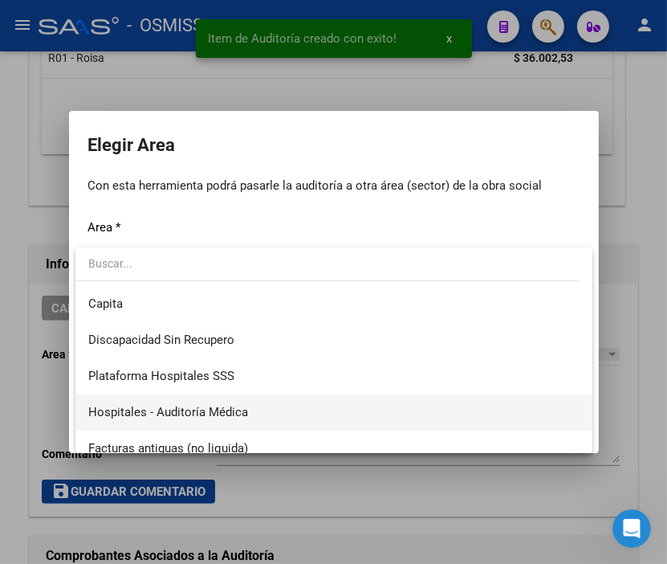
click at [230, 400] on span "Hospitales - Auditoría Médica" at bounding box center [333, 412] width 491 height 36
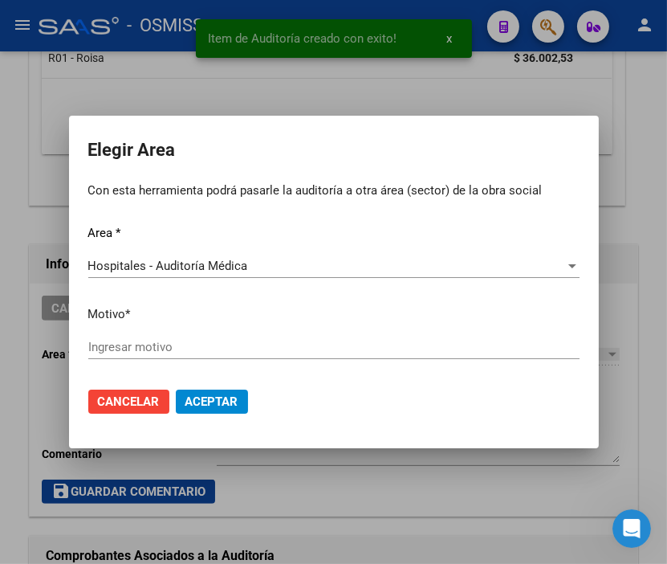
click at [169, 356] on div "Ingresar motivo" at bounding box center [333, 347] width 491 height 24
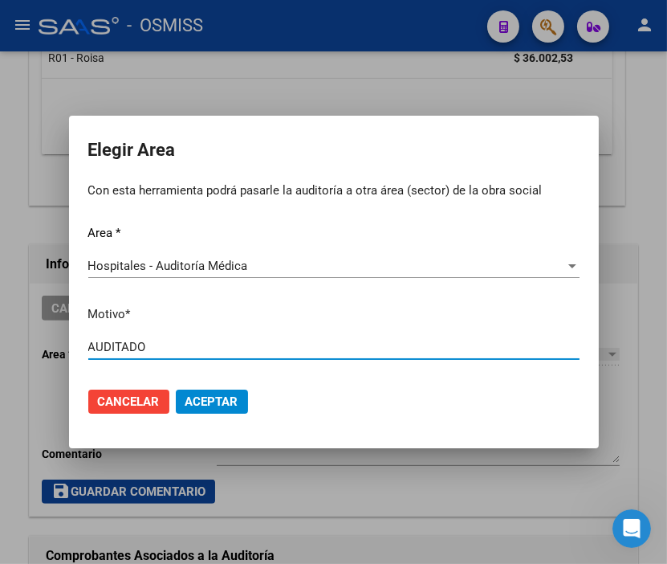
click at [218, 398] on span "Aceptar" at bounding box center [211, 401] width 53 height 14
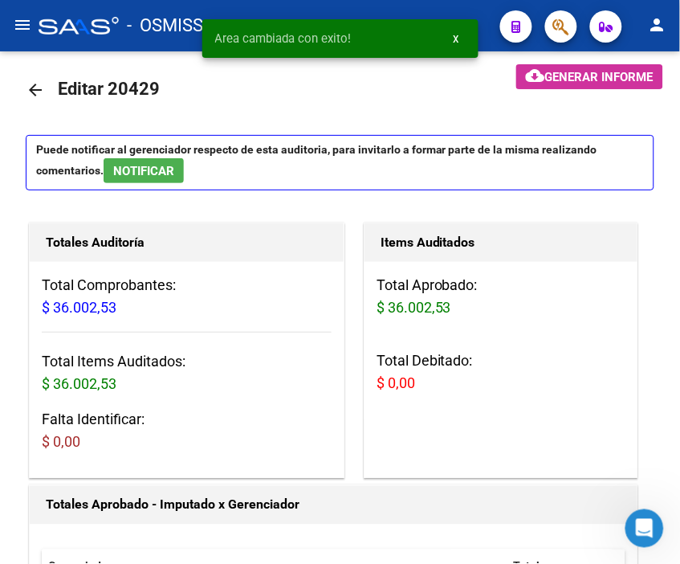
scroll to position [0, 0]
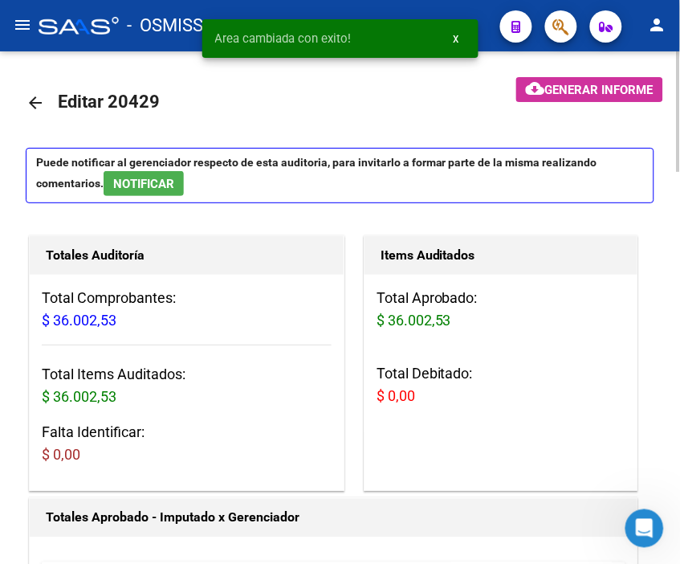
click at [30, 102] on mat-icon "arrow_back" at bounding box center [35, 102] width 19 height 19
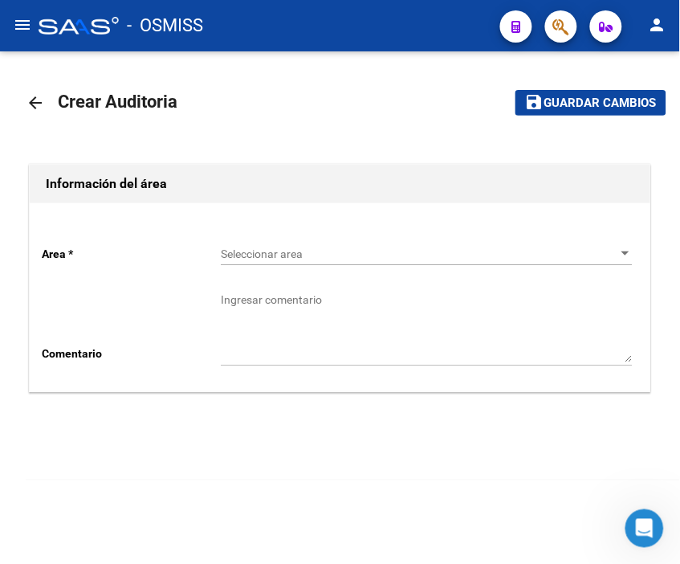
click at [270, 243] on div "Seleccionar area Seleccionar area" at bounding box center [427, 249] width 412 height 32
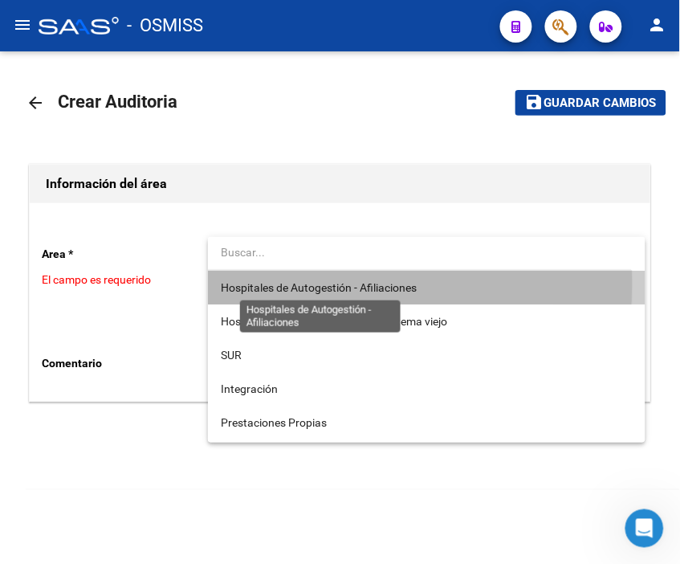
click at [287, 283] on span "Hospitales de Autogestión - Afiliaciones" at bounding box center [319, 287] width 196 height 13
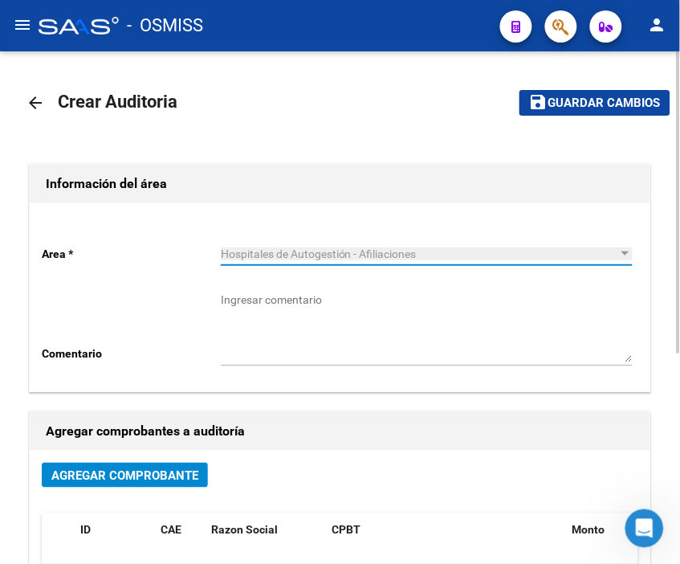
click at [171, 471] on span "Agregar Comprobante" at bounding box center [124, 475] width 147 height 14
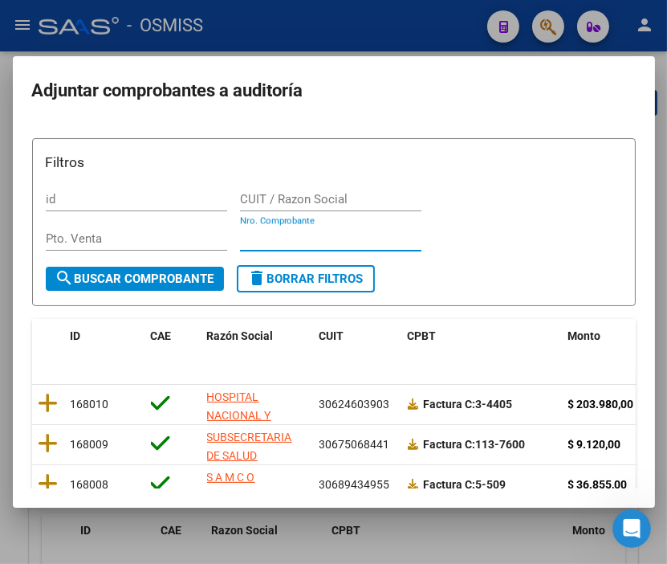
click at [251, 236] on input "Nro. Comprobante" at bounding box center [330, 238] width 181 height 14
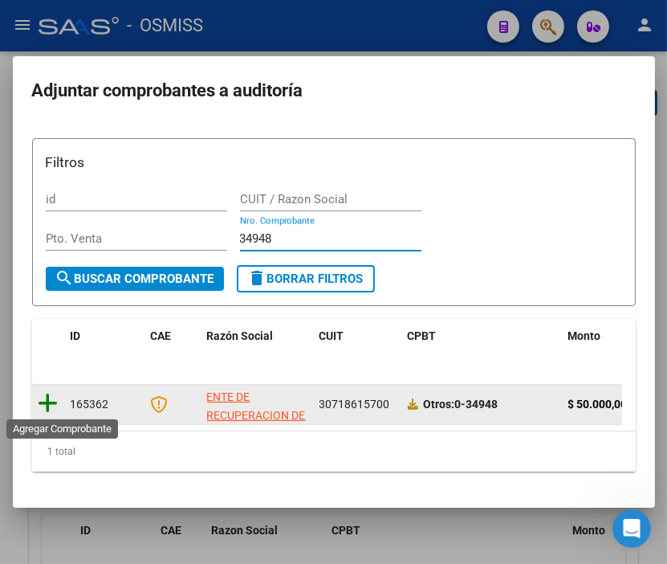
click at [48, 397] on icon at bounding box center [49, 403] width 20 height 22
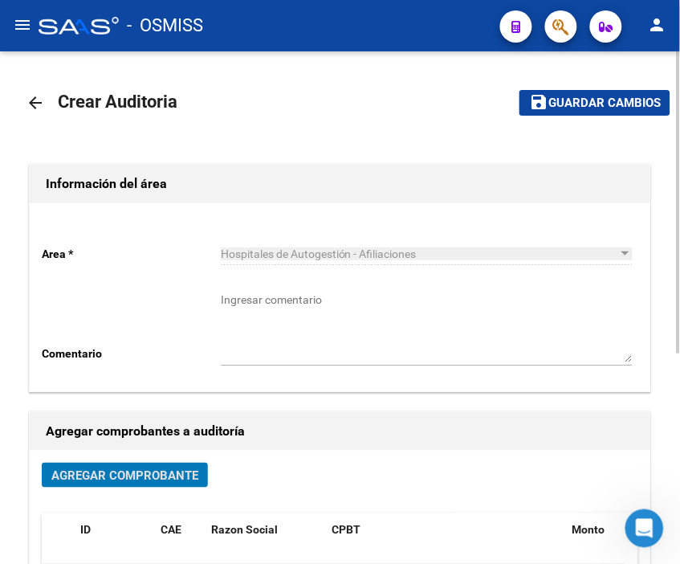
click at [564, 114] on button "save Guardar cambios" at bounding box center [595, 102] width 151 height 25
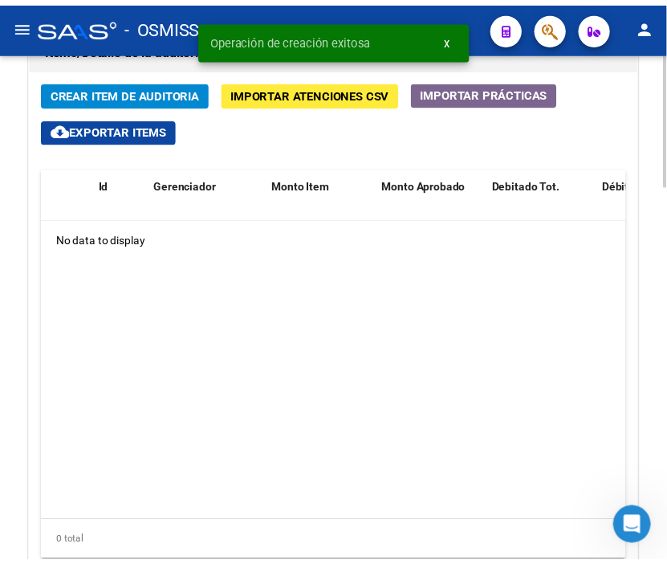
scroll to position [1249, 0]
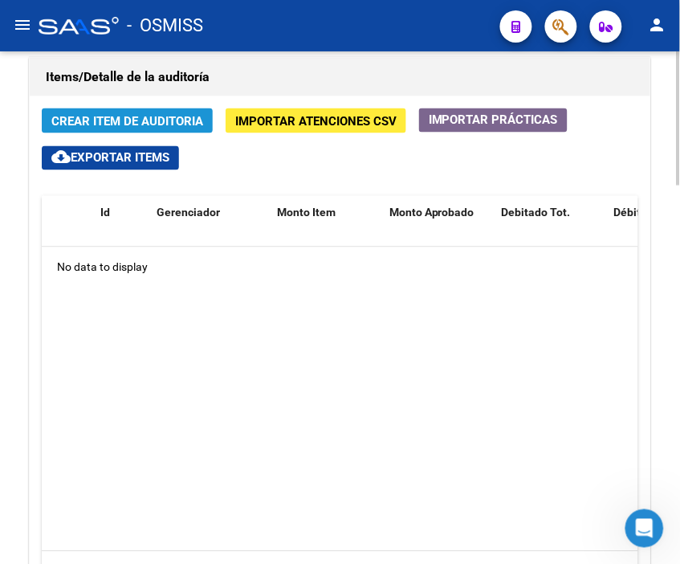
click at [149, 113] on span "Crear Item de Auditoria" at bounding box center [127, 120] width 152 height 14
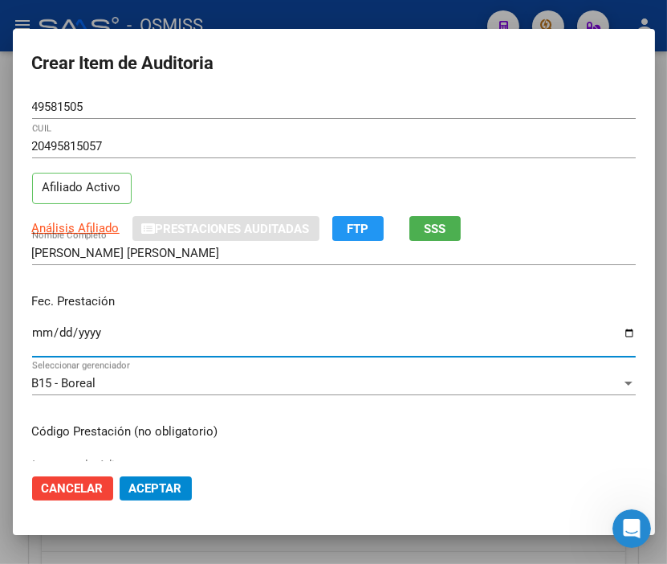
click at [35, 330] on input "Ingresar la fecha" at bounding box center [334, 339] width 604 height 26
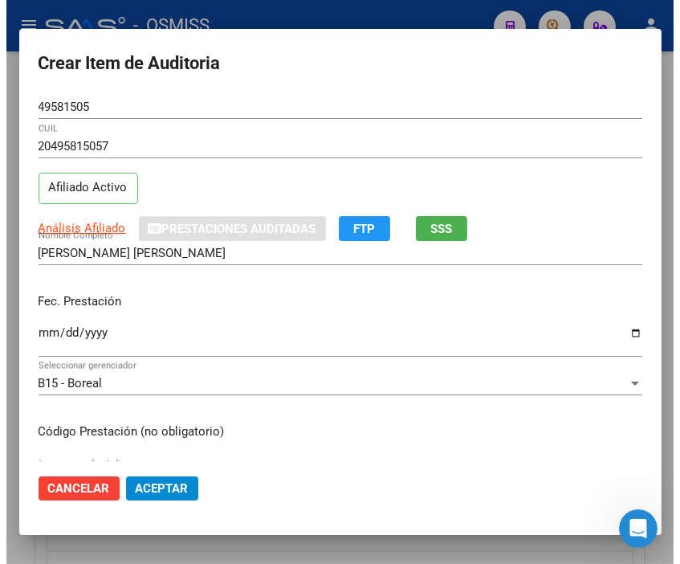
scroll to position [178, 0]
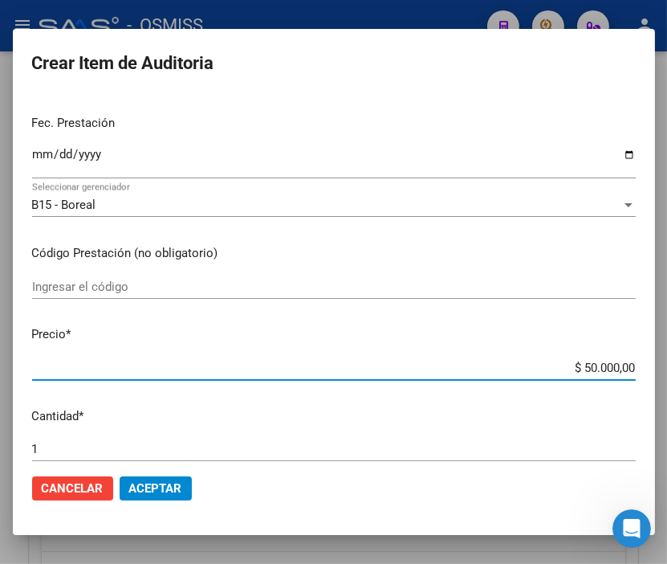
drag, startPoint x: 538, startPoint y: 365, endPoint x: 677, endPoint y: 381, distance: 139.8
click at [667, 381] on html "menu - OSMISS person Firma Express Inicio Calendario SSS Instructivos Contacto …" at bounding box center [333, 282] width 667 height 564
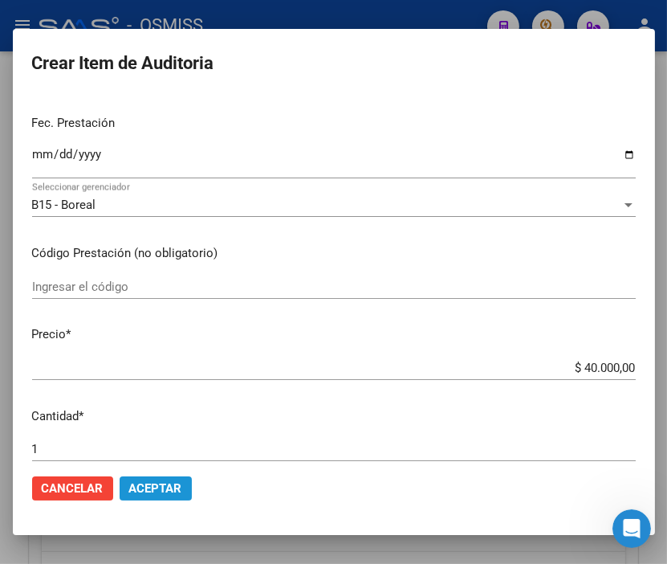
click at [164, 481] on span "Aceptar" at bounding box center [155, 488] width 53 height 14
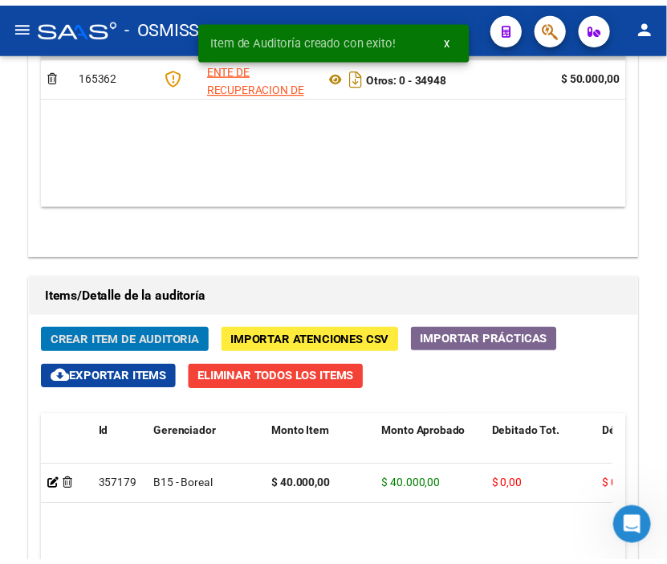
scroll to position [1467, 0]
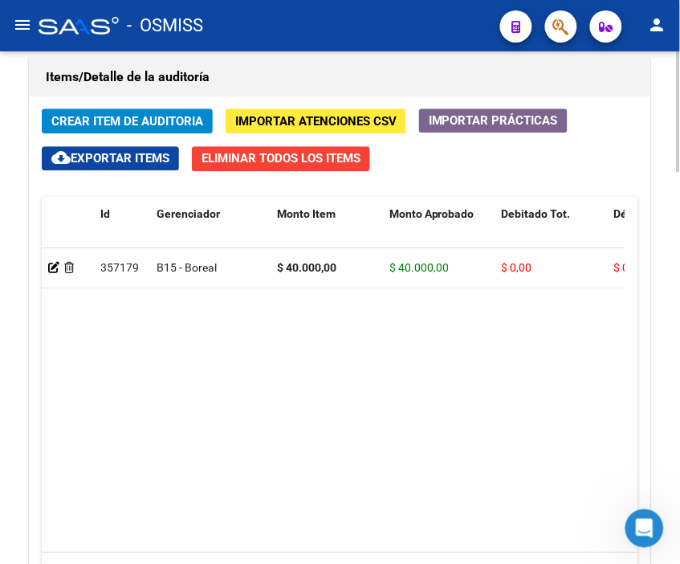
drag, startPoint x: 362, startPoint y: 2, endPoint x: 151, endPoint y: 62, distance: 219.4
click at [362, 2] on mat-toolbar "menu - OSMISS person" at bounding box center [340, 25] width 680 height 51
click at [100, 124] on span "Crear Item de Auditoria" at bounding box center [127, 121] width 152 height 14
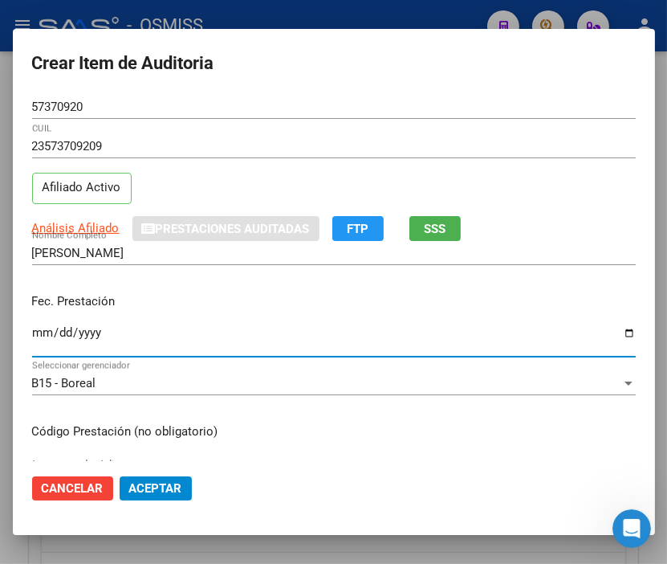
click at [39, 340] on input "Ingresar la fecha" at bounding box center [334, 339] width 604 height 26
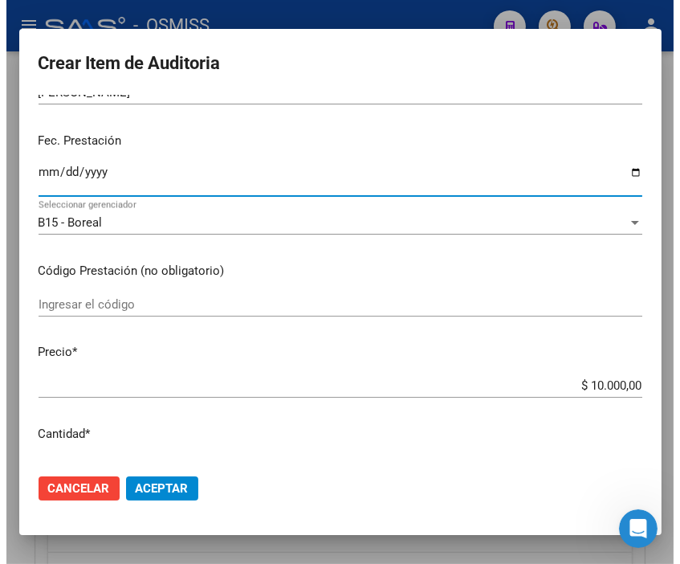
scroll to position [178, 0]
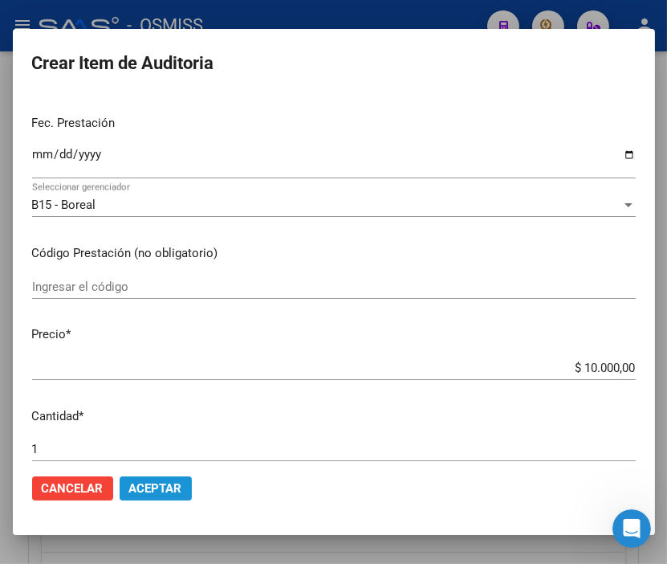
click at [177, 499] on button "Aceptar" at bounding box center [156, 488] width 72 height 24
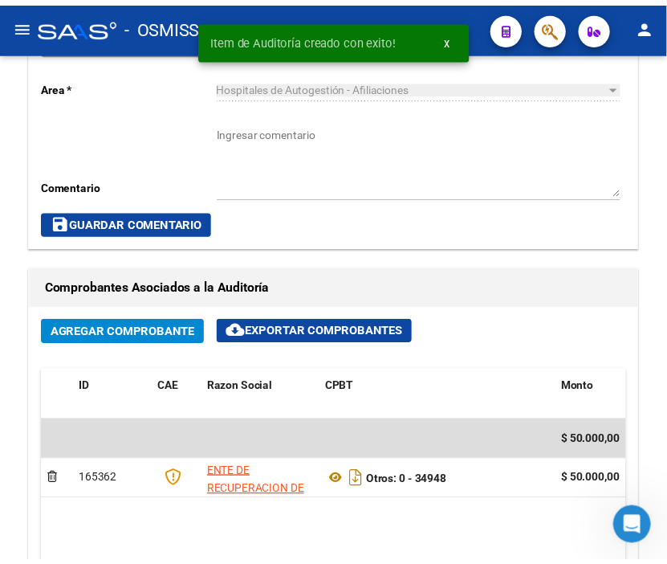
scroll to position [753, 0]
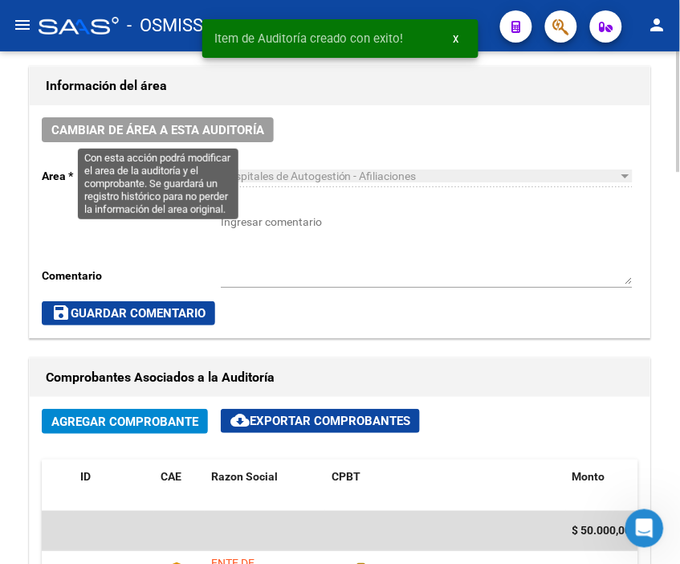
click at [202, 116] on div "Cambiar de área a esta auditoría Area * Hospitales de Autogestión - Afiliacione…" at bounding box center [340, 221] width 621 height 232
click at [183, 126] on span "Cambiar de área a esta auditoría" at bounding box center [157, 130] width 213 height 14
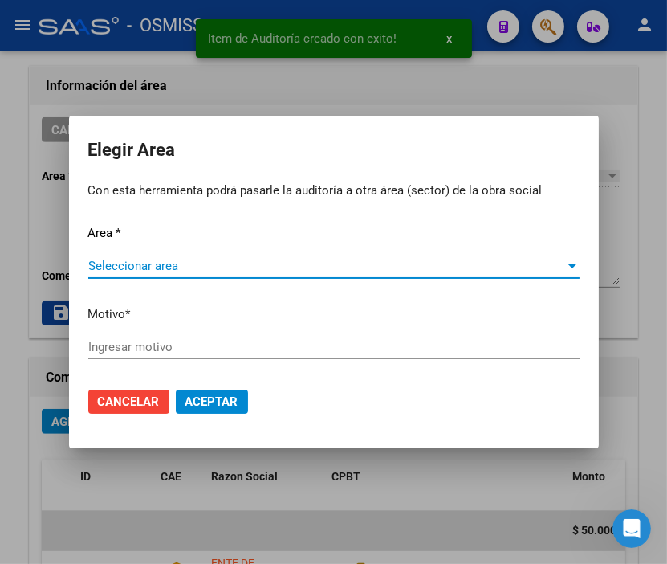
click at [153, 259] on span "Seleccionar area" at bounding box center [326, 266] width 477 height 14
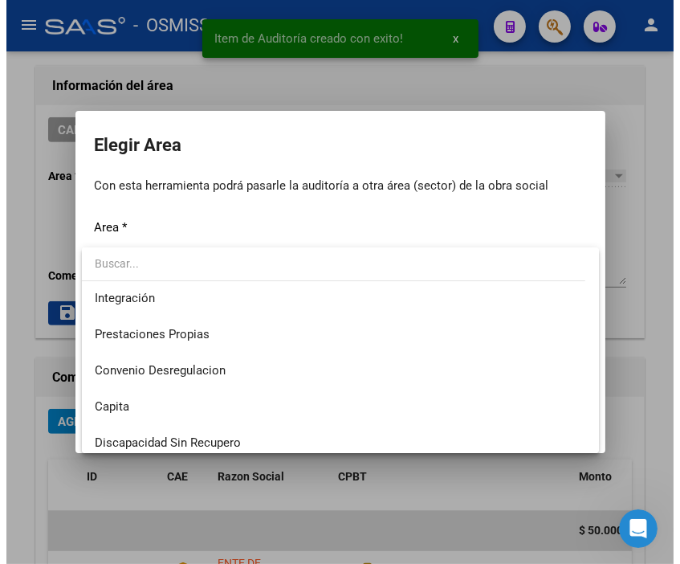
scroll to position [178, 0]
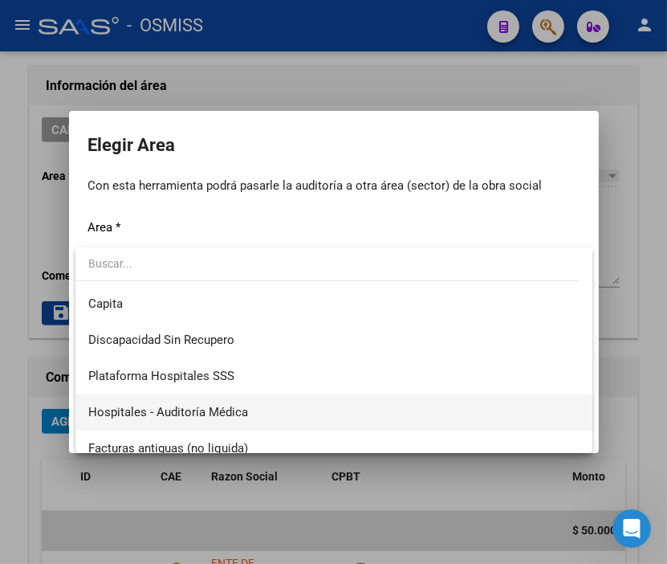
click at [237, 405] on span "Hospitales - Auditoría Médica" at bounding box center [168, 412] width 160 height 14
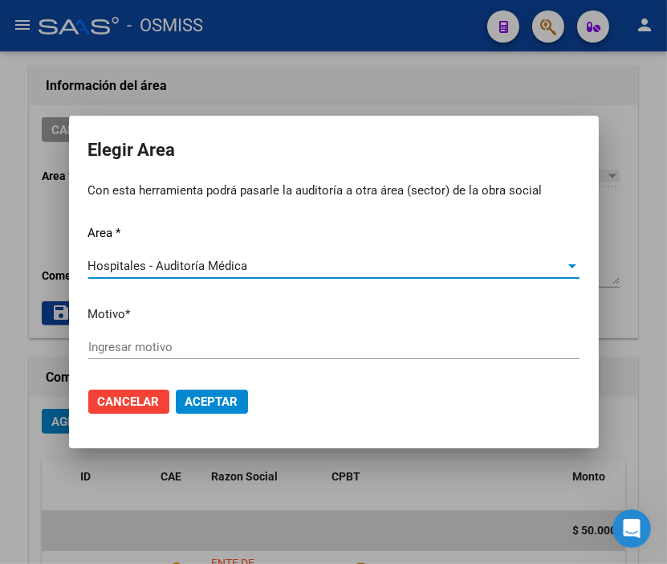
click at [169, 340] on input "Ingresar motivo" at bounding box center [333, 347] width 491 height 14
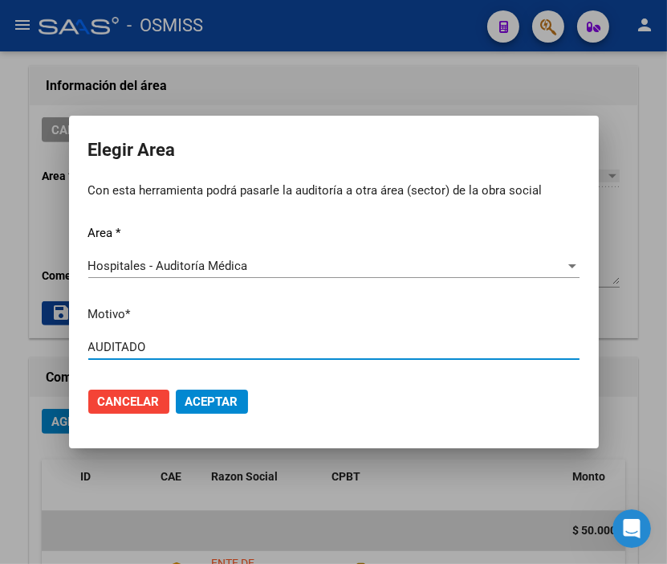
click at [226, 396] on span "Aceptar" at bounding box center [211, 401] width 53 height 14
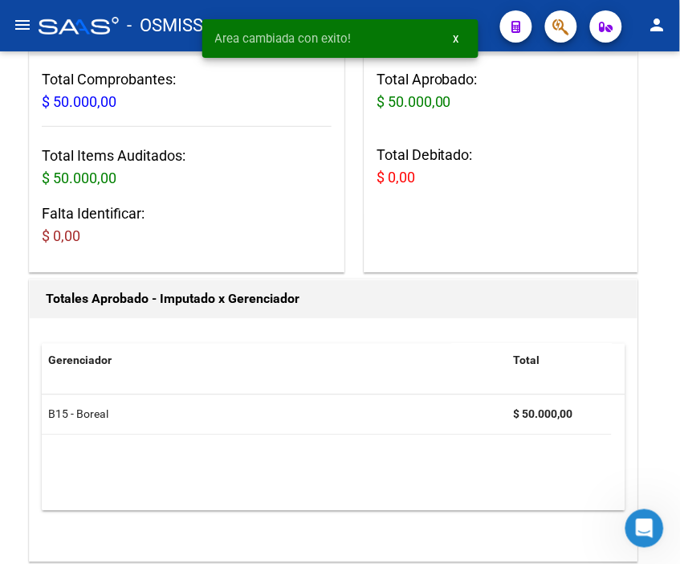
scroll to position [0, 0]
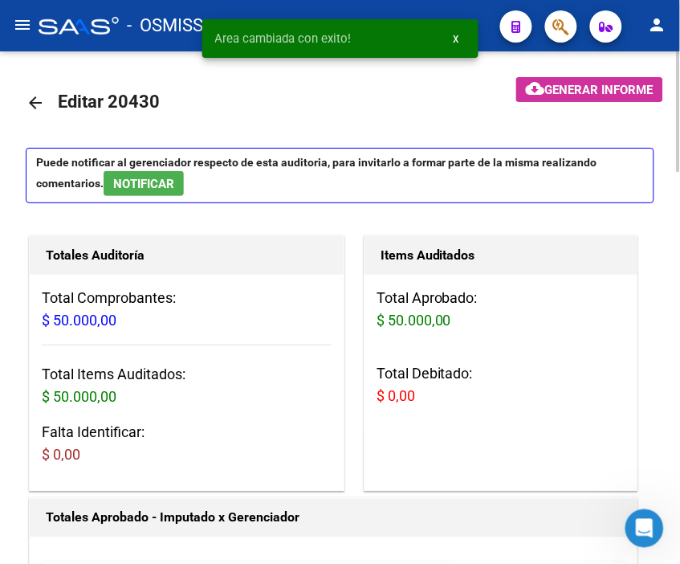
click at [33, 102] on mat-icon "arrow_back" at bounding box center [35, 102] width 19 height 19
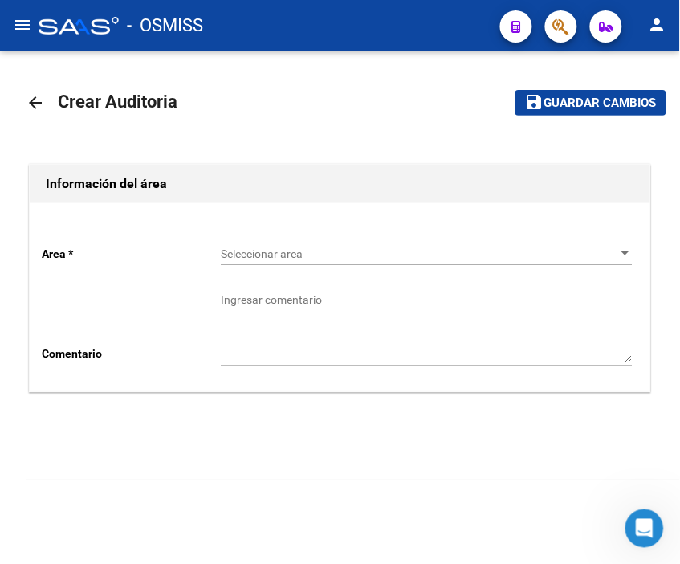
click at [275, 238] on div "Seleccionar area Seleccionar area" at bounding box center [427, 249] width 412 height 32
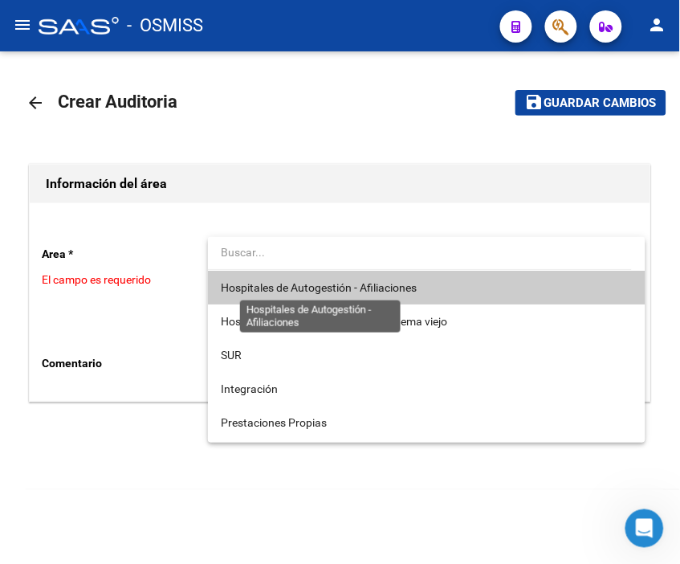
click at [302, 284] on span "Hospitales de Autogestión - Afiliaciones" at bounding box center [319, 287] width 196 height 13
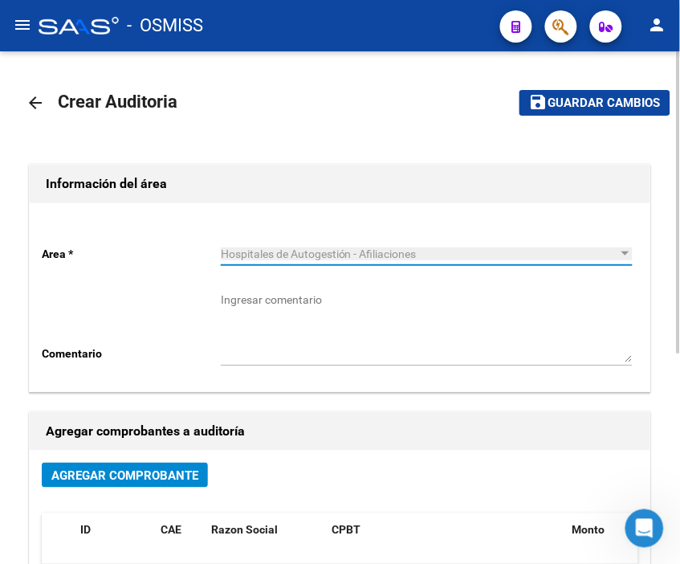
click at [142, 482] on span "Agregar Comprobante" at bounding box center [124, 475] width 147 height 14
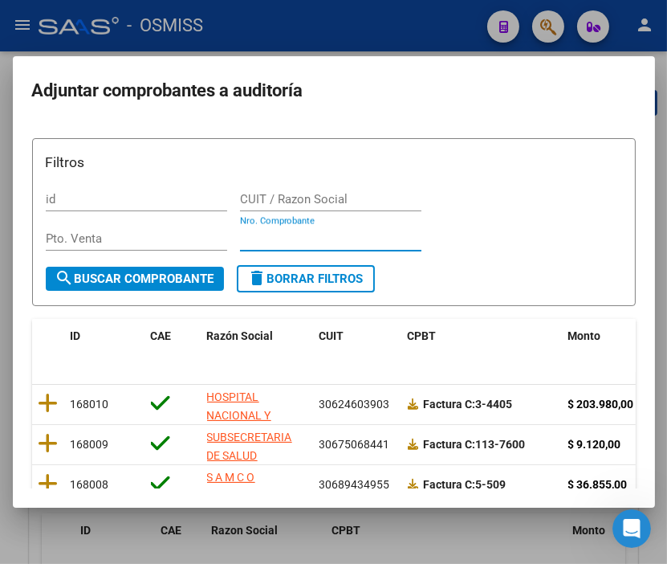
click at [263, 239] on input "Nro. Comprobante" at bounding box center [330, 238] width 181 height 14
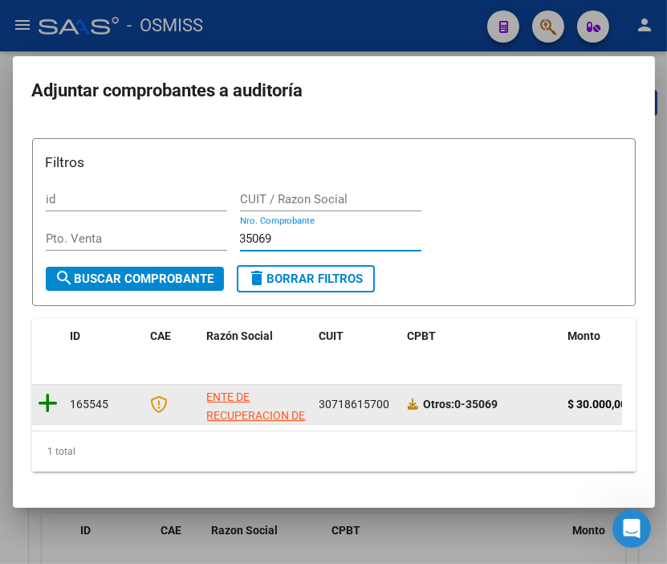
click at [57, 406] on icon at bounding box center [49, 403] width 20 height 22
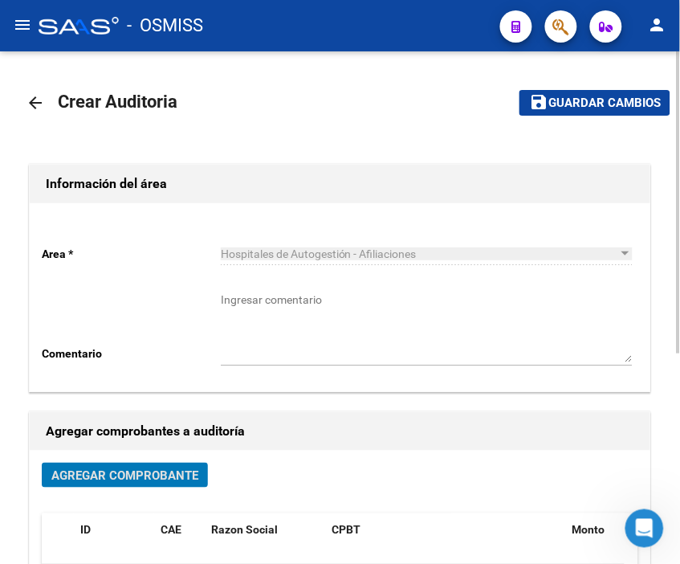
click at [565, 114] on button "save Guardar cambios" at bounding box center [595, 102] width 151 height 25
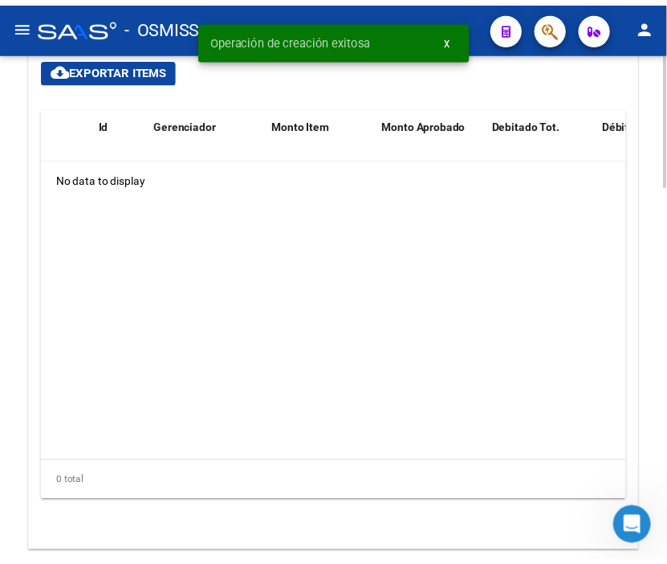
scroll to position [1249, 0]
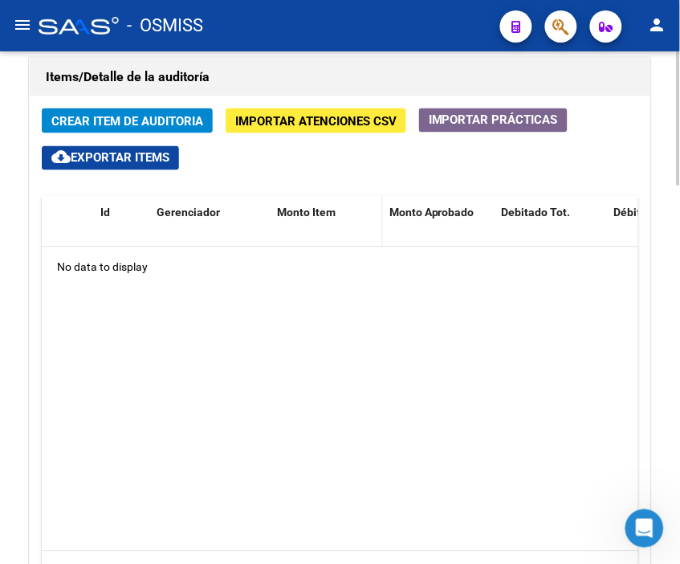
click at [528, 317] on datatable-body "No data to display" at bounding box center [340, 399] width 597 height 304
click at [129, 112] on button "Crear Item de Auditoria" at bounding box center [127, 120] width 171 height 25
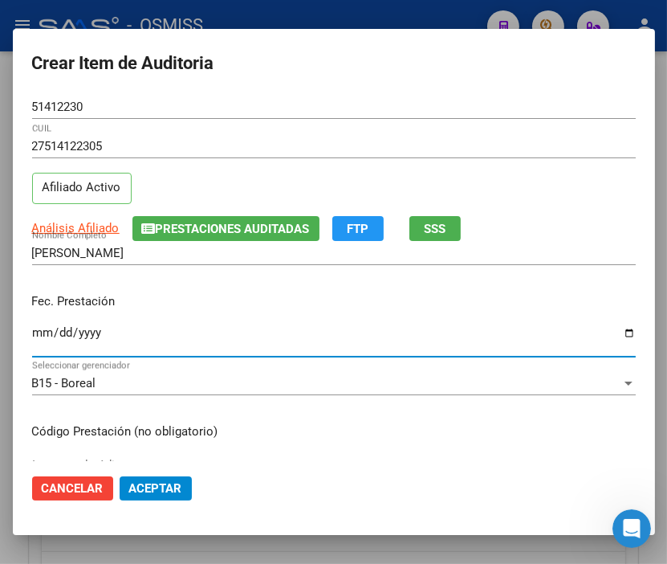
click at [38, 326] on input "Ingresar la fecha" at bounding box center [334, 339] width 604 height 26
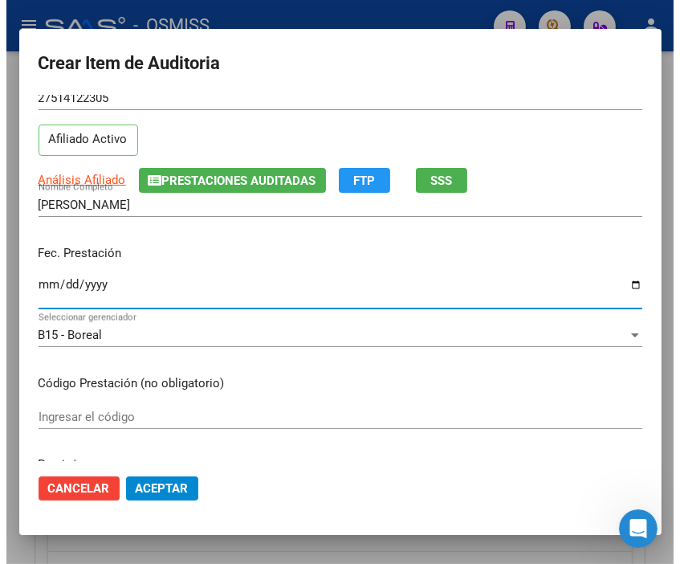
scroll to position [178, 0]
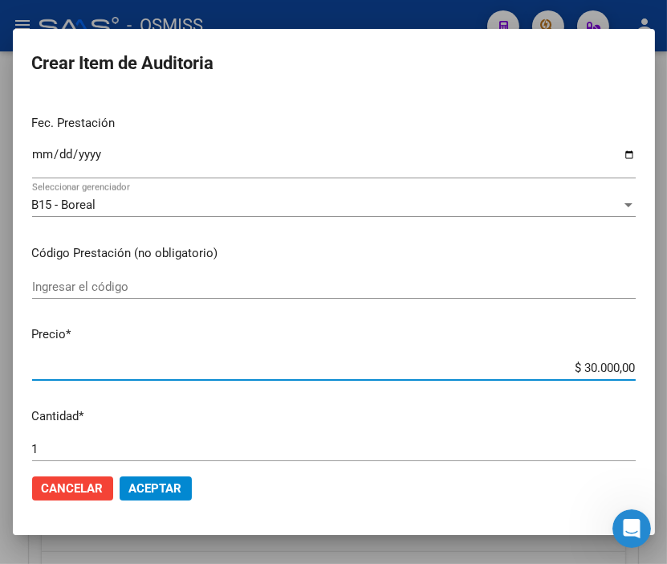
drag, startPoint x: 509, startPoint y: 369, endPoint x: 677, endPoint y: 369, distance: 167.8
click at [667, 369] on html "menu - OSMISS person Firma Express Inicio Calendario SSS Instructivos Contacto …" at bounding box center [333, 282] width 667 height 564
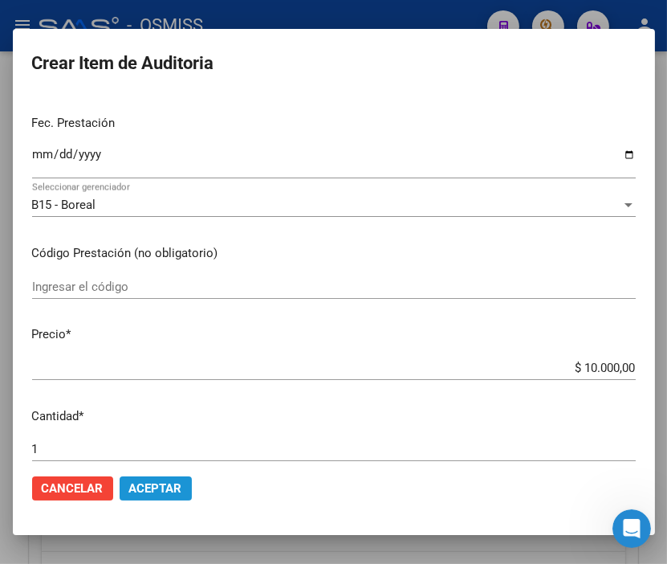
click at [158, 491] on span "Aceptar" at bounding box center [155, 488] width 53 height 14
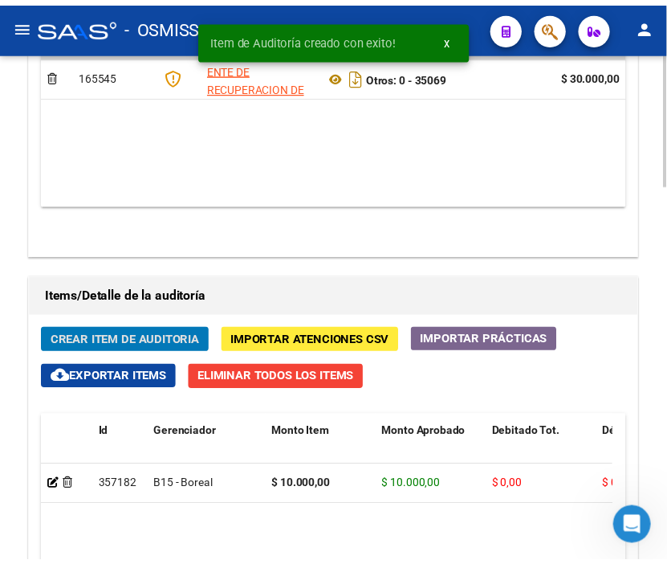
scroll to position [1467, 0]
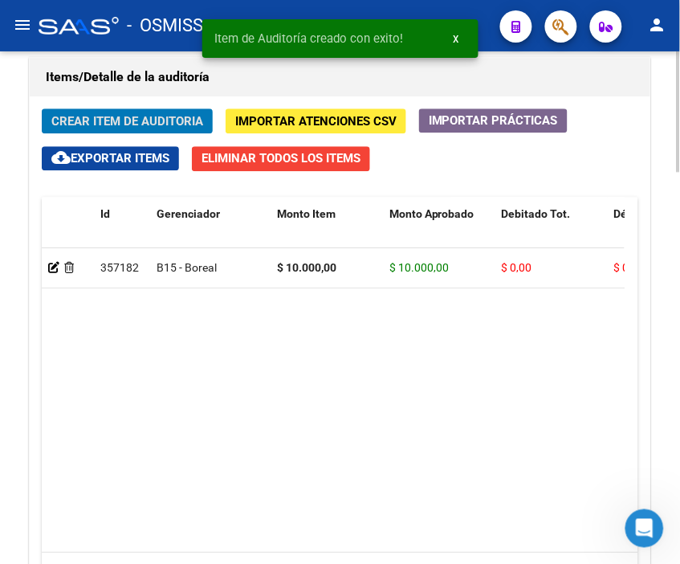
click at [132, 114] on span "Crear Item de Auditoria" at bounding box center [127, 121] width 152 height 14
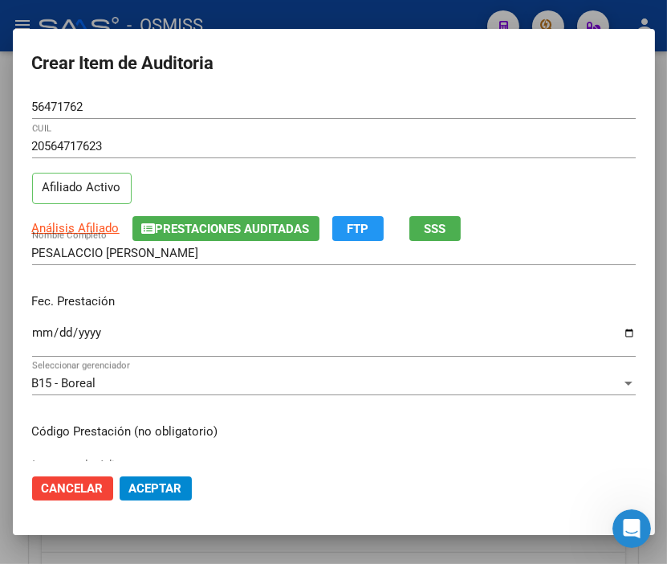
click at [30, 332] on mat-dialog-content "56471762 Nro Documento 20564717623 CUIL Afiliado Activo Análisis Afiliado Prest…" at bounding box center [334, 278] width 642 height 366
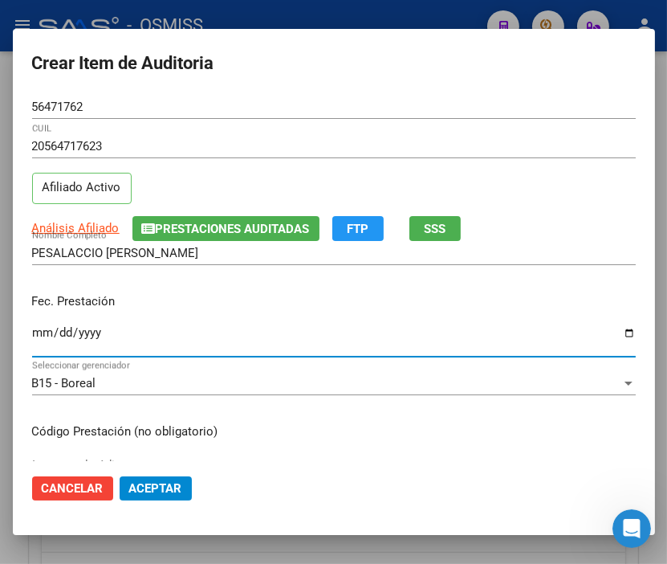
click at [43, 327] on input "Ingresar la fecha" at bounding box center [334, 339] width 604 height 26
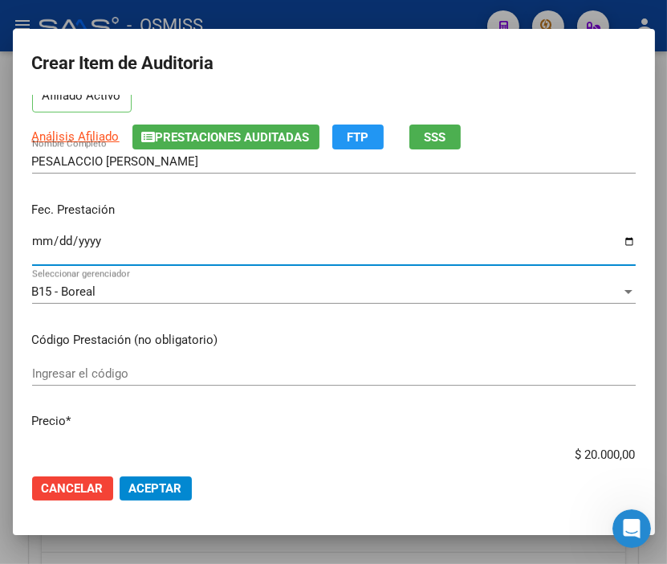
scroll to position [178, 0]
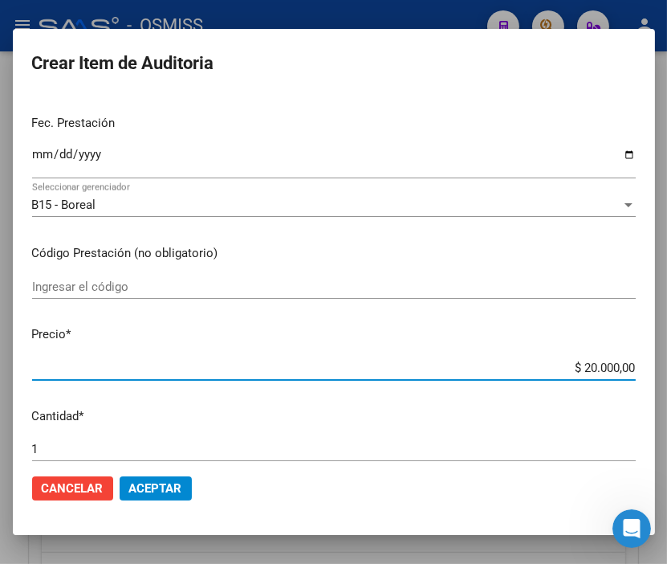
drag, startPoint x: 546, startPoint y: 364, endPoint x: 677, endPoint y: 372, distance: 131.1
click at [667, 372] on html "menu - OSMISS person Firma Express Inicio Calendario SSS Instructivos Contacto …" at bounding box center [333, 282] width 667 height 564
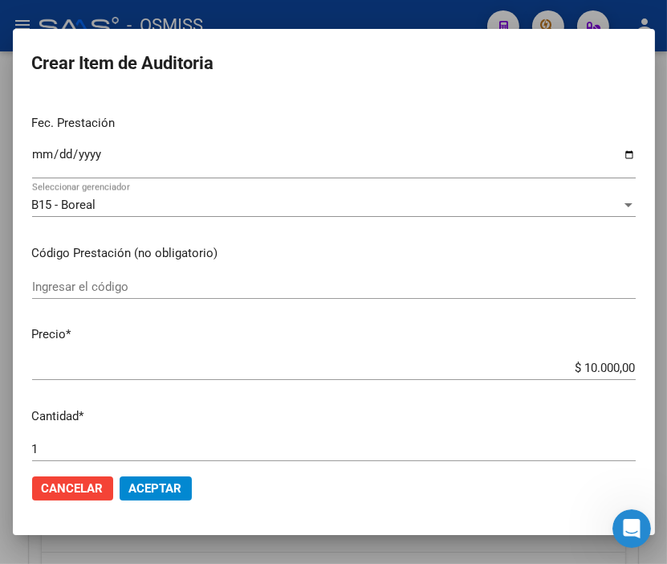
click at [194, 490] on mat-dialog-actions "Cancelar Aceptar" at bounding box center [334, 488] width 604 height 55
click at [185, 487] on button "Aceptar" at bounding box center [156, 488] width 72 height 24
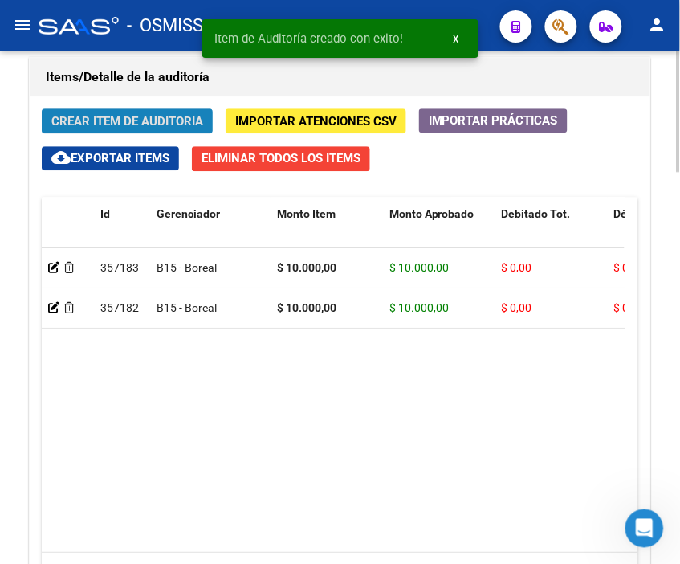
click at [104, 120] on span "Crear Item de Auditoria" at bounding box center [127, 121] width 152 height 14
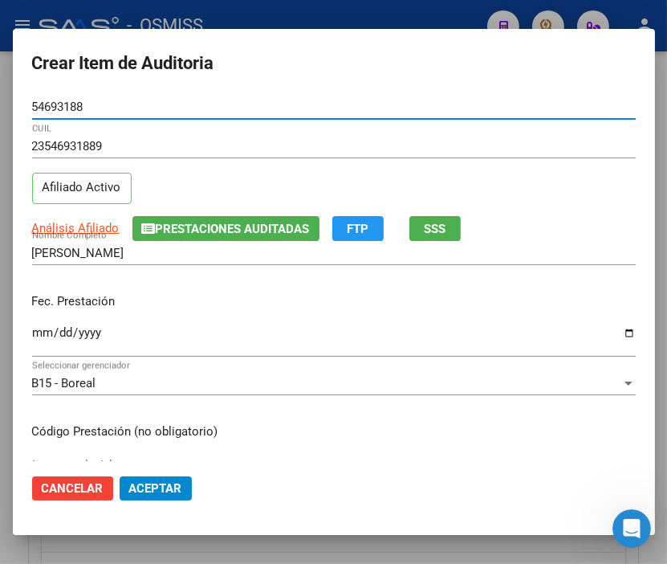
click at [42, 326] on input "Ingresar la fecha" at bounding box center [334, 339] width 604 height 26
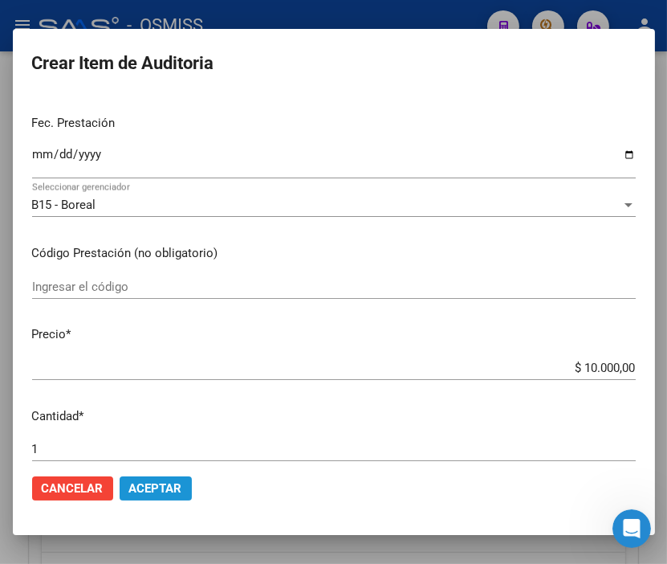
click at [151, 485] on span "Aceptar" at bounding box center [155, 488] width 53 height 14
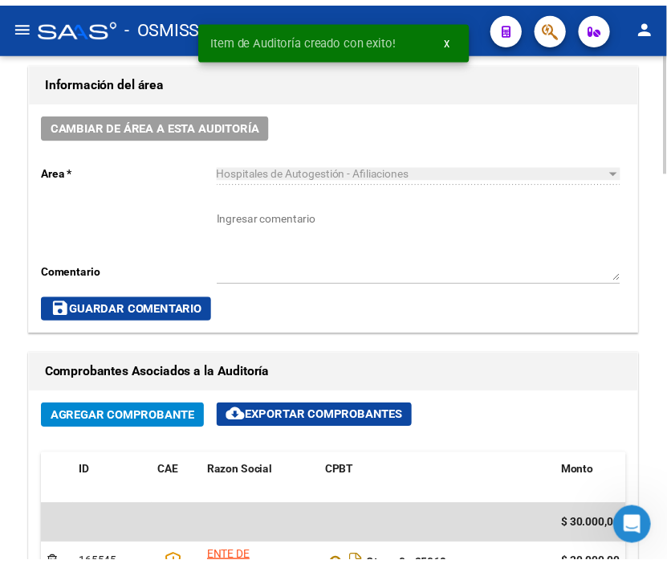
scroll to position [753, 0]
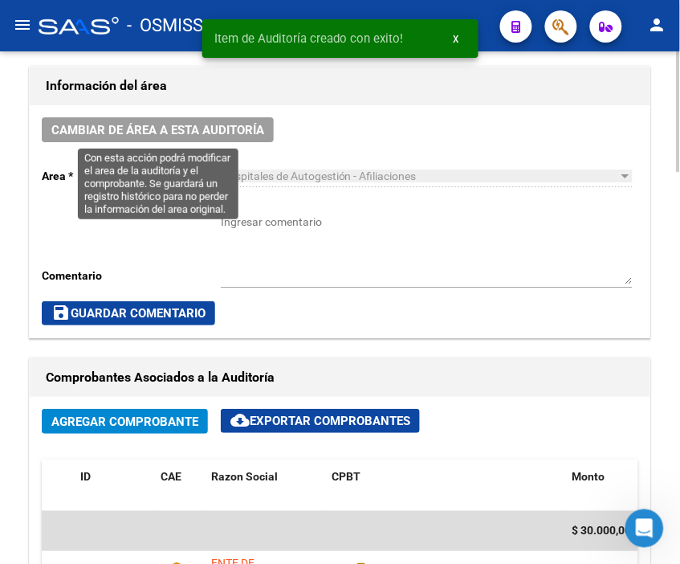
click at [146, 124] on span "Cambiar de área a esta auditoría" at bounding box center [157, 130] width 213 height 14
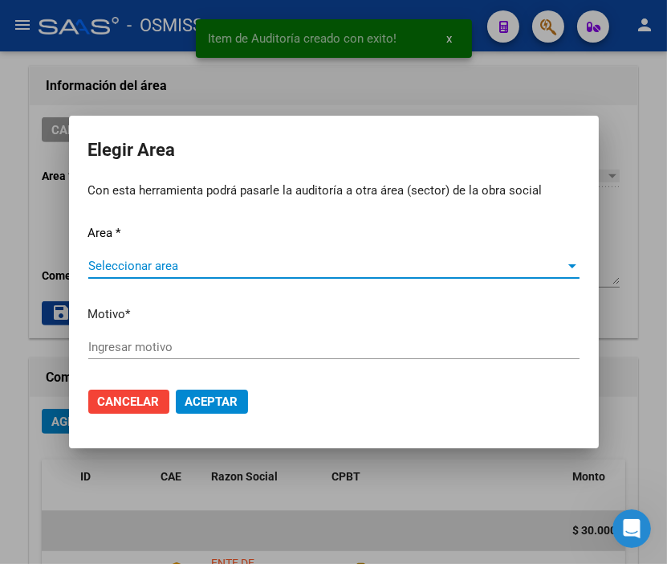
click at [107, 261] on span "Seleccionar area" at bounding box center [326, 266] width 477 height 14
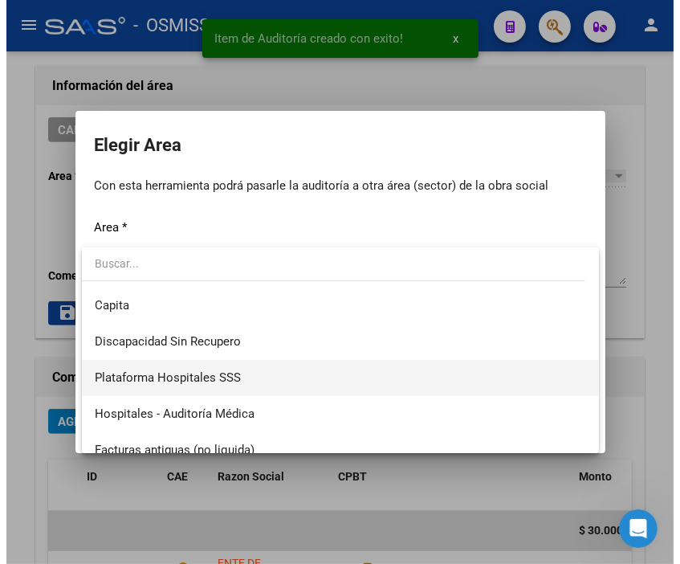
scroll to position [178, 0]
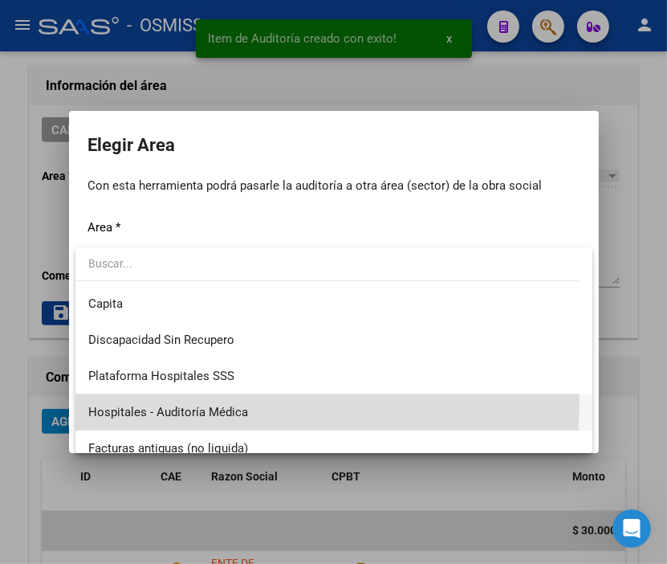
click at [251, 401] on span "Hospitales - Auditoría Médica" at bounding box center [333, 412] width 491 height 36
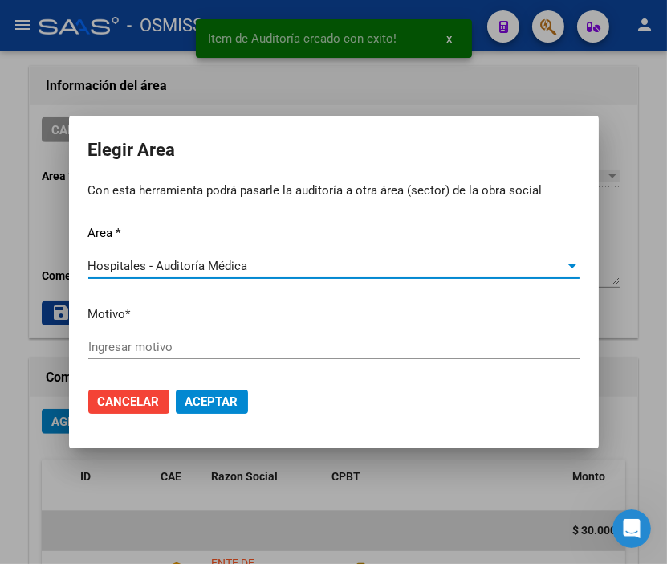
click at [157, 346] on input "Ingresar motivo" at bounding box center [333, 347] width 491 height 14
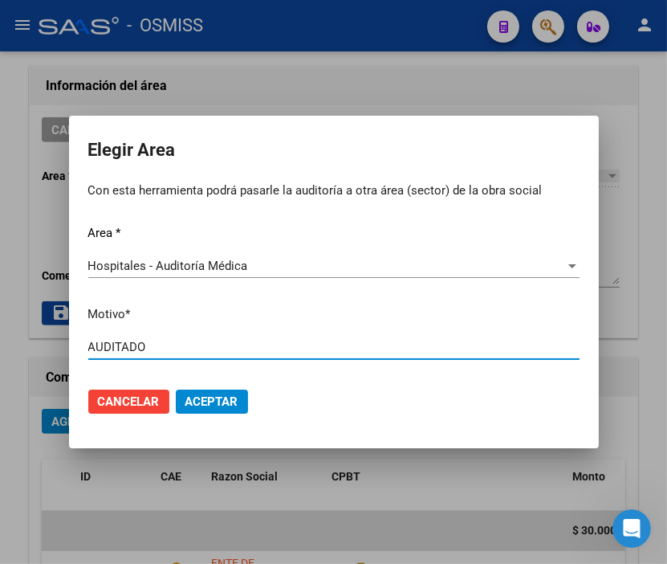
click at [198, 395] on span "Aceptar" at bounding box center [211, 401] width 53 height 14
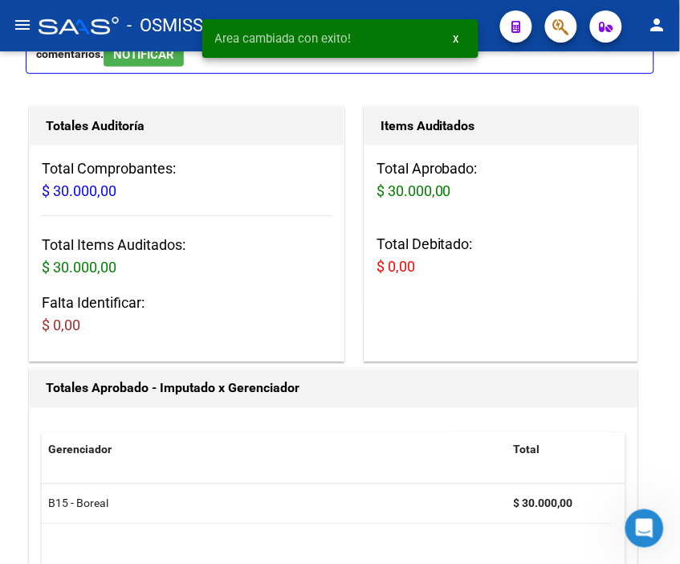
scroll to position [0, 0]
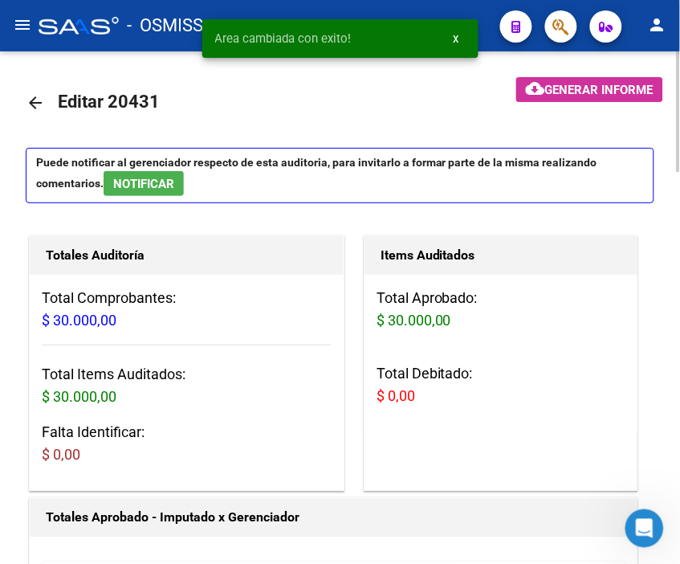
click at [42, 96] on mat-icon "arrow_back" at bounding box center [35, 102] width 19 height 19
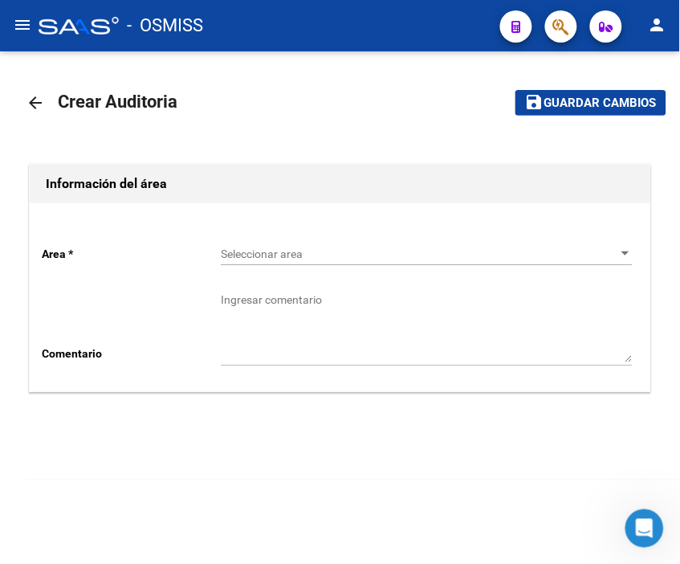
click at [283, 238] on div "Seleccionar area Seleccionar area" at bounding box center [427, 249] width 412 height 32
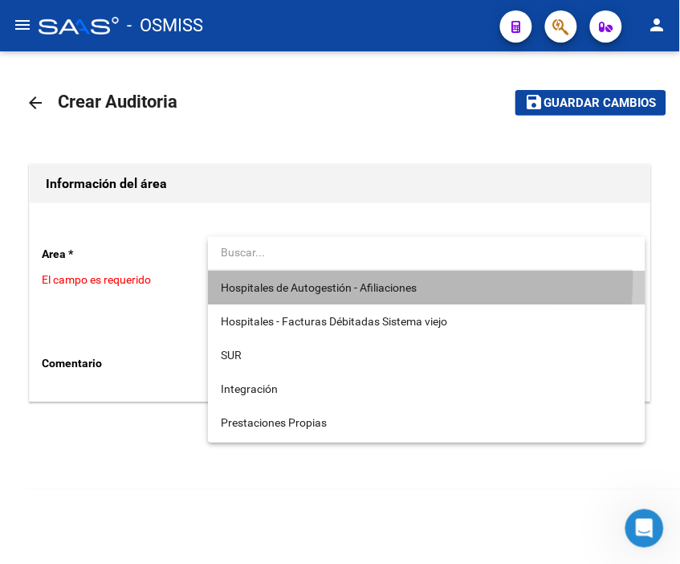
click at [287, 275] on span "Hospitales de Autogestión - Afiliaciones" at bounding box center [427, 288] width 412 height 34
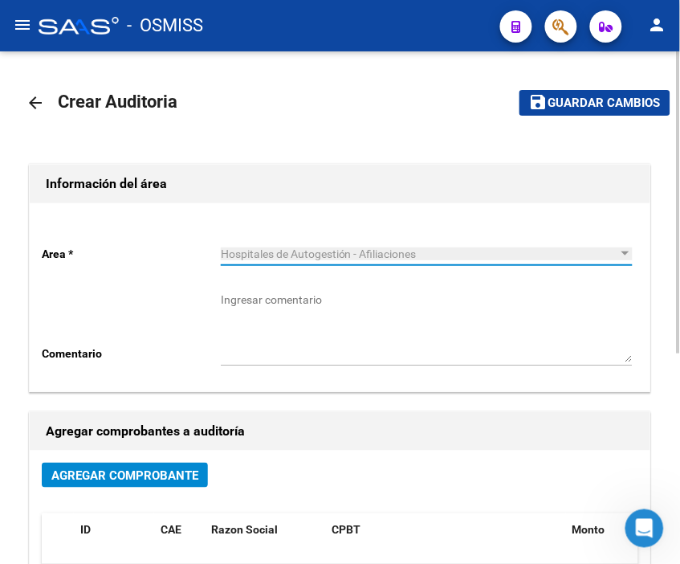
click at [173, 471] on span "Agregar Comprobante" at bounding box center [124, 475] width 147 height 14
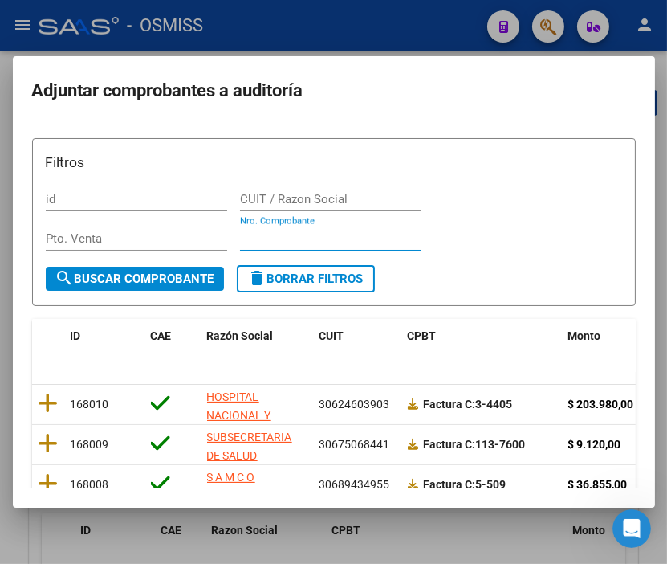
click at [253, 231] on input "Nro. Comprobante" at bounding box center [330, 238] width 181 height 14
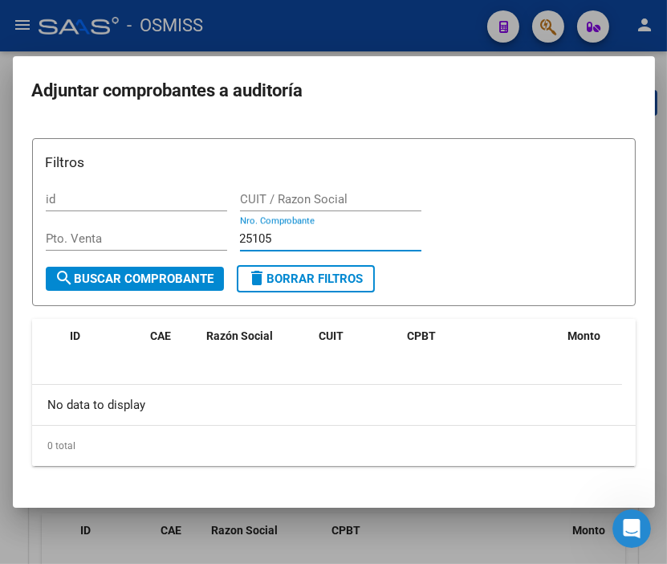
drag, startPoint x: 290, startPoint y: 235, endPoint x: 149, endPoint y: 235, distance: 140.5
click at [149, 235] on div "Filtros id CUIT / Razon Social Pto. Venta 25105 Nro. Comprobante" at bounding box center [334, 208] width 577 height 113
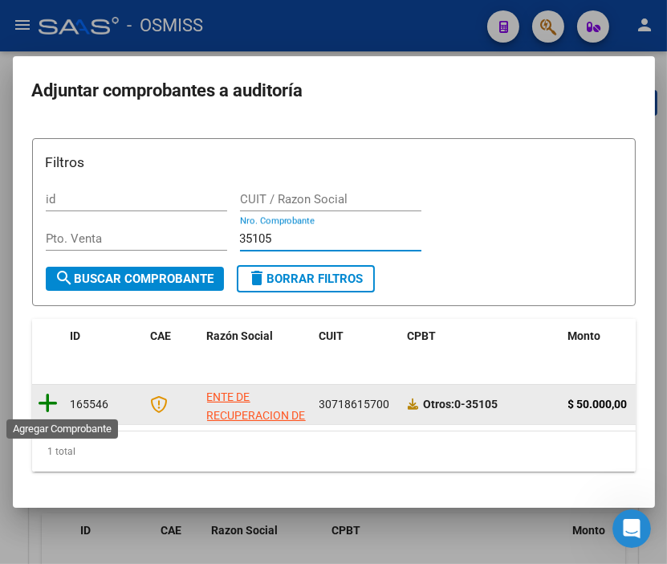
click at [43, 397] on icon at bounding box center [49, 403] width 20 height 22
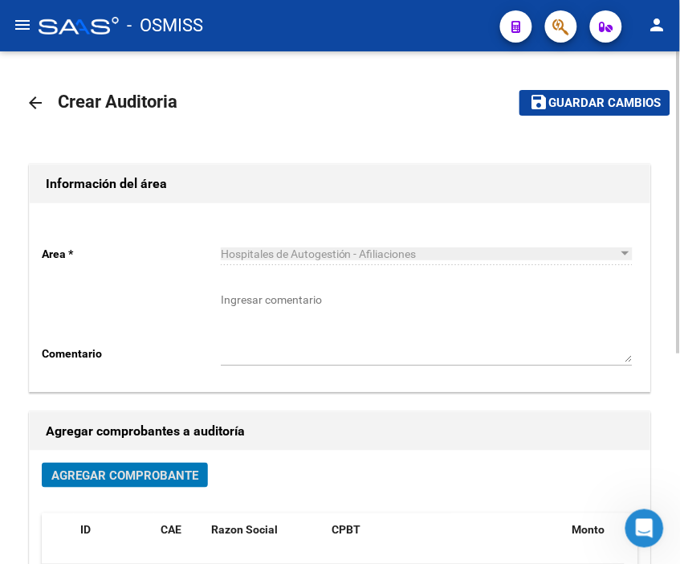
click at [569, 104] on span "Guardar cambios" at bounding box center [604, 103] width 112 height 14
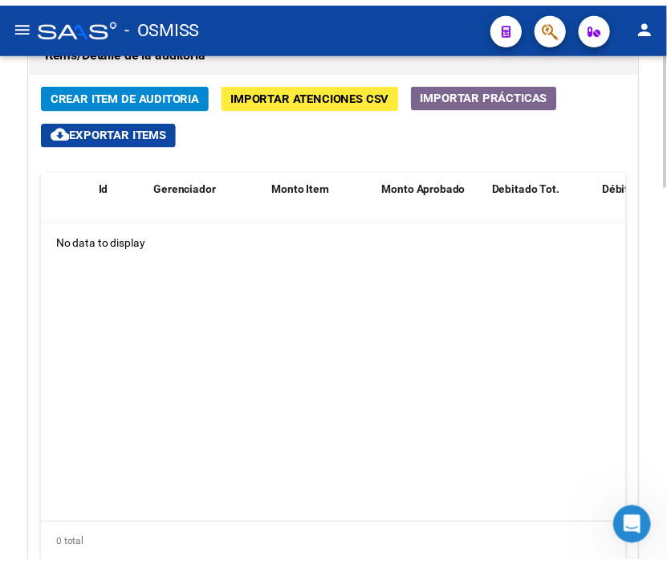
scroll to position [1249, 0]
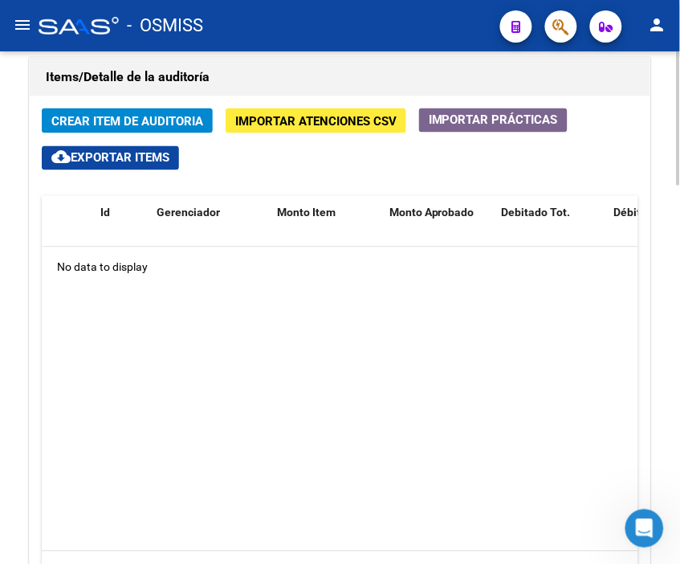
click at [426, 75] on h1 "Items/Detalle de la auditoría" at bounding box center [340, 77] width 589 height 26
click at [143, 115] on span "Crear Item de Auditoria" at bounding box center [127, 121] width 152 height 14
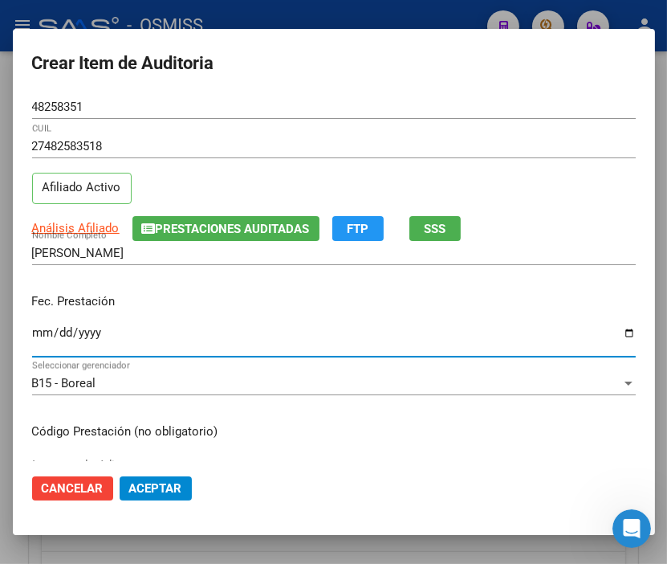
click at [43, 333] on input "Ingresar la fecha" at bounding box center [334, 339] width 604 height 26
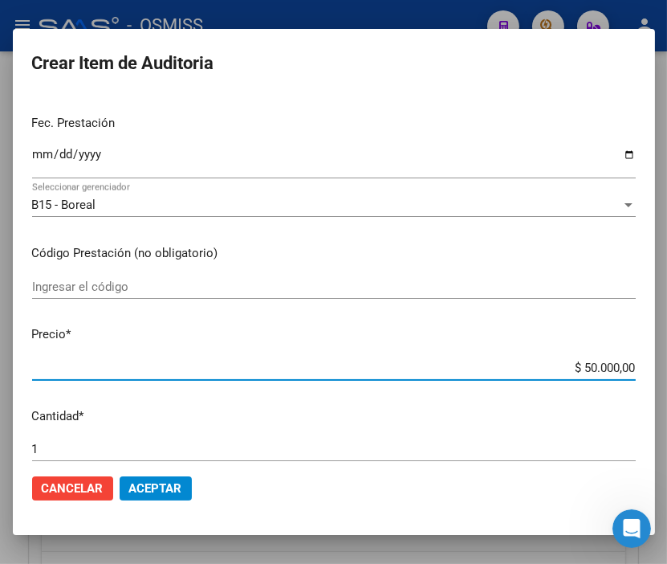
drag, startPoint x: 548, startPoint y: 363, endPoint x: 677, endPoint y: 383, distance: 130.0
click at [667, 383] on html "menu - OSMISS person Firma Express Inicio Calendario SSS Instructivos Contacto …" at bounding box center [333, 282] width 667 height 564
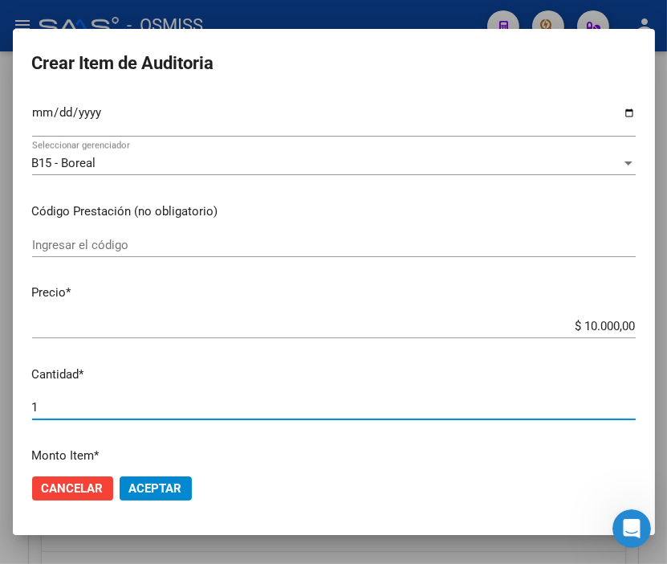
drag, startPoint x: 70, startPoint y: 453, endPoint x: -46, endPoint y: 445, distance: 115.9
click at [0, 445] on html "menu - OSMISS person Firma Express Inicio Calendario SSS Instructivos Contacto …" at bounding box center [333, 282] width 667 height 564
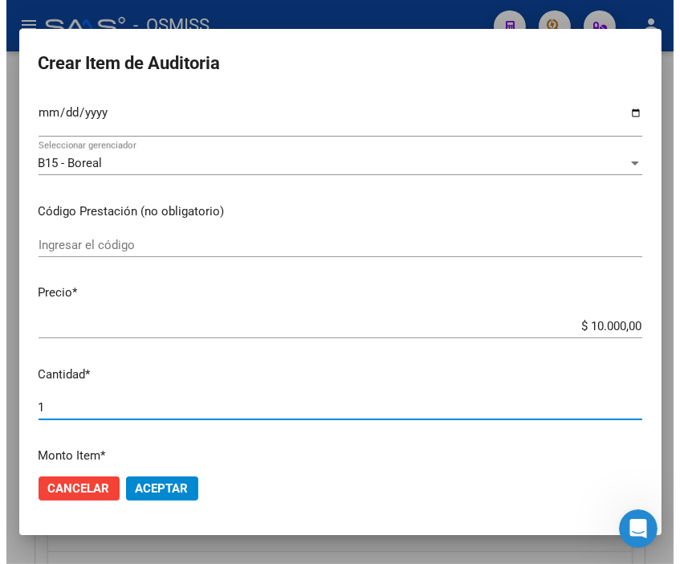
scroll to position [228, 0]
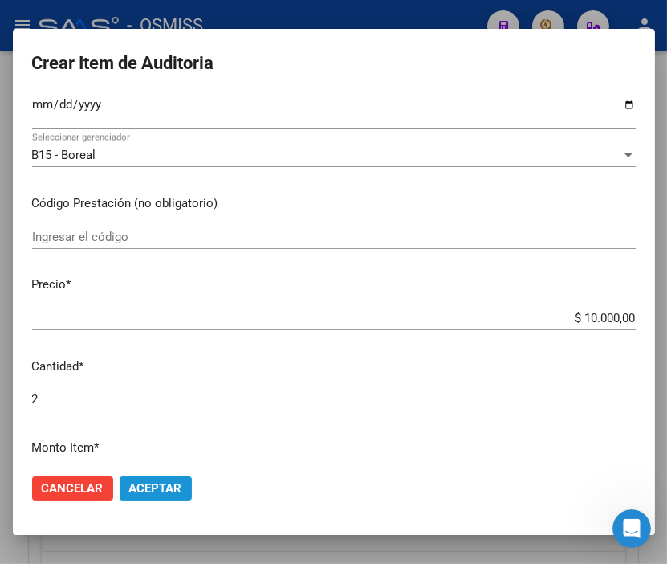
click at [145, 487] on span "Aceptar" at bounding box center [155, 488] width 53 height 14
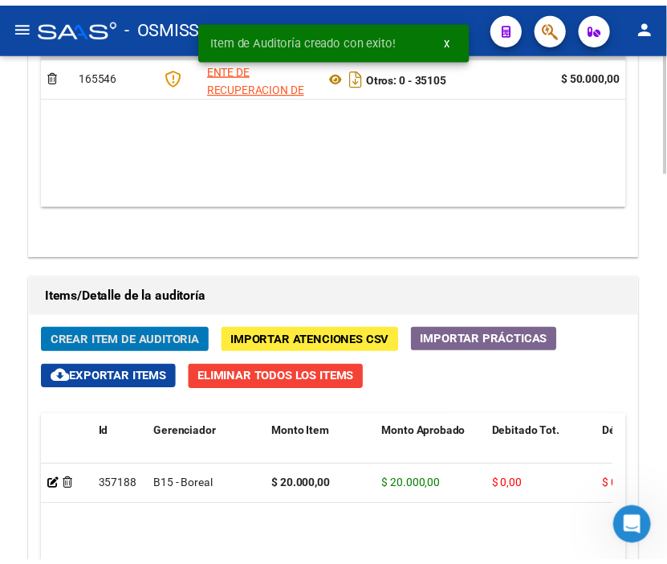
scroll to position [1467, 0]
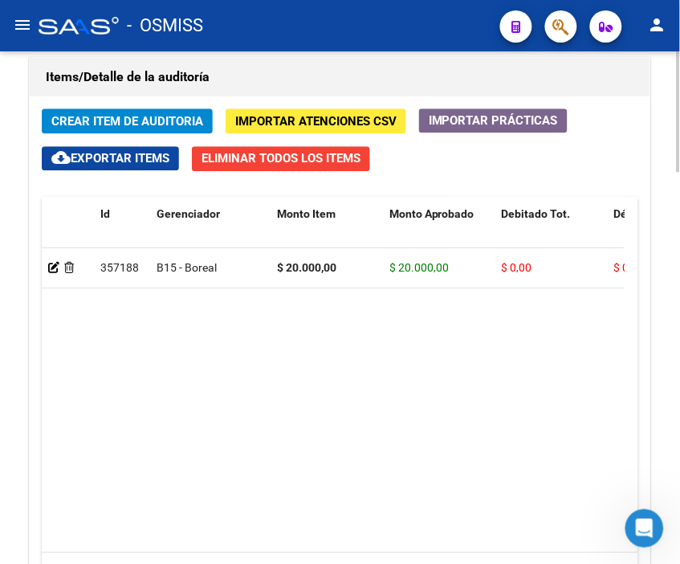
click at [295, 63] on div "Items/Detalle de la auditoría" at bounding box center [340, 77] width 621 height 39
click at [150, 121] on span "Crear Item de Auditoria" at bounding box center [127, 121] width 152 height 14
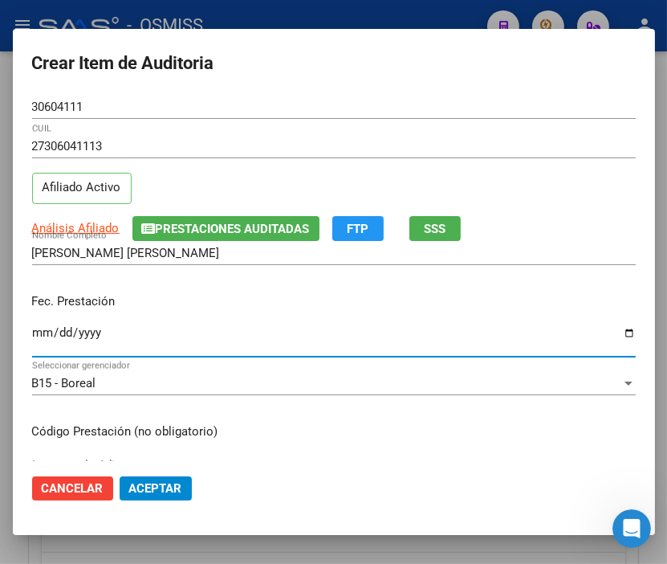
click at [43, 331] on input "Ingresar la fecha" at bounding box center [334, 339] width 604 height 26
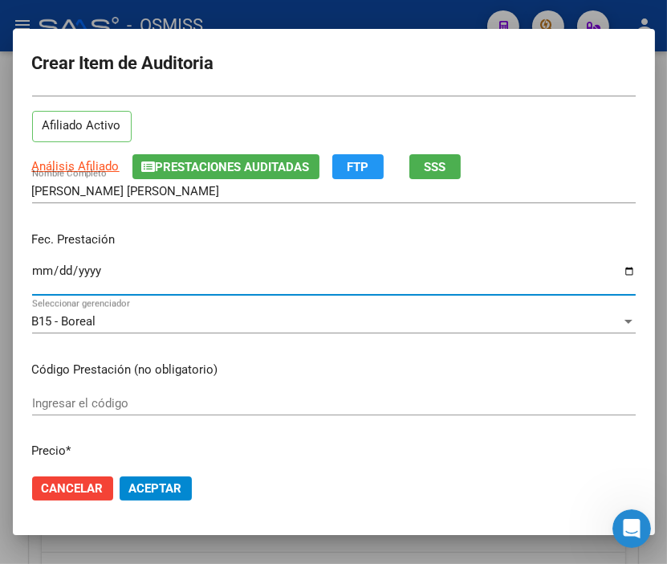
scroll to position [178, 0]
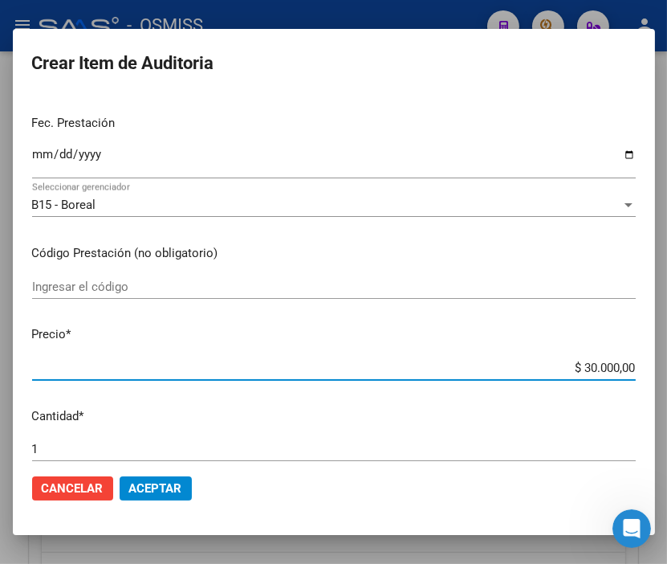
drag, startPoint x: 548, startPoint y: 369, endPoint x: 677, endPoint y: 369, distance: 128.5
click at [667, 369] on html "menu - OSMISS person Firma Express Inicio Calendario SSS Instructivos Contacto …" at bounding box center [333, 282] width 667 height 564
click at [171, 483] on span "Aceptar" at bounding box center [155, 488] width 53 height 14
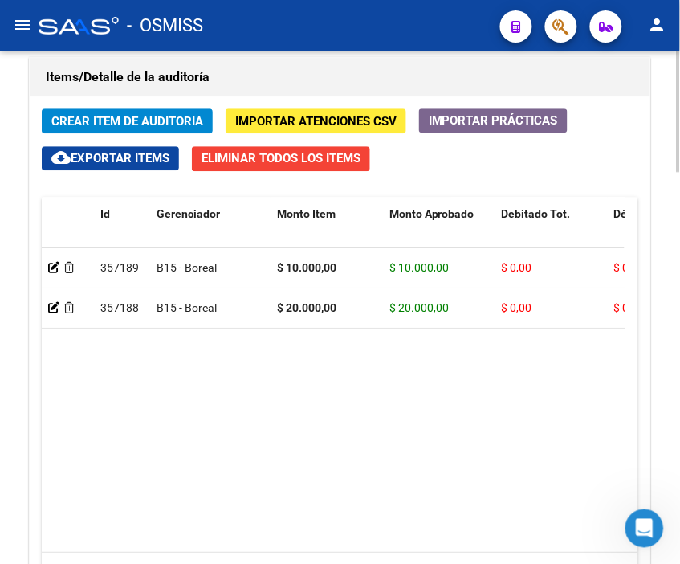
click at [468, 84] on h1 "Items/Detalle de la auditoría" at bounding box center [340, 77] width 589 height 26
click at [127, 119] on span "Crear Item de Auditoria" at bounding box center [127, 121] width 152 height 14
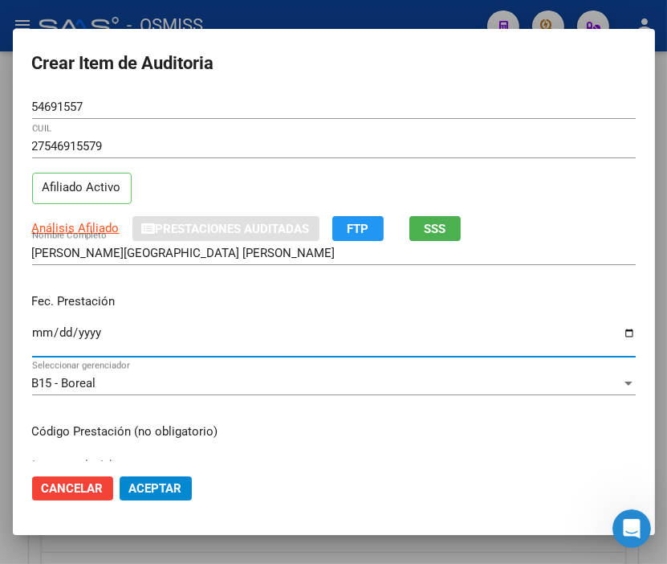
click at [42, 333] on input "Ingresar la fecha" at bounding box center [334, 339] width 604 height 26
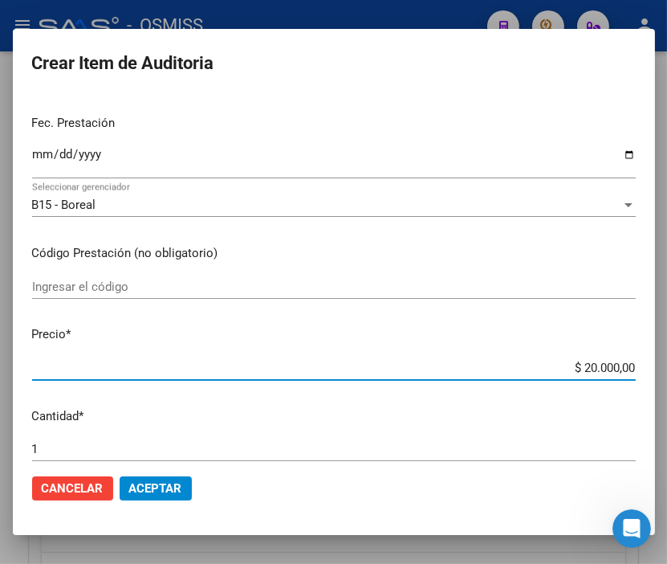
drag, startPoint x: 551, startPoint y: 365, endPoint x: 673, endPoint y: 372, distance: 122.3
click at [667, 372] on html "menu - OSMISS person Firma Express Inicio Calendario SSS Instructivos Contacto …" at bounding box center [333, 282] width 667 height 564
click at [151, 455] on input "1" at bounding box center [334, 449] width 604 height 14
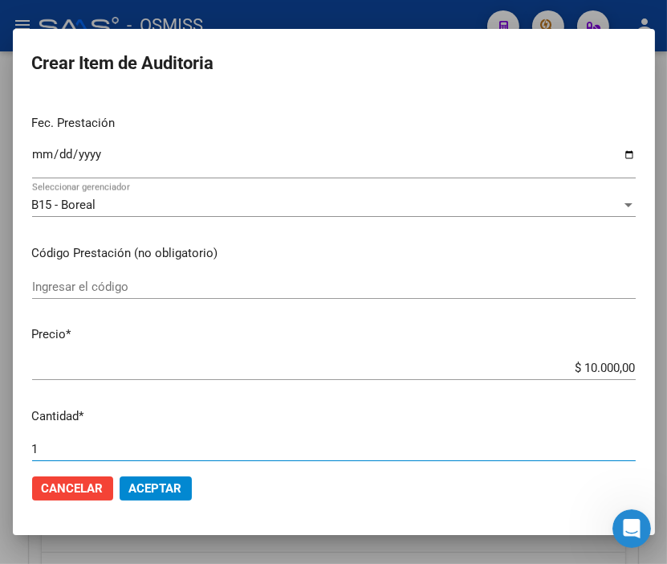
drag, startPoint x: 161, startPoint y: 472, endPoint x: 167, endPoint y: 490, distance: 18.5
click at [161, 475] on mat-dialog-actions "Cancelar Aceptar" at bounding box center [334, 488] width 604 height 55
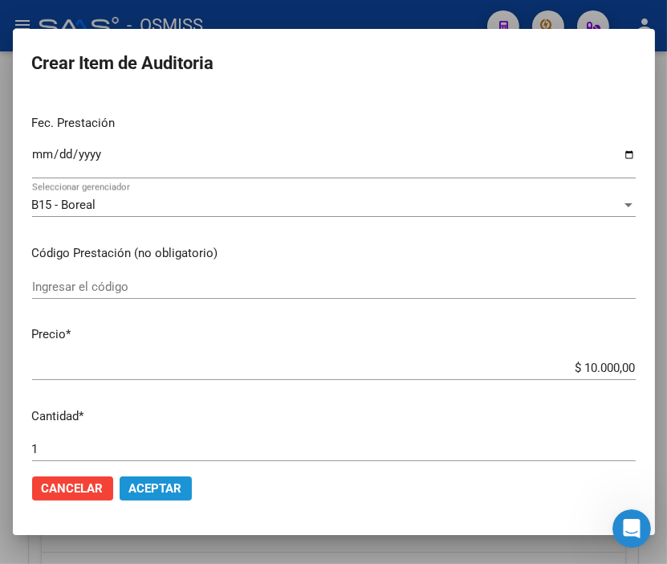
click at [167, 490] on span "Aceptar" at bounding box center [155, 488] width 53 height 14
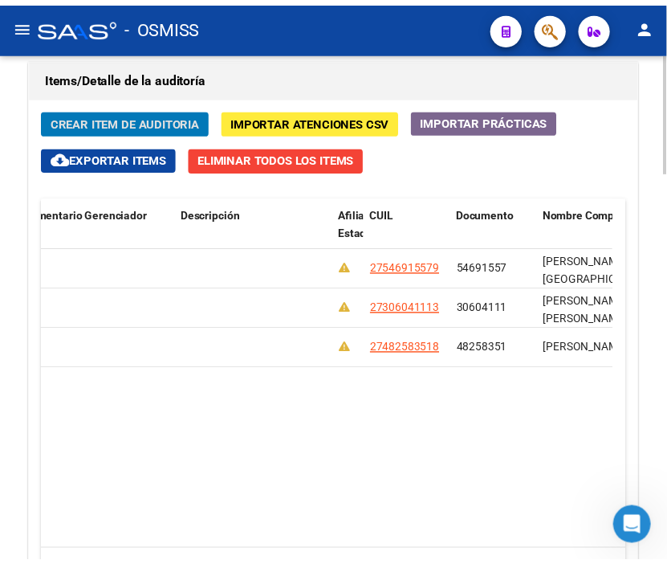
scroll to position [0, 0]
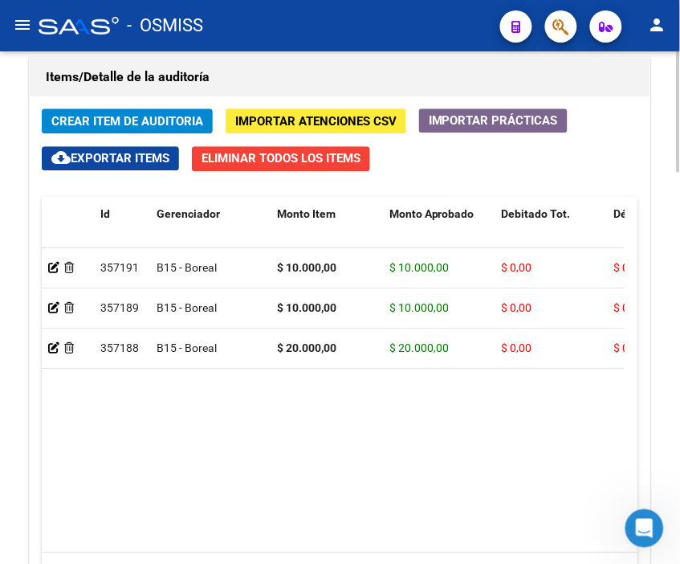
click at [365, 79] on h1 "Items/Detalle de la auditoría" at bounding box center [340, 77] width 589 height 26
click at [132, 119] on span "Crear Item de Auditoria" at bounding box center [127, 121] width 152 height 14
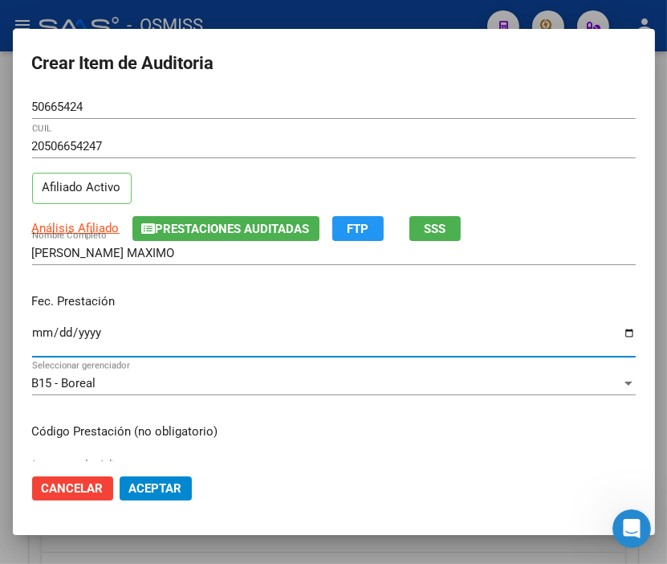
click at [38, 336] on input "Ingresar la fecha" at bounding box center [334, 339] width 604 height 26
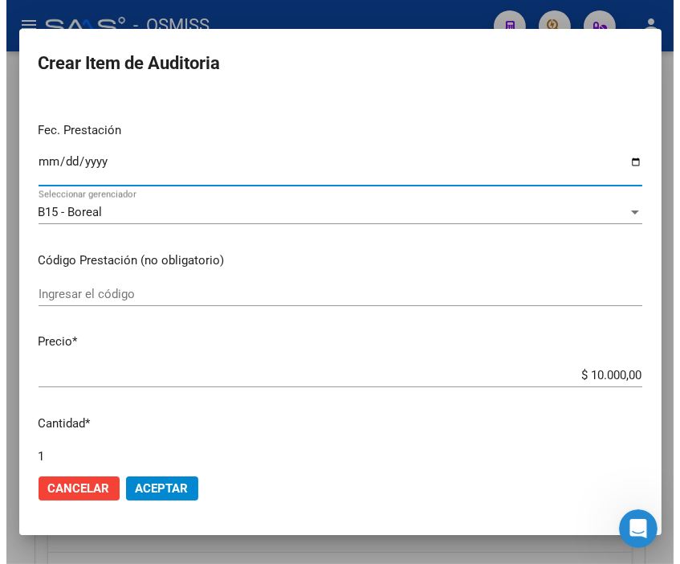
scroll to position [178, 0]
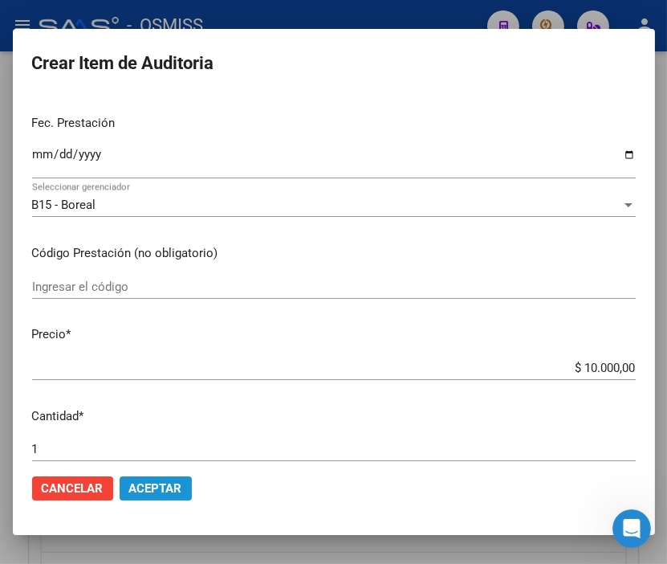
click at [171, 491] on span "Aceptar" at bounding box center [155, 488] width 53 height 14
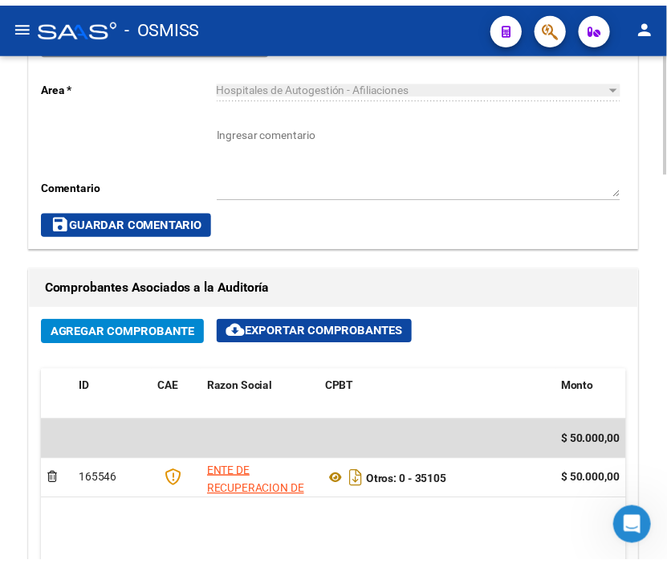
scroll to position [753, 0]
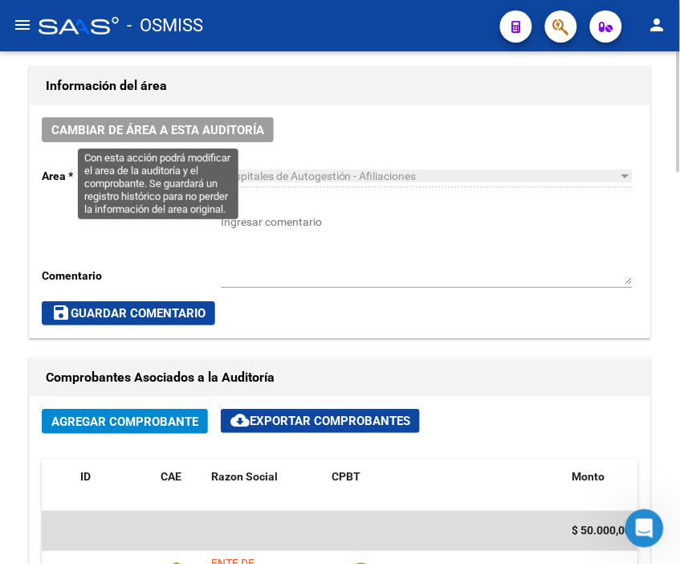
click at [147, 135] on span "Cambiar de área a esta auditoría" at bounding box center [157, 130] width 213 height 14
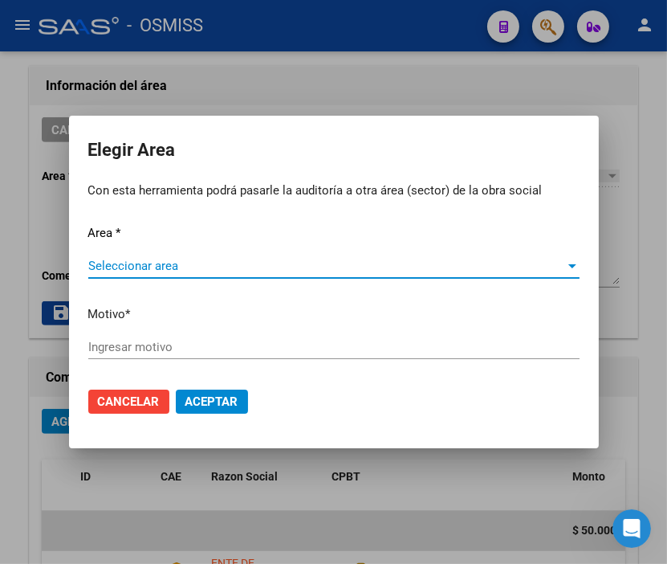
click at [120, 267] on span "Seleccionar area" at bounding box center [326, 266] width 477 height 14
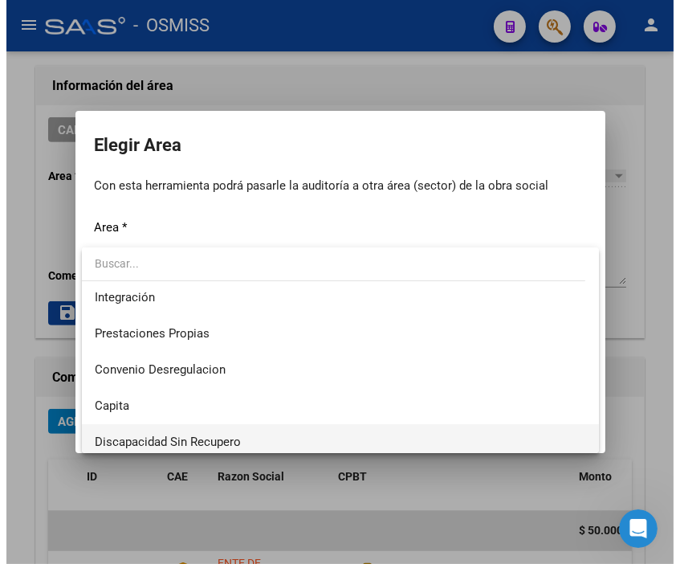
scroll to position [178, 0]
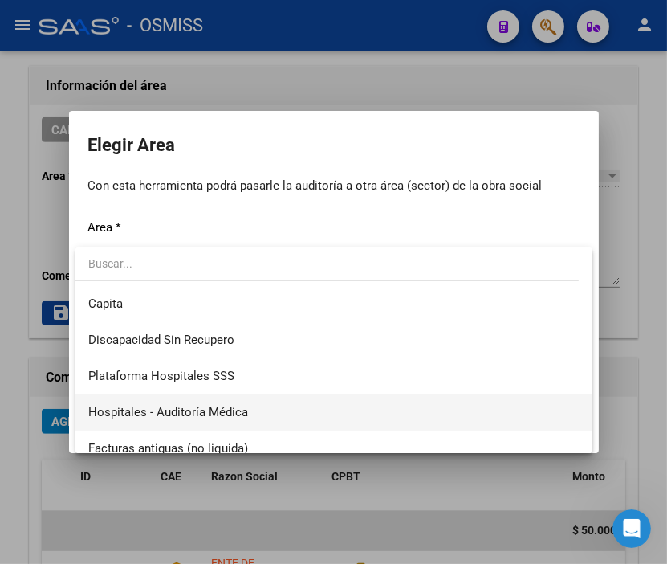
click at [252, 399] on span "Hospitales - Auditoría Médica" at bounding box center [333, 412] width 491 height 36
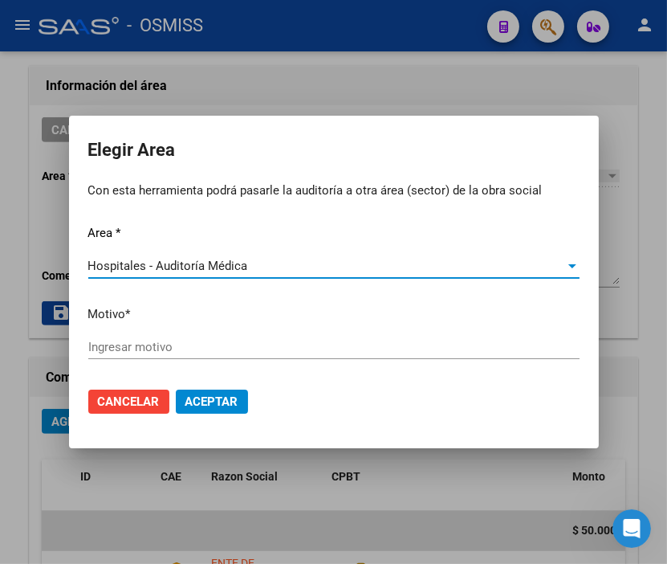
click at [163, 345] on input "Ingresar motivo" at bounding box center [333, 347] width 491 height 14
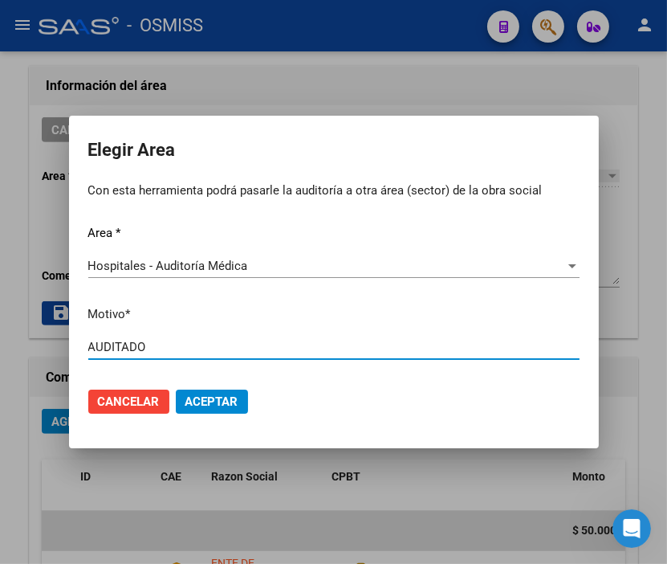
click at [218, 395] on span "Aceptar" at bounding box center [211, 401] width 53 height 14
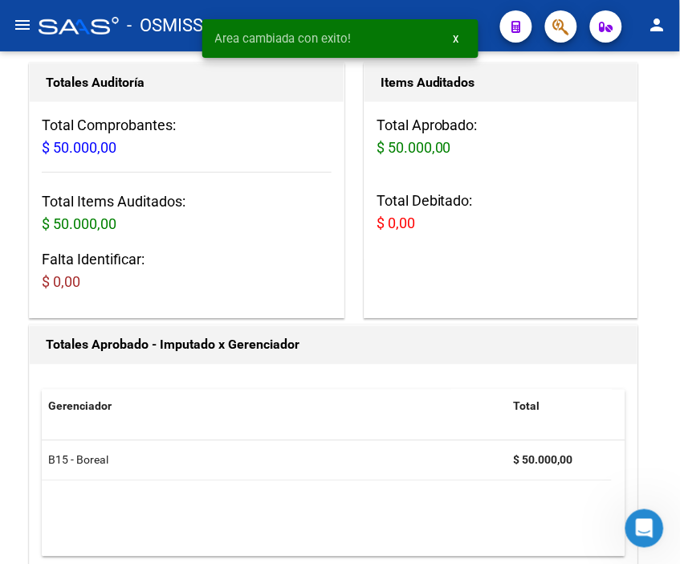
scroll to position [0, 0]
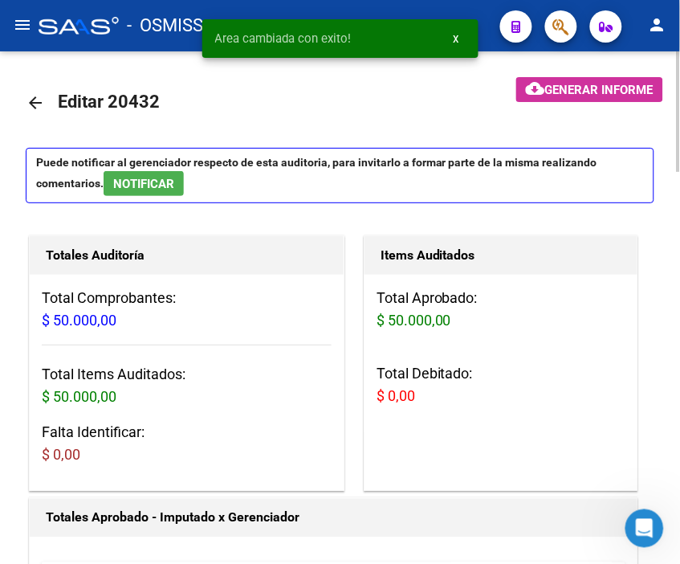
click at [45, 95] on link "arrow_back" at bounding box center [42, 103] width 32 height 38
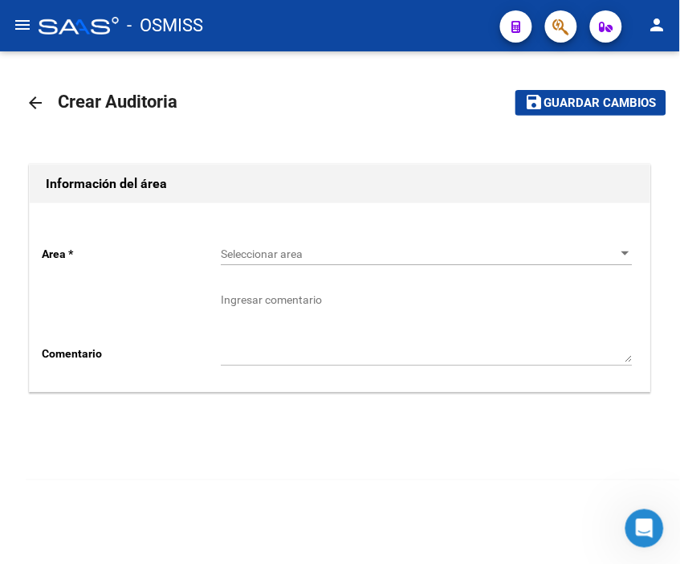
click at [279, 255] on span "Seleccionar area" at bounding box center [419, 254] width 397 height 14
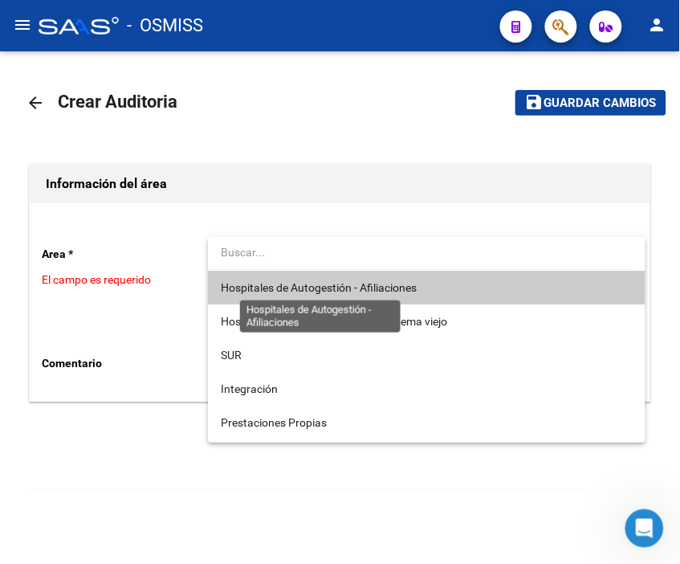
click at [308, 286] on span "Hospitales de Autogestión - Afiliaciones" at bounding box center [319, 287] width 196 height 13
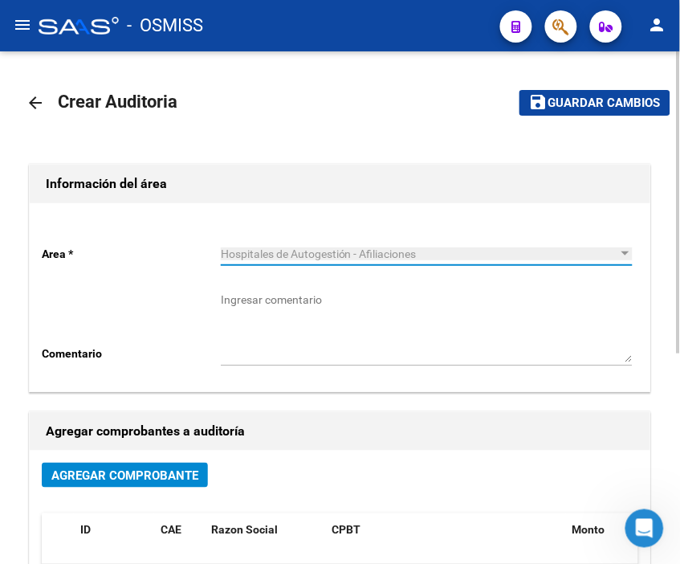
click at [145, 474] on span "Agregar Comprobante" at bounding box center [124, 475] width 147 height 14
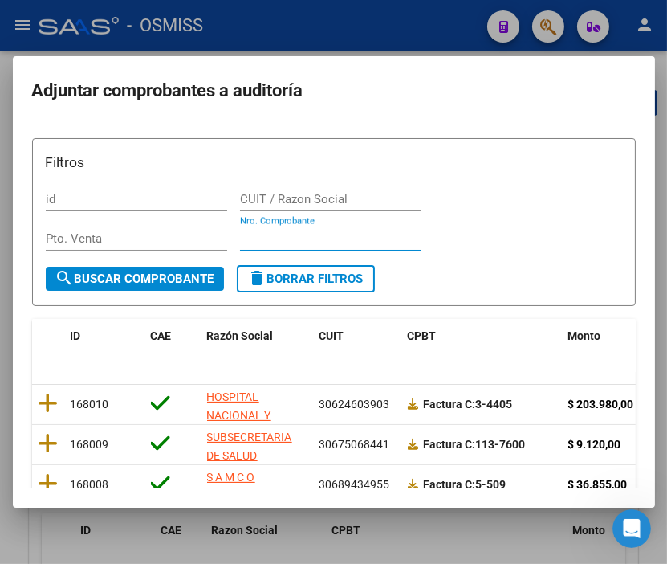
click at [324, 234] on input "Nro. Comprobante" at bounding box center [330, 238] width 181 height 14
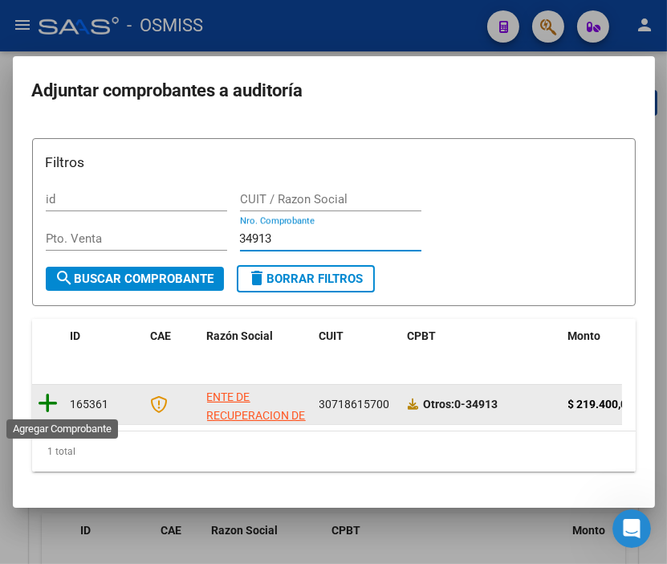
click at [50, 395] on icon at bounding box center [49, 403] width 20 height 22
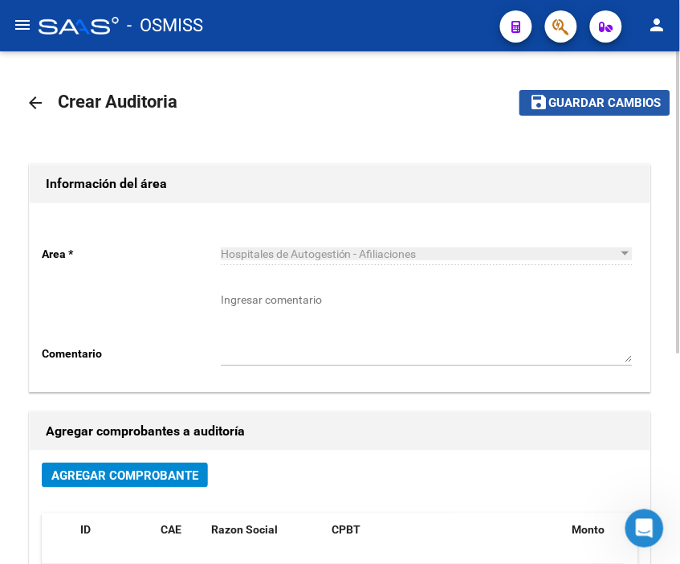
click at [606, 96] on span "Guardar cambios" at bounding box center [604, 103] width 112 height 14
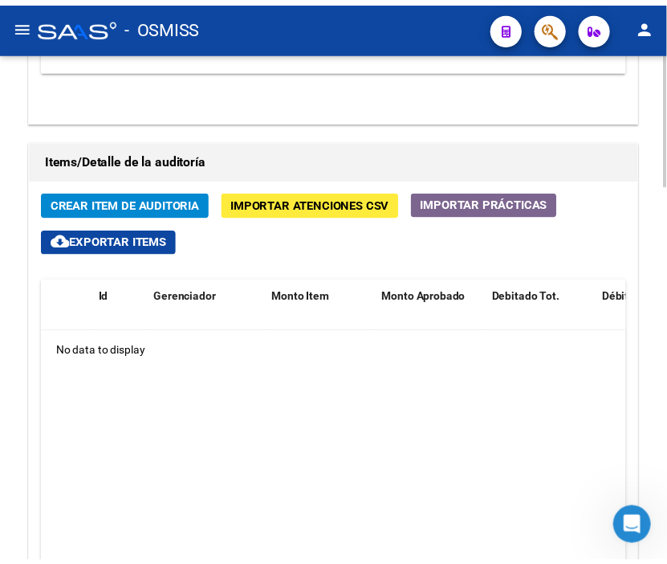
scroll to position [1160, 0]
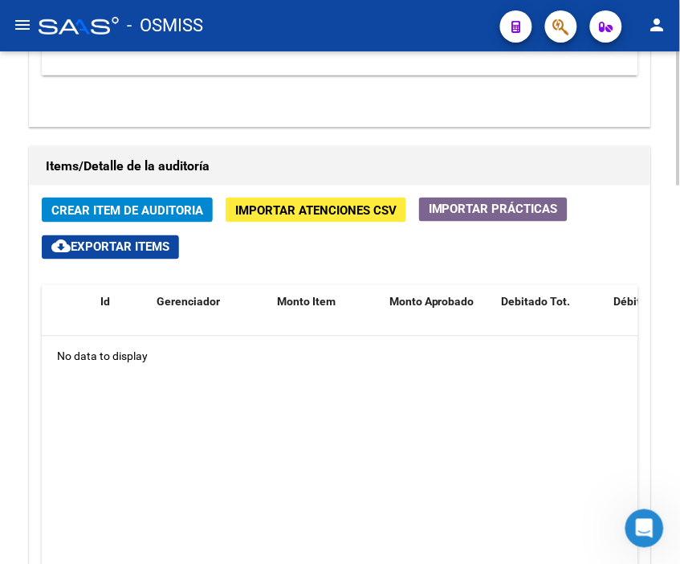
click at [133, 204] on span "Crear Item de Auditoria" at bounding box center [127, 210] width 152 height 14
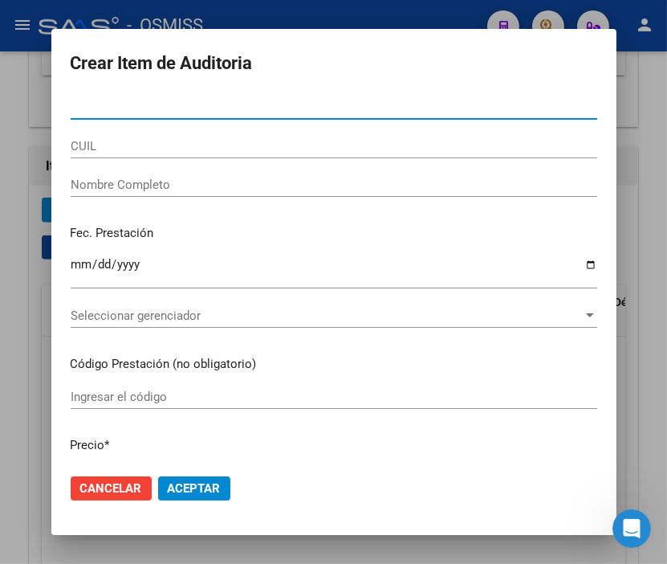
click at [75, 106] on input "Nro Documento" at bounding box center [334, 107] width 527 height 14
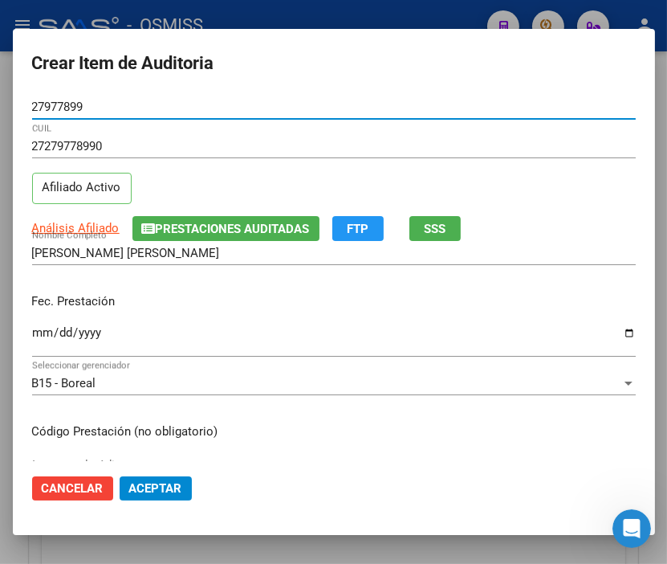
click at [204, 225] on span "Prestaciones Auditadas" at bounding box center [233, 229] width 154 height 14
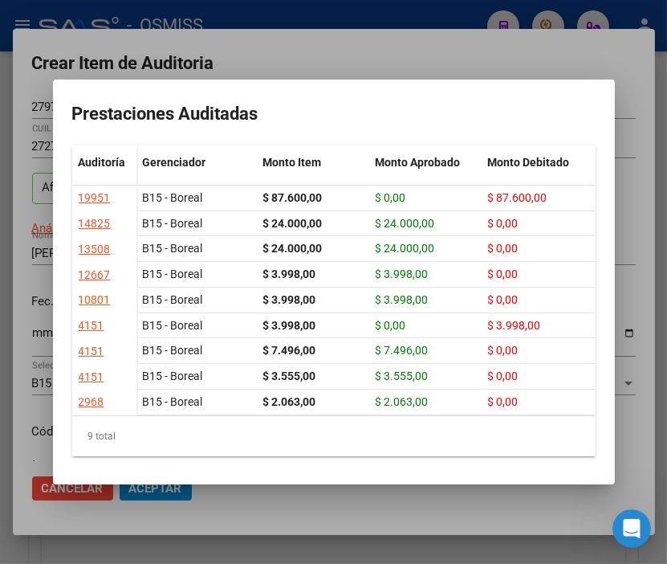
drag, startPoint x: 169, startPoint y: 428, endPoint x: 364, endPoint y: 434, distance: 195.2
click at [364, 415] on datatable-body "19951 B15 - Boreal $ 87.600,00 $ 0,00 $ 87.600,00 RECHAZADO [DATE] [PERSON_NAME…" at bounding box center [334, 300] width 524 height 230
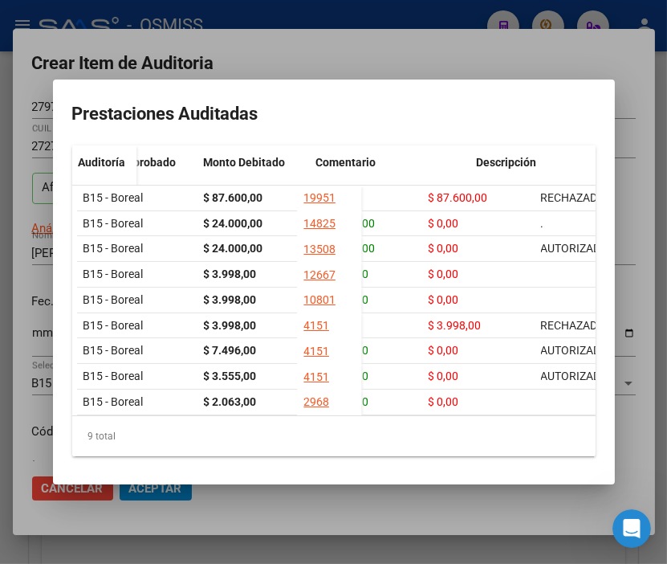
scroll to position [0, 0]
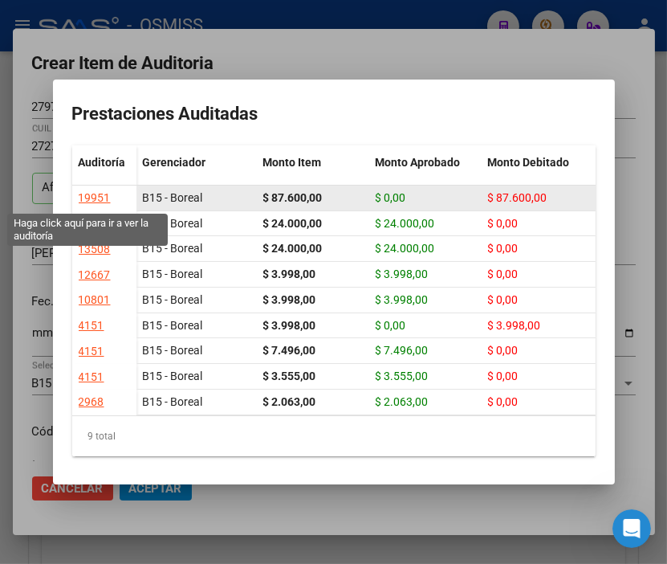
click at [84, 196] on div "19951" at bounding box center [95, 198] width 32 height 18
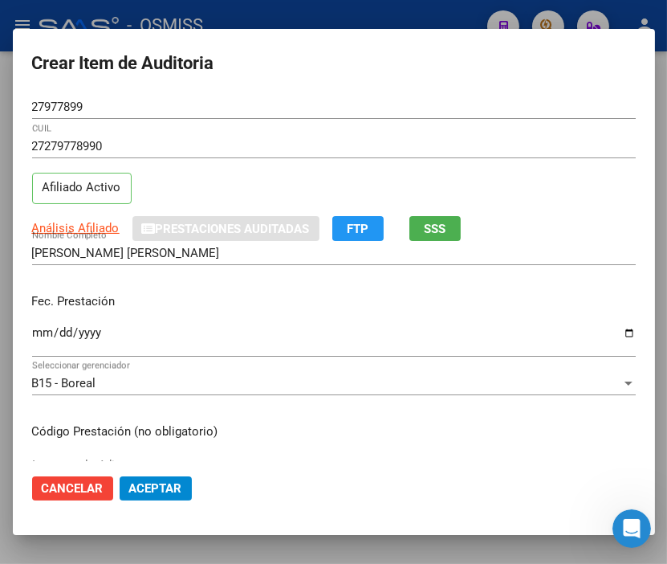
click at [287, 5] on div at bounding box center [333, 282] width 667 height 564
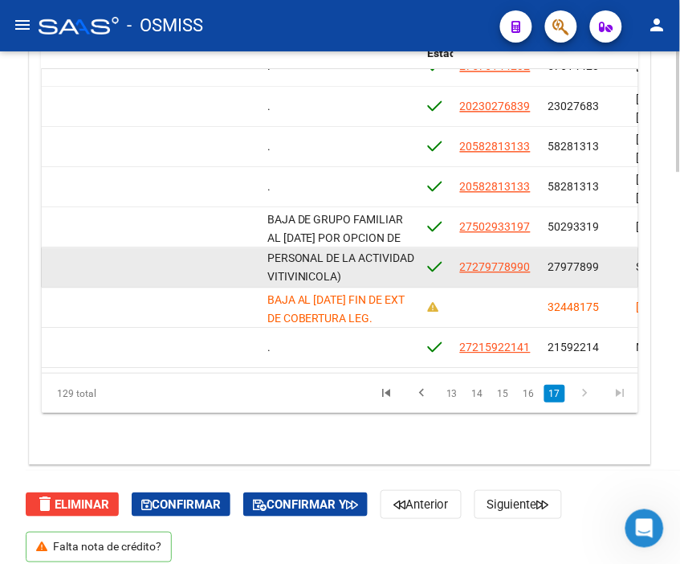
scroll to position [1, 0]
drag, startPoint x: 268, startPoint y: 246, endPoint x: 406, endPoint y: 263, distance: 139.2
click at [406, 263] on div "SEG�N TABLA SICOSS AFIP, LA DDJJ INFORMADA POR EL EMPLEADOR AL MOMENTO DE LA CO…" at bounding box center [341, 267] width 148 height 34
copy span "SEG�N TABLA SICOSS AFIP, LA DDJJ INFORMADA POR EL EMPLEADOR AL MOMENTO DE LA CO…"
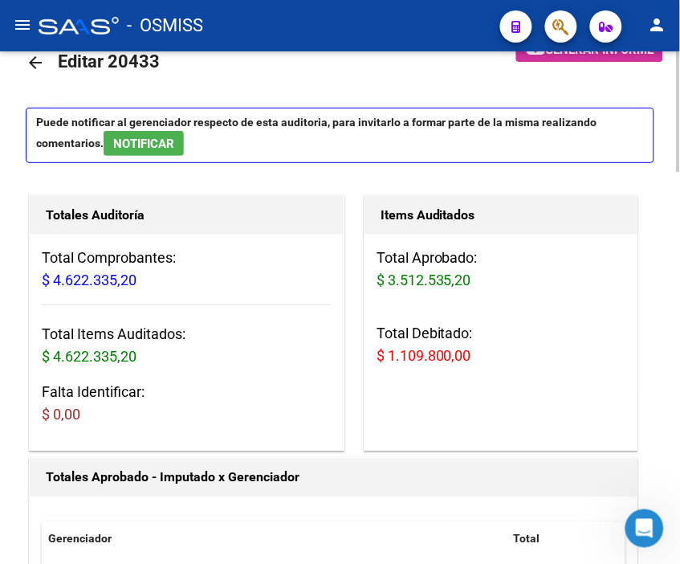
scroll to position [0, 0]
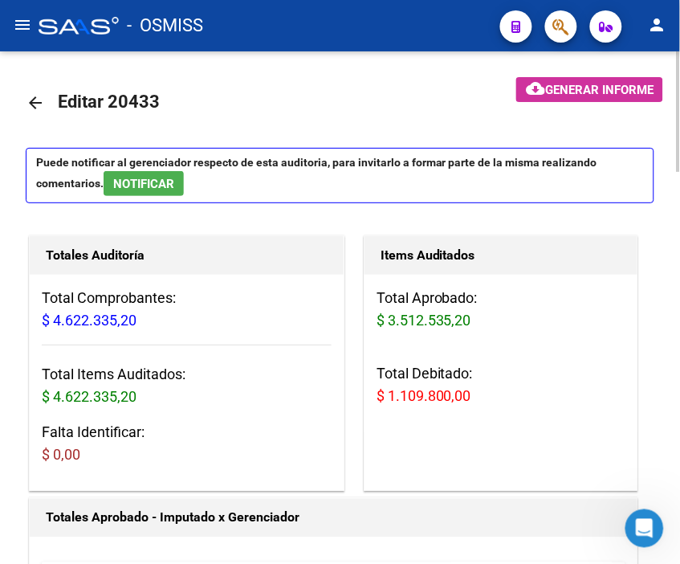
click at [36, 104] on mat-icon "arrow_back" at bounding box center [35, 102] width 19 height 19
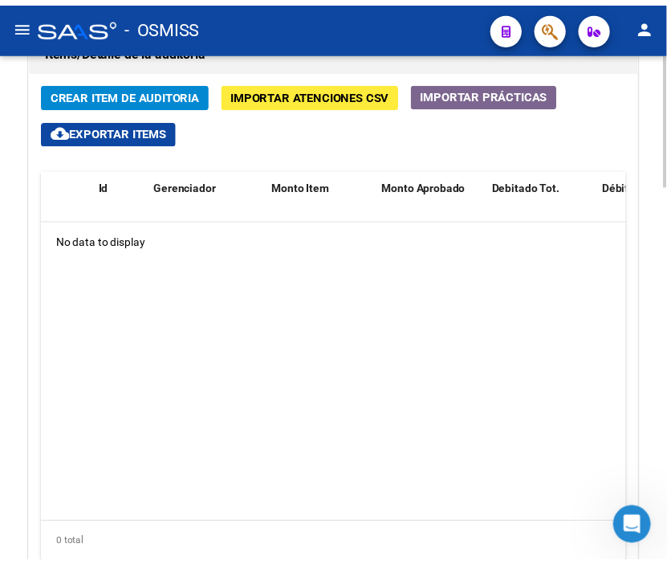
scroll to position [1249, 0]
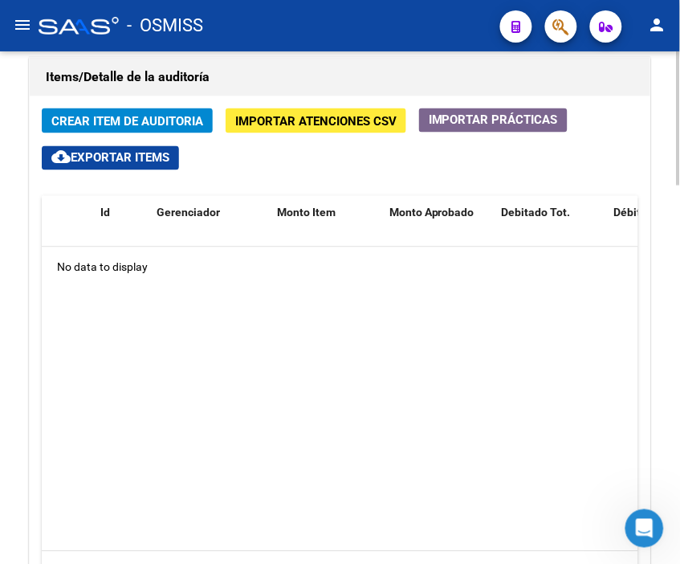
click at [135, 122] on span "Crear Item de Auditoria" at bounding box center [127, 121] width 152 height 14
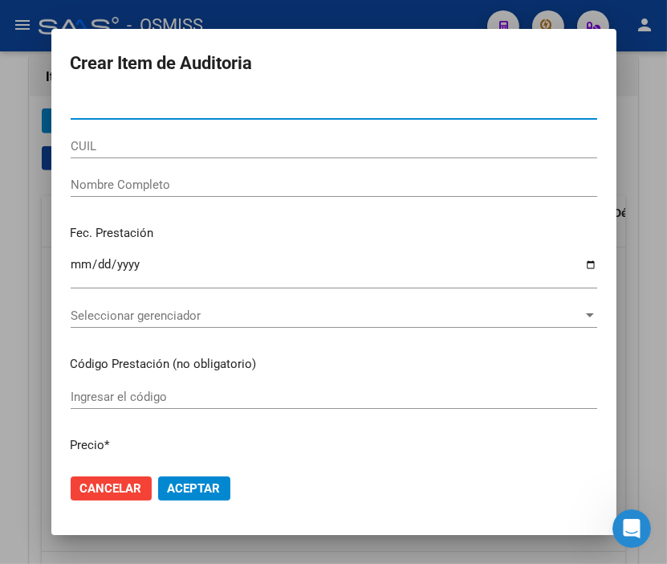
click at [111, 105] on input "Nro Documento" at bounding box center [334, 107] width 527 height 14
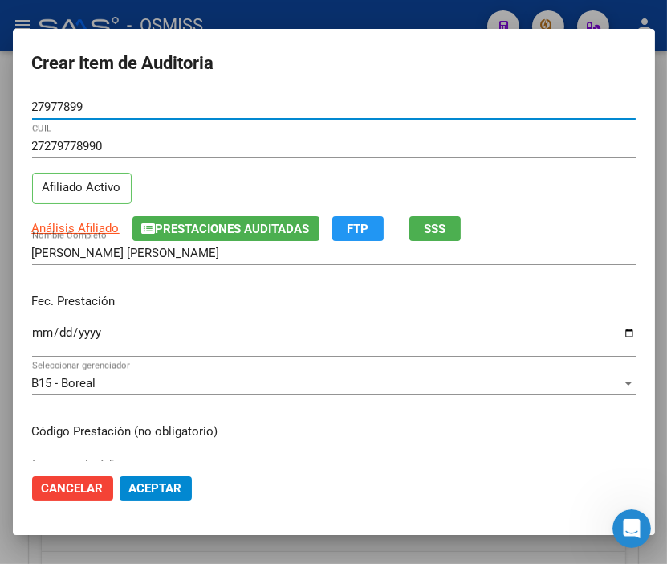
click at [43, 334] on input "Ingresar la fecha" at bounding box center [334, 339] width 604 height 26
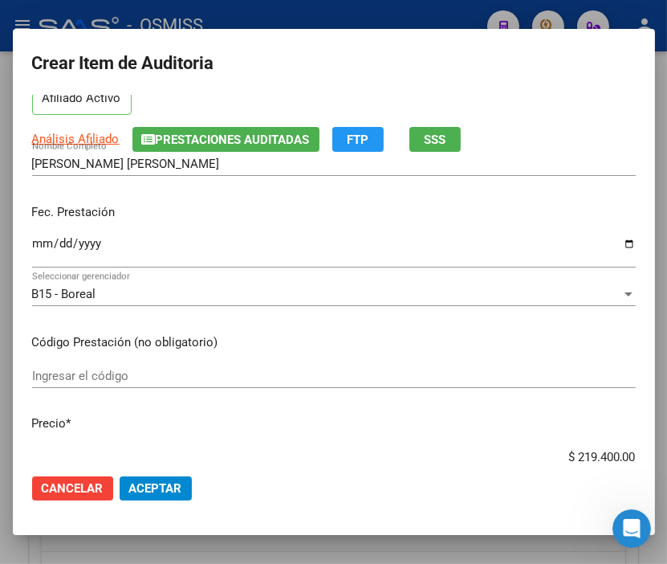
scroll to position [178, 0]
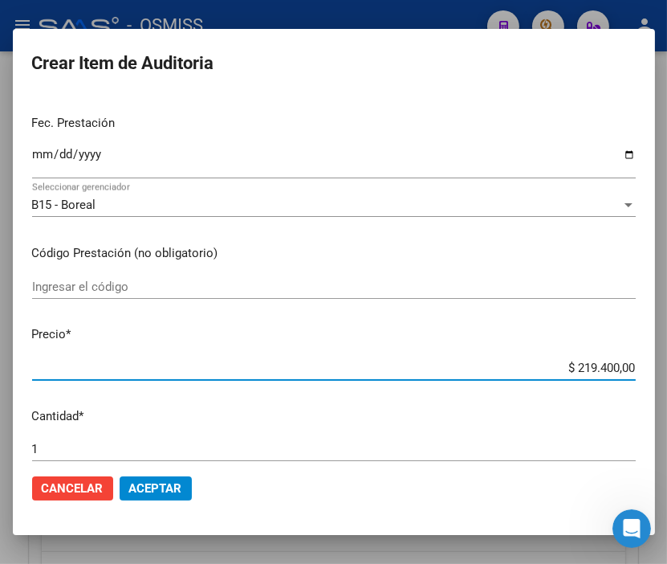
drag, startPoint x: 542, startPoint y: 371, endPoint x: 677, endPoint y: 368, distance: 134.9
click at [667, 368] on html "menu - OSMISS person Firma Express Inicio Calendario SSS Instructivos Contacto …" at bounding box center [333, 282] width 667 height 564
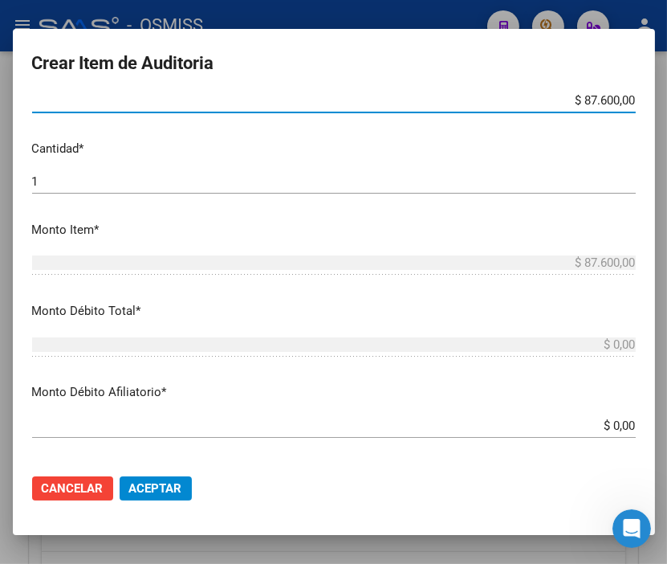
scroll to position [535, 0]
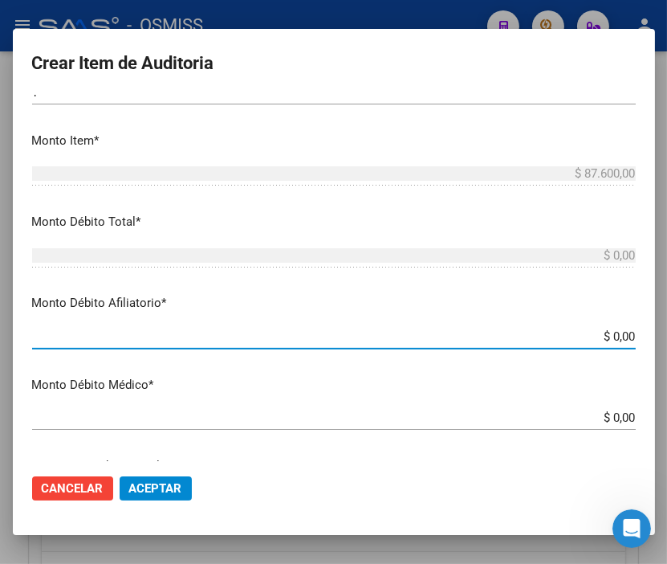
drag, startPoint x: 532, startPoint y: 339, endPoint x: 677, endPoint y: 342, distance: 145.4
click at [667, 342] on html "menu - OSMISS person Firma Express Inicio Calendario SSS Instructivos Contacto …" at bounding box center [333, 282] width 667 height 564
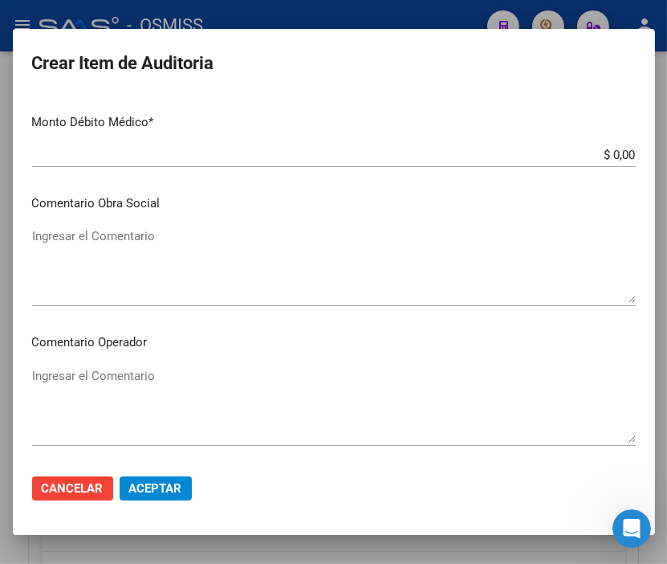
scroll to position [803, 0]
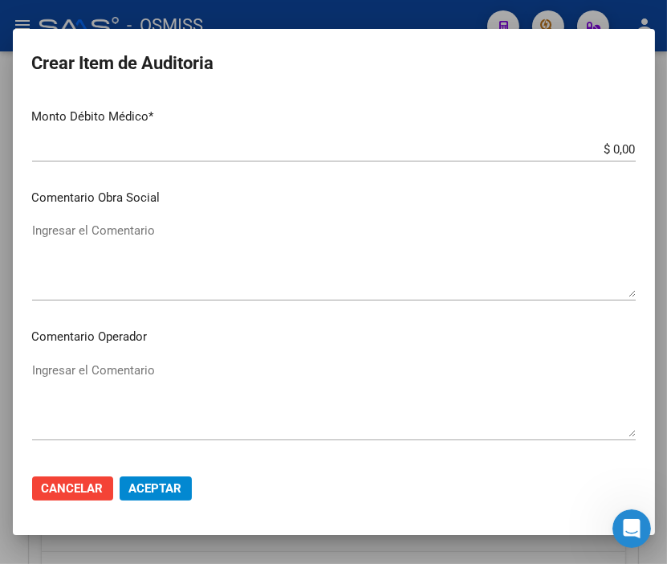
click at [134, 369] on textarea "Ingresar el Comentario" at bounding box center [334, 398] width 604 height 75
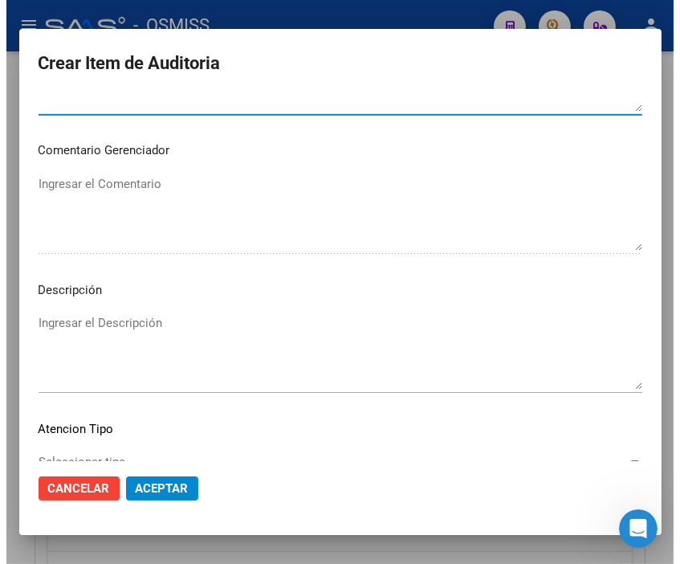
scroll to position [1160, 0]
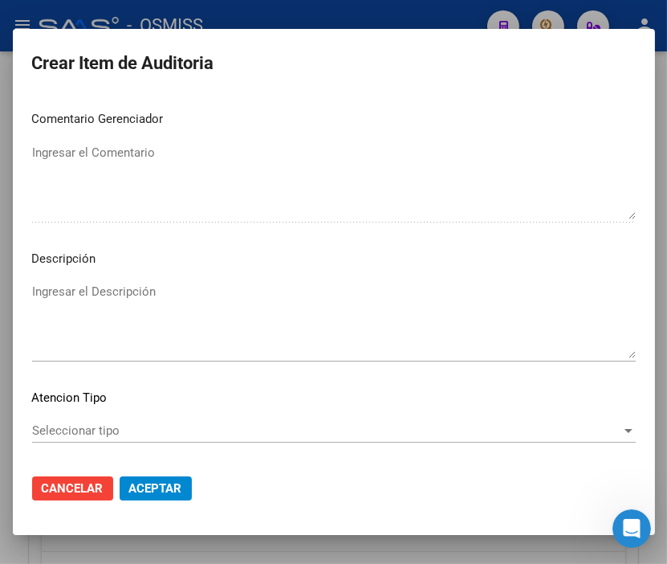
click at [54, 291] on textarea "Ingresar el Descripción" at bounding box center [334, 320] width 604 height 75
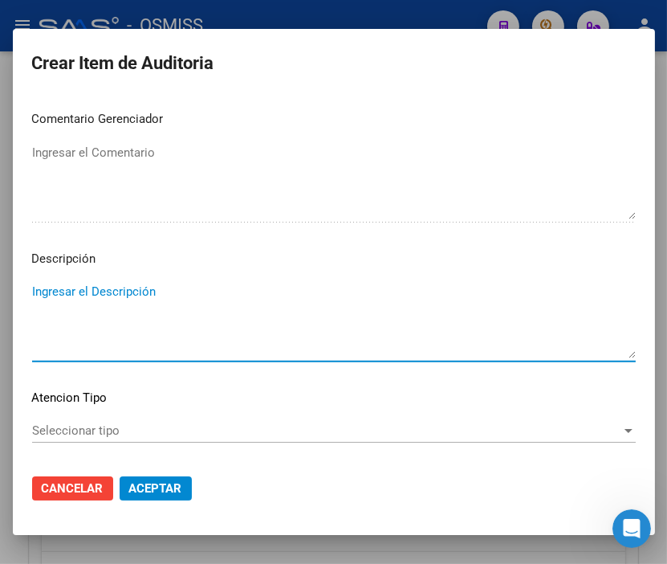
paste textarea "SEG�N TABLA SICOSS AFIP, LA DDJJ INFORMADA POR EL EMPLEADOR AL MOMENTO DE LA CO…"
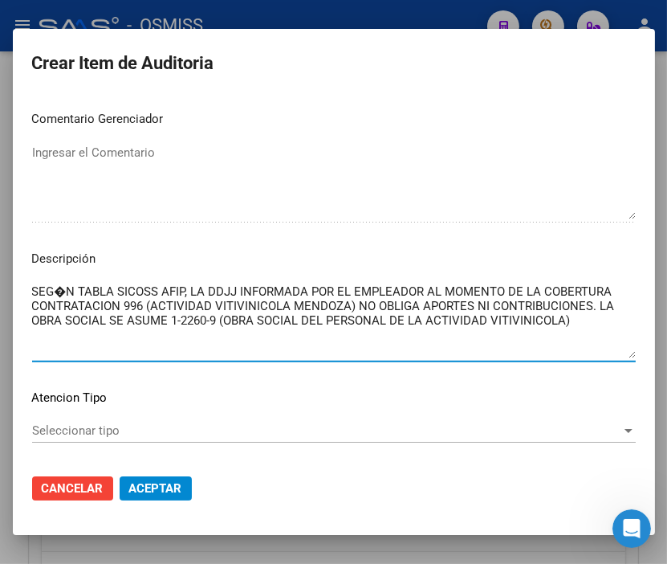
drag, startPoint x: 78, startPoint y: 292, endPoint x: 0, endPoint y: 292, distance: 77.9
click at [0, 292] on div "Crear Item de Auditoria 27977899 Nro Documento 27279778990 CUIL Afiliado Activo…" at bounding box center [333, 282] width 667 height 564
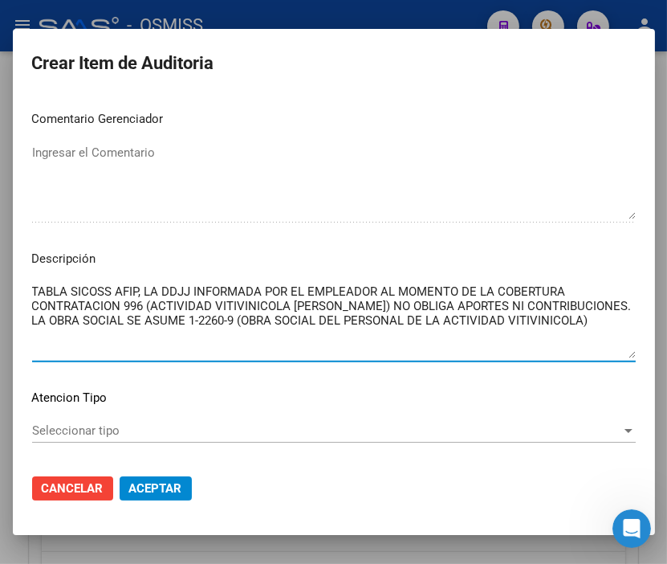
click at [142, 291] on textarea "TABLA SICOSS AFIP, LA DDJJ INFORMADA POR EL EMPLEADOR AL MOMENTO DE LA COBERTUR…" at bounding box center [334, 320] width 604 height 75
click at [170, 287] on textarea "TABLA SICOSS AFIP - LA DDJJ INFORMADA POR EL EMPLEADOR AL MOMENTO DE LA COBERTU…" at bounding box center [334, 320] width 604 height 75
drag, startPoint x: 568, startPoint y: 291, endPoint x: 368, endPoint y: 286, distance: 200.0
click at [368, 286] on textarea "TABLA SICOSS AFIP - DDJJ INFORMADA POR EL EMPLEADOR AL MOMENTO DE LA COBERTURA …" at bounding box center [334, 320] width 604 height 75
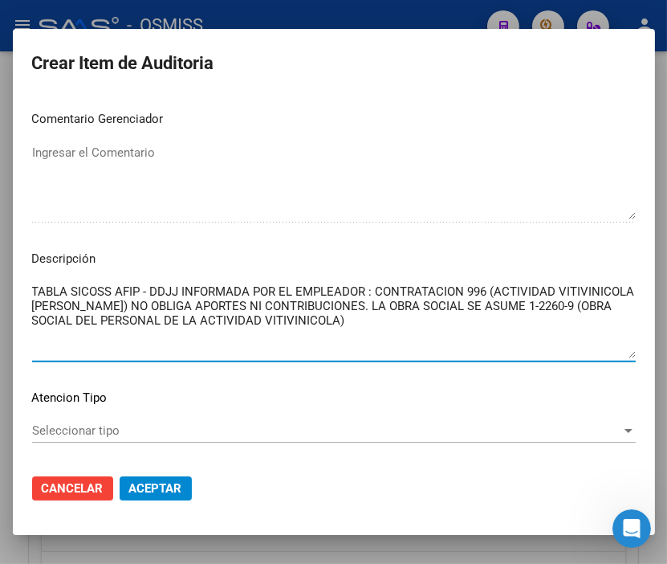
click at [416, 308] on textarea "TABLA SICOSS AFIP - DDJJ INFORMADA POR EL EMPLEADOR : CONTRATACION 996 (ACTIVID…" at bounding box center [334, 320] width 604 height 75
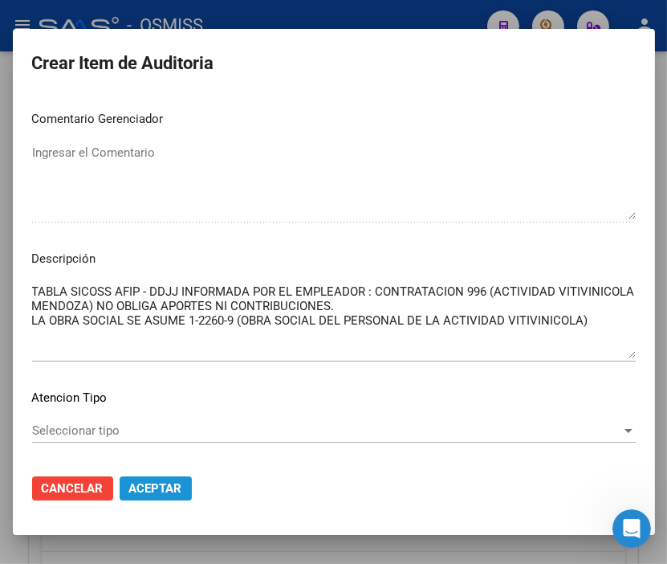
click at [169, 485] on span "Aceptar" at bounding box center [155, 488] width 53 height 14
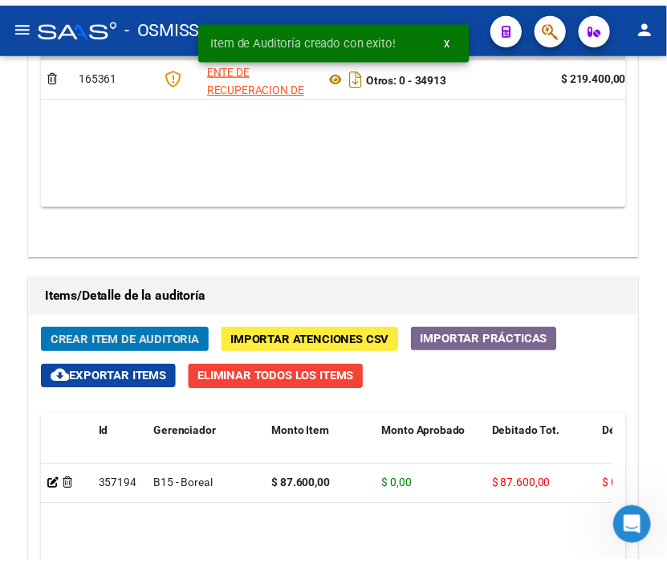
scroll to position [1467, 0]
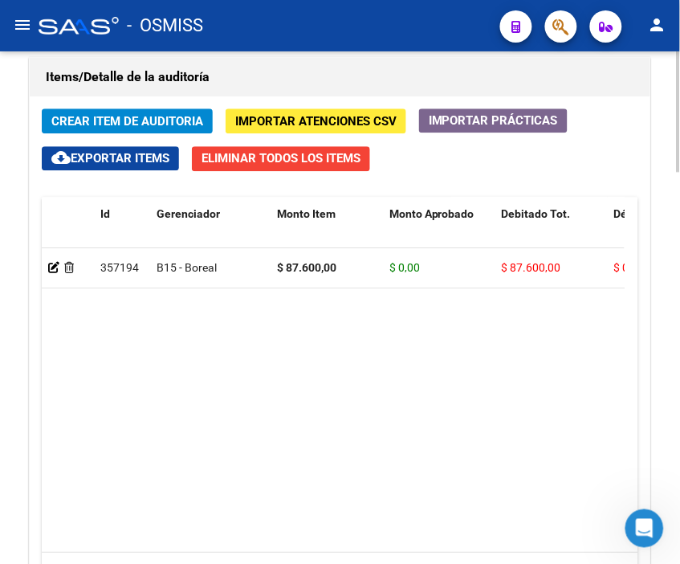
click at [414, 75] on h1 "Items/Detalle de la auditoría" at bounding box center [340, 77] width 589 height 26
click at [166, 124] on span "Crear Item de Auditoria" at bounding box center [127, 121] width 152 height 14
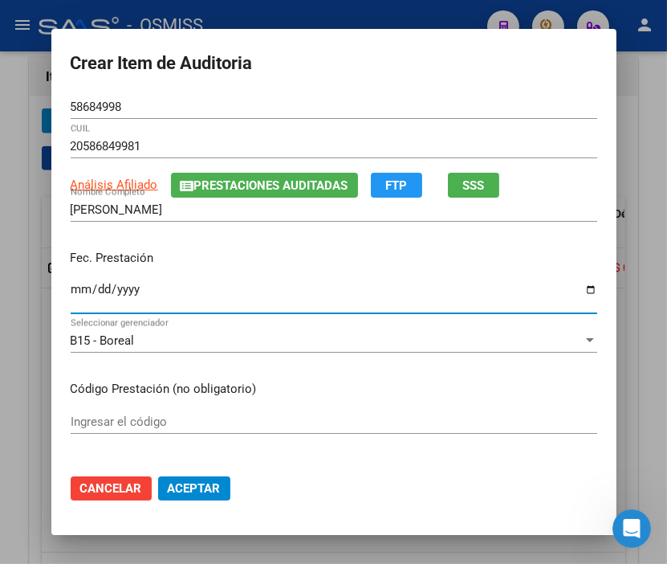
click at [75, 287] on input "Ingresar la fecha" at bounding box center [334, 296] width 527 height 26
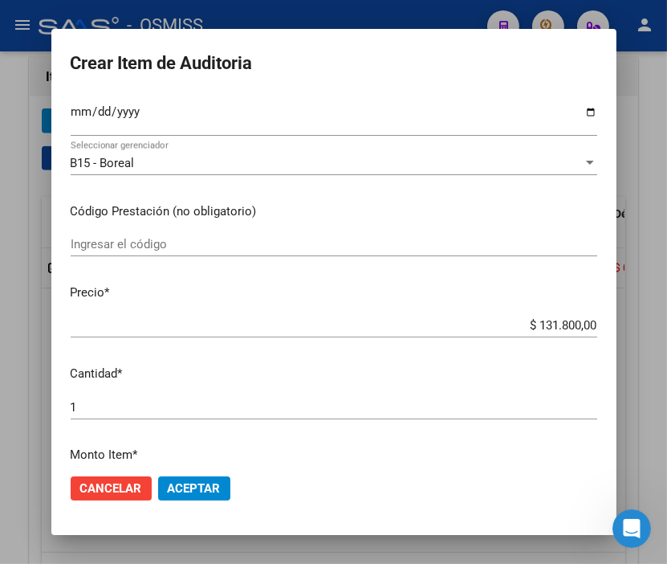
scroll to position [178, 0]
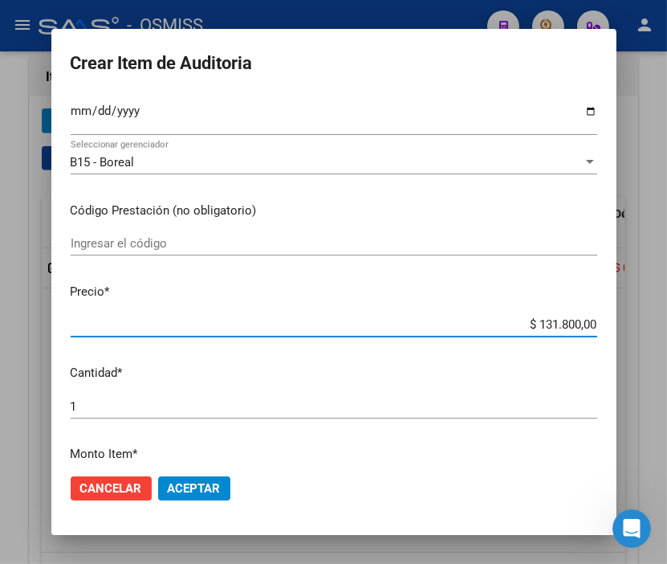
drag, startPoint x: 496, startPoint y: 323, endPoint x: 651, endPoint y: 332, distance: 155.3
click at [651, 332] on div "Crear Item de Auditoria 58684998 Nro Documento 20586849981 CUIL Análisis Afilia…" at bounding box center [333, 282] width 667 height 564
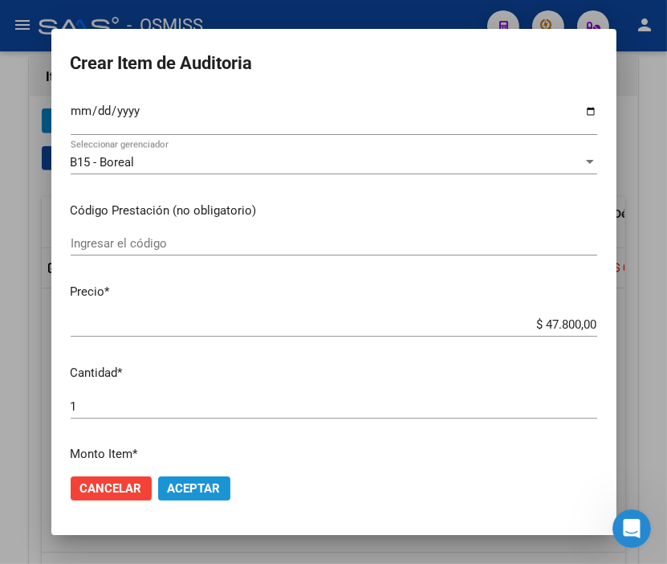
click at [181, 487] on span "Aceptar" at bounding box center [194, 488] width 53 height 14
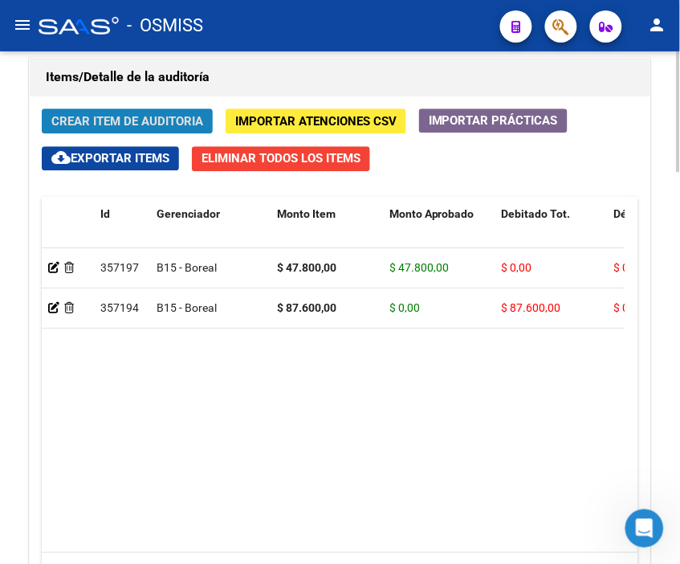
click at [161, 118] on span "Crear Item de Auditoria" at bounding box center [127, 121] width 152 height 14
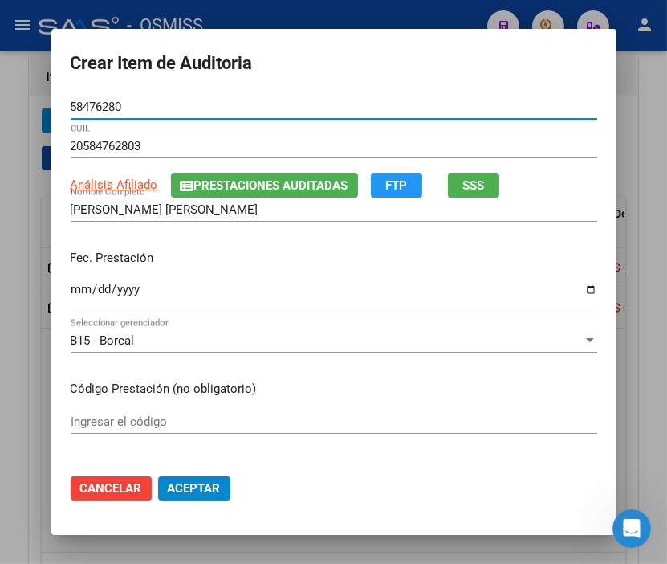
click at [73, 286] on input "Ingresar la fecha" at bounding box center [334, 296] width 527 height 26
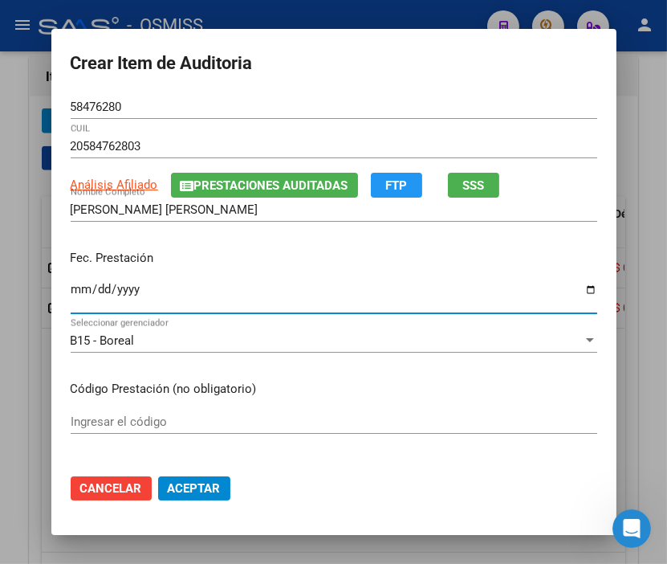
click at [262, 178] on span "Prestaciones Auditadas" at bounding box center [271, 185] width 154 height 14
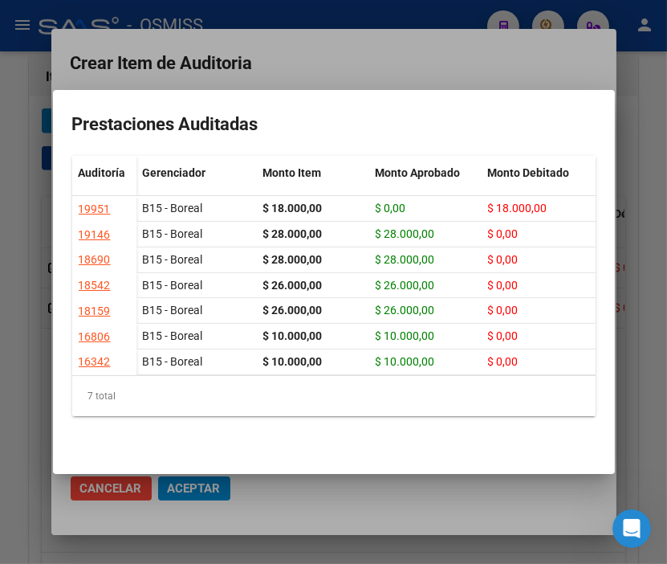
click at [291, 64] on div at bounding box center [333, 282] width 667 height 564
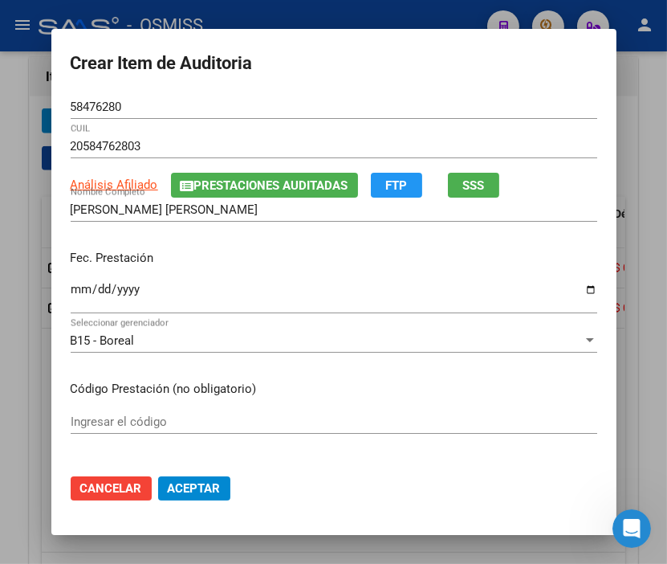
click at [74, 286] on input "Ingresar la fecha" at bounding box center [334, 296] width 527 height 26
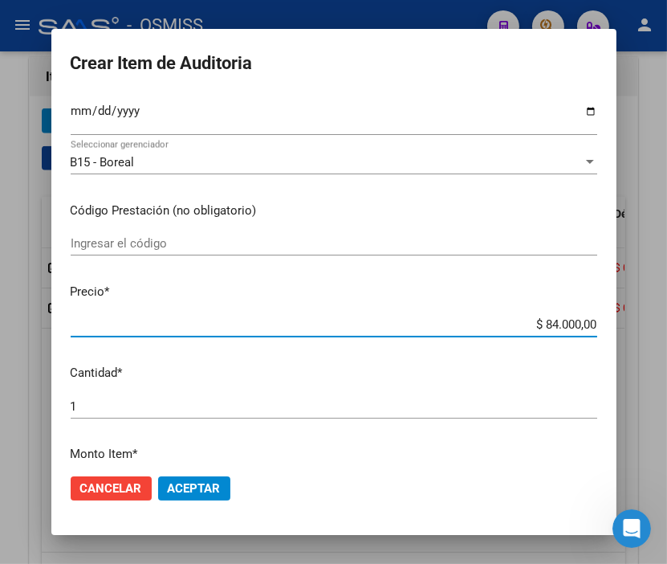
drag, startPoint x: 483, startPoint y: 324, endPoint x: 641, endPoint y: 328, distance: 158.2
click at [641, 328] on div "Crear Item de Auditoria 58476280 Nro Documento 20584762803 CUIL Análisis Afilia…" at bounding box center [333, 282] width 667 height 564
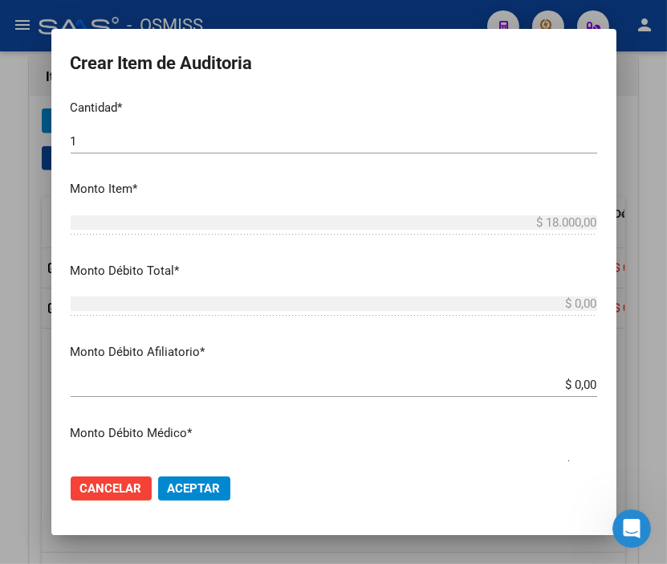
scroll to position [446, 0]
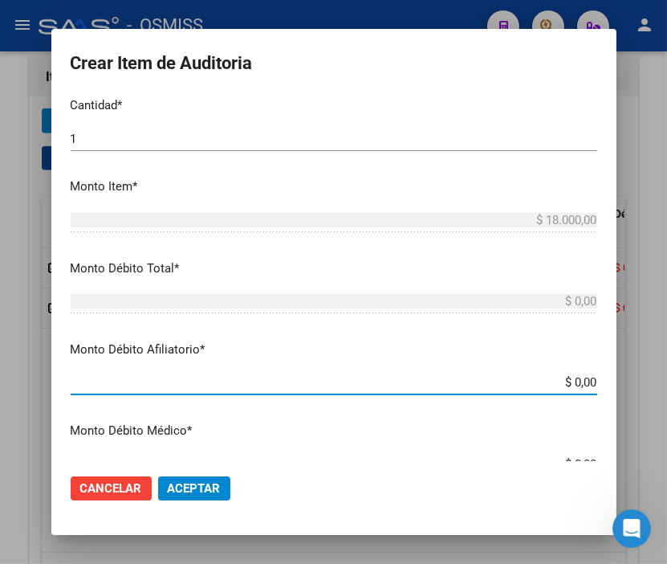
drag, startPoint x: 499, startPoint y: 385, endPoint x: 630, endPoint y: 378, distance: 131.1
click at [630, 378] on div "Crear Item de Auditoria 58476280 Nro Documento 20584762803 CUIL Análisis Afilia…" at bounding box center [333, 282] width 667 height 564
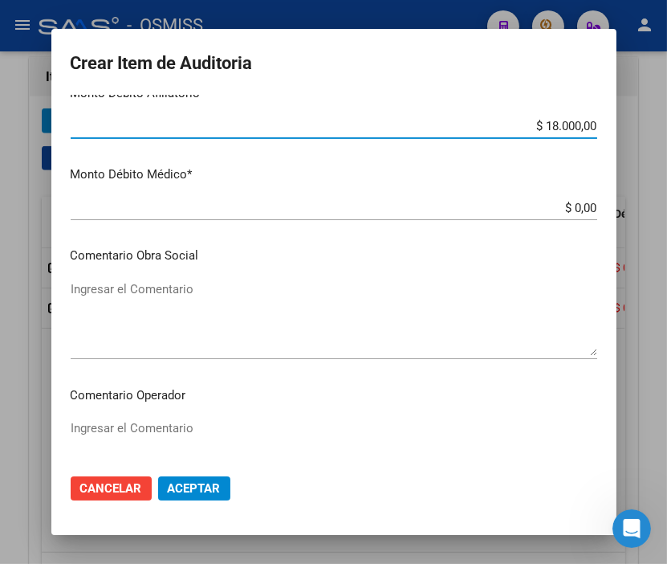
scroll to position [713, 0]
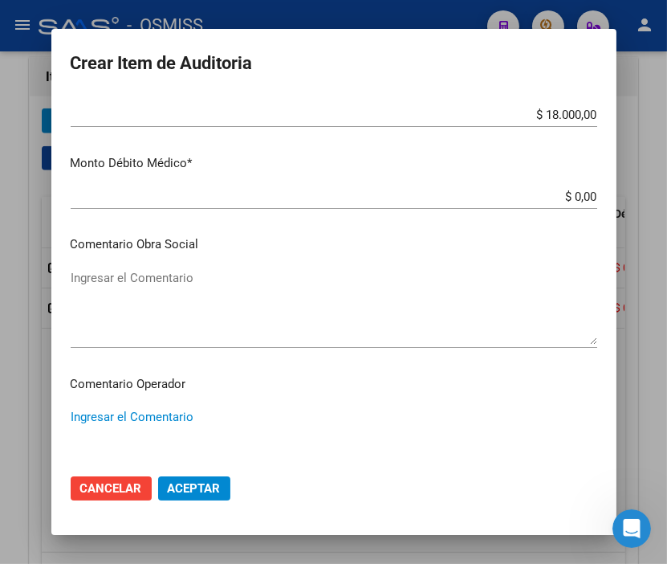
click at [150, 410] on textarea "Ingresar el Comentario" at bounding box center [334, 445] width 527 height 75
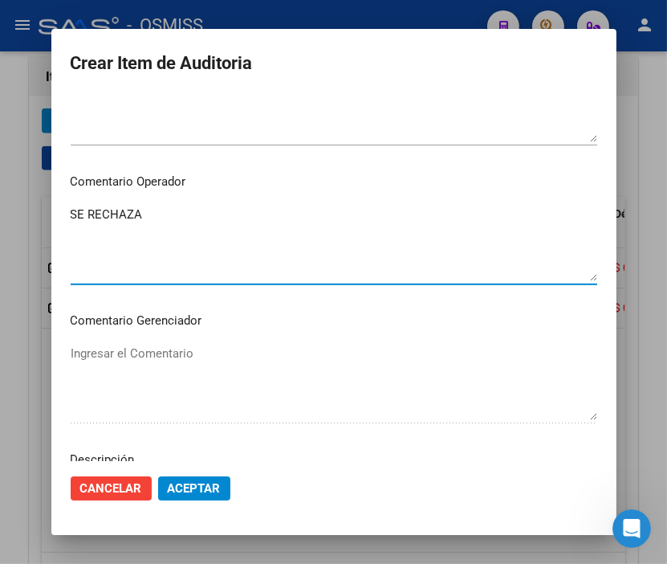
scroll to position [1070, 0]
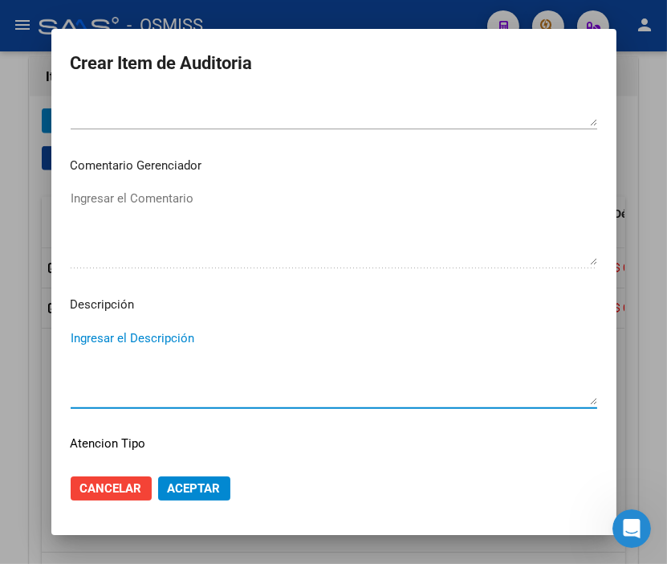
click at [96, 347] on textarea "Ingresar el Descripción" at bounding box center [334, 366] width 527 height 75
click at [443, 158] on p "Comentario Gerenciador" at bounding box center [334, 166] width 527 height 18
click at [119, 336] on textarea "Ingresar el Descripción" at bounding box center [334, 366] width 527 height 75
click at [108, 335] on textarea "BAJA" at bounding box center [334, 366] width 527 height 75
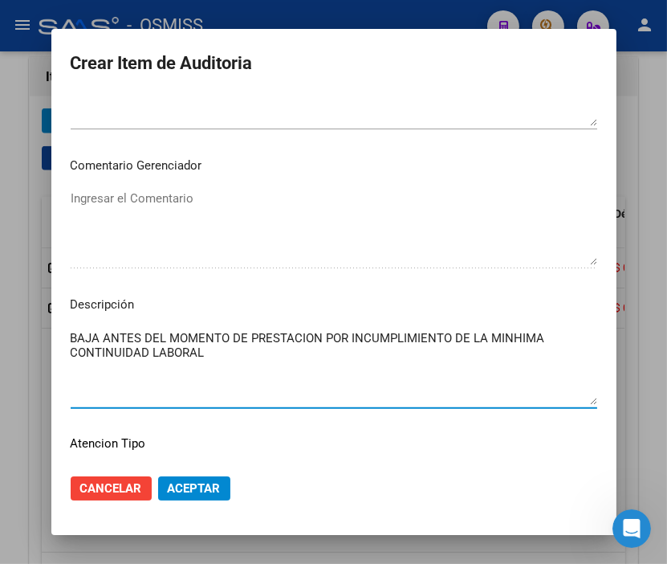
click at [512, 336] on textarea "BAJA ANTES DEL MOMENTO DE PRESTACION POR INCUMPLIMIENTO DE LA MINHIMA CONTINUID…" at bounding box center [334, 366] width 527 height 75
click at [259, 353] on textarea "BAJA ANTES DEL MOMENTO DE PRESTACION POR INCUMPLIMIENTO DE LA MINIMA CONTINUIDA…" at bounding box center [334, 366] width 527 height 75
click at [203, 352] on textarea "BAJA ANTES DEL MOMENTO DE PRESTACION POR INCUMPLIMIENTO DE LA MINIMA CONTINUIDA…" at bounding box center [334, 366] width 527 height 75
click at [360, 350] on textarea "BAJA ANTES DEL MOMENTO DE PRESTACION POR INCUMPLIMIENTO DE LA MINIMA CONTINUIDA…" at bounding box center [334, 366] width 527 height 75
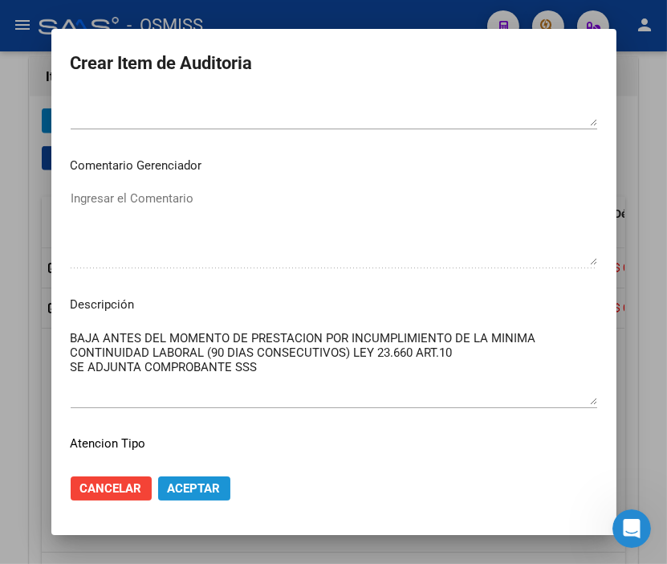
click at [217, 483] on button "Aceptar" at bounding box center [194, 488] width 72 height 24
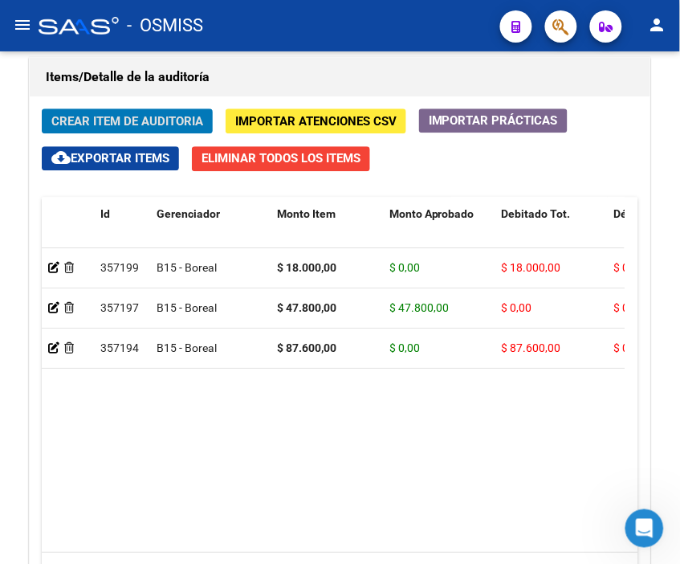
click at [361, 48] on mat-toolbar "menu - OSMISS person" at bounding box center [340, 25] width 680 height 51
click at [86, 120] on span "Crear Item de Auditoria" at bounding box center [127, 121] width 152 height 14
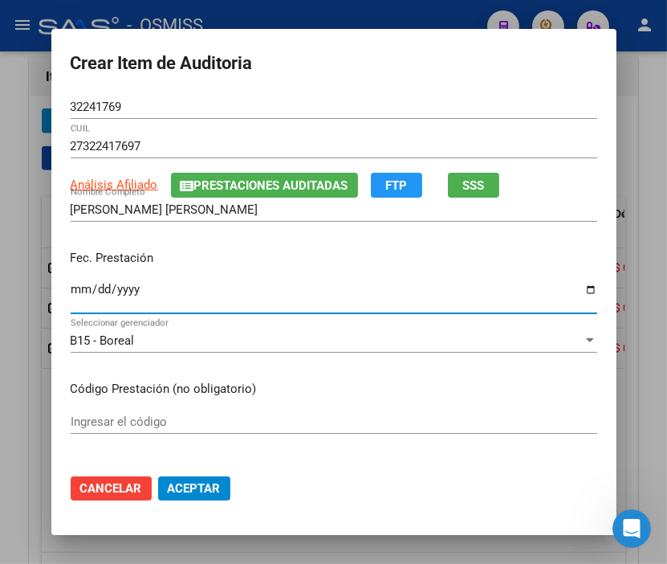
click at [75, 290] on input "Ingresar la fecha" at bounding box center [334, 296] width 527 height 26
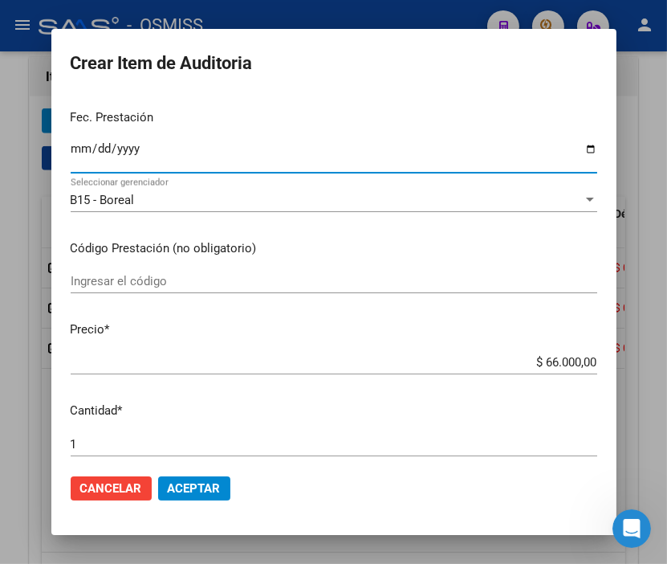
scroll to position [178, 0]
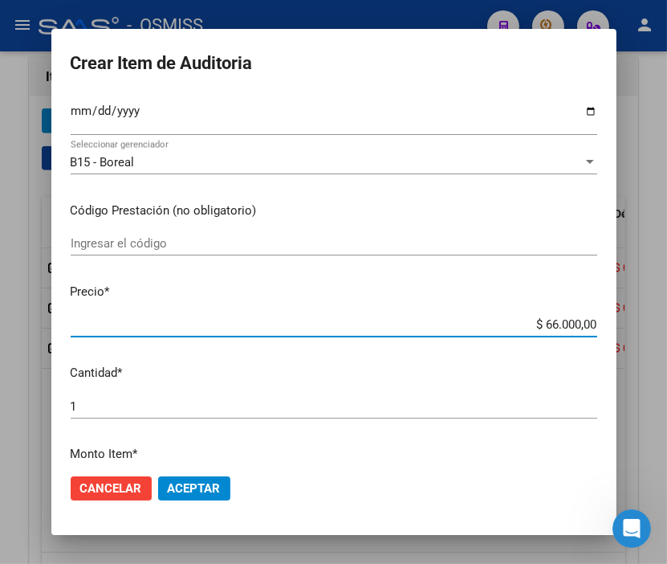
drag, startPoint x: 483, startPoint y: 326, endPoint x: 672, endPoint y: 328, distance: 188.7
click at [667, 328] on html "menu - OSMISS person Firma Express Inicio Calendario SSS Instructivos Contacto …" at bounding box center [333, 282] width 667 height 564
click at [191, 481] on span "Aceptar" at bounding box center [194, 488] width 53 height 14
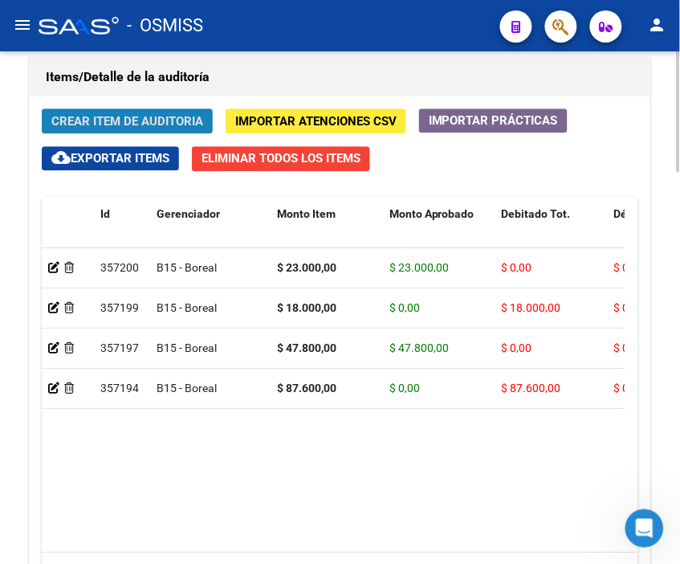
click at [130, 118] on span "Crear Item de Auditoria" at bounding box center [127, 121] width 152 height 14
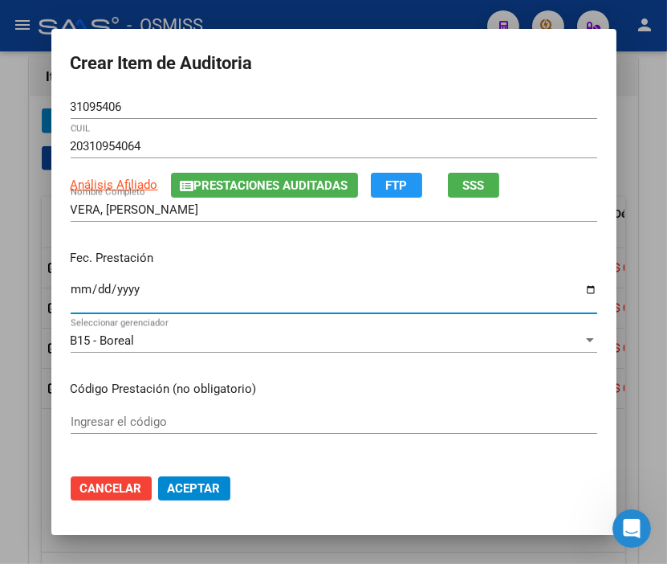
click at [74, 292] on input "Ingresar la fecha" at bounding box center [334, 296] width 527 height 26
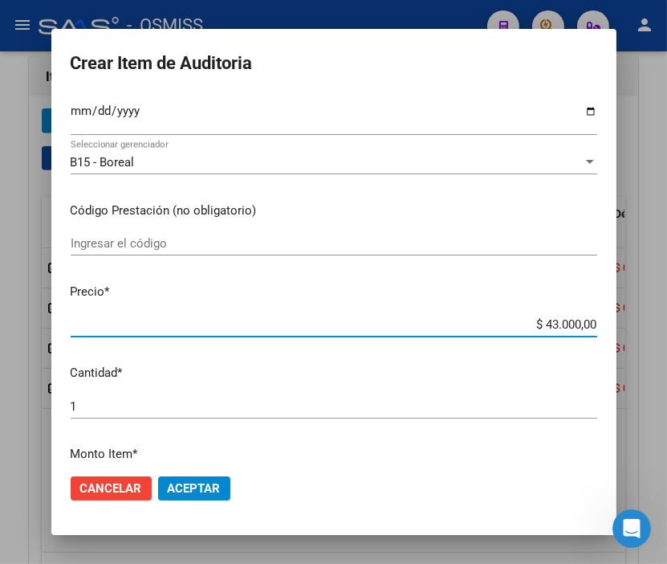
drag, startPoint x: 514, startPoint y: 325, endPoint x: 677, endPoint y: 348, distance: 164.7
click at [667, 348] on html "menu - OSMISS person Firma Express Inicio Calendario SSS Instructivos Contacto …" at bounding box center [333, 282] width 667 height 564
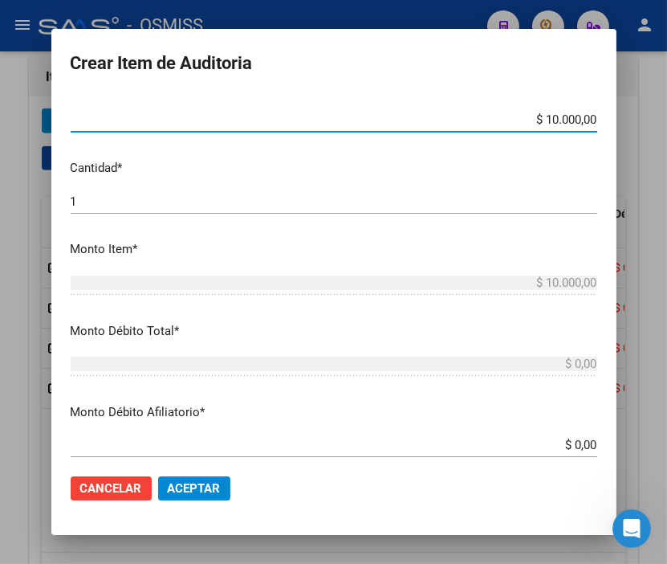
scroll to position [446, 0]
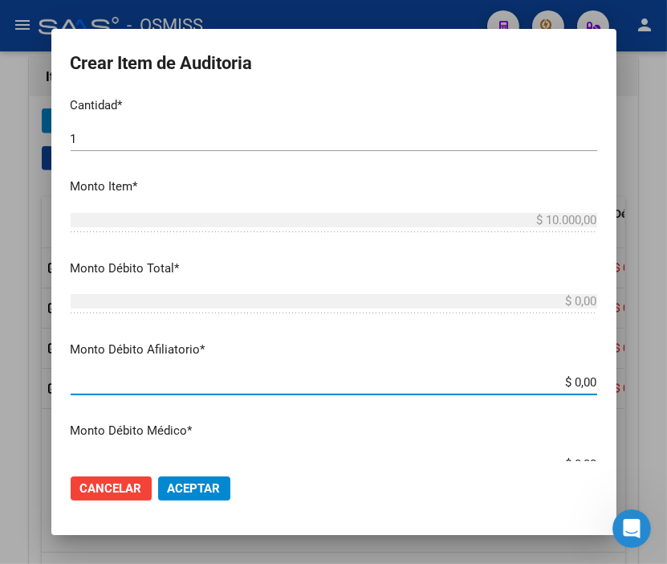
drag, startPoint x: 526, startPoint y: 374, endPoint x: 677, endPoint y: 385, distance: 151.4
click at [667, 385] on html "menu - OSMISS person Firma Express Inicio Calendario SSS Instructivos Contacto …" at bounding box center [333, 282] width 667 height 564
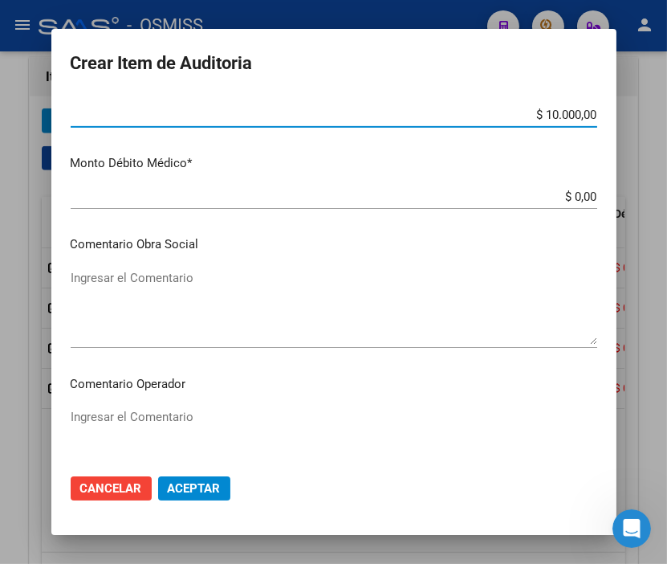
scroll to position [803, 0]
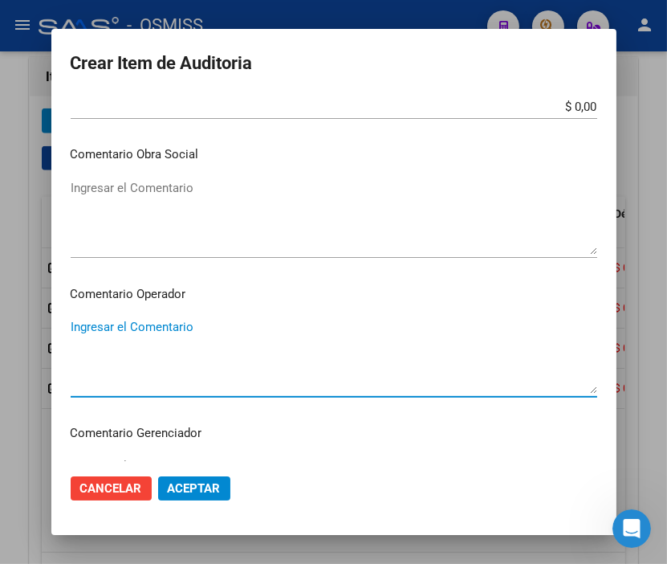
click at [183, 327] on textarea "Ingresar el Comentario" at bounding box center [334, 355] width 527 height 75
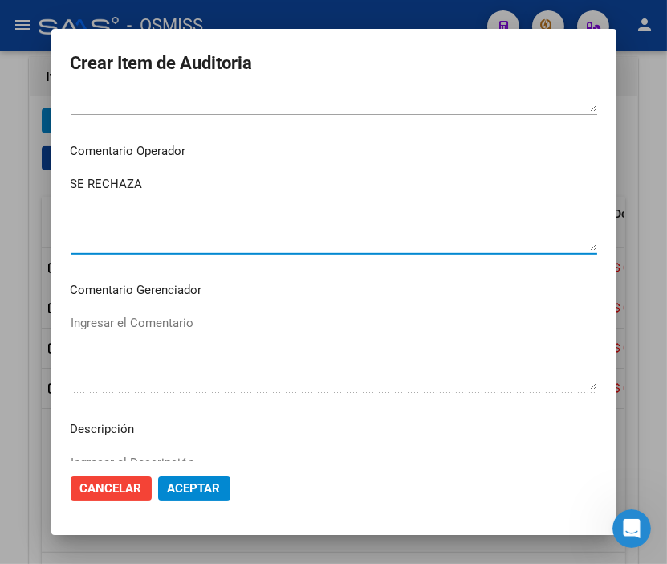
scroll to position [1070, 0]
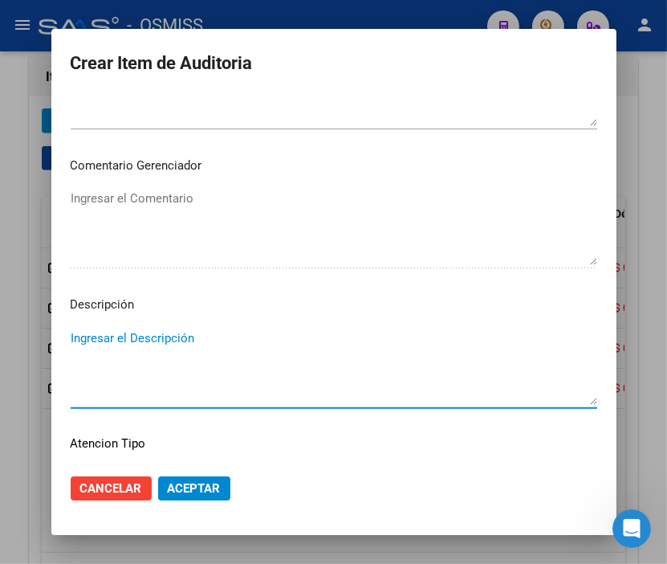
click at [109, 332] on textarea "Ingresar el Descripción" at bounding box center [334, 366] width 527 height 75
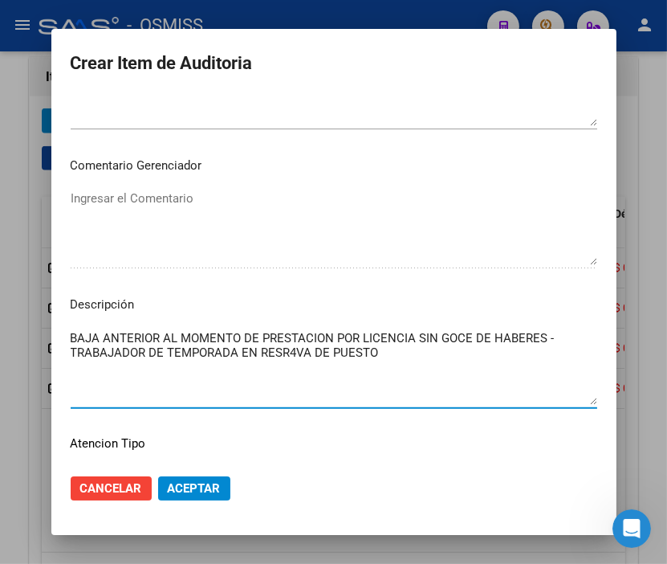
click at [290, 354] on textarea "BAJA ANTERIOR AL MOMENTO DE PRESTACION POR LICENCIA SIN GOCE DE HABERES - TRABA…" at bounding box center [334, 366] width 527 height 75
click at [399, 351] on textarea "BAJA ANTERIOR AL MOMENTO DE PRESTACION POR LICENCIA SIN GOCE DE HABERES - TRABA…" at bounding box center [334, 366] width 527 height 75
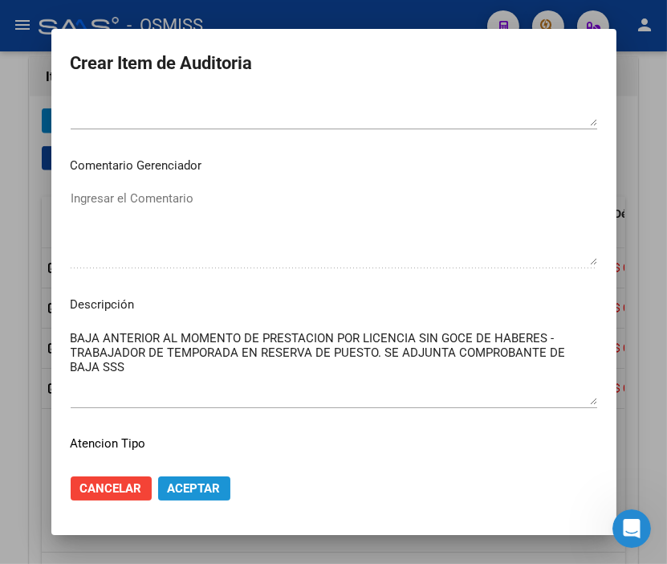
click at [209, 484] on span "Aceptar" at bounding box center [194, 488] width 53 height 14
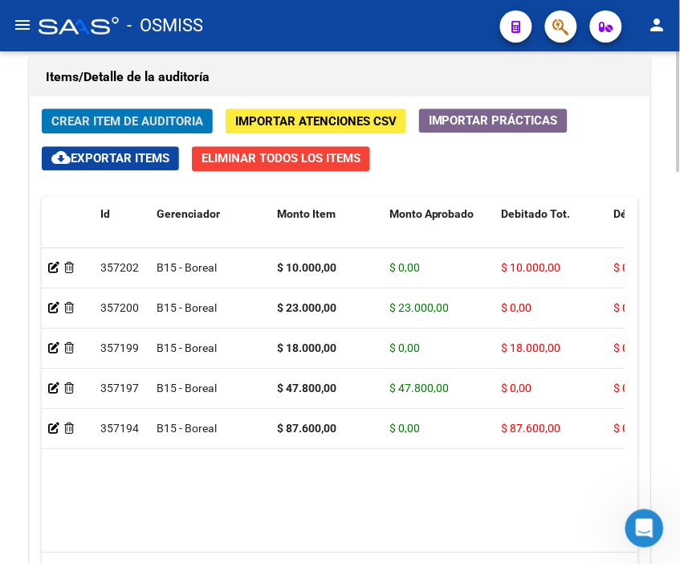
click at [127, 115] on span "Crear Item de Auditoria" at bounding box center [127, 121] width 152 height 14
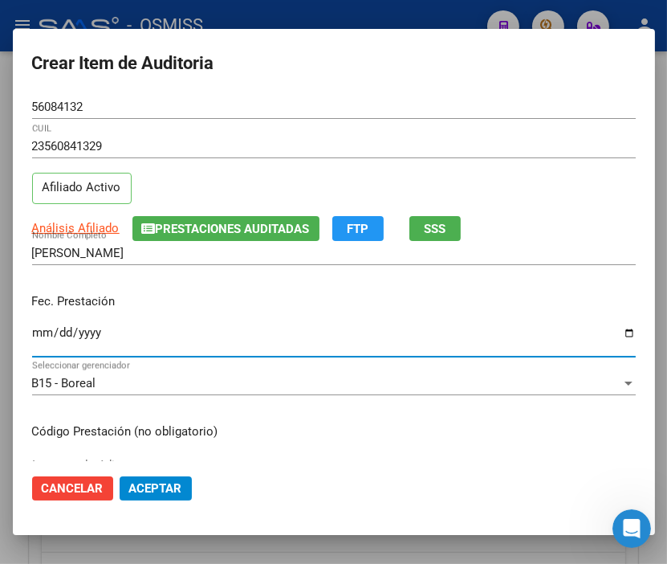
click at [43, 331] on input "Ingresar la fecha" at bounding box center [334, 339] width 604 height 26
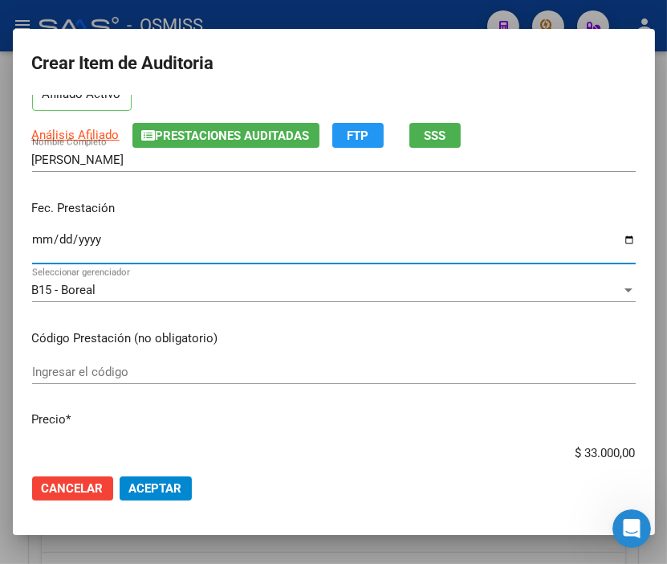
scroll to position [178, 0]
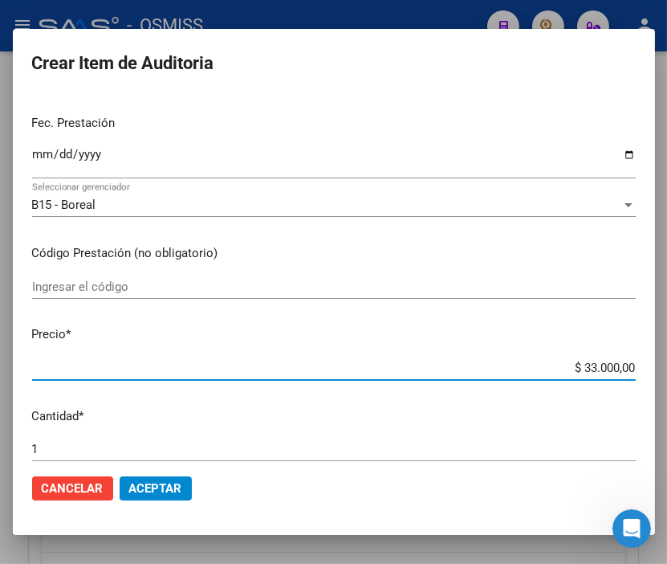
drag, startPoint x: 532, startPoint y: 365, endPoint x: 677, endPoint y: 363, distance: 145.4
click at [667, 363] on html "menu - OSMISS person Firma Express Inicio Calendario SSS Instructivos Contacto …" at bounding box center [333, 282] width 667 height 564
click at [179, 491] on span "Aceptar" at bounding box center [155, 488] width 53 height 14
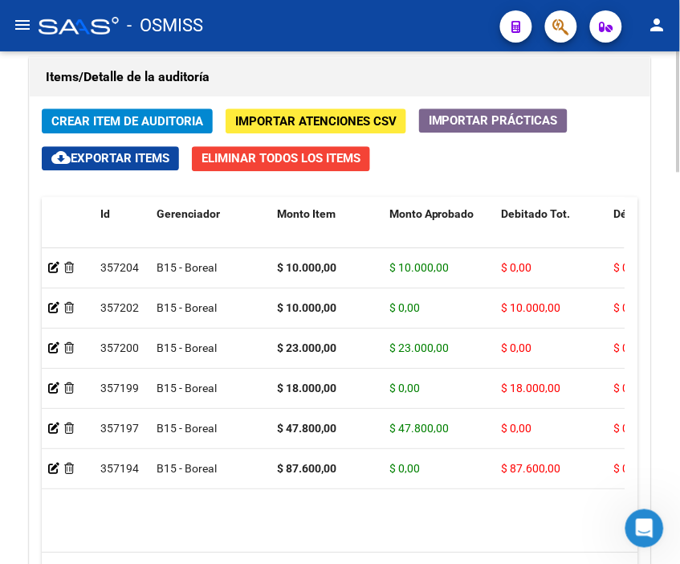
click at [450, 59] on div "Items/Detalle de la auditoría" at bounding box center [340, 77] width 621 height 39
click at [140, 112] on button "Crear Item de Auditoria" at bounding box center [127, 120] width 171 height 25
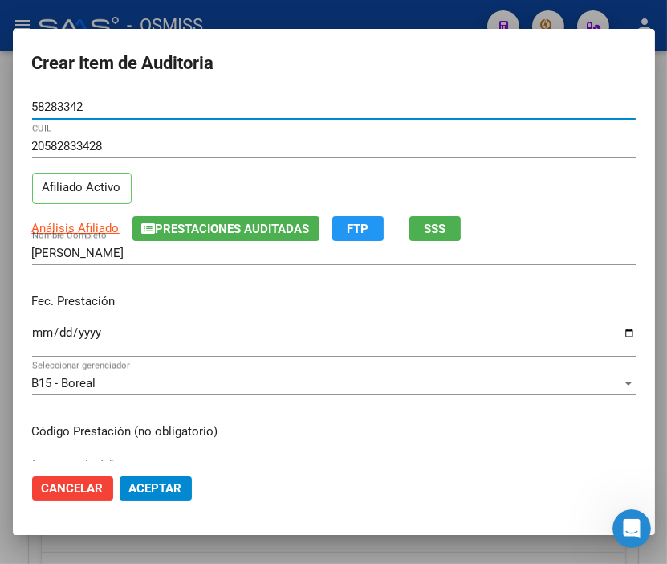
click at [198, 234] on span "Prestaciones Auditadas" at bounding box center [233, 229] width 154 height 14
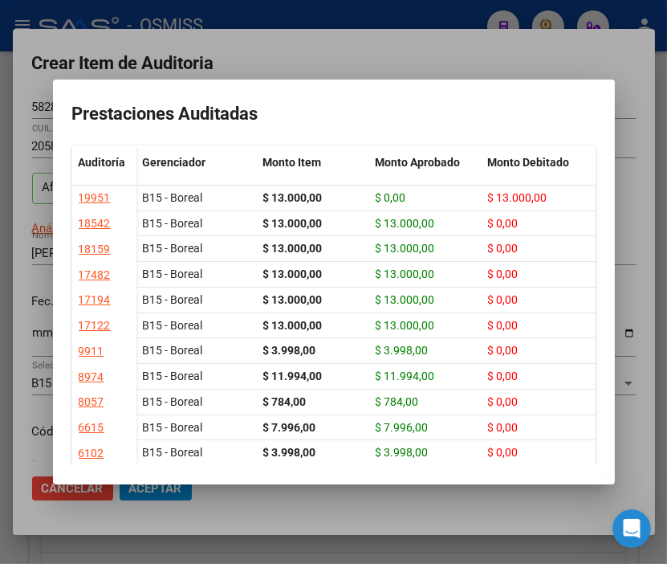
click at [368, 75] on div at bounding box center [333, 282] width 667 height 564
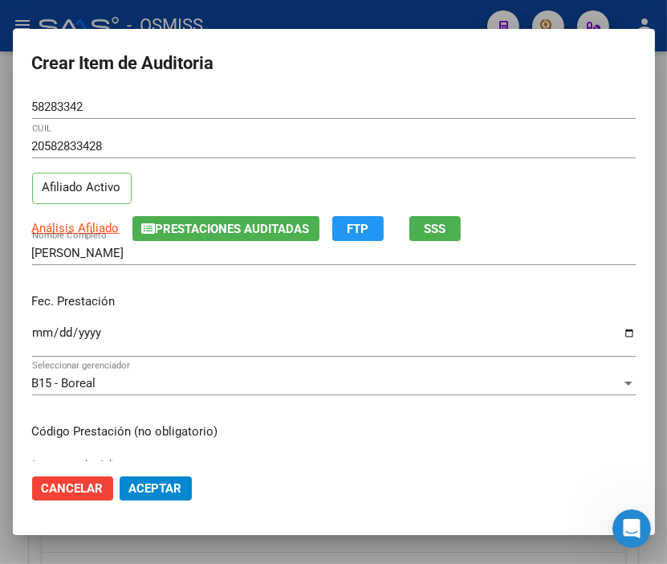
click at [37, 338] on input "Ingresar la fecha" at bounding box center [334, 339] width 604 height 26
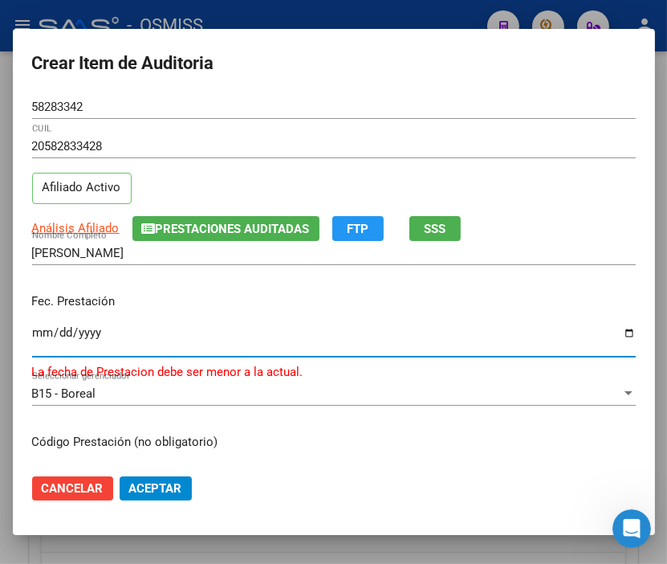
click at [37, 338] on input "[DATE]" at bounding box center [334, 339] width 604 height 26
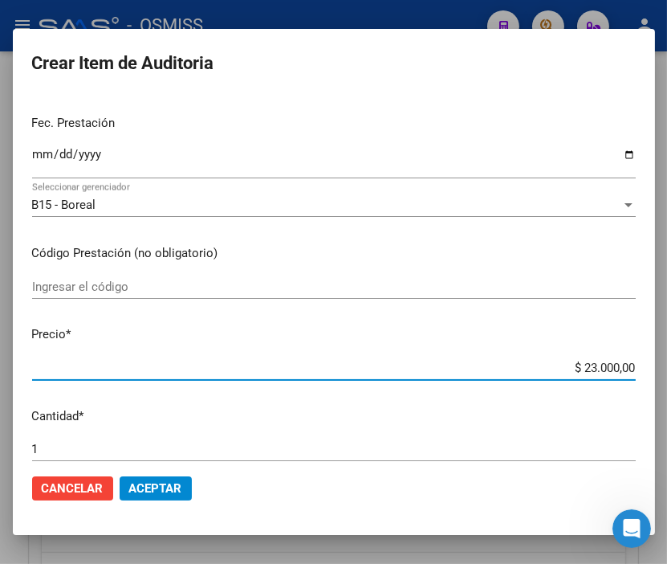
drag, startPoint x: 528, startPoint y: 363, endPoint x: 677, endPoint y: 365, distance: 148.6
click at [667, 365] on html "menu - OSMISS person Firma Express Inicio Calendario SSS Instructivos Contacto …" at bounding box center [333, 282] width 667 height 564
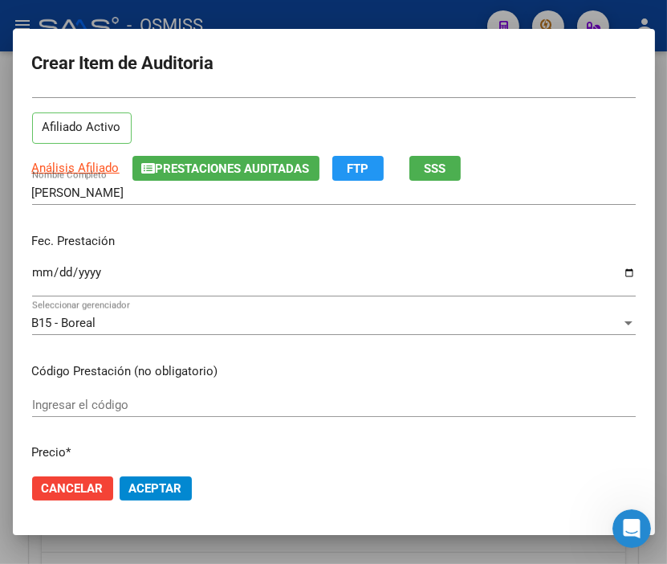
scroll to position [89, 0]
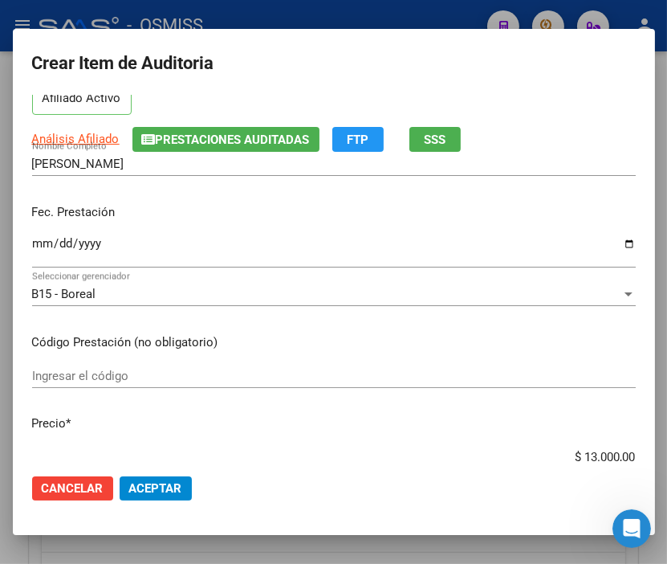
click at [483, 218] on p "Fec. Prestación" at bounding box center [334, 212] width 604 height 18
click at [47, 245] on input "[DATE]" at bounding box center [334, 250] width 604 height 26
click at [173, 494] on span "Aceptar" at bounding box center [155, 488] width 53 height 14
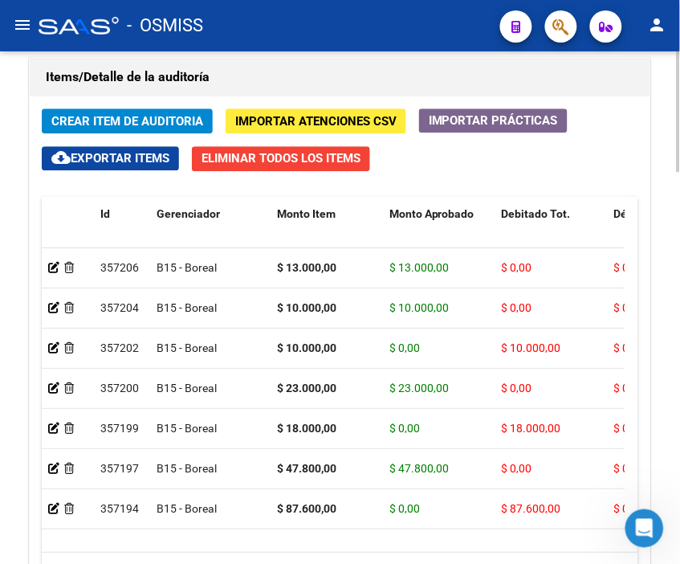
drag, startPoint x: 487, startPoint y: 87, endPoint x: 210, endPoint y: 81, distance: 277.1
click at [487, 87] on h1 "Items/Detalle de la auditoría" at bounding box center [340, 77] width 589 height 26
click at [125, 116] on span "Crear Item de Auditoria" at bounding box center [127, 121] width 152 height 14
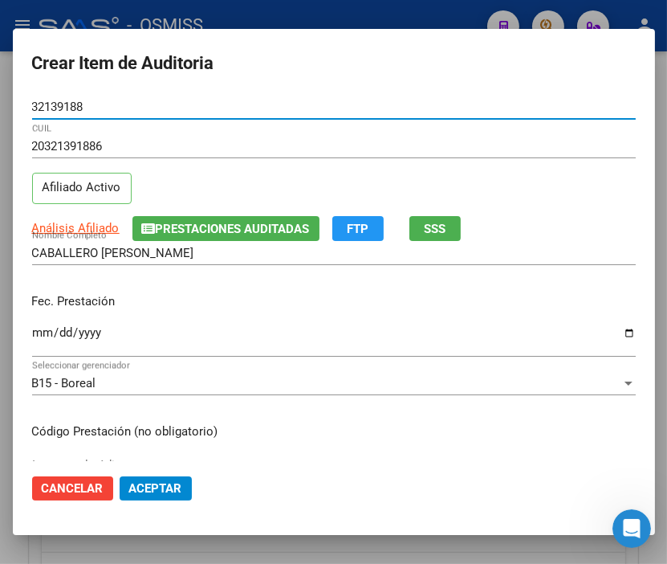
click at [181, 225] on span "Prestaciones Auditadas" at bounding box center [233, 229] width 154 height 14
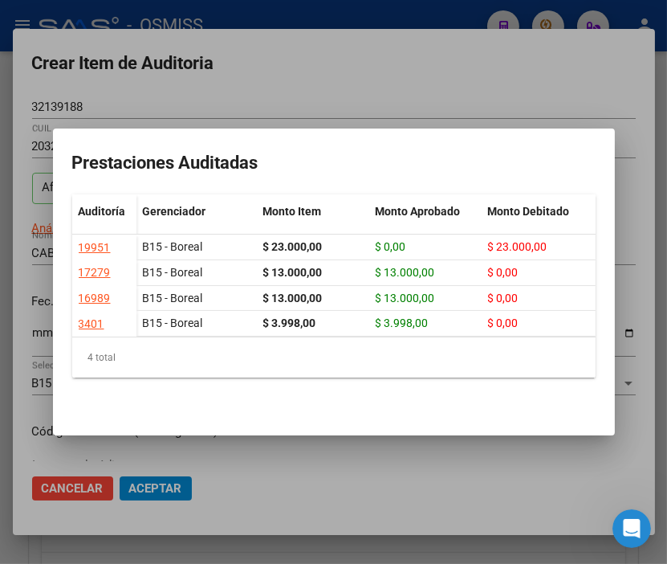
click at [340, 74] on div at bounding box center [333, 282] width 667 height 564
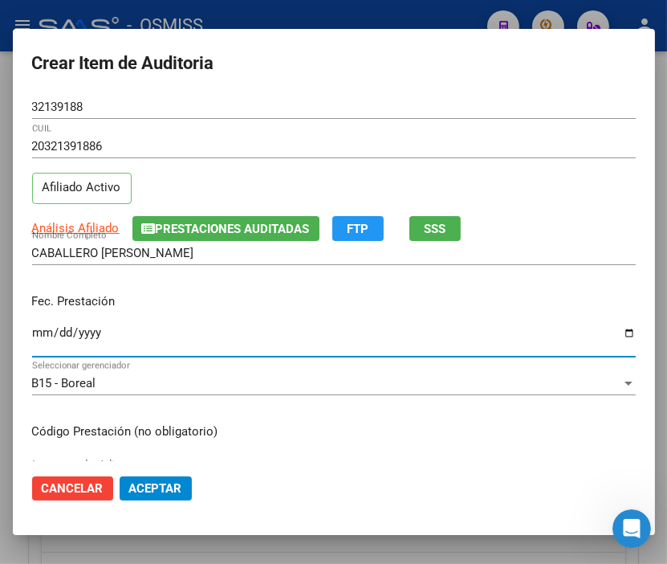
click at [42, 327] on input "Ingresar la fecha" at bounding box center [334, 339] width 604 height 26
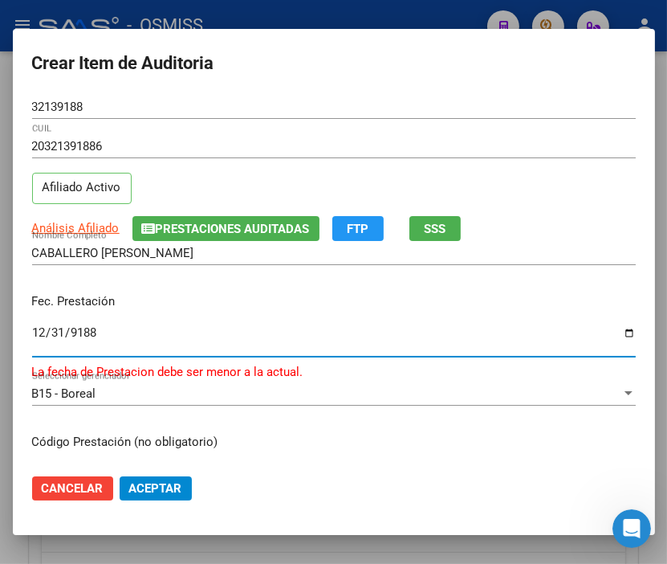
click at [42, 328] on input "9188-12-31" at bounding box center [334, 339] width 604 height 26
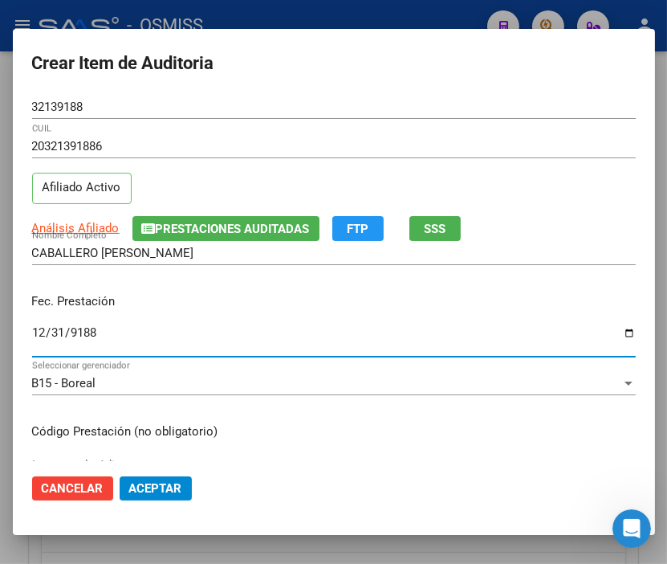
scroll to position [178, 0]
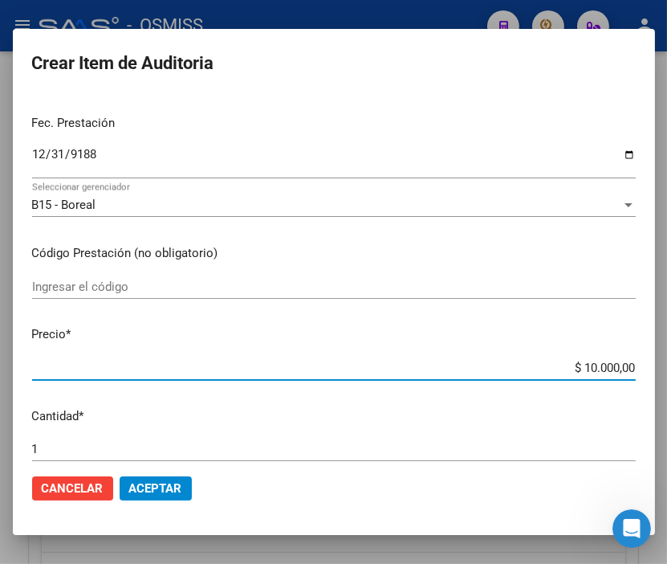
drag, startPoint x: 540, startPoint y: 374, endPoint x: 423, endPoint y: 336, distance: 123.4
click at [667, 382] on html "menu - OSMISS person Firma Express Inicio Calendario SSS Instructivos Contacto …" at bounding box center [333, 282] width 667 height 564
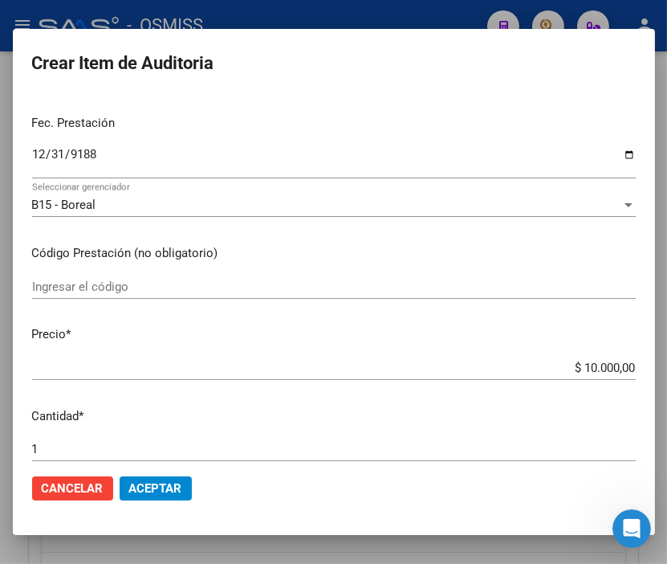
click at [450, 125] on p "Fec. Prestación" at bounding box center [334, 123] width 604 height 18
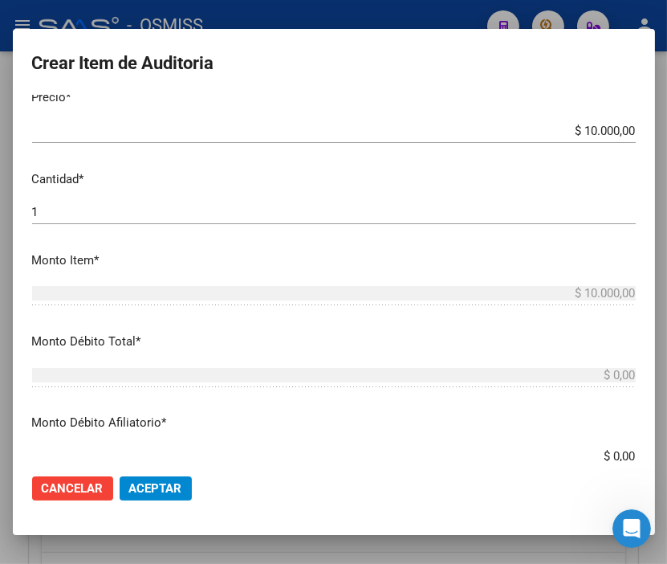
scroll to position [446, 0]
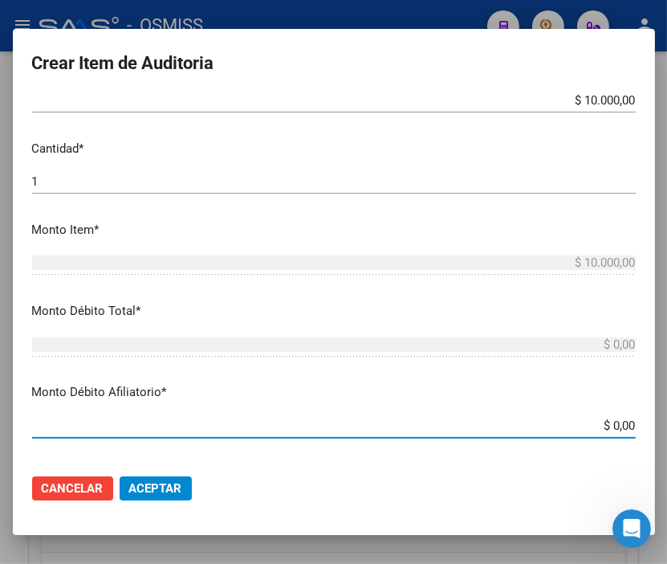
drag, startPoint x: 581, startPoint y: 427, endPoint x: 630, endPoint y: 372, distance: 73.4
click at [650, 422] on mat-dialog-content "32139188 Nro Documento 20321391886 CUIL Afiliado Activo Análisis Afiliado Prest…" at bounding box center [334, 278] width 642 height 366
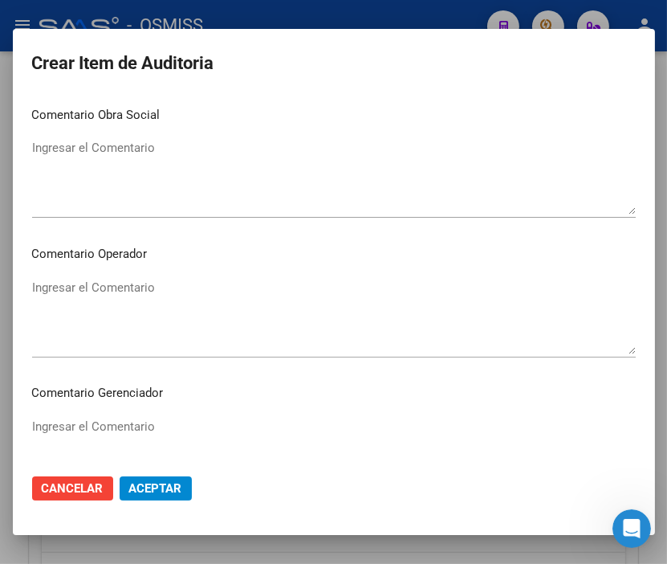
scroll to position [892, 0]
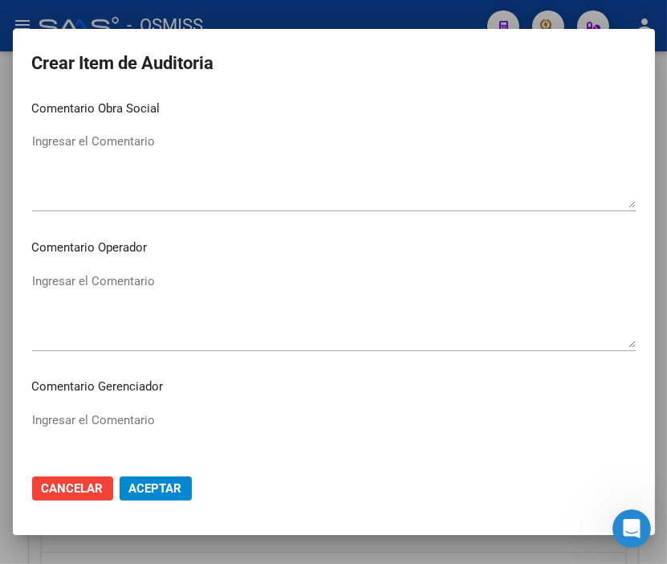
click at [108, 291] on textarea "Ingresar el Comentario" at bounding box center [334, 309] width 604 height 75
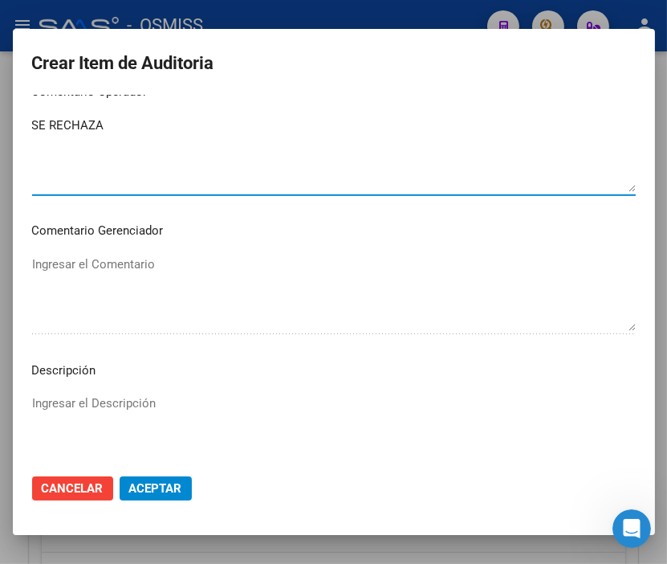
scroll to position [1160, 0]
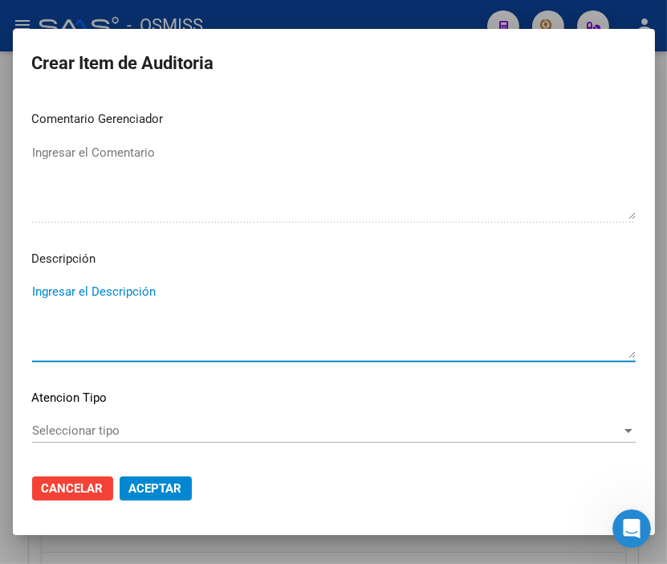
click at [108, 291] on textarea "Ingresar el Descripción" at bounding box center [334, 320] width 604 height 75
click at [129, 286] on textarea "CONTRATO 996 - VITIVINICOLA" at bounding box center [334, 320] width 604 height 75
click at [279, 292] on textarea "CONTRATO 996 - ACTIVIDAD VITIVINICOLA" at bounding box center [334, 320] width 604 height 75
drag, startPoint x: 363, startPoint y: 295, endPoint x: -83, endPoint y: 255, distance: 447.5
click at [0, 255] on html "menu - OSMISS person Firma Express Inicio Calendario SSS Instructivos Contacto …" at bounding box center [333, 282] width 667 height 564
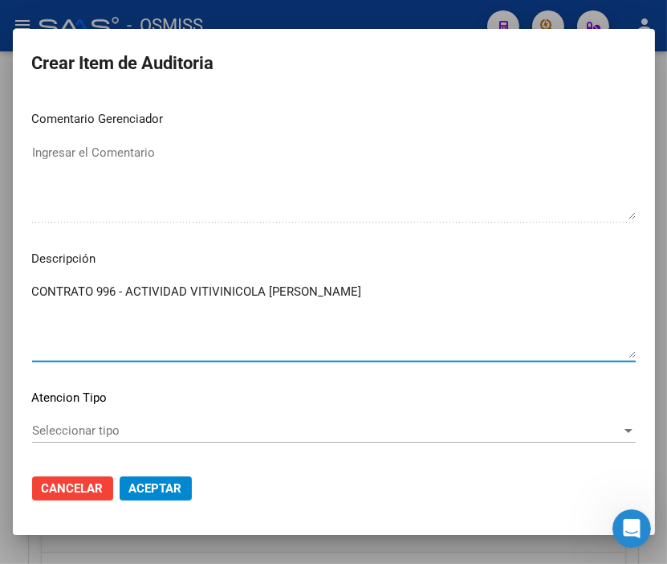
paste textarea "Tabla SICOSS AFIP: CONTRATACION 996 (Actividad Vitivinicola [PERSON_NAME]) No o…"
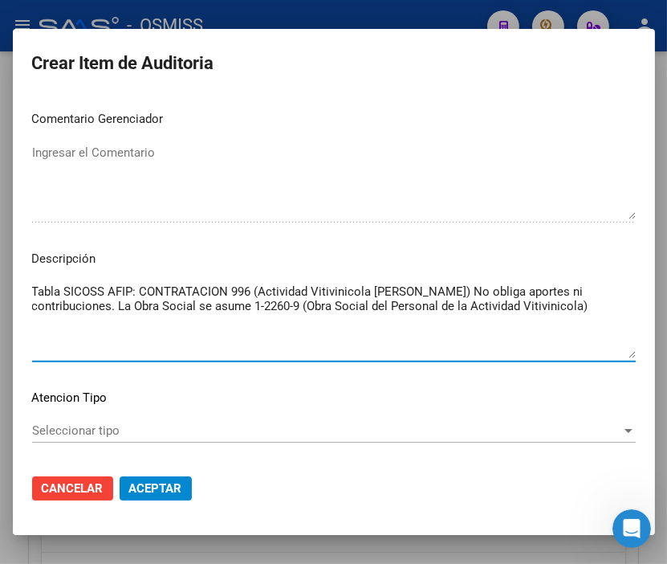
click at [65, 335] on textarea "Tabla SICOSS AFIP: CONTRATACION 996 (Actividad Vitivinicola [PERSON_NAME]) No o…" at bounding box center [334, 320] width 604 height 75
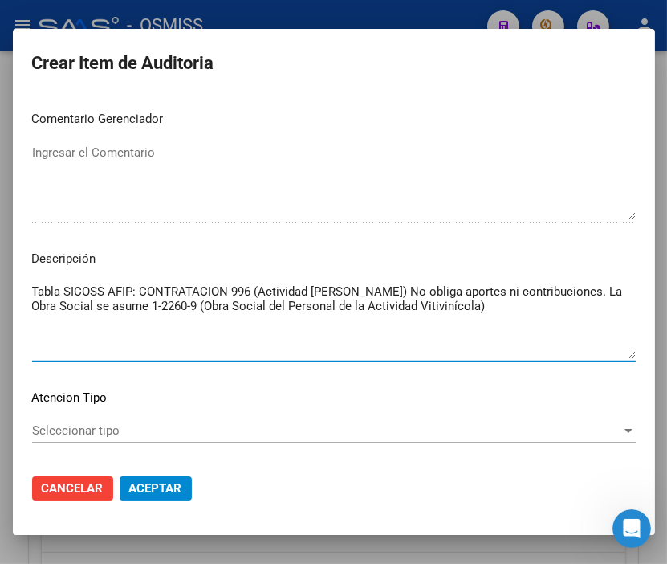
click at [95, 342] on textarea "Tabla SICOSS AFIP: CONTRATACION 996 (Actividad [PERSON_NAME]) No obliga aportes…" at bounding box center [334, 320] width 604 height 75
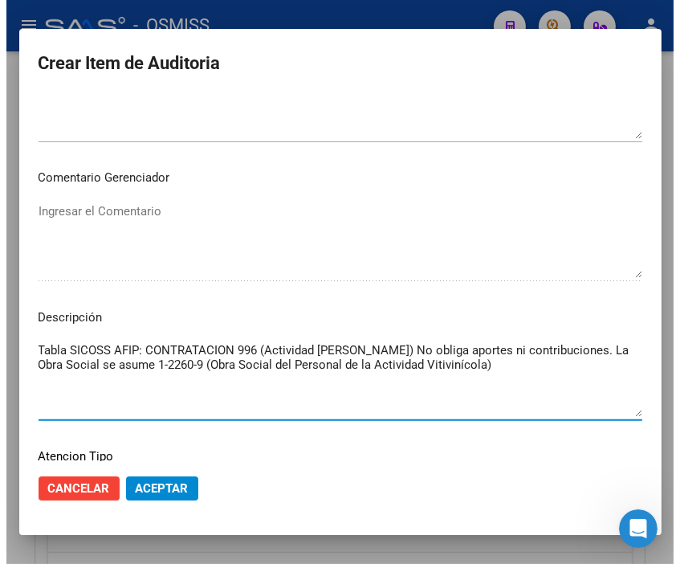
scroll to position [1070, 0]
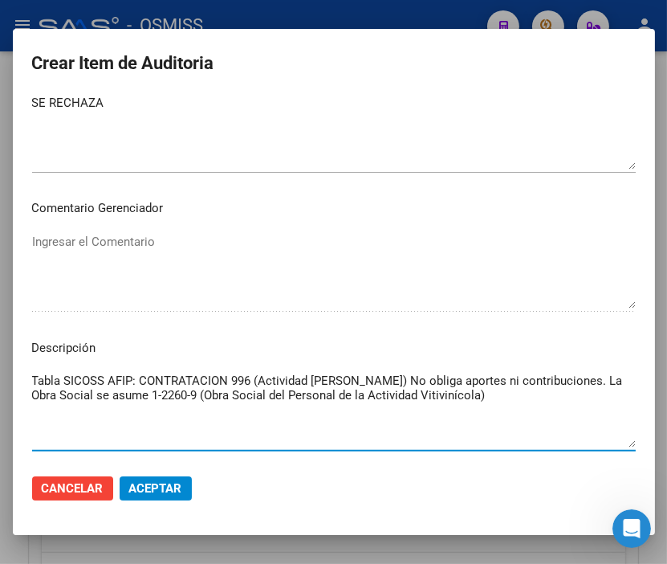
click at [179, 486] on span "Aceptar" at bounding box center [155, 488] width 53 height 14
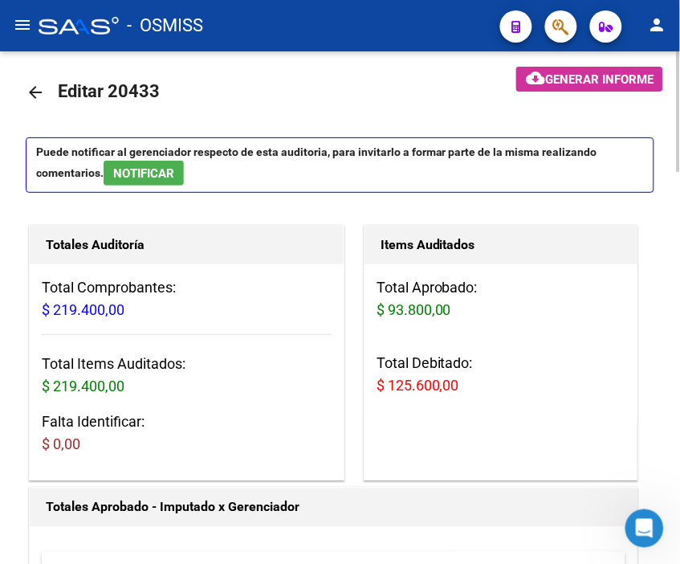
scroll to position [0, 0]
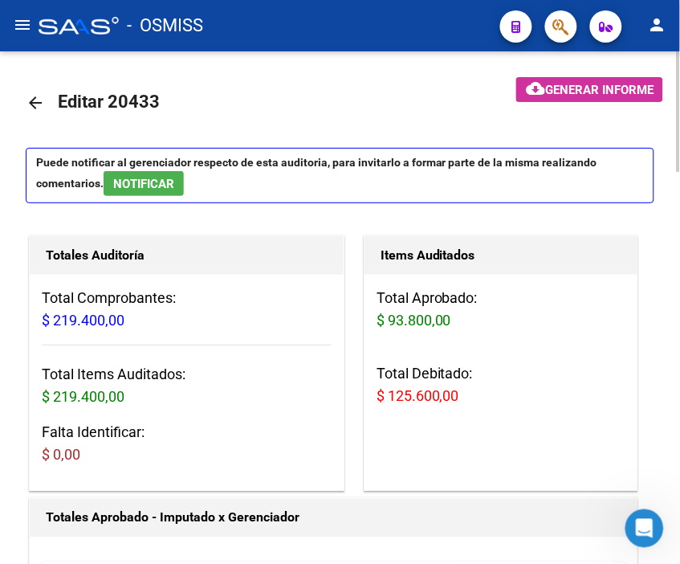
click at [563, 88] on span "Generar informe" at bounding box center [599, 90] width 108 height 14
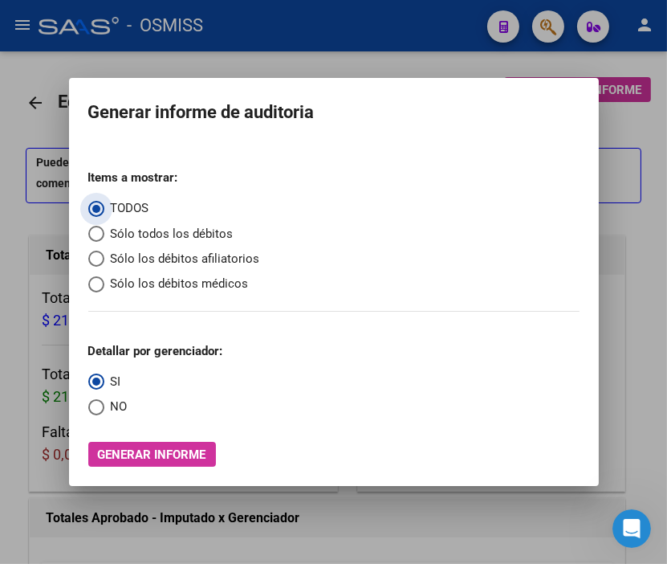
click at [141, 263] on span "Sólo los débitos afiliatorios" at bounding box center [182, 259] width 156 height 18
click at [104, 263] on input "Sólo los débitos afiliatorios" at bounding box center [96, 259] width 16 height 16
click at [100, 406] on span "Select an option" at bounding box center [96, 407] width 16 height 16
click at [100, 406] on input "NO" at bounding box center [96, 407] width 16 height 16
click at [165, 455] on span "Generar informe" at bounding box center [152, 454] width 108 height 14
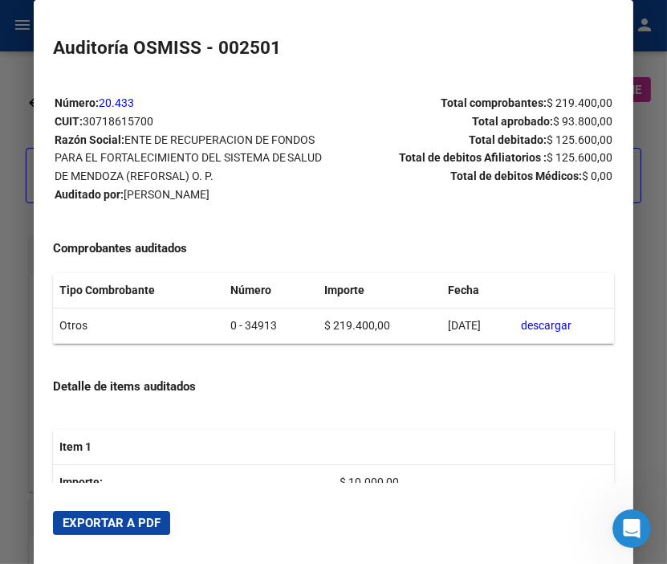
click at [128, 533] on button "Exportar a PDF" at bounding box center [111, 523] width 117 height 24
click at [5, 228] on div at bounding box center [333, 282] width 667 height 564
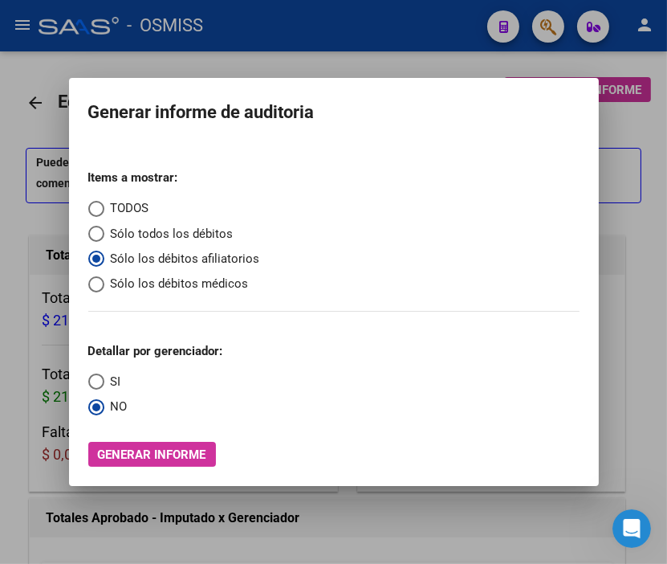
click at [6, 227] on div at bounding box center [333, 282] width 667 height 564
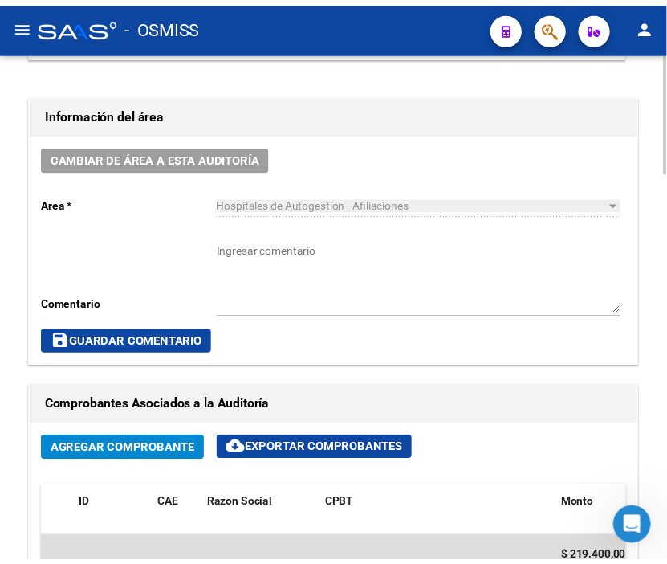
scroll to position [713, 0]
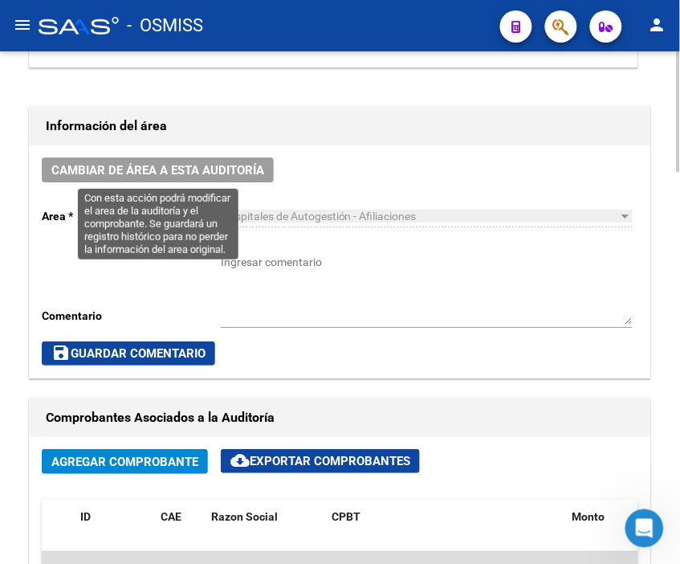
click at [173, 166] on span "Cambiar de área a esta auditoría" at bounding box center [157, 170] width 213 height 14
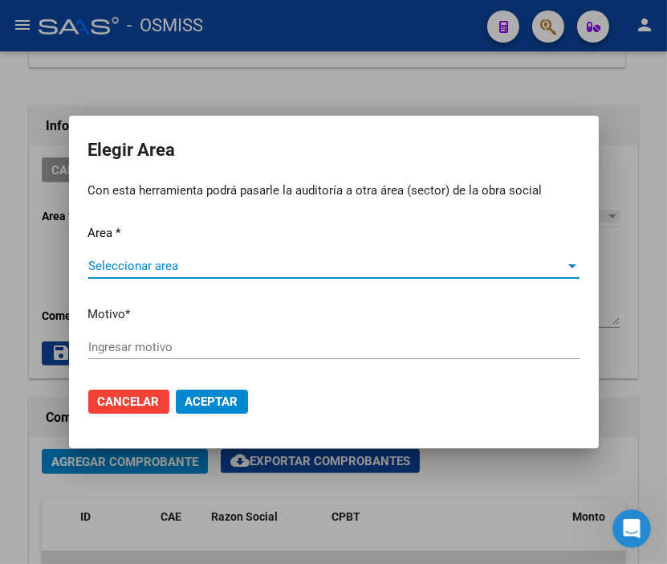
click at [169, 249] on div "Area * Seleccionar area Seleccionar area Motivo * [GEOGRAPHIC_DATA] motivo" at bounding box center [333, 299] width 491 height 151
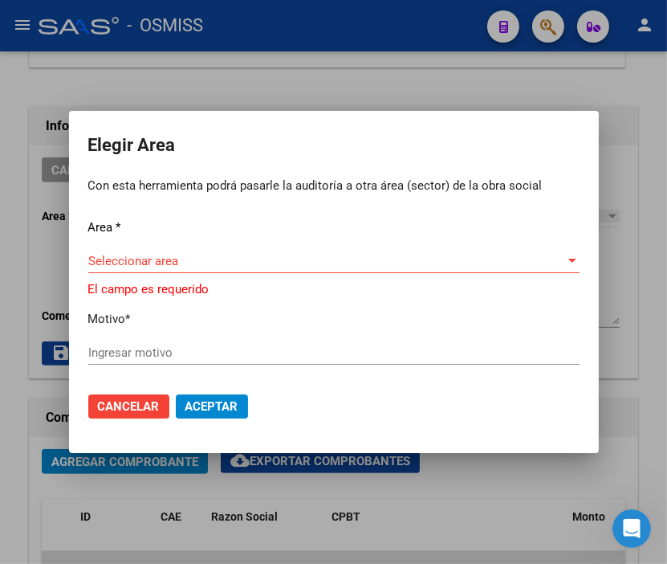
click at [173, 261] on span "Seleccionar area" at bounding box center [326, 261] width 477 height 14
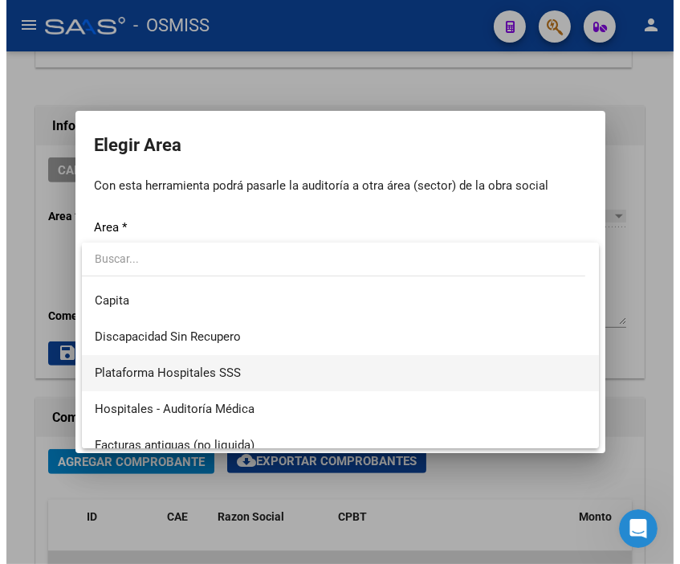
scroll to position [178, 0]
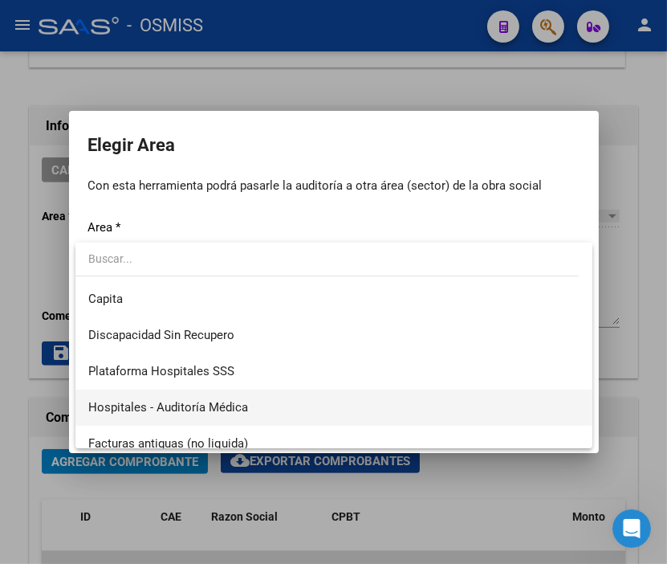
click at [223, 401] on span "Hospitales - Auditoría Médica" at bounding box center [168, 407] width 160 height 14
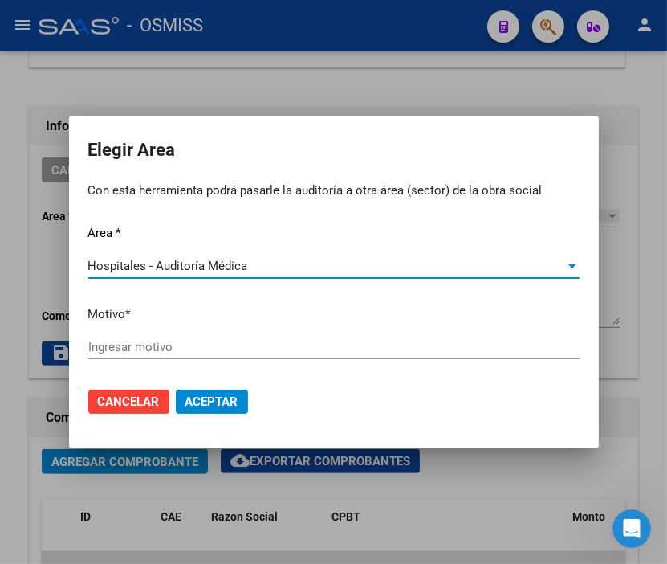
click at [159, 332] on div "Area * Hospitales - Auditoría Médica Seleccionar area Motivo * [GEOGRAPHIC_DATA…" at bounding box center [333, 299] width 491 height 151
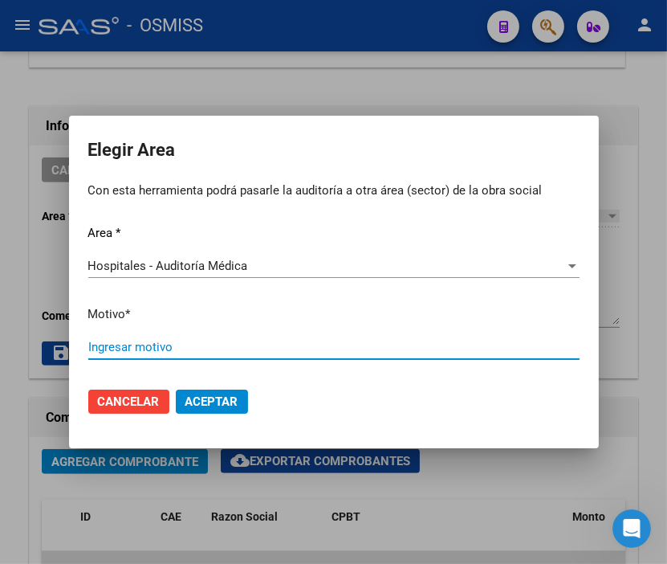
click at [150, 345] on input "Ingresar motivo" at bounding box center [333, 347] width 491 height 14
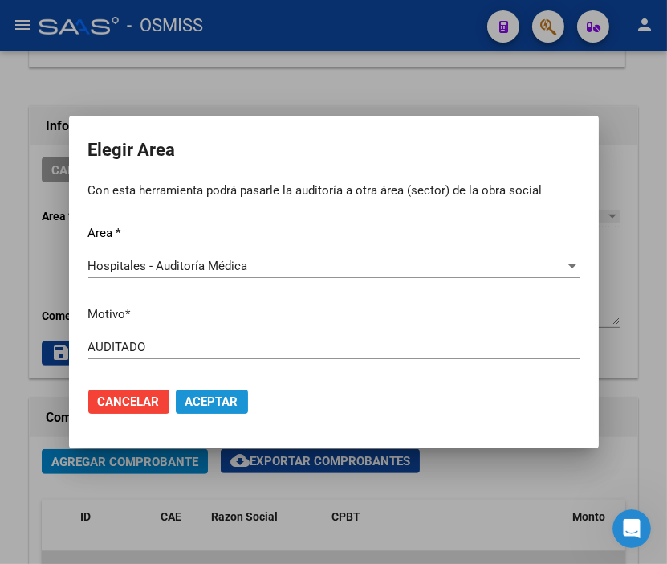
click at [218, 410] on button "Aceptar" at bounding box center [212, 401] width 72 height 24
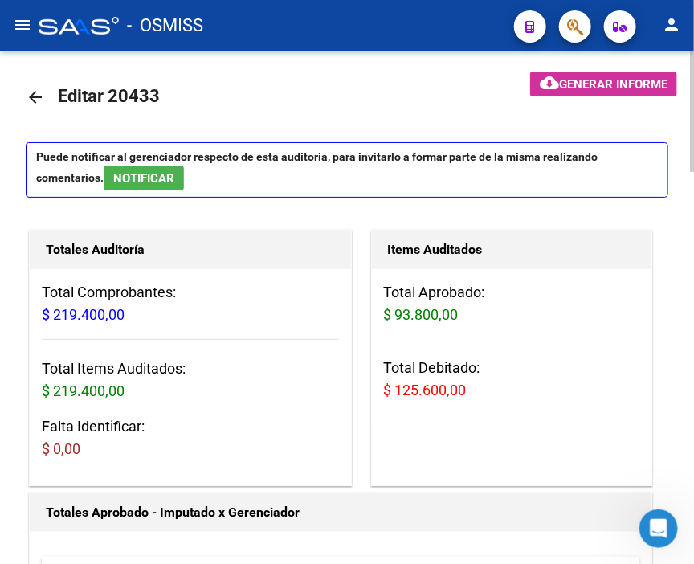
scroll to position [0, 0]
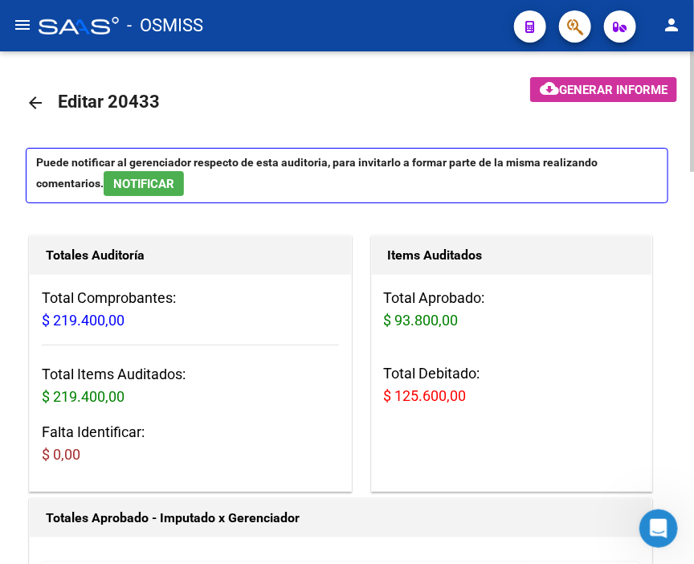
click at [32, 97] on mat-icon "arrow_back" at bounding box center [35, 102] width 19 height 19
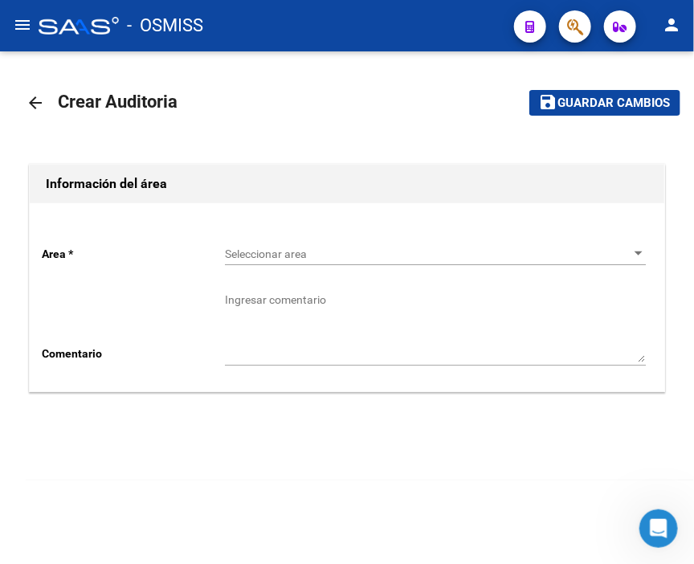
click at [300, 257] on span "Seleccionar area" at bounding box center [428, 254] width 406 height 14
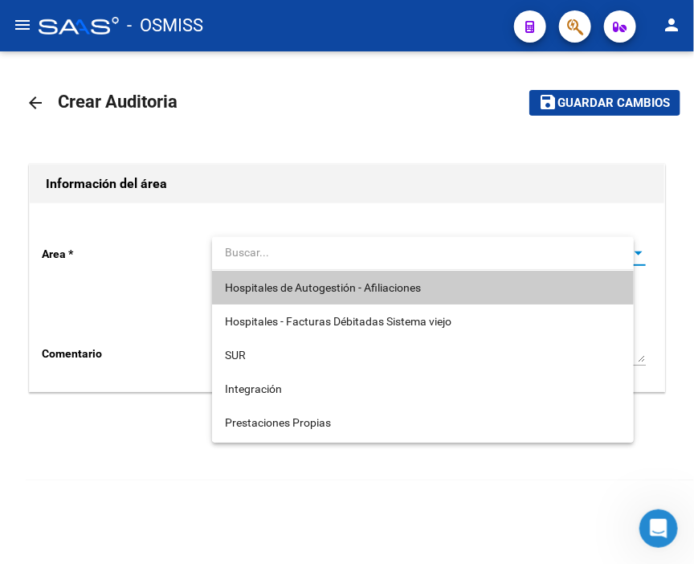
click at [317, 287] on span "Hospitales de Autogestión - Afiliaciones" at bounding box center [323, 287] width 196 height 13
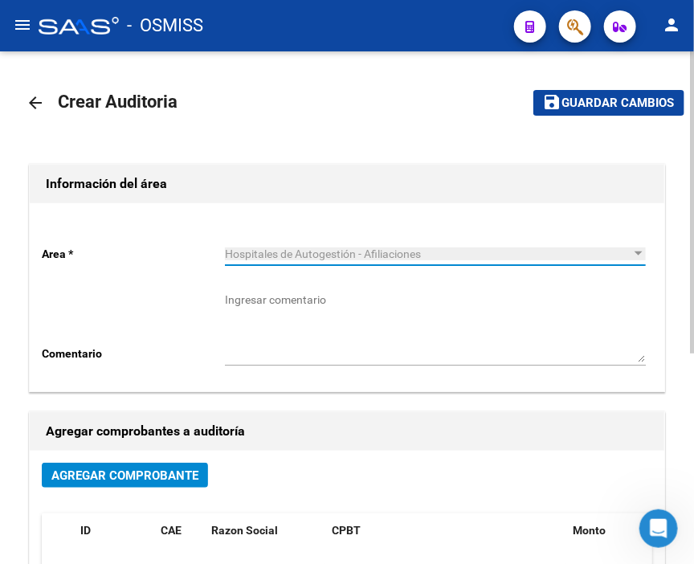
click at [157, 472] on span "Agregar Comprobante" at bounding box center [124, 475] width 147 height 14
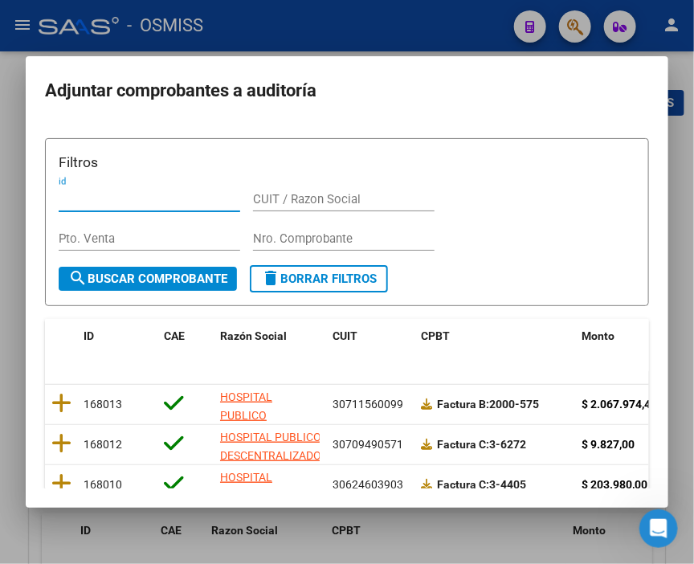
click at [283, 231] on input "Nro. Comprobante" at bounding box center [343, 238] width 181 height 14
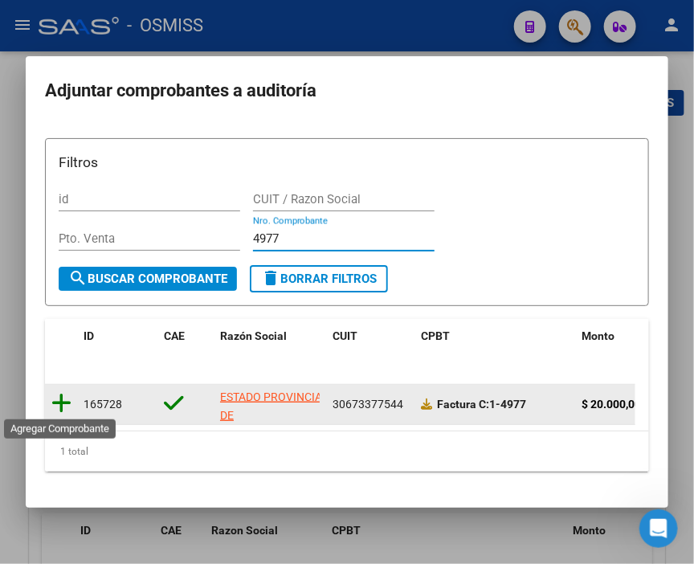
click at [59, 399] on icon at bounding box center [61, 403] width 20 height 22
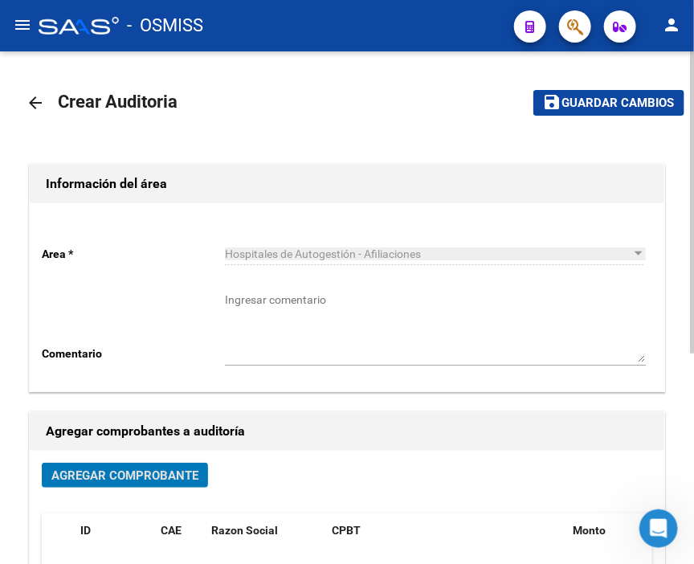
click at [601, 105] on span "Guardar cambios" at bounding box center [618, 103] width 112 height 14
